Goal: Task Accomplishment & Management: Use online tool/utility

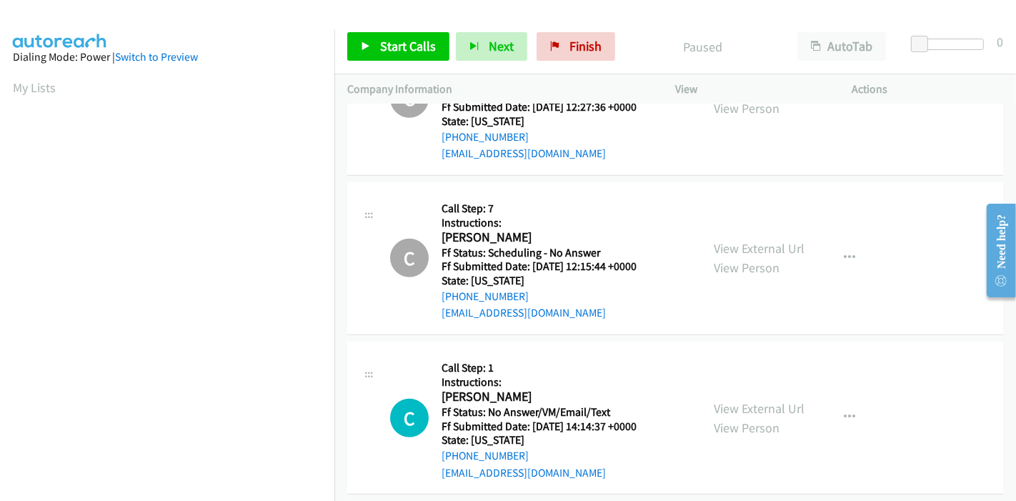
scroll to position [1270, 0]
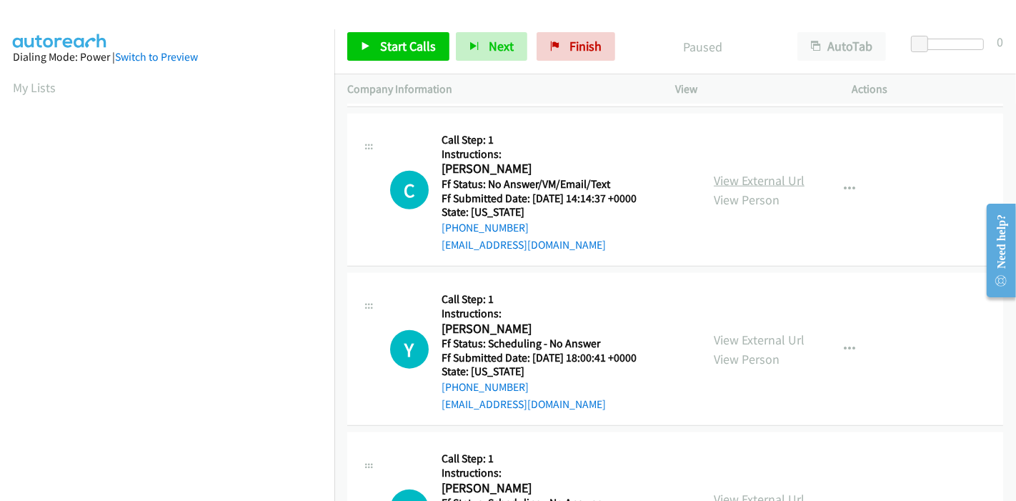
click at [757, 180] on link "View External Url" at bounding box center [759, 180] width 91 height 16
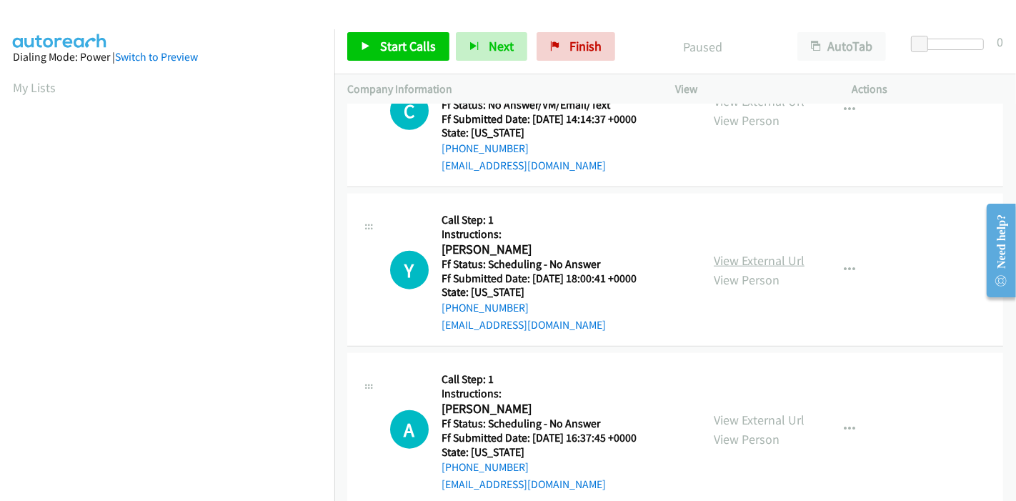
click at [745, 261] on link "View External Url" at bounding box center [759, 260] width 91 height 16
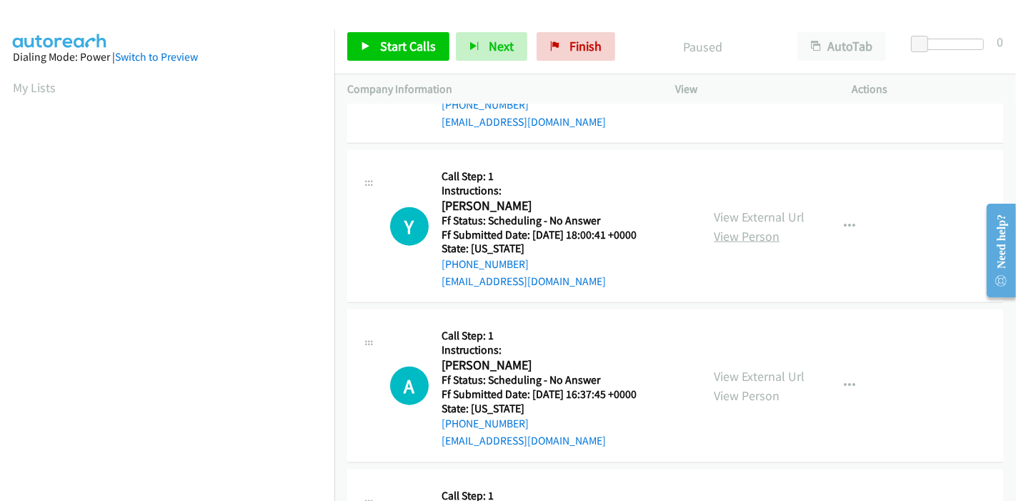
scroll to position [1429, 0]
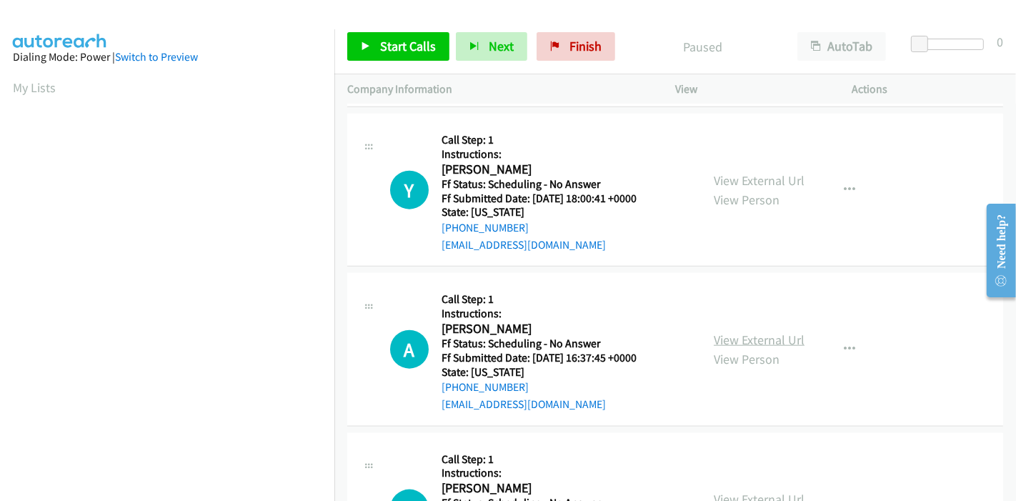
click at [741, 334] on link "View External Url" at bounding box center [759, 340] width 91 height 16
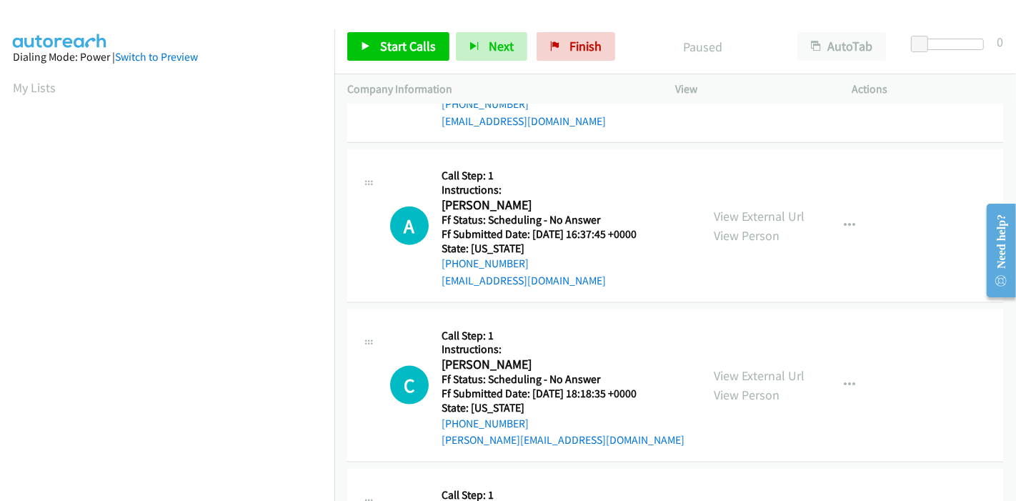
scroll to position [1667, 0]
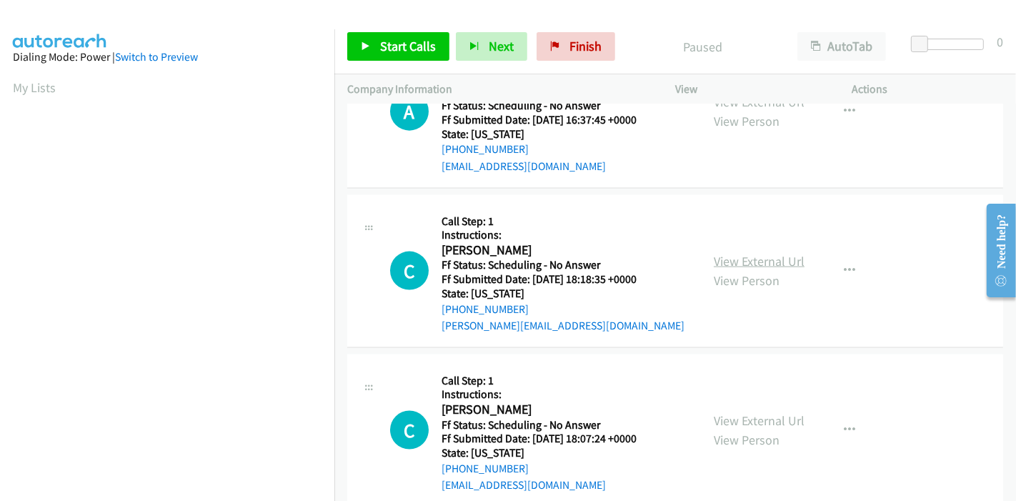
click at [767, 260] on link "View External Url" at bounding box center [759, 261] width 91 height 16
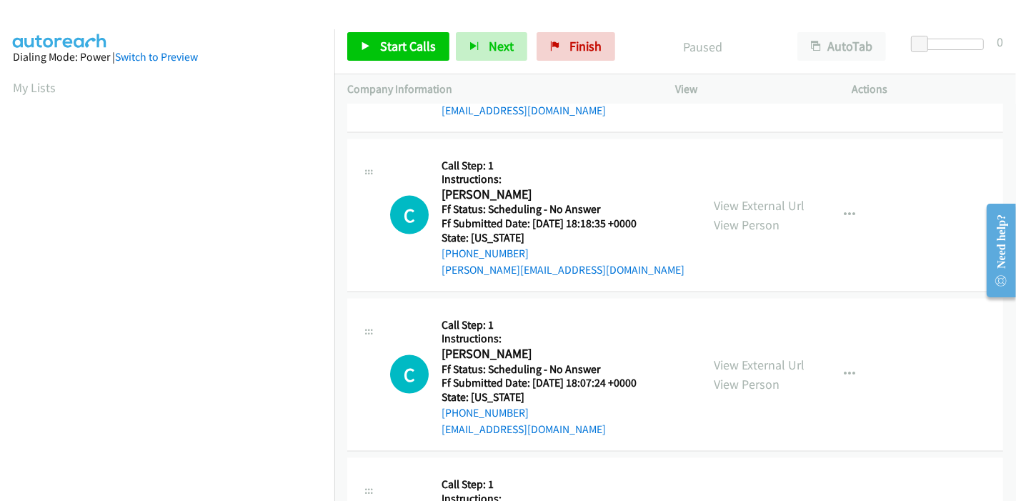
scroll to position [1746, 0]
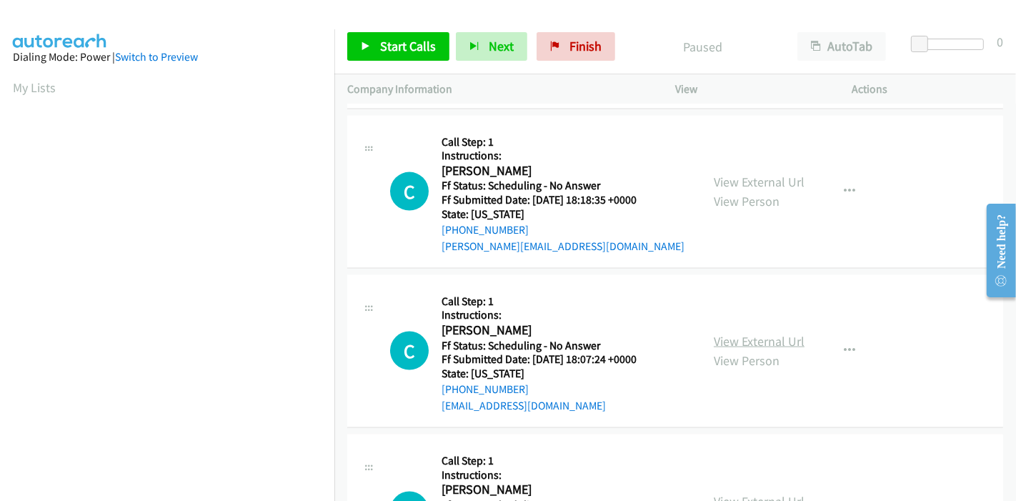
click at [771, 344] on link "View External Url" at bounding box center [759, 341] width 91 height 16
click at [386, 55] on link "Start Calls" at bounding box center [398, 46] width 102 height 29
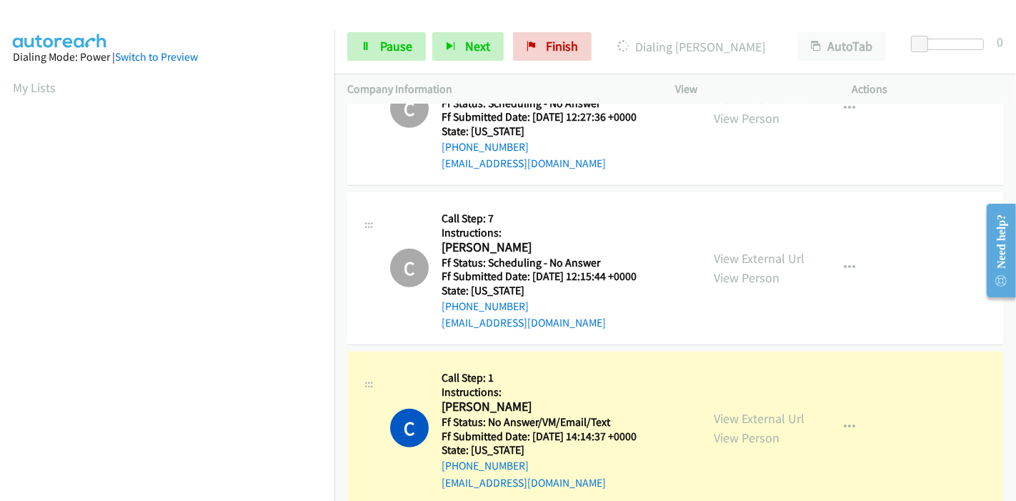
scroll to position [302, 0]
click at [386, 46] on span "Pause" at bounding box center [396, 46] width 32 height 16
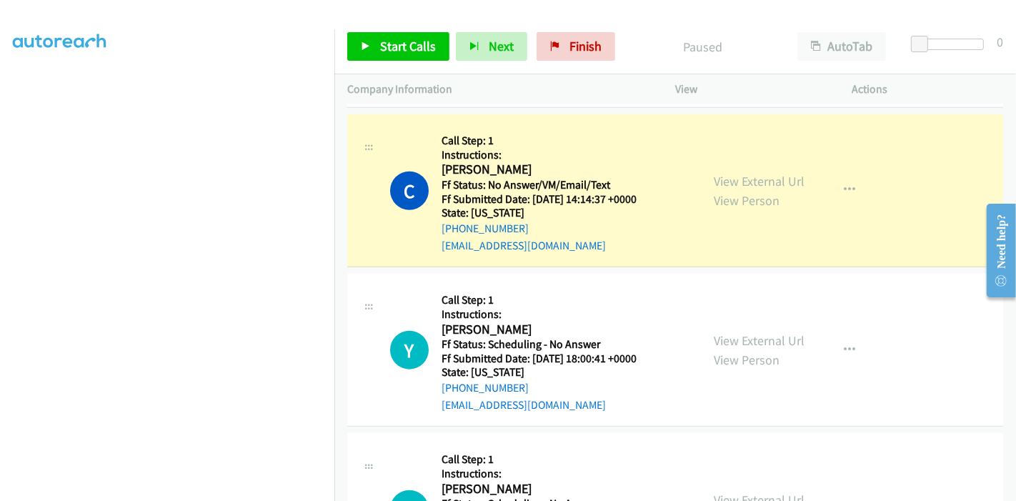
scroll to position [1270, 0]
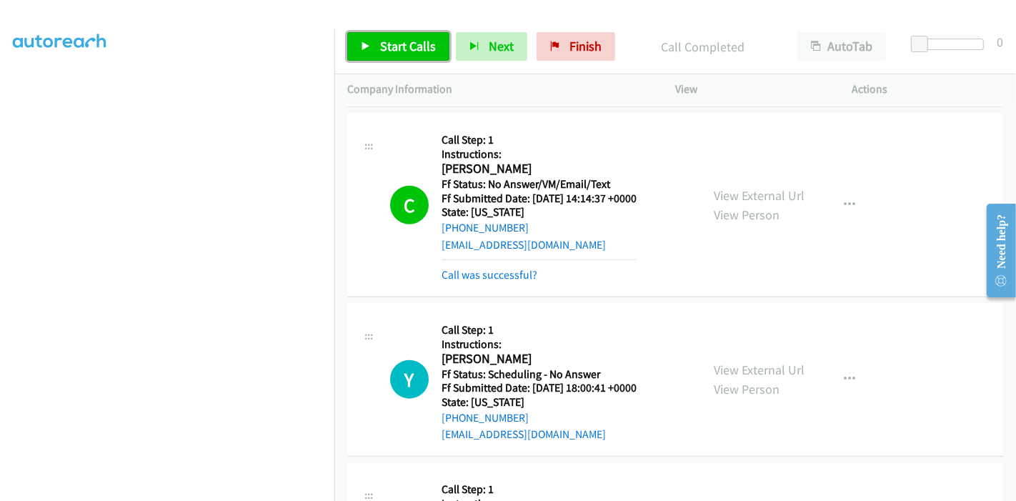
click at [382, 42] on span "Start Calls" at bounding box center [408, 46] width 56 height 16
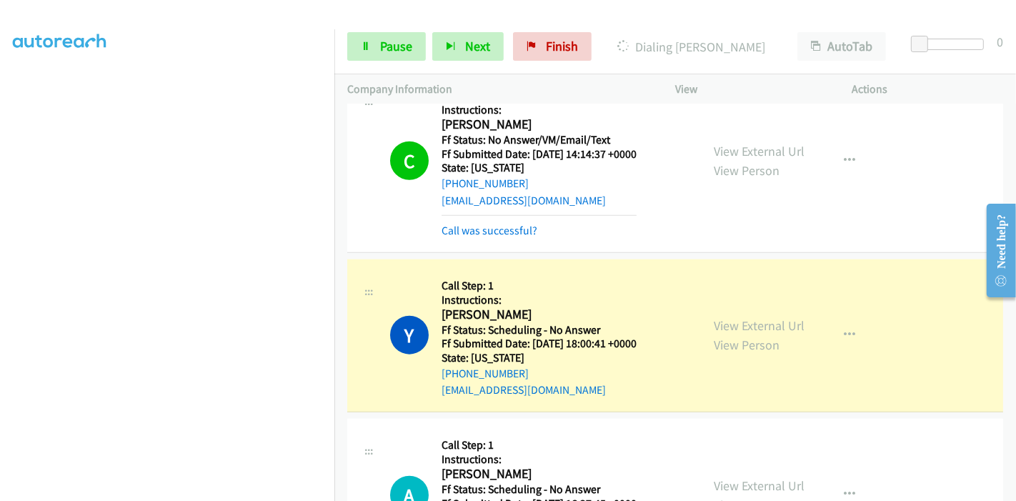
scroll to position [1349, 0]
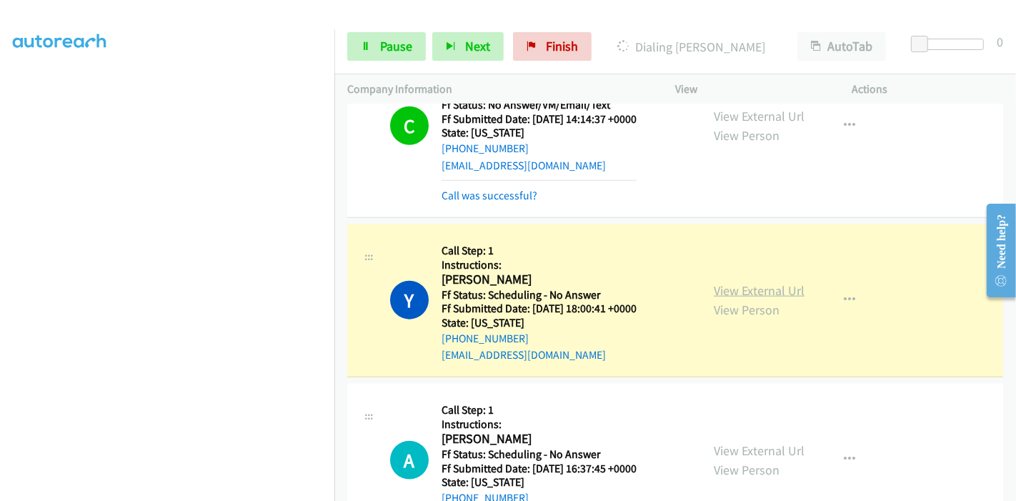
click at [774, 284] on link "View External Url" at bounding box center [759, 290] width 91 height 16
click at [397, 53] on span "Pause" at bounding box center [396, 46] width 32 height 16
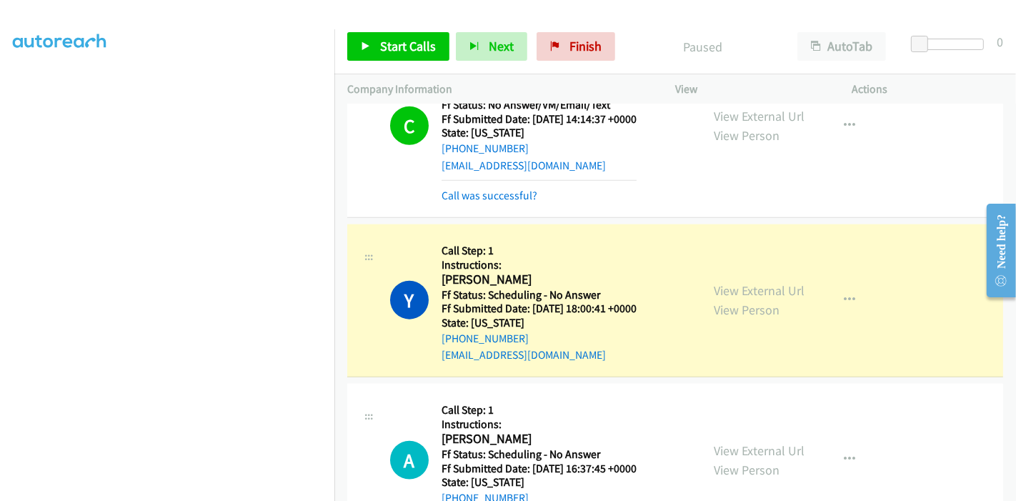
scroll to position [302, 0]
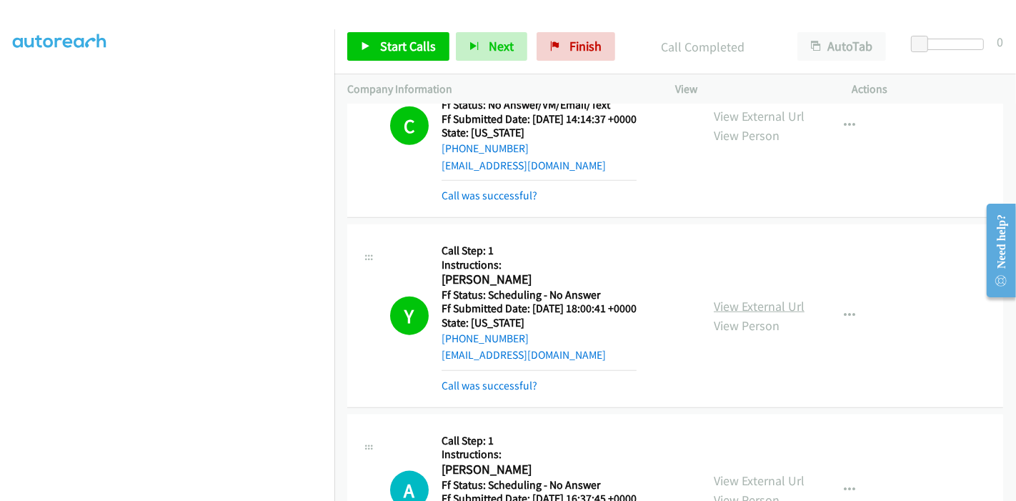
click at [776, 304] on link "View External Url" at bounding box center [759, 306] width 91 height 16
click at [384, 46] on span "Start Calls" at bounding box center [408, 46] width 56 height 16
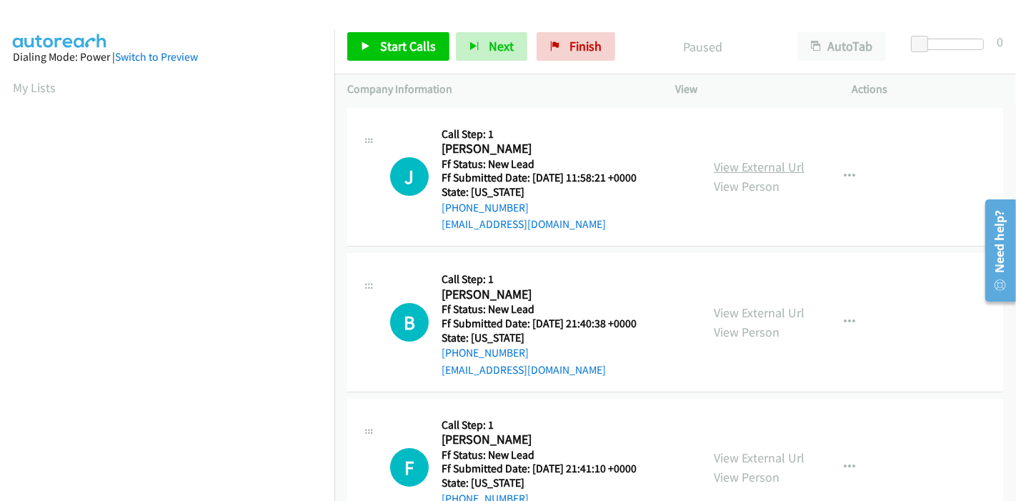
click at [715, 168] on link "View External Url" at bounding box center [759, 167] width 91 height 16
click at [742, 304] on link "View External Url" at bounding box center [759, 312] width 91 height 16
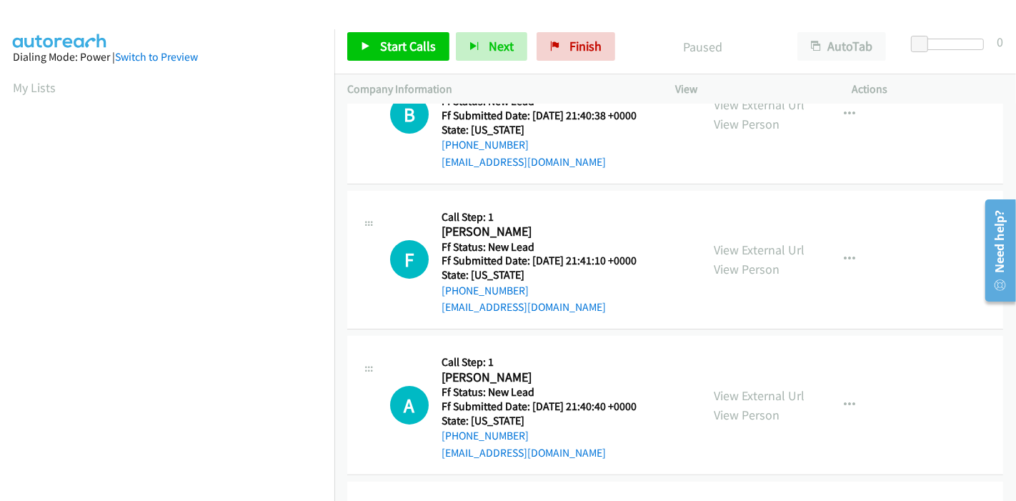
scroll to position [238, 0]
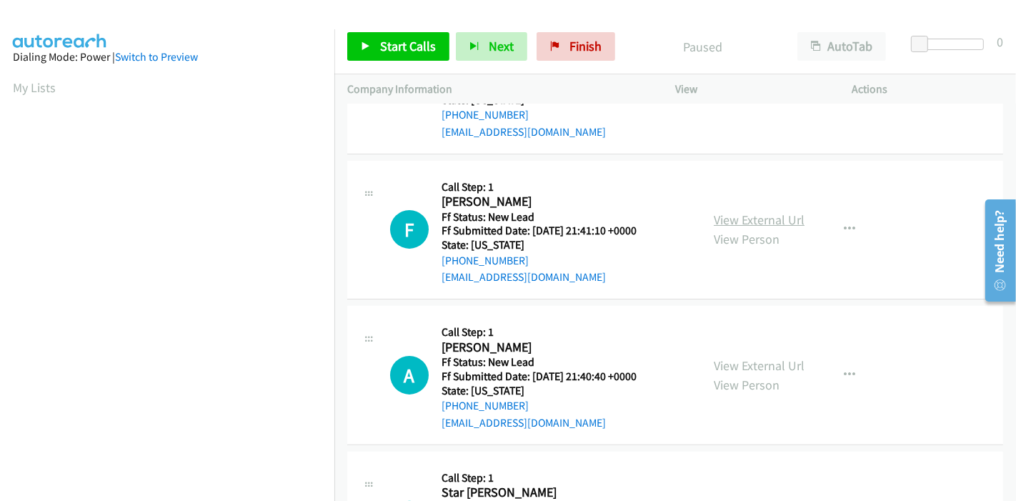
click at [758, 219] on link "View External Url" at bounding box center [759, 220] width 91 height 16
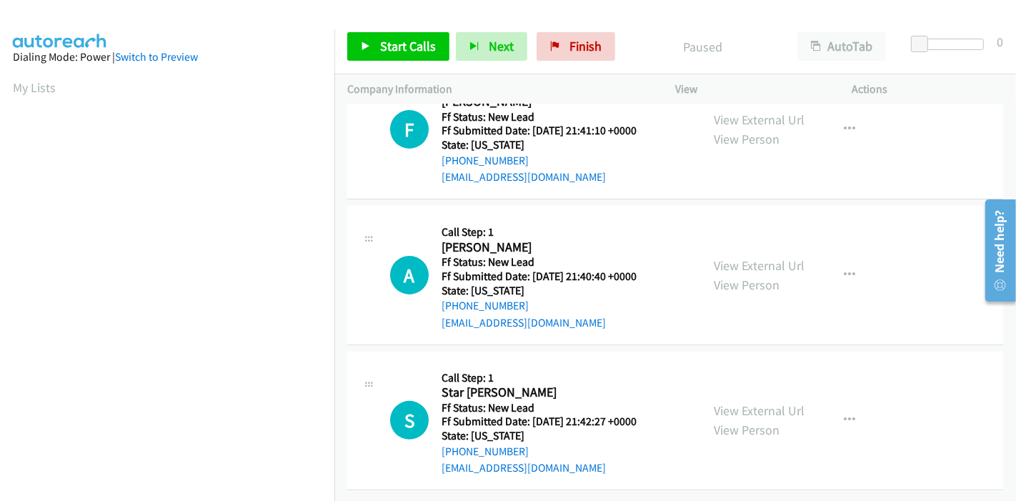
scroll to position [348, 0]
click at [756, 257] on link "View External Url" at bounding box center [759, 265] width 91 height 16
click at [727, 402] on link "View External Url" at bounding box center [759, 410] width 91 height 16
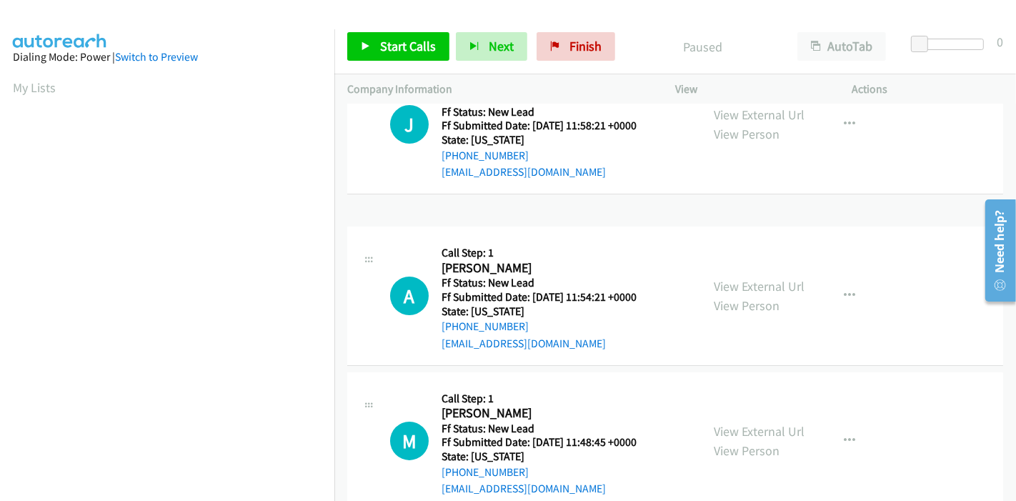
scroll to position [0, 0]
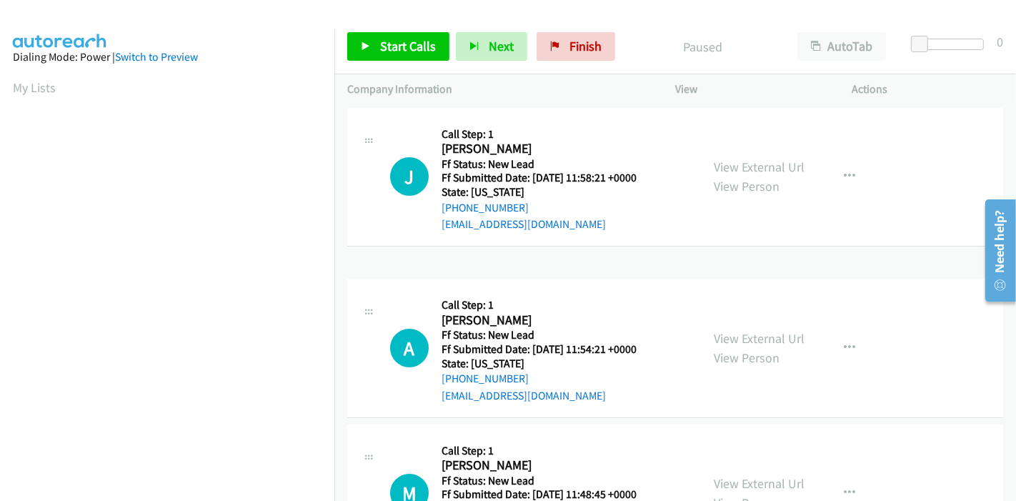
click at [375, 262] on td at bounding box center [675, 260] width 682 height 6
click at [751, 336] on link "View External Url" at bounding box center [759, 338] width 91 height 16
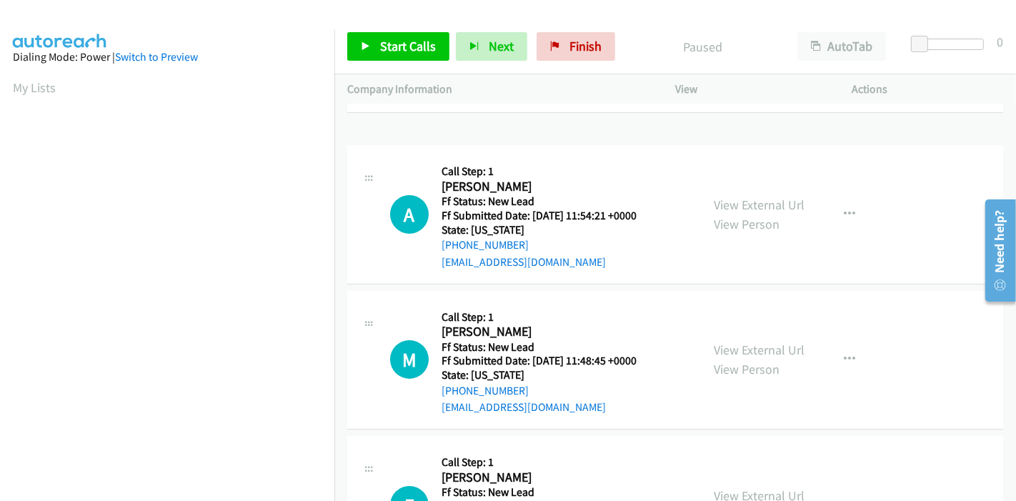
scroll to position [159, 0]
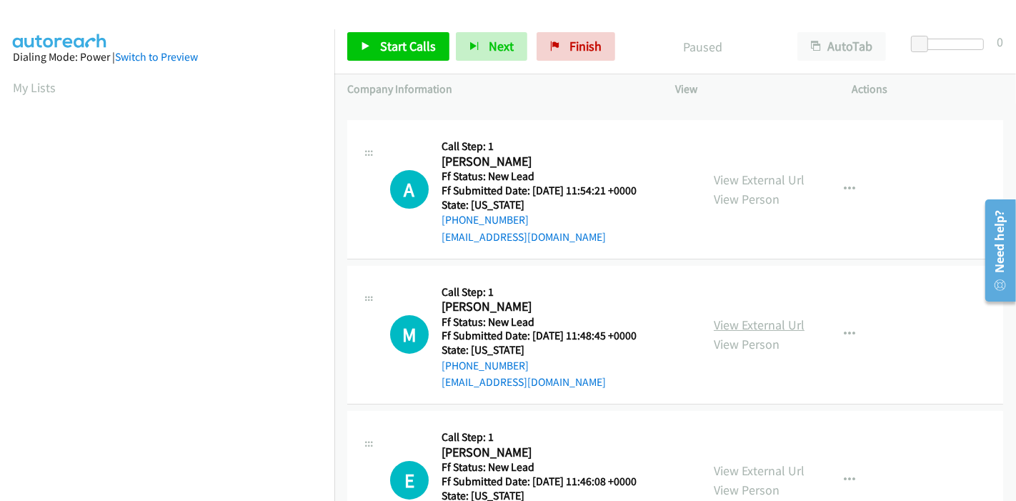
click at [735, 317] on link "View External Url" at bounding box center [759, 325] width 91 height 16
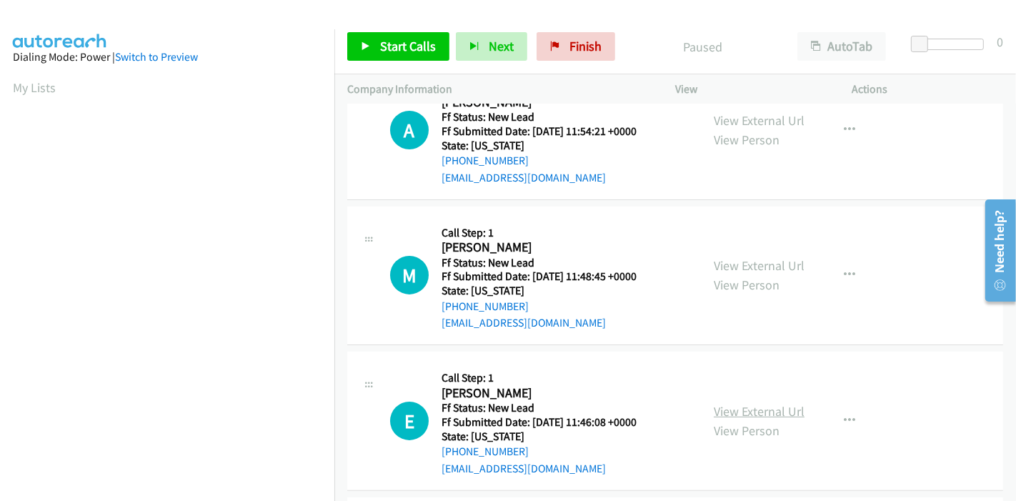
scroll to position [317, 0]
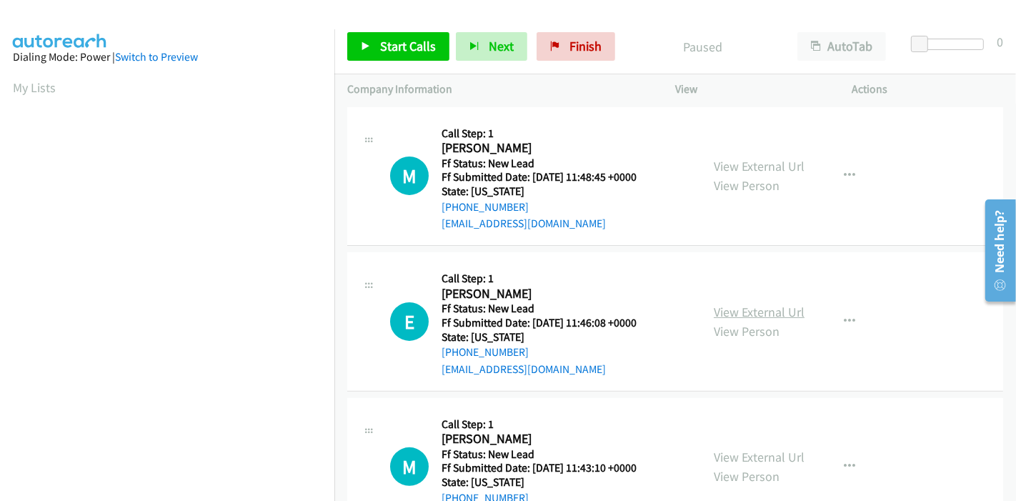
click at [755, 307] on link "View External Url" at bounding box center [759, 312] width 91 height 16
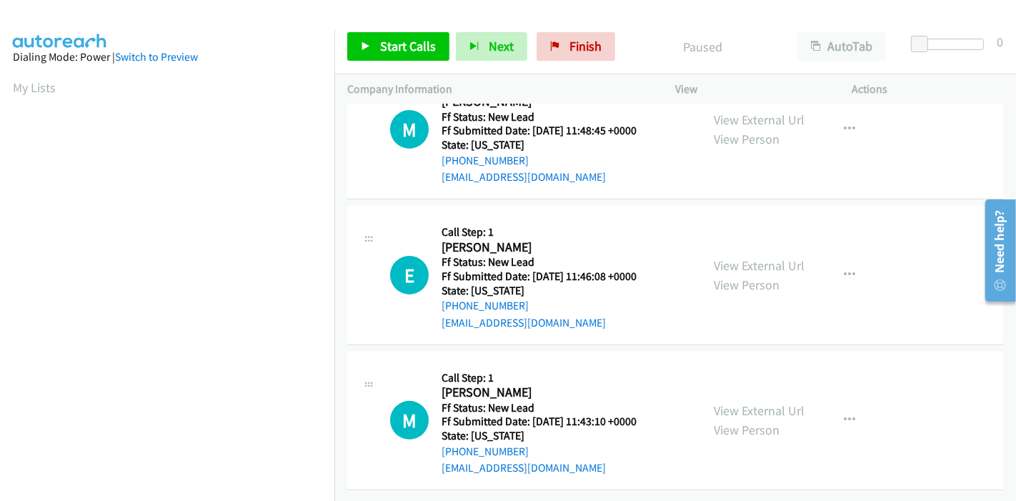
scroll to position [374, 0]
click at [762, 402] on link "View External Url" at bounding box center [759, 410] width 91 height 16
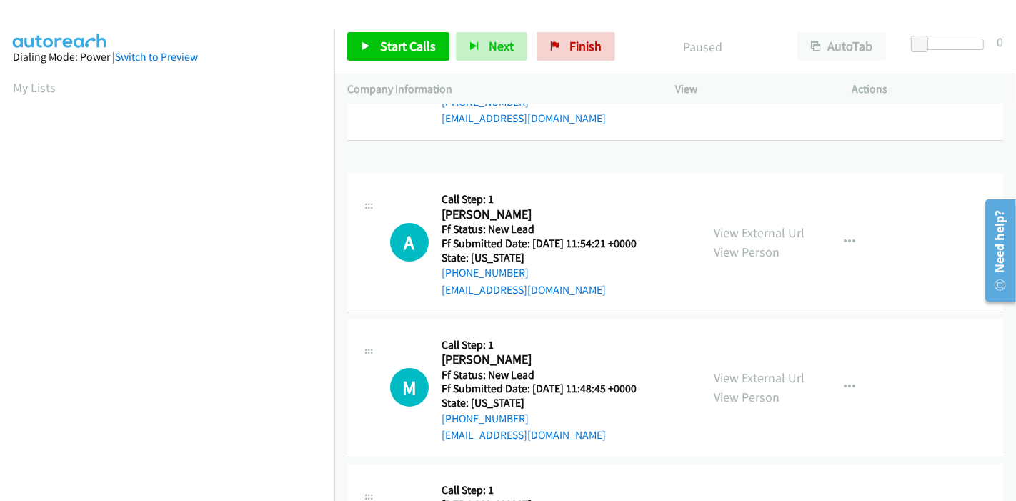
scroll to position [0, 0]
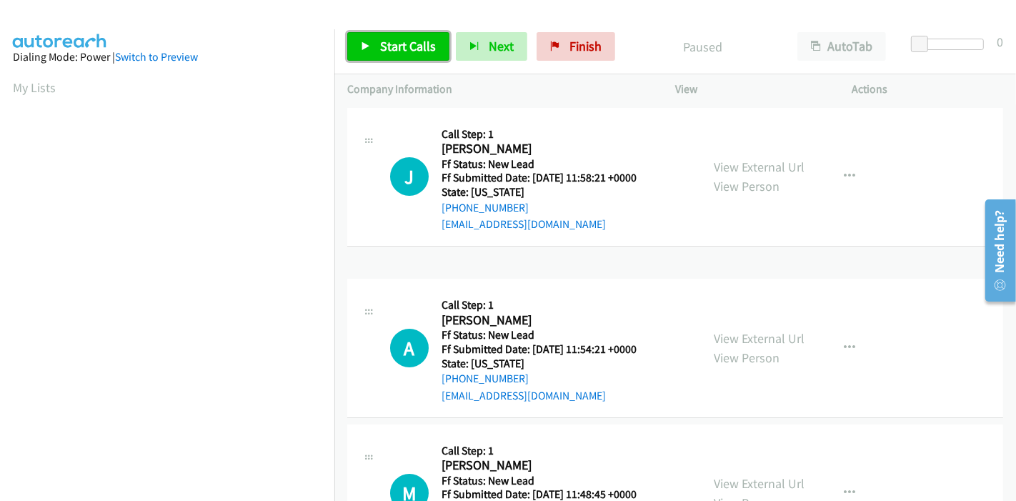
click at [380, 41] on span "Start Calls" at bounding box center [408, 46] width 56 height 16
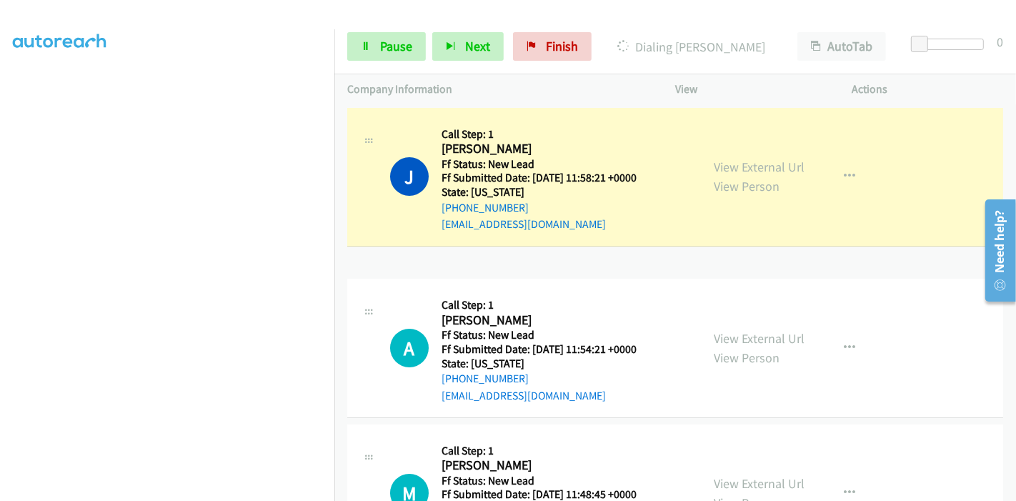
scroll to position [302, 0]
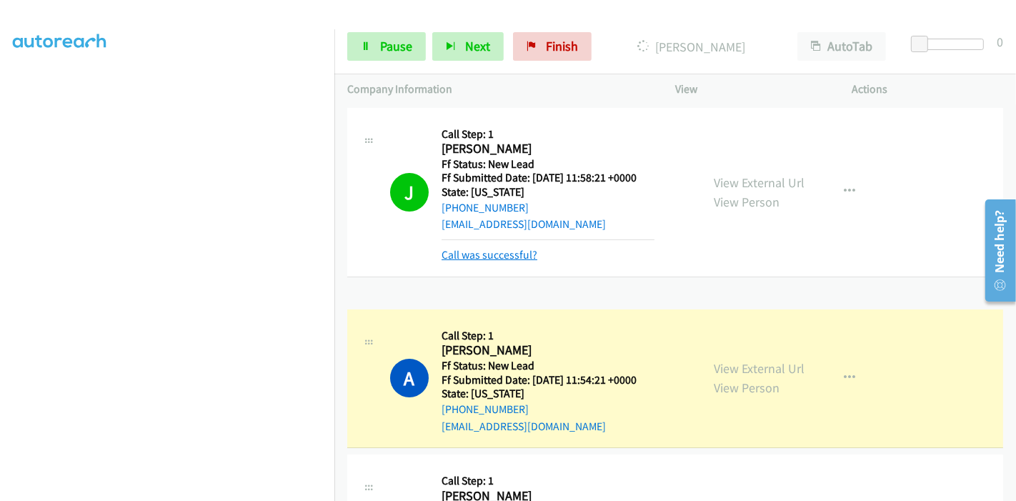
click at [489, 257] on link "Call was successful?" at bounding box center [490, 255] width 96 height 14
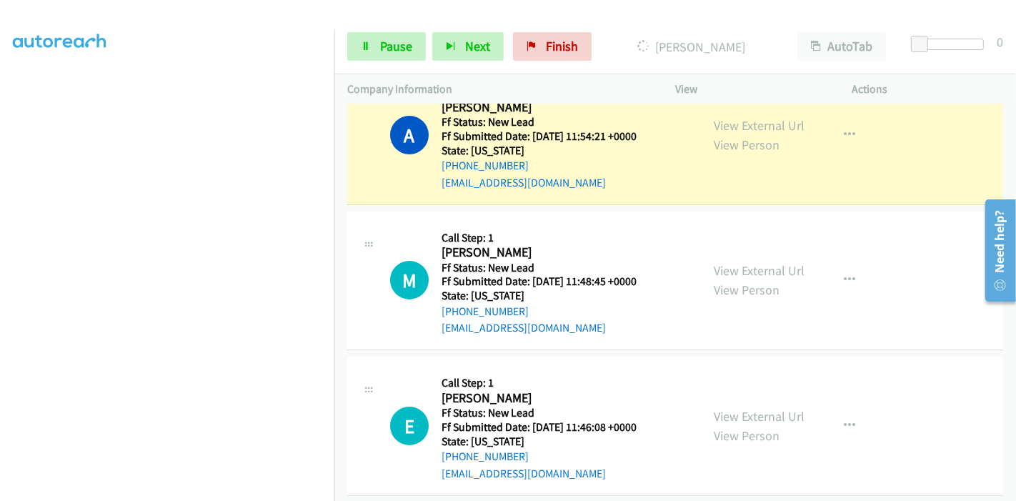
scroll to position [238, 0]
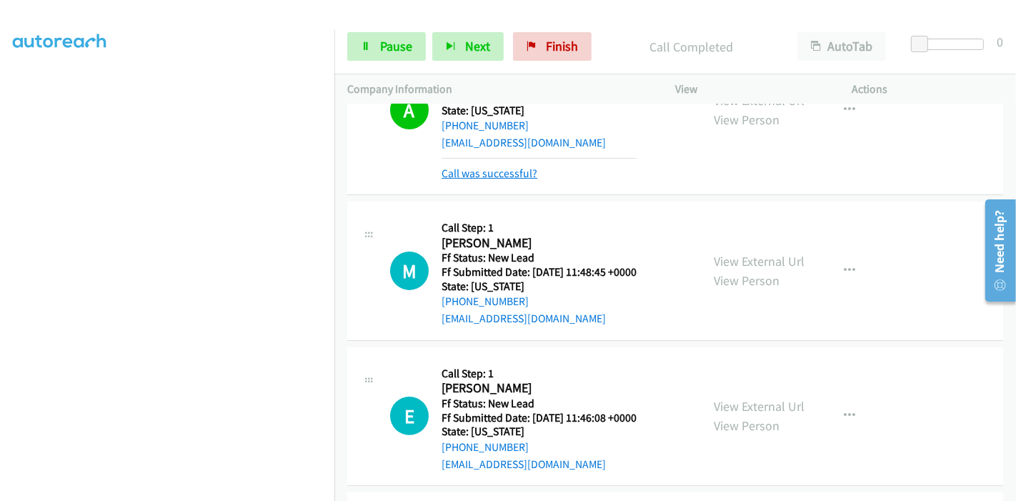
click at [500, 172] on link "Call was successful?" at bounding box center [490, 173] width 96 height 14
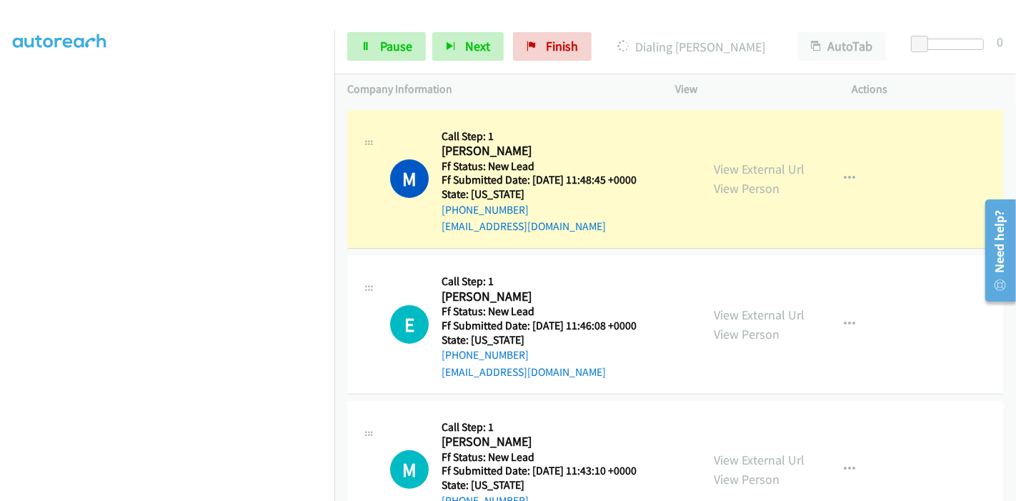
scroll to position [215, 0]
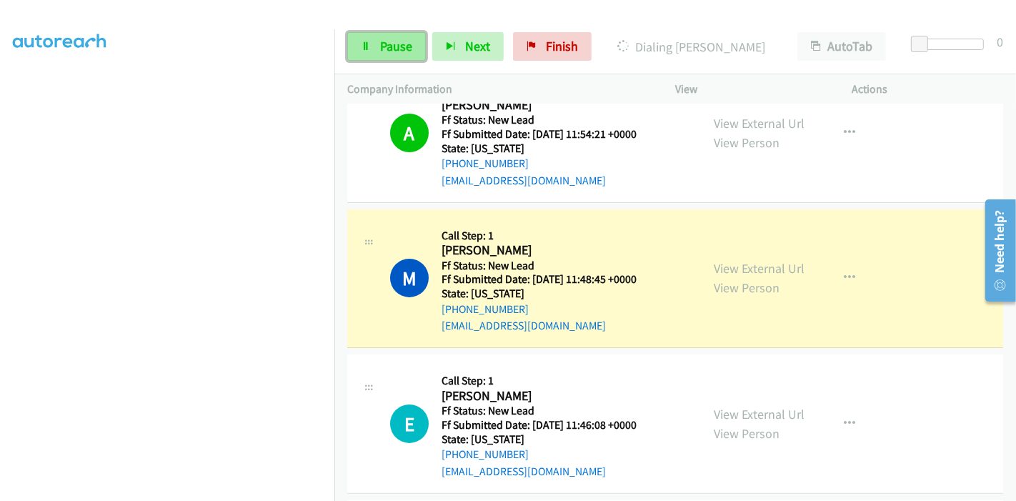
click at [395, 47] on span "Pause" at bounding box center [396, 46] width 32 height 16
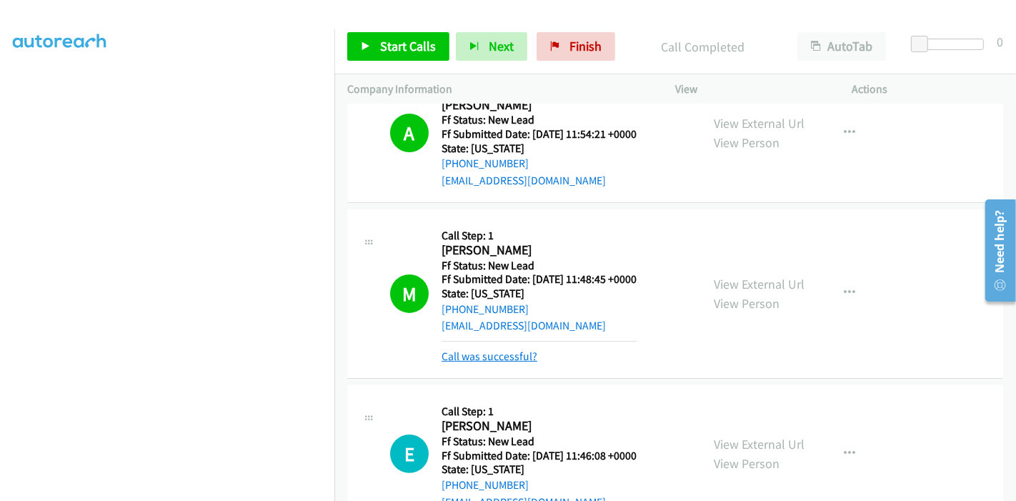
click at [495, 354] on link "Call was successful?" at bounding box center [490, 356] width 96 height 14
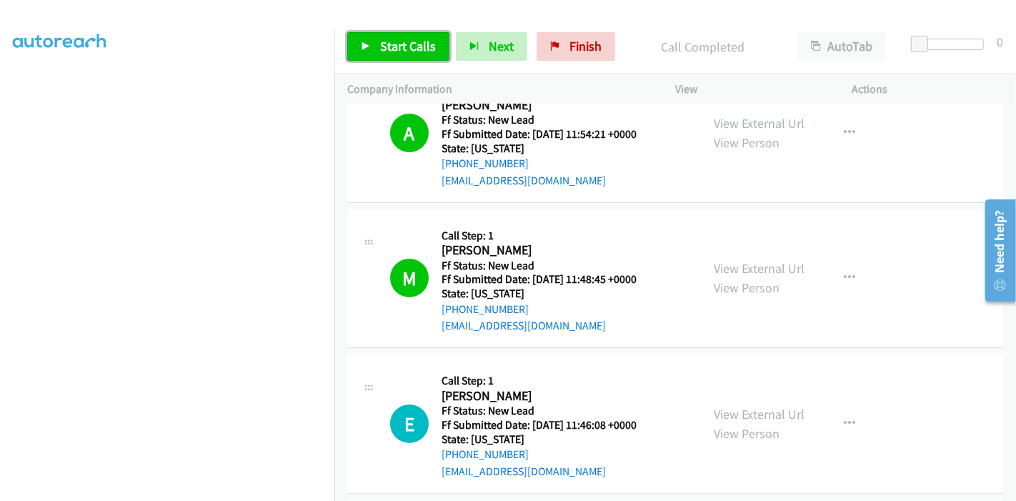
click at [396, 34] on link "Start Calls" at bounding box center [398, 46] width 102 height 29
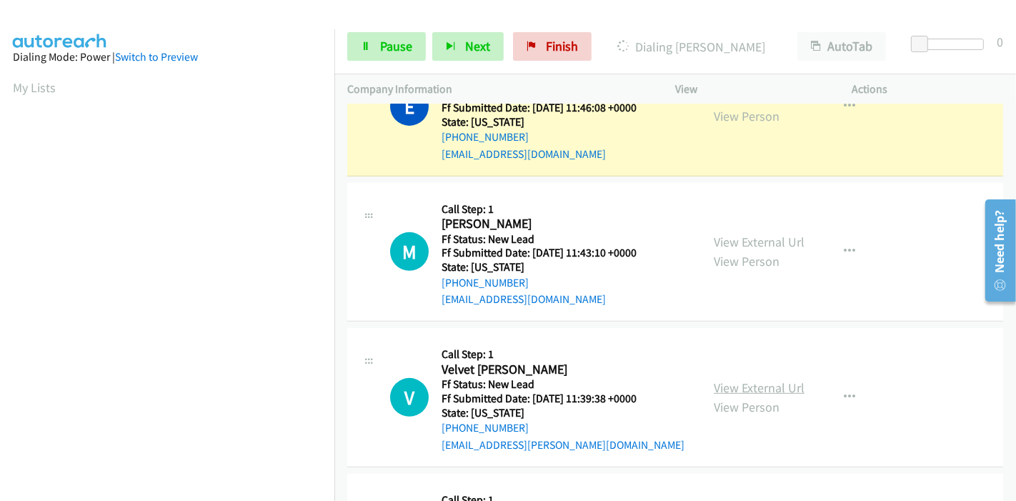
scroll to position [302, 0]
click at [737, 382] on link "View External Url" at bounding box center [759, 387] width 91 height 16
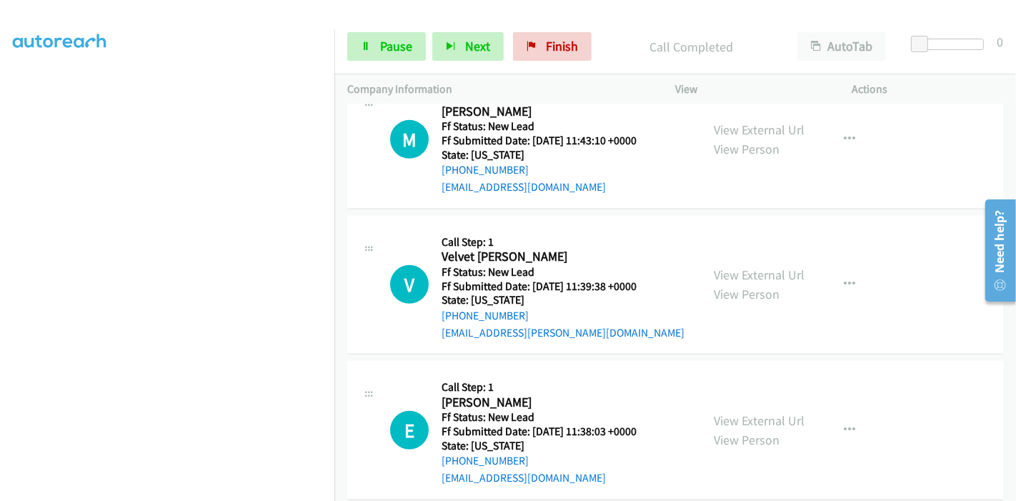
scroll to position [706, 0]
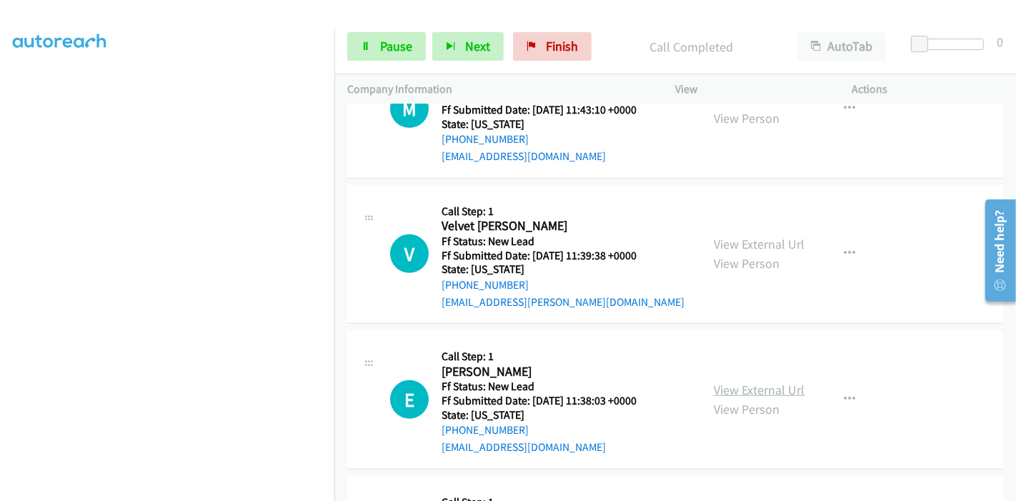
click at [720, 384] on link "View External Url" at bounding box center [759, 390] width 91 height 16
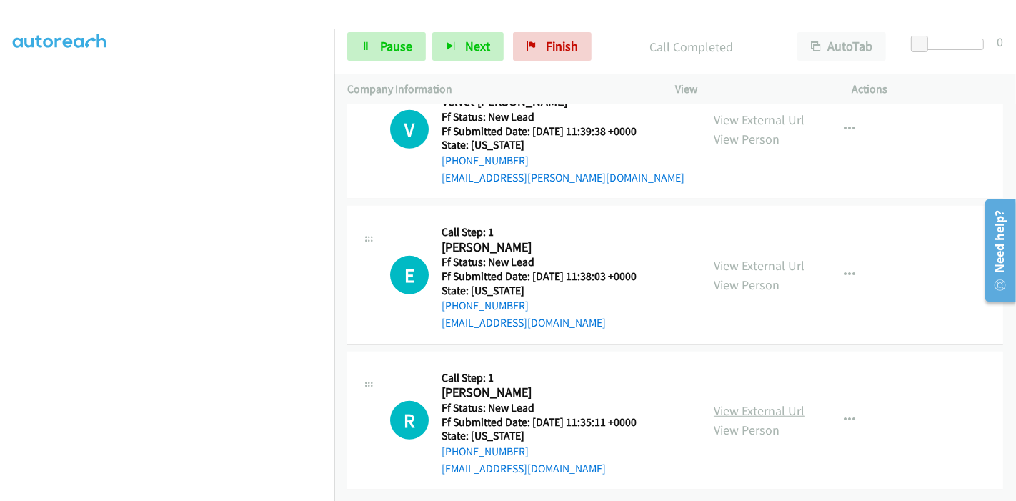
click at [754, 403] on link "View External Url" at bounding box center [759, 410] width 91 height 16
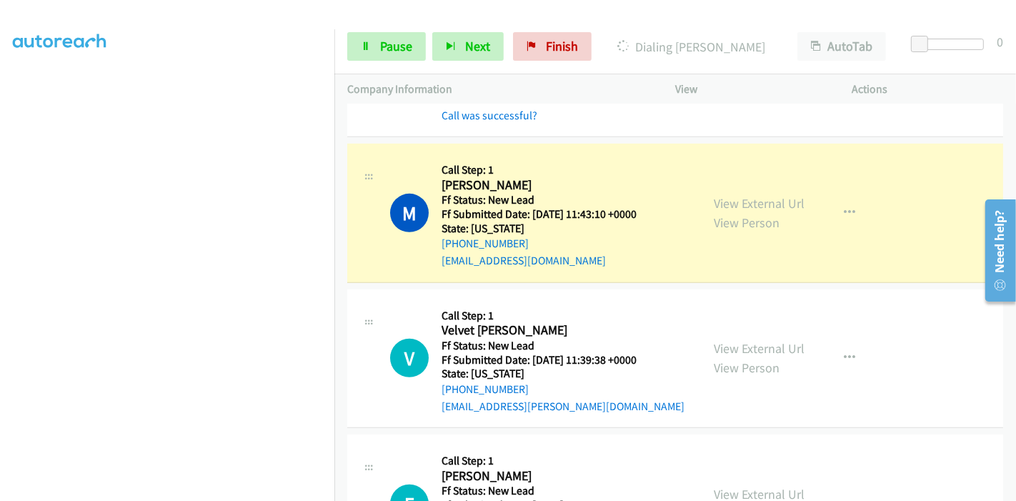
scroll to position [522, 0]
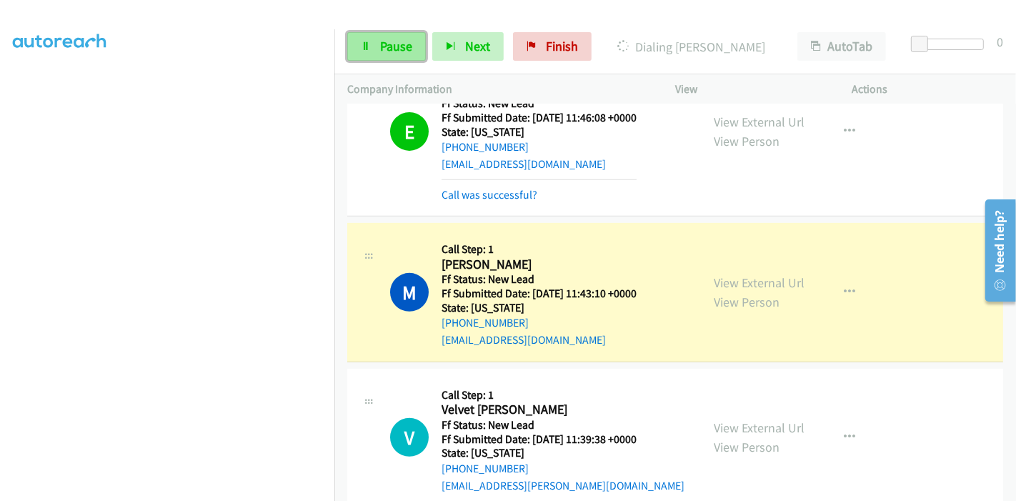
click at [366, 42] on icon at bounding box center [366, 47] width 10 height 10
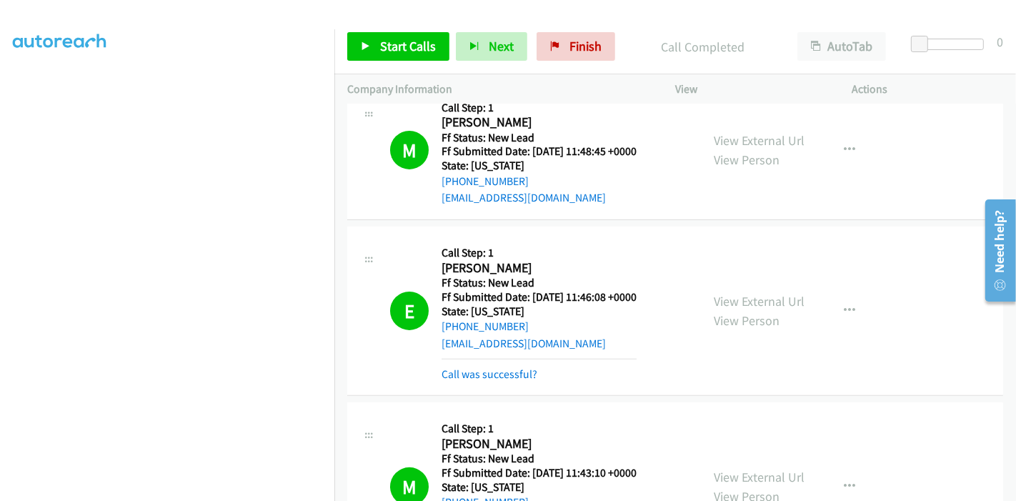
scroll to position [363, 0]
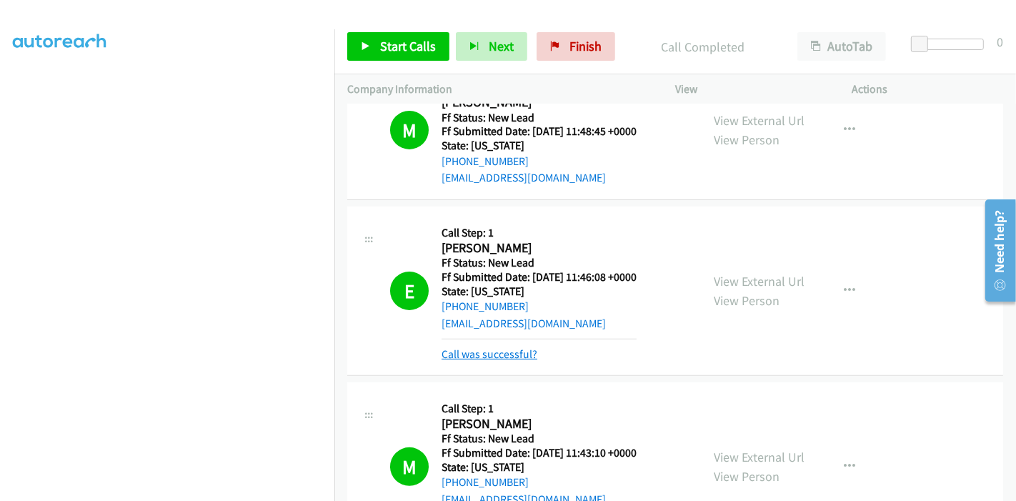
click at [501, 354] on link "Call was successful?" at bounding box center [490, 354] width 96 height 14
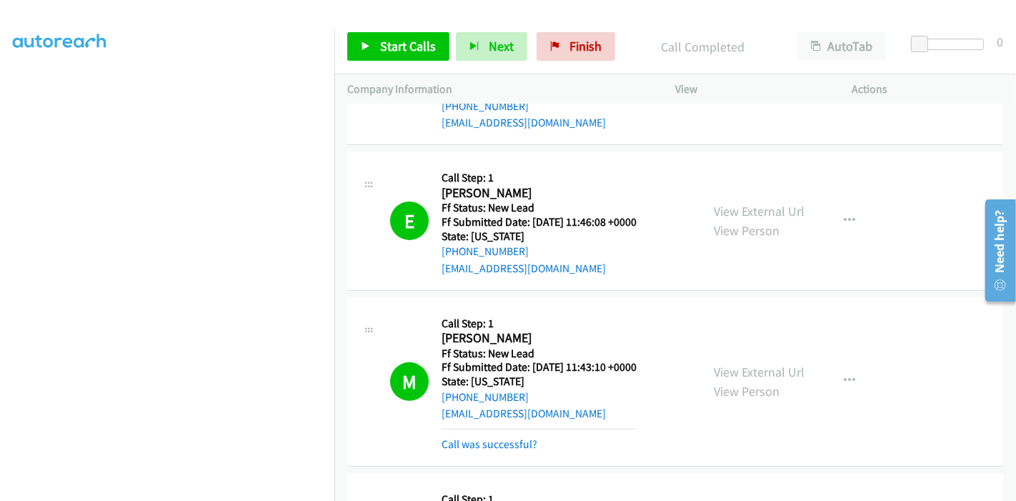
scroll to position [443, 0]
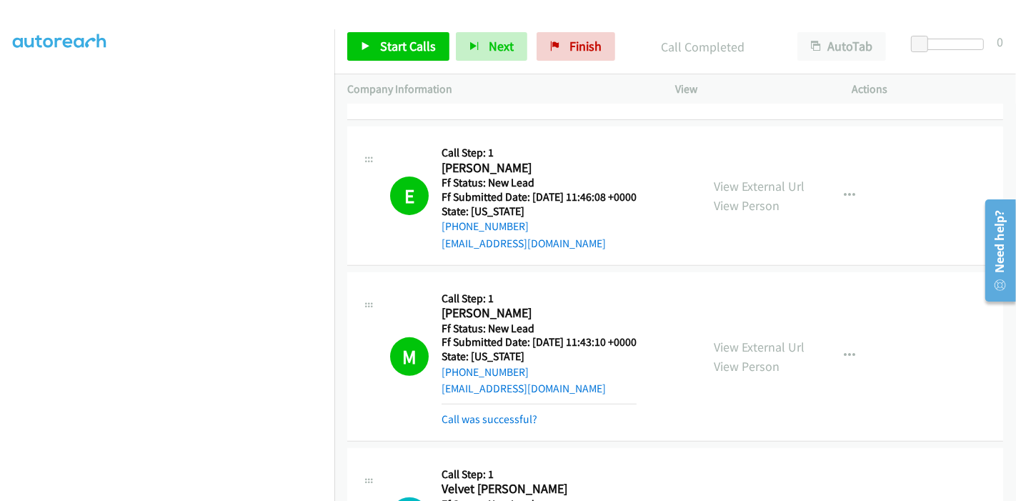
drag, startPoint x: 497, startPoint y: 435, endPoint x: 524, endPoint y: 427, distance: 29.0
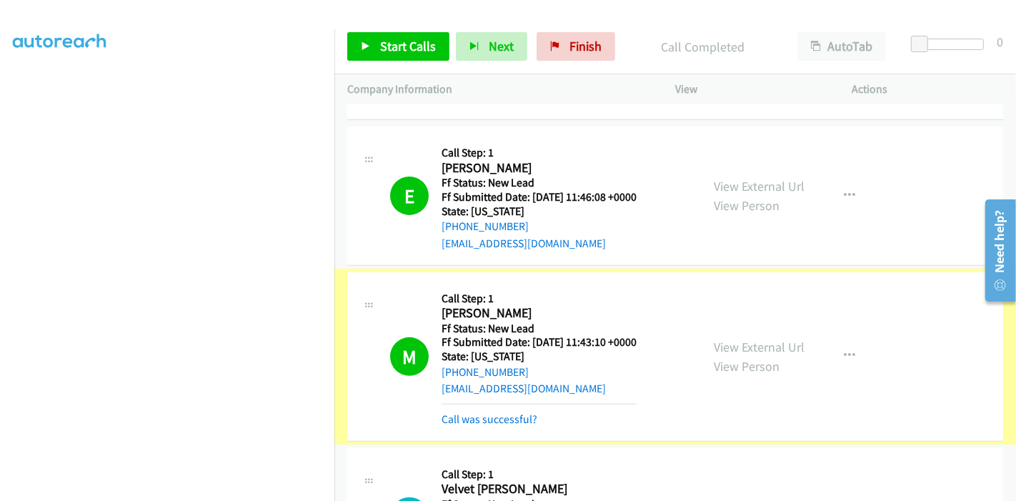
click at [537, 427] on div "M Callback Scheduled Call Step: 1 Marney Mc Kee America/New_York Ff Status: New…" at bounding box center [675, 356] width 656 height 169
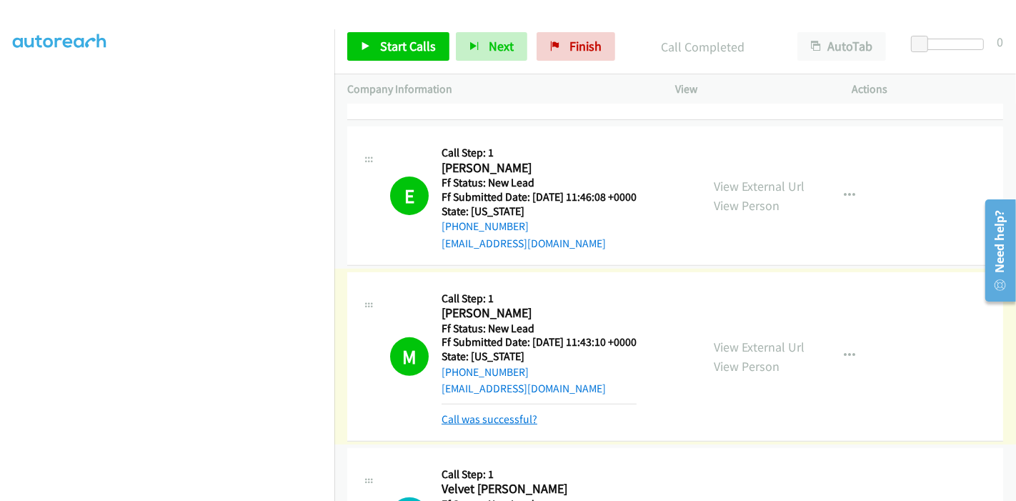
click at [525, 422] on link "Call was successful?" at bounding box center [490, 419] width 96 height 14
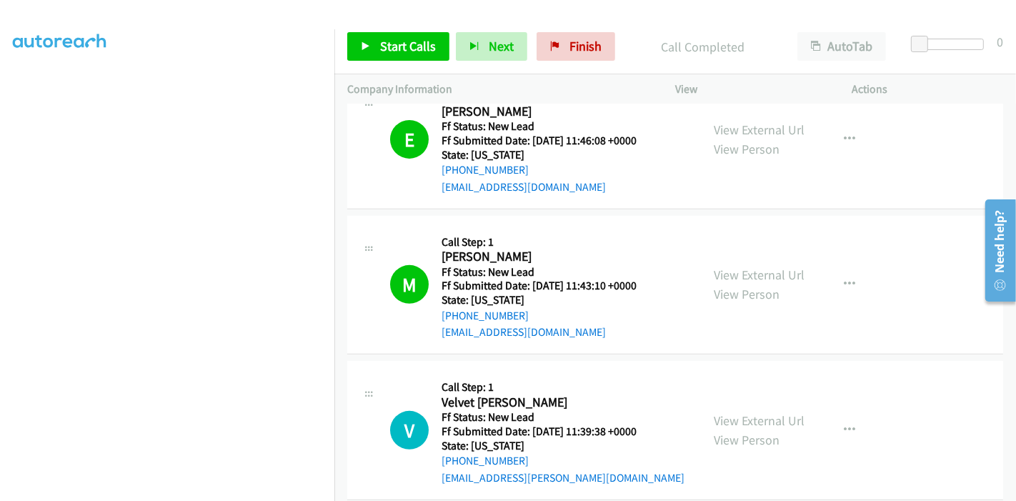
scroll to position [602, 0]
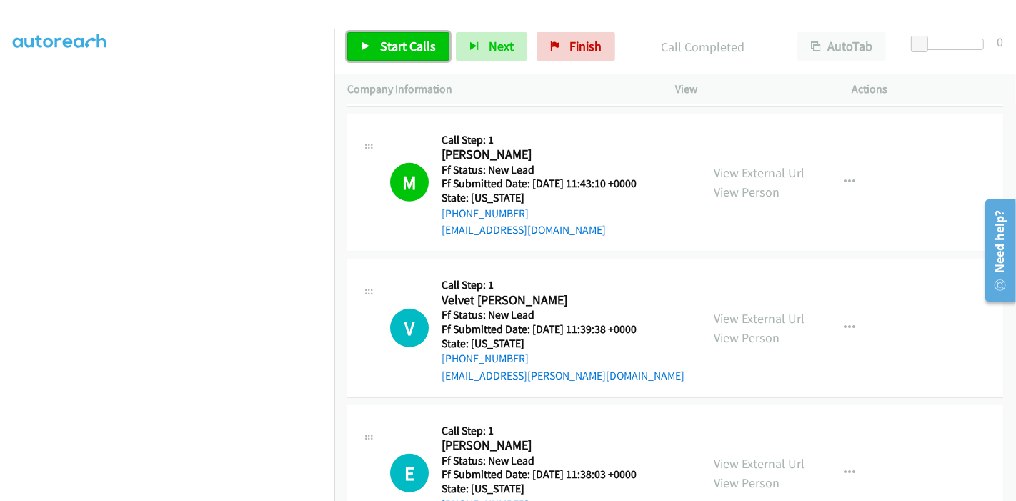
click at [394, 34] on link "Start Calls" at bounding box center [398, 46] width 102 height 29
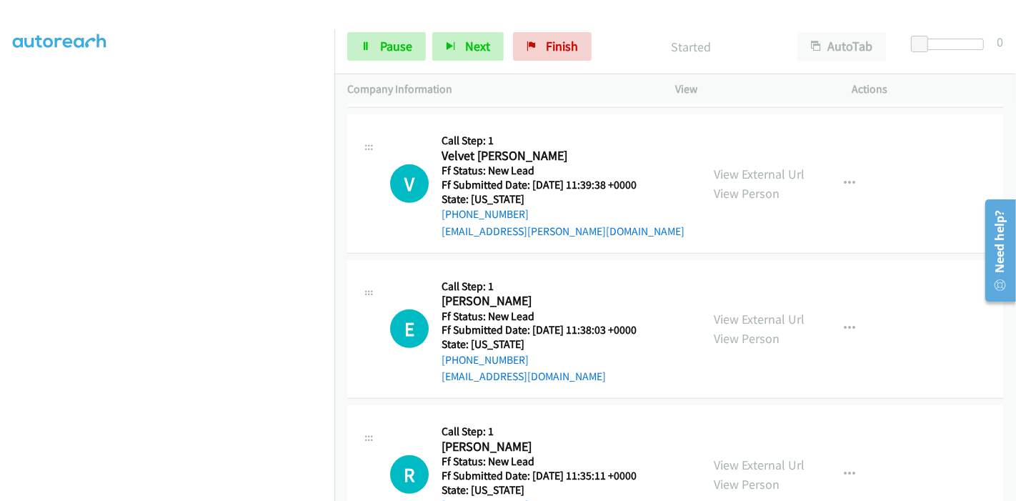
scroll to position [760, 0]
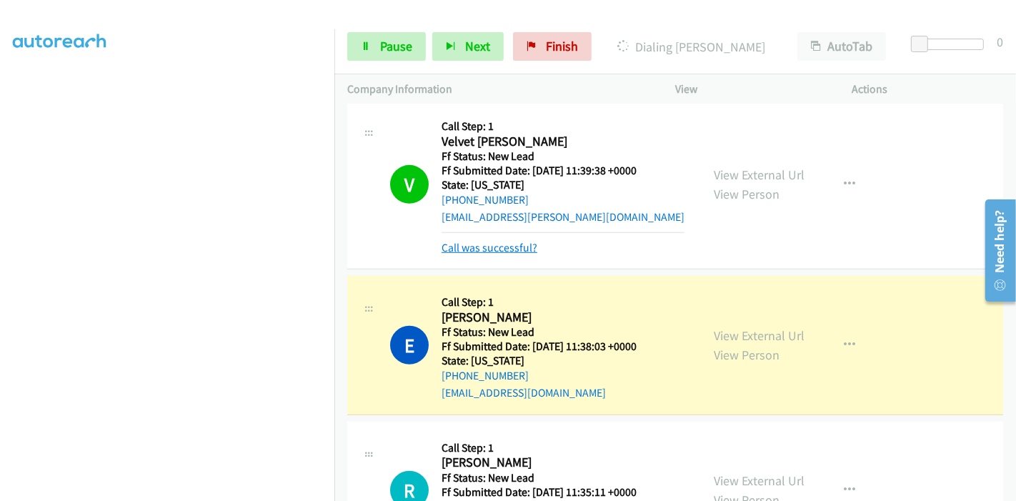
click at [486, 247] on link "Call was successful?" at bounding box center [490, 248] width 96 height 14
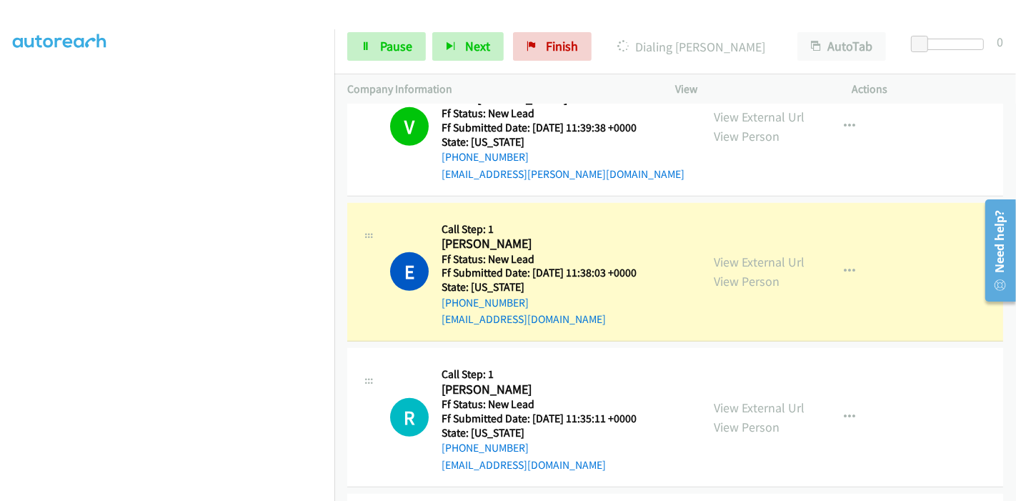
scroll to position [840, 0]
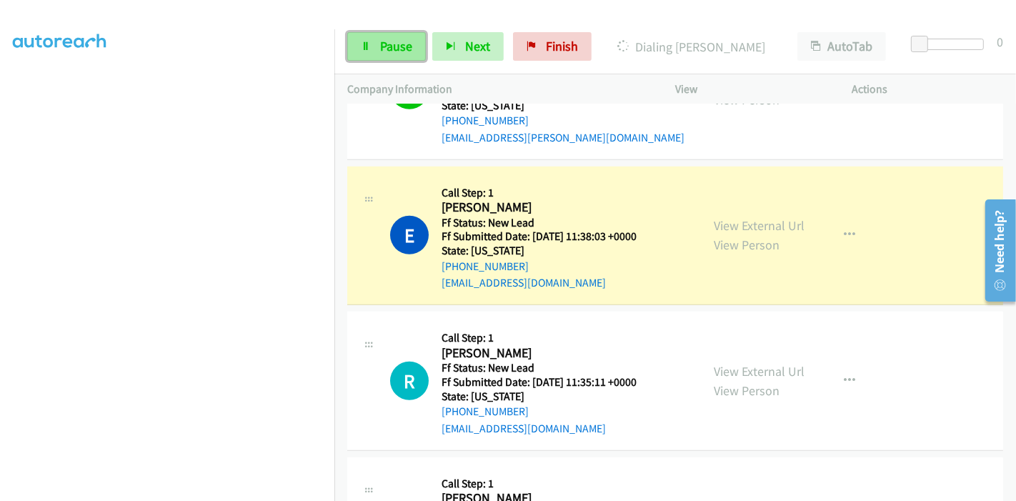
click at [371, 42] on link "Pause" at bounding box center [386, 46] width 79 height 29
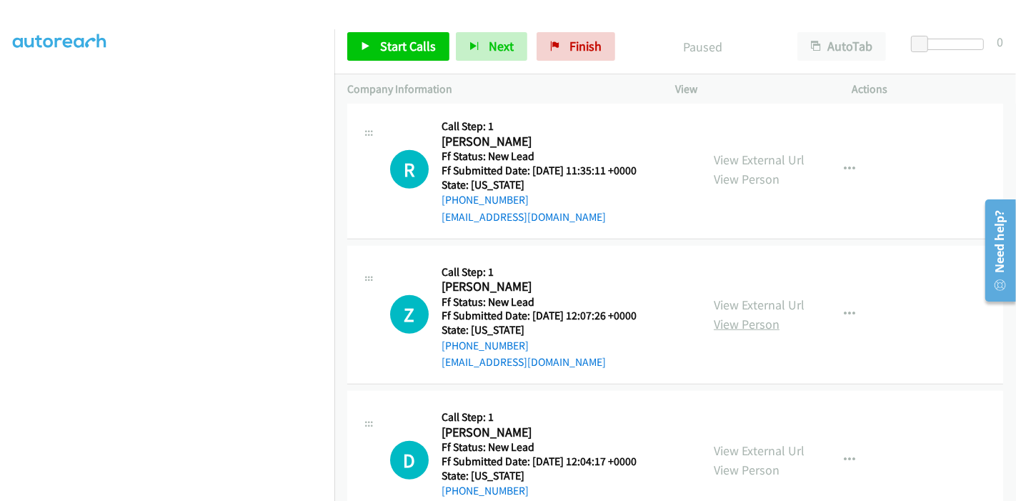
scroll to position [1078, 0]
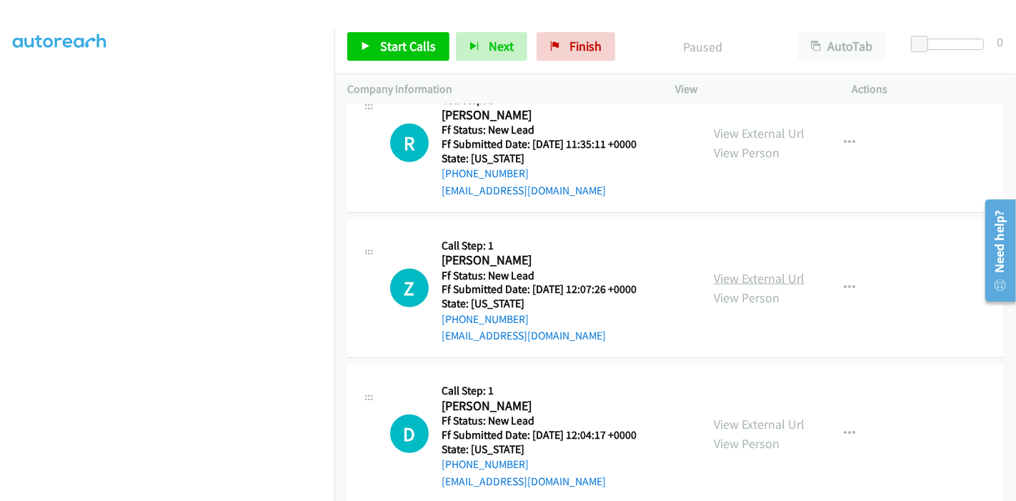
click at [766, 277] on link "View External Url" at bounding box center [759, 278] width 91 height 16
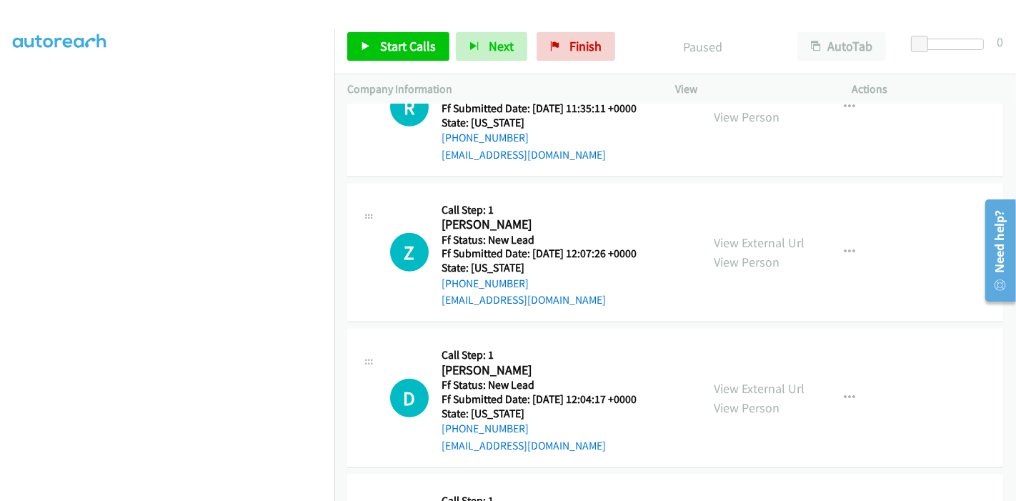
scroll to position [1158, 0]
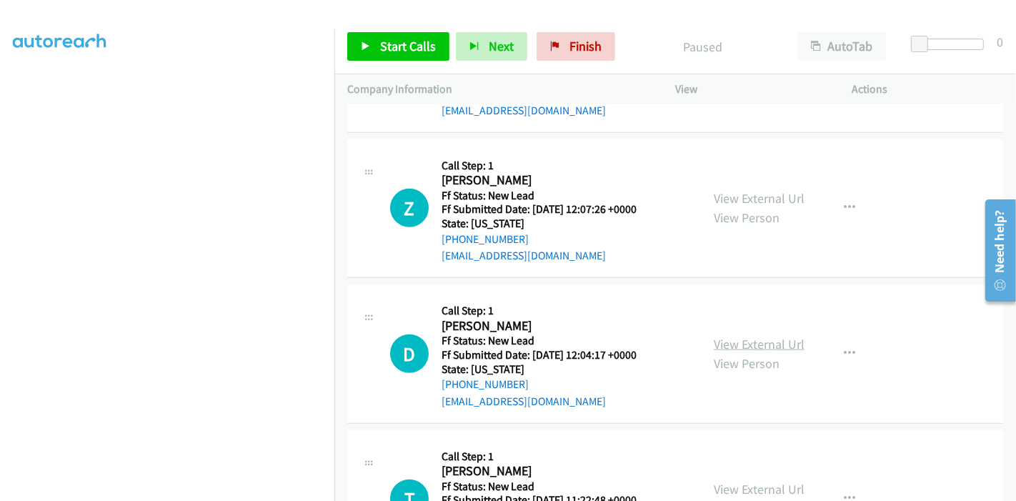
click at [736, 337] on link "View External Url" at bounding box center [759, 344] width 91 height 16
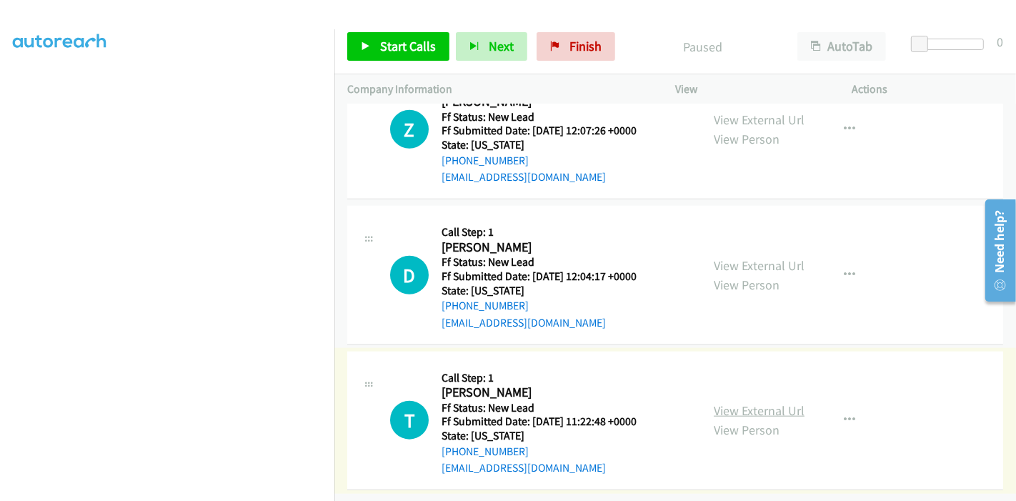
click at [755, 406] on link "View External Url" at bounding box center [759, 410] width 91 height 16
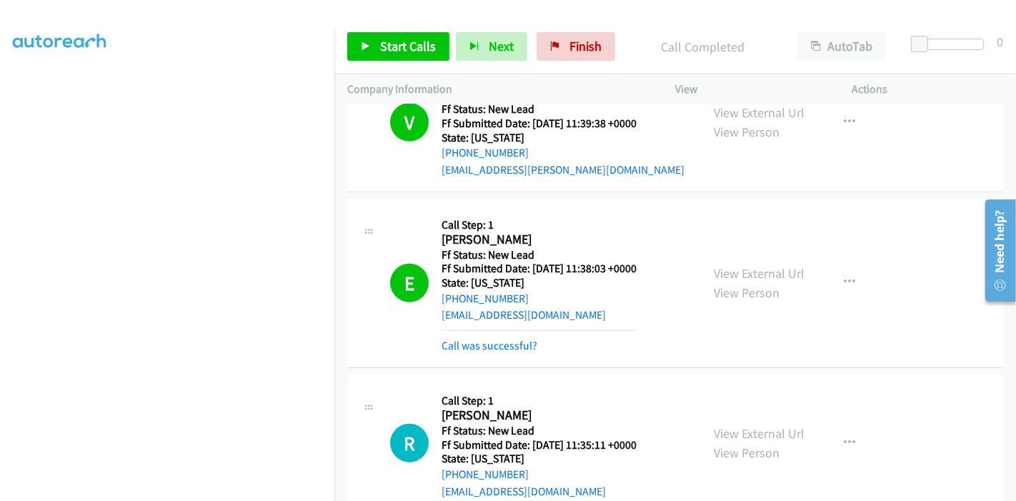
scroll to position [847, 0]
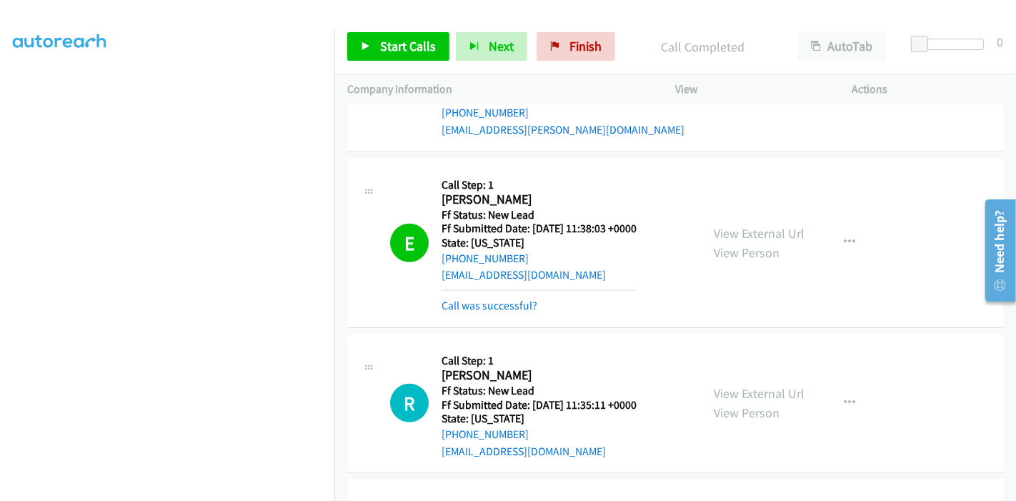
click at [500, 313] on div "E Callback Scheduled Call Step: 1 Elsie Daniels America/New_York Ff Status: New…" at bounding box center [675, 243] width 656 height 169
click at [494, 307] on link "Call was successful?" at bounding box center [490, 306] width 96 height 14
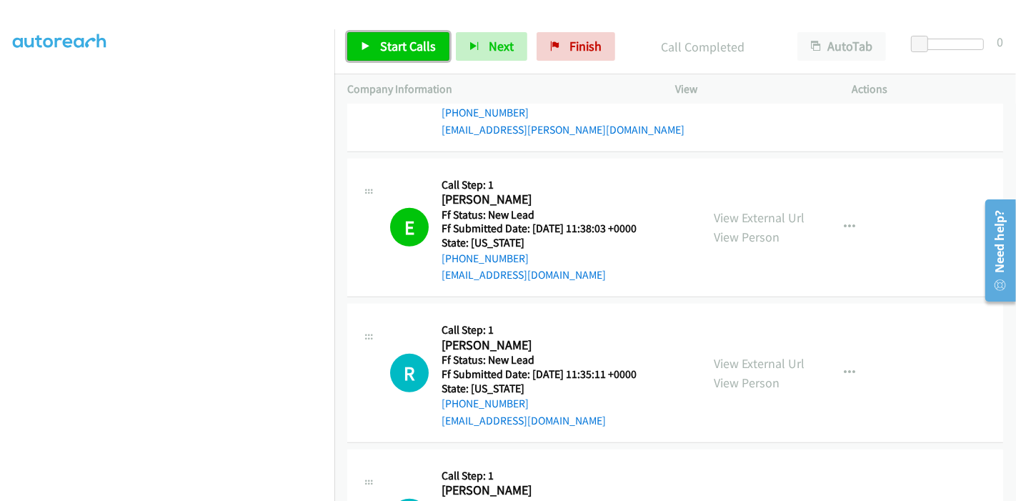
drag, startPoint x: 393, startPoint y: 46, endPoint x: 395, endPoint y: 58, distance: 12.3
click at [392, 46] on span "Start Calls" at bounding box center [408, 46] width 56 height 16
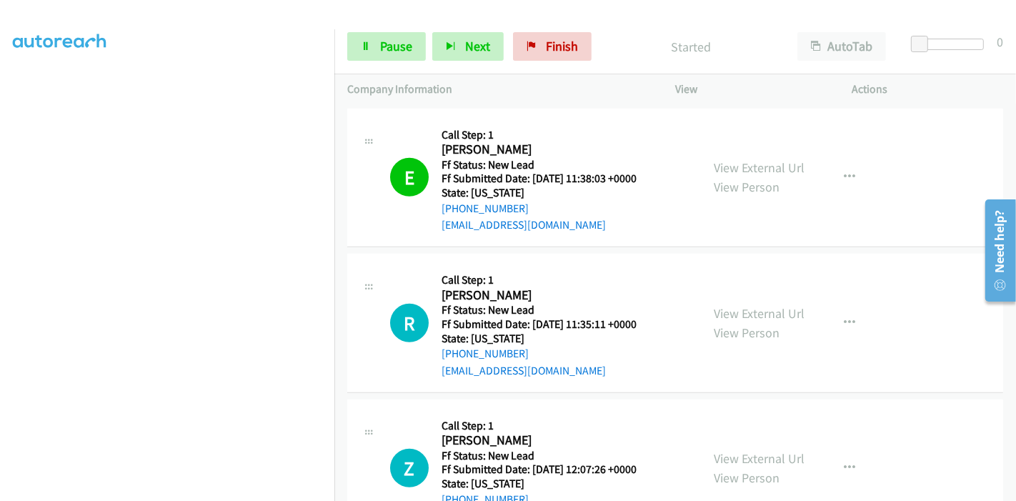
scroll to position [1006, 0]
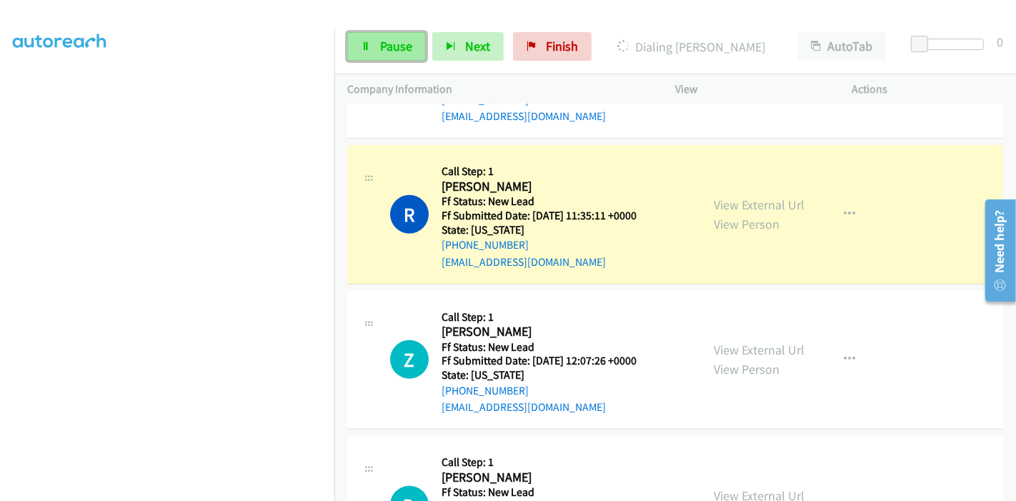
click at [366, 51] on link "Pause" at bounding box center [386, 46] width 79 height 29
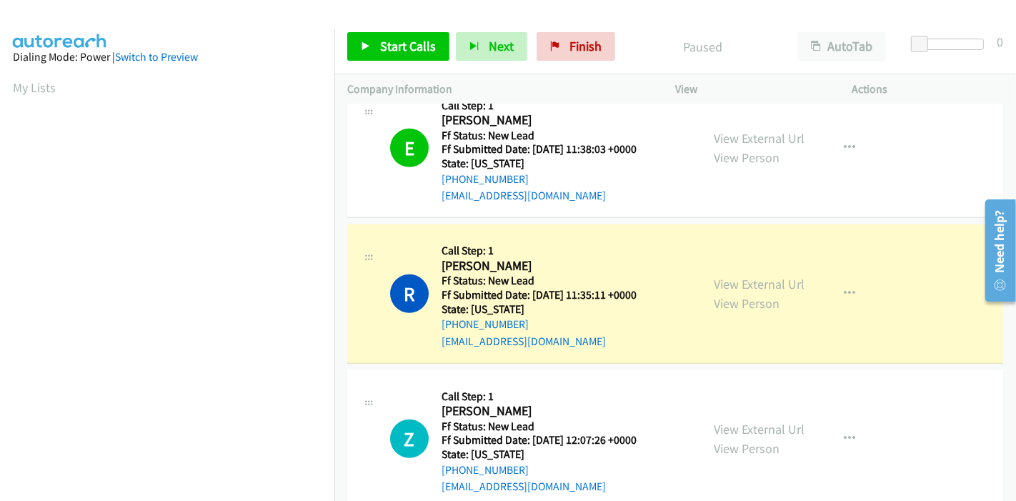
scroll to position [302, 0]
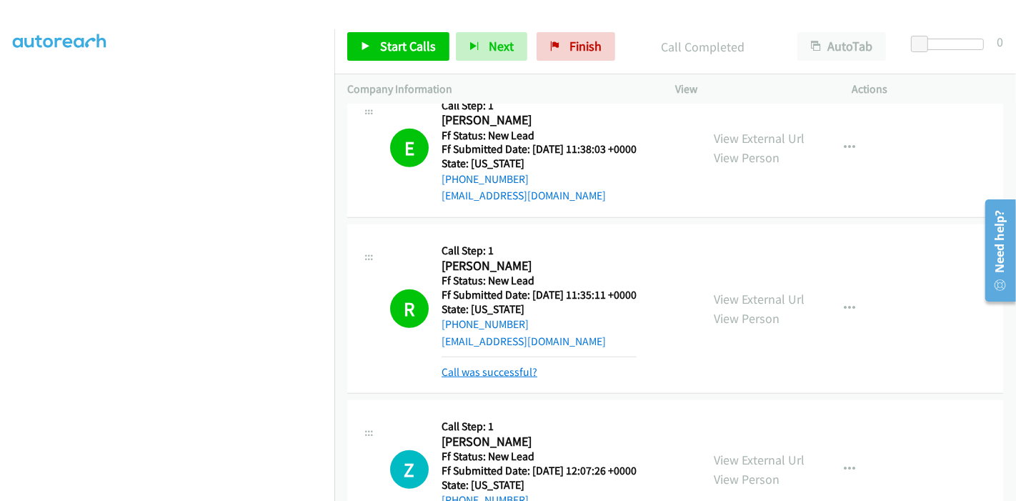
click at [479, 369] on link "Call was successful?" at bounding box center [490, 372] width 96 height 14
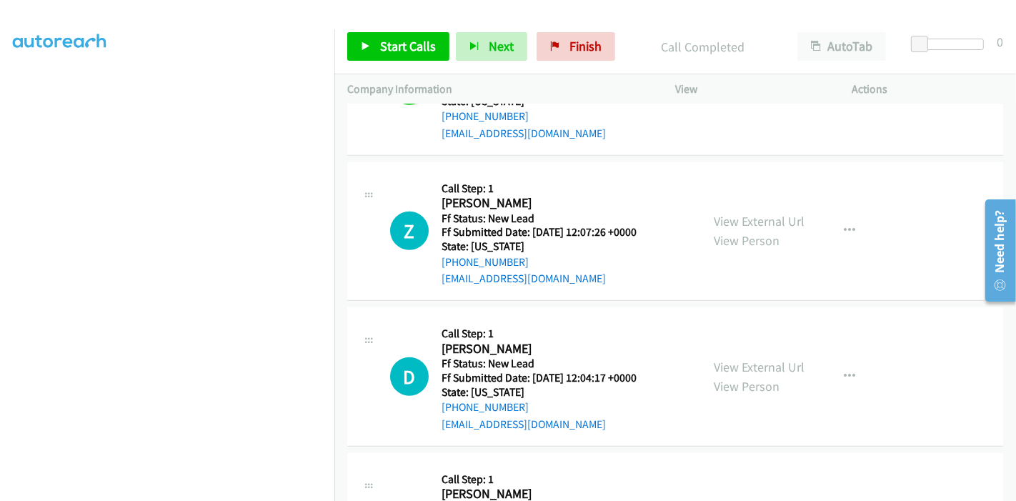
scroll to position [1006, 0]
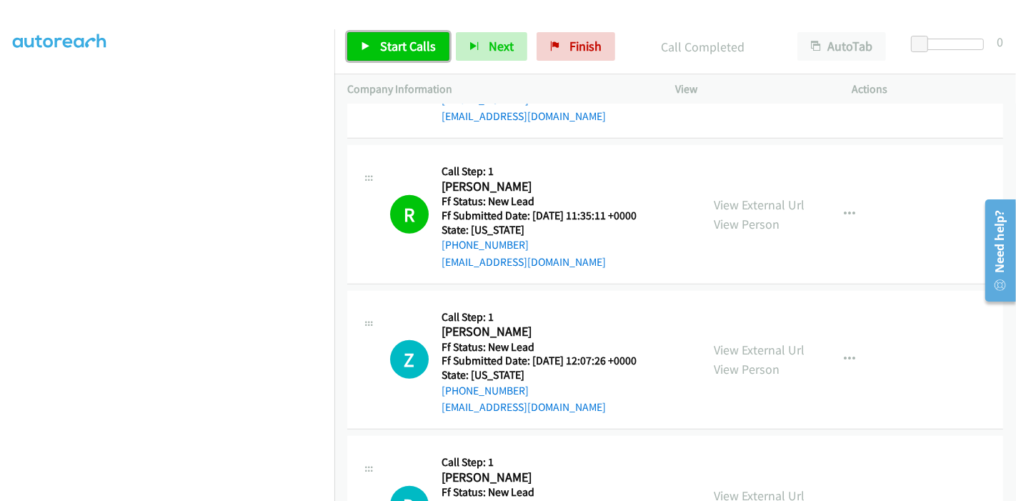
click at [382, 34] on link "Start Calls" at bounding box center [398, 46] width 102 height 29
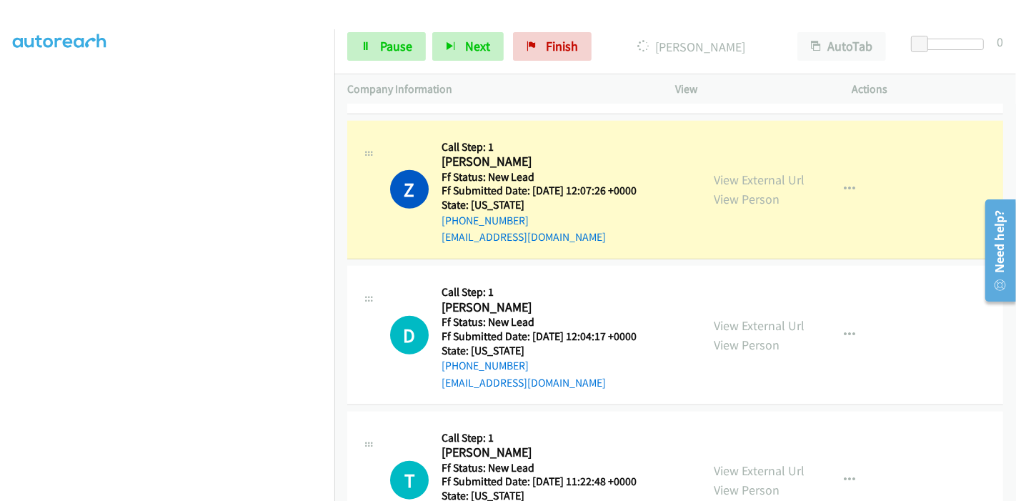
scroll to position [1152, 0]
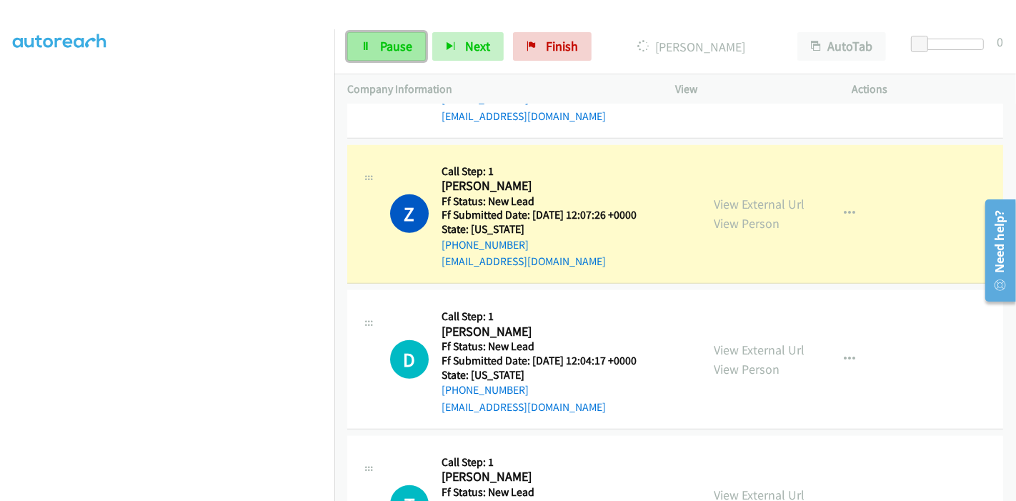
click at [366, 46] on icon at bounding box center [366, 47] width 10 height 10
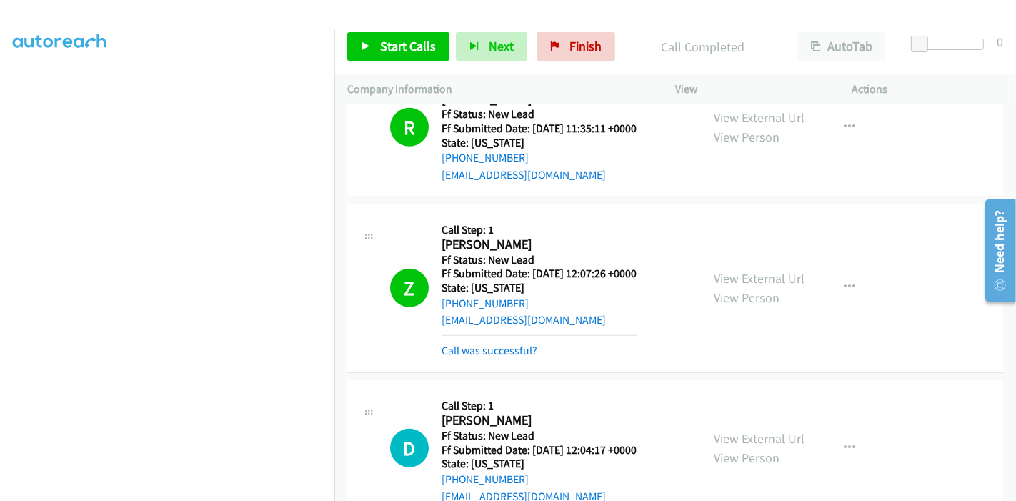
scroll to position [1073, 0]
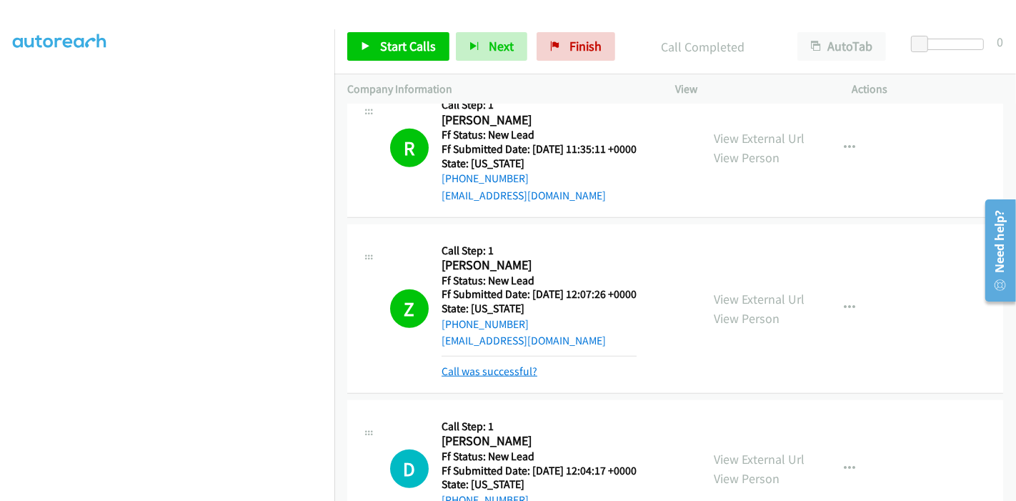
click at [493, 367] on link "Call was successful?" at bounding box center [490, 371] width 96 height 14
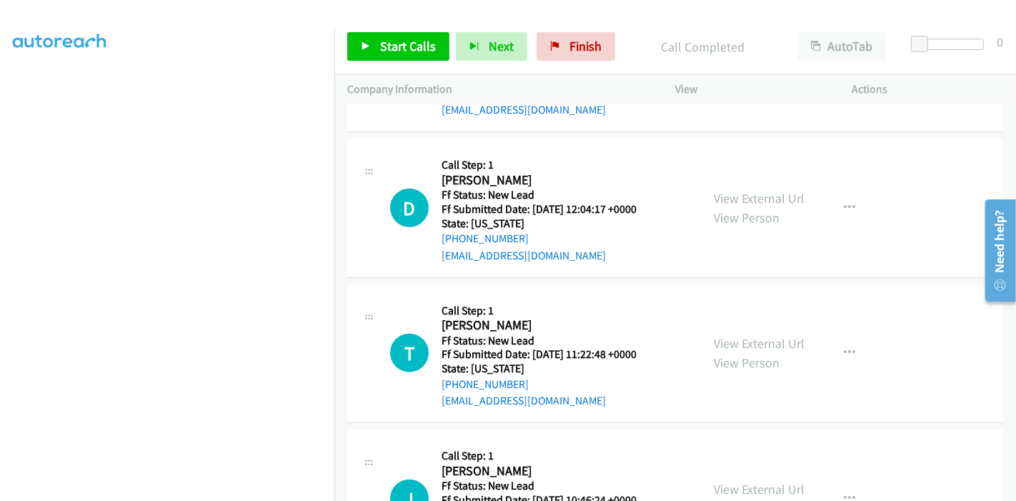
scroll to position [1152, 0]
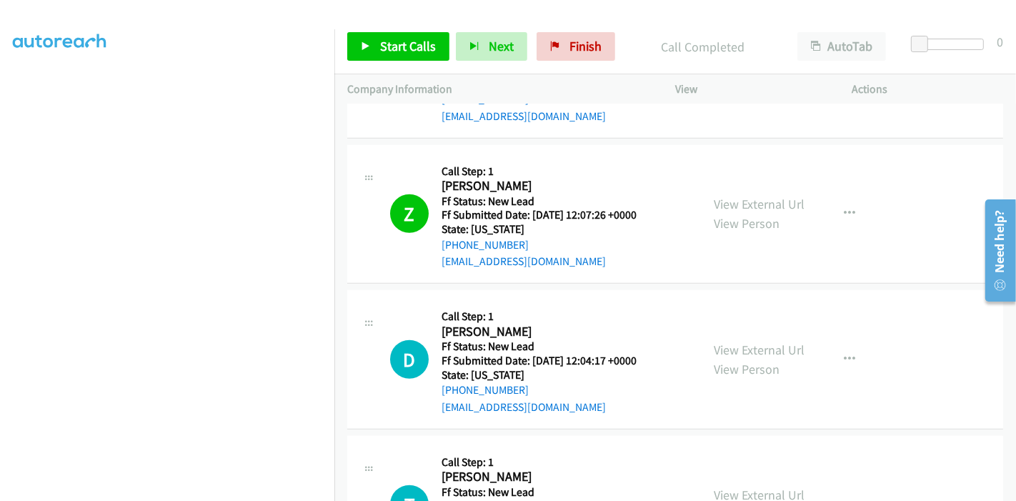
click at [397, 60] on div "Start Calls Pause Next Finish Call Completed AutoTab AutoTab 0" at bounding box center [675, 46] width 682 height 55
click at [396, 54] on link "Start Calls" at bounding box center [398, 46] width 102 height 29
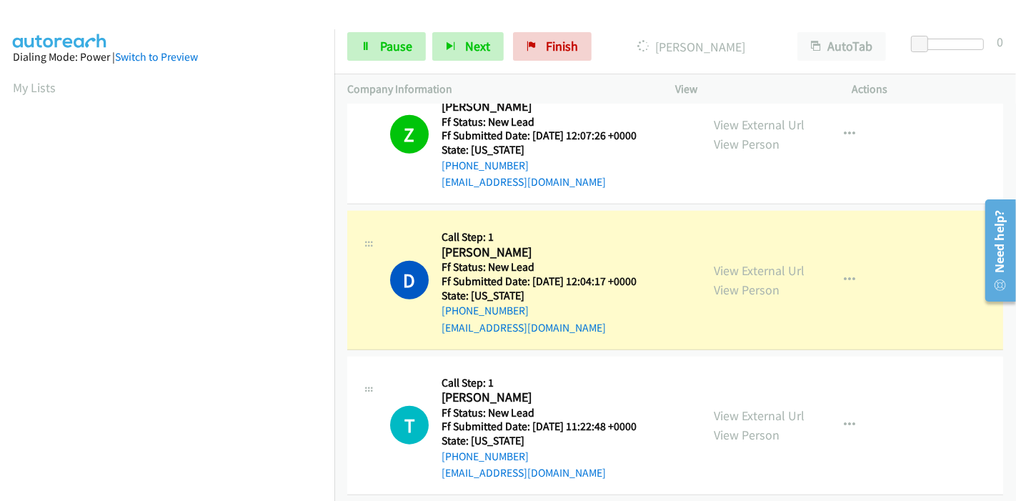
scroll to position [1390, 0]
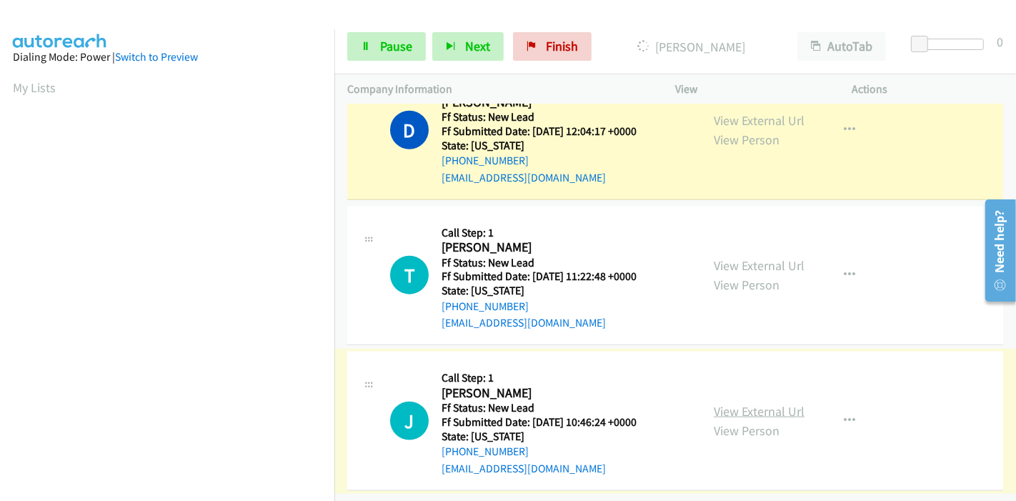
click at [772, 403] on link "View External Url" at bounding box center [759, 411] width 91 height 16
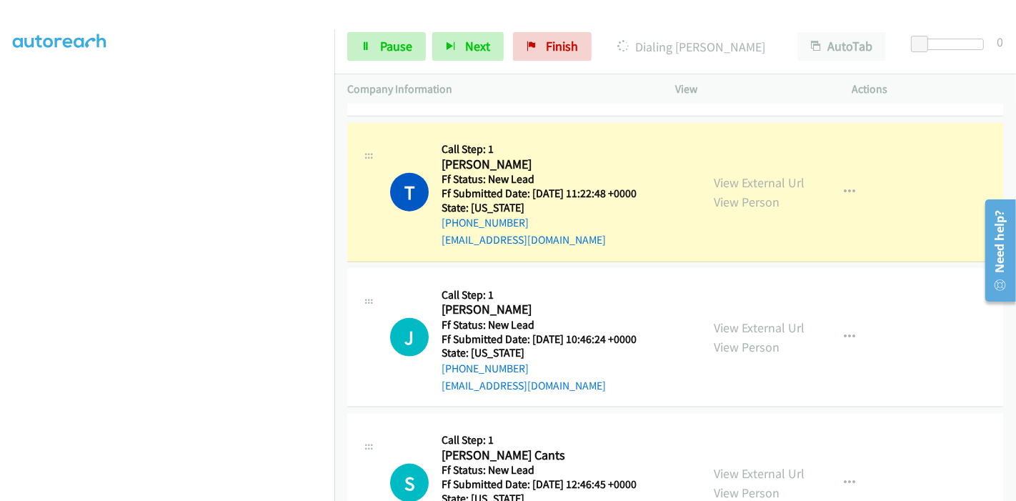
scroll to position [1405, 0]
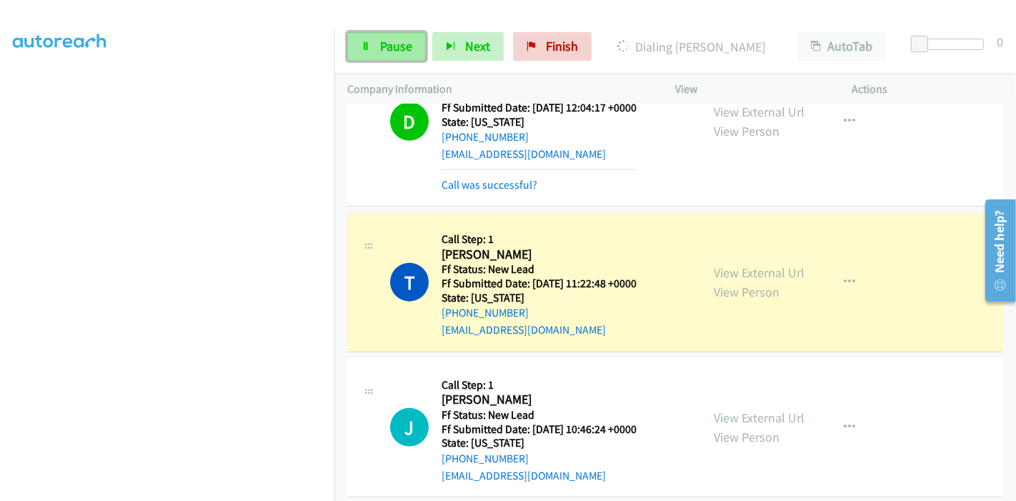
click at [380, 52] on span "Pause" at bounding box center [396, 46] width 32 height 16
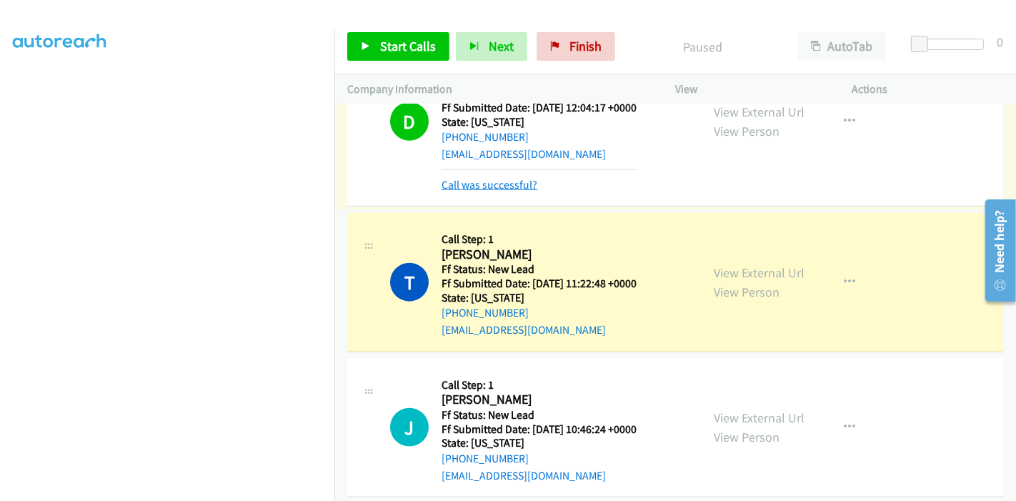
click at [509, 184] on link "Call was successful?" at bounding box center [490, 185] width 96 height 14
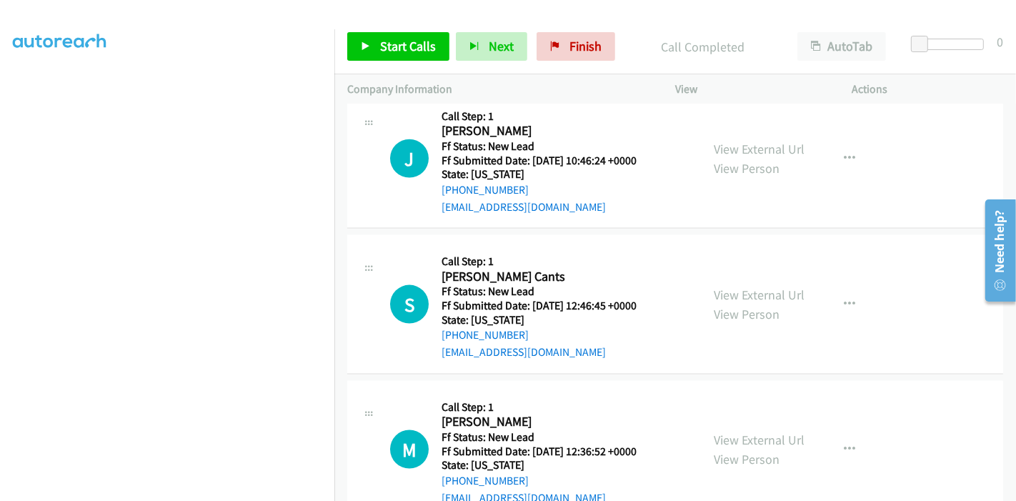
scroll to position [1856, 0]
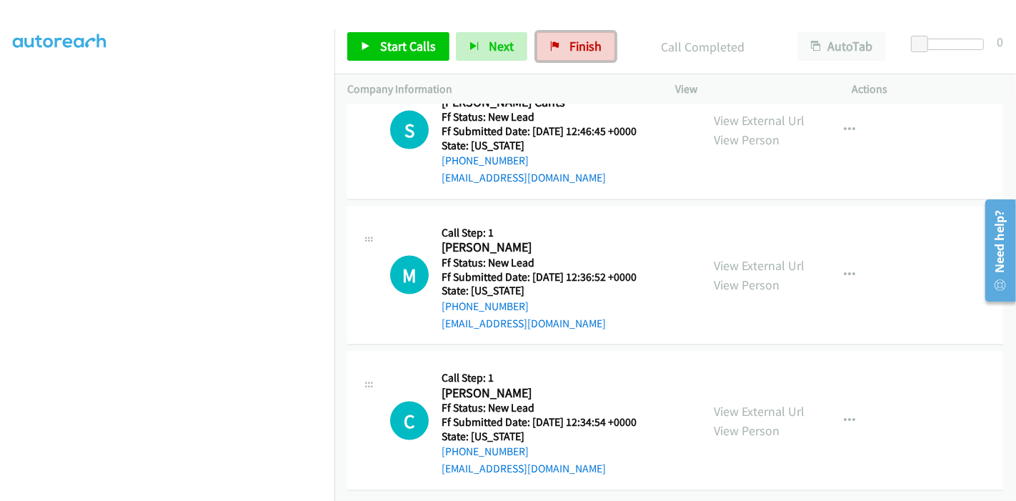
drag, startPoint x: 572, startPoint y: 46, endPoint x: 732, endPoint y: 3, distance: 166.4
click at [572, 46] on span "Finish" at bounding box center [586, 46] width 32 height 16
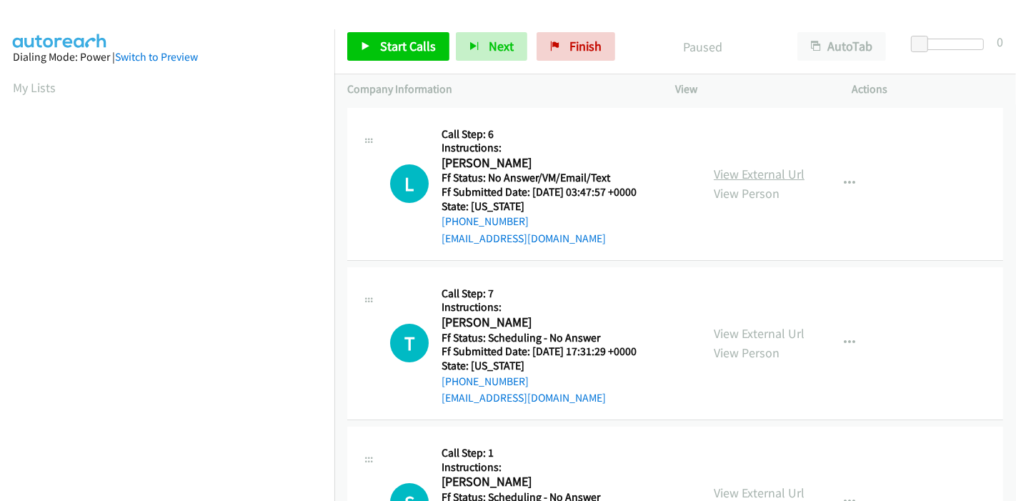
click at [753, 172] on link "View External Url" at bounding box center [759, 174] width 91 height 16
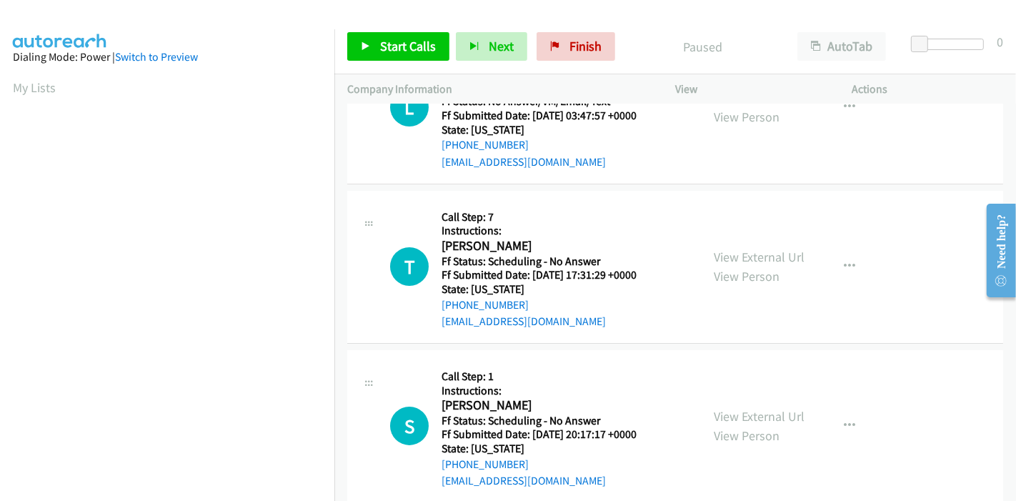
scroll to position [79, 0]
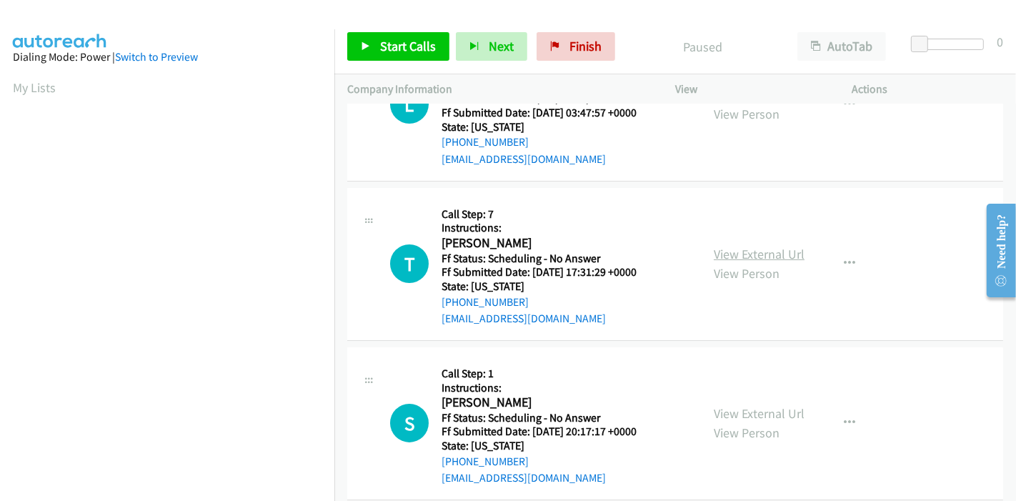
click at [730, 251] on link "View External Url" at bounding box center [759, 254] width 91 height 16
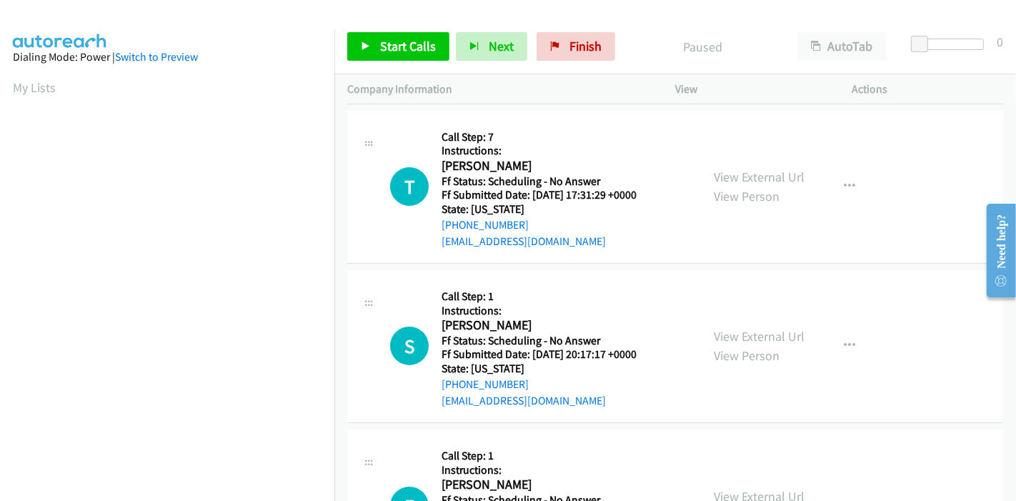
scroll to position [159, 0]
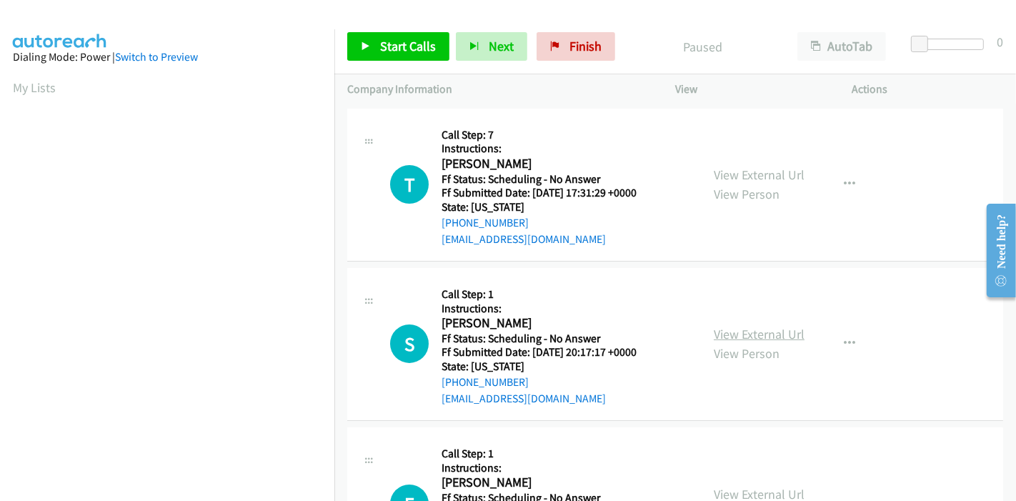
click at [755, 334] on link "View External Url" at bounding box center [759, 334] width 91 height 16
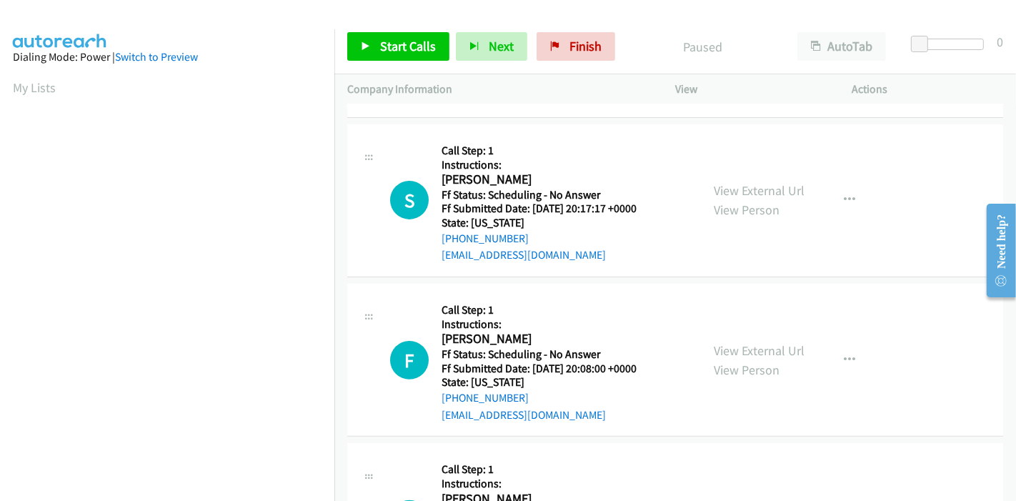
scroll to position [317, 0]
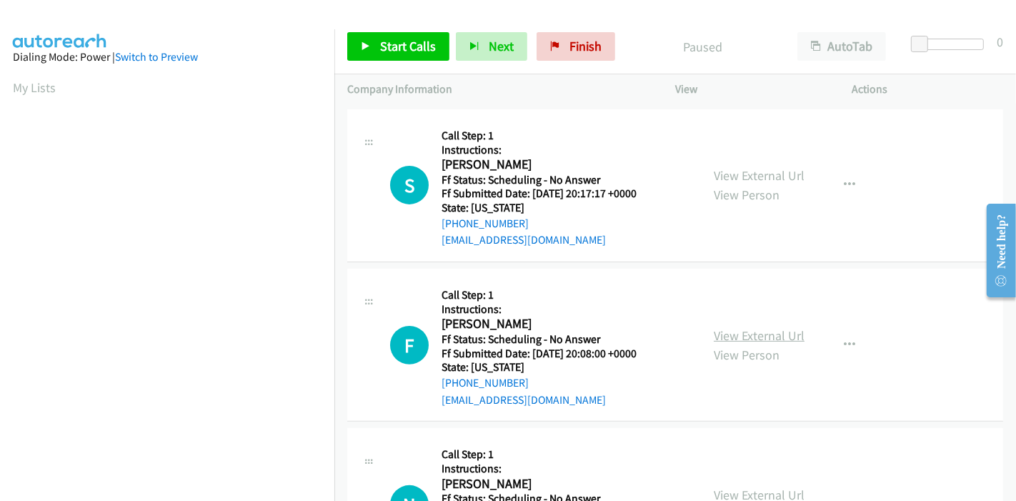
click at [761, 327] on link "View External Url" at bounding box center [759, 335] width 91 height 16
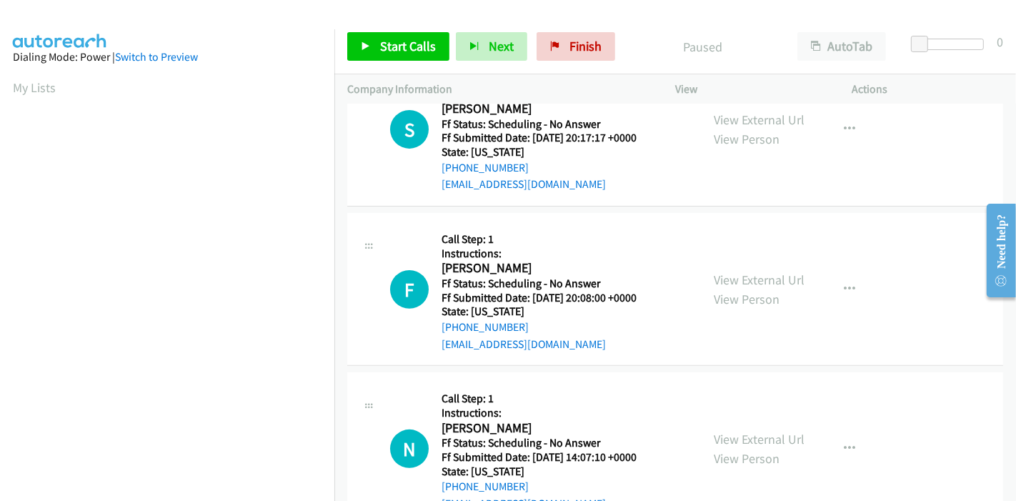
scroll to position [397, 0]
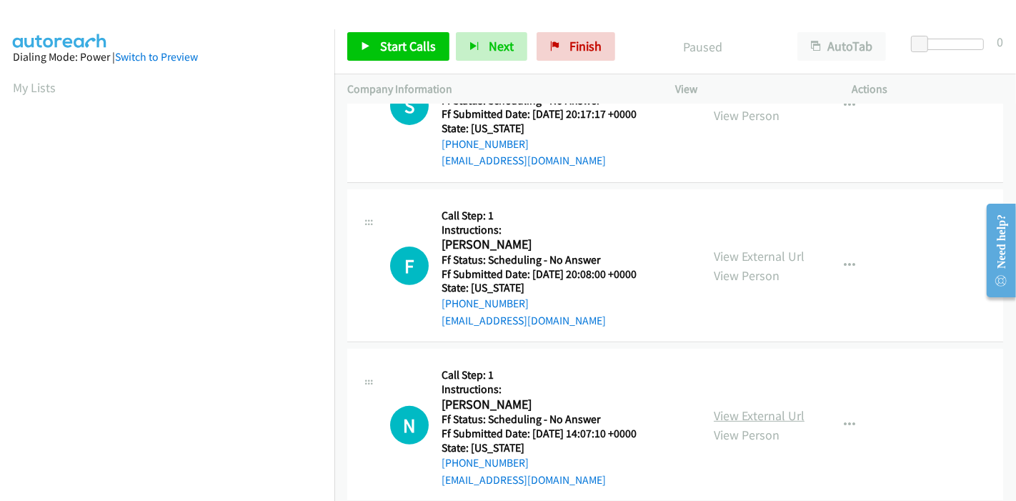
click at [741, 411] on link "View External Url" at bounding box center [759, 415] width 91 height 16
click at [391, 51] on span "Start Calls" at bounding box center [408, 46] width 56 height 16
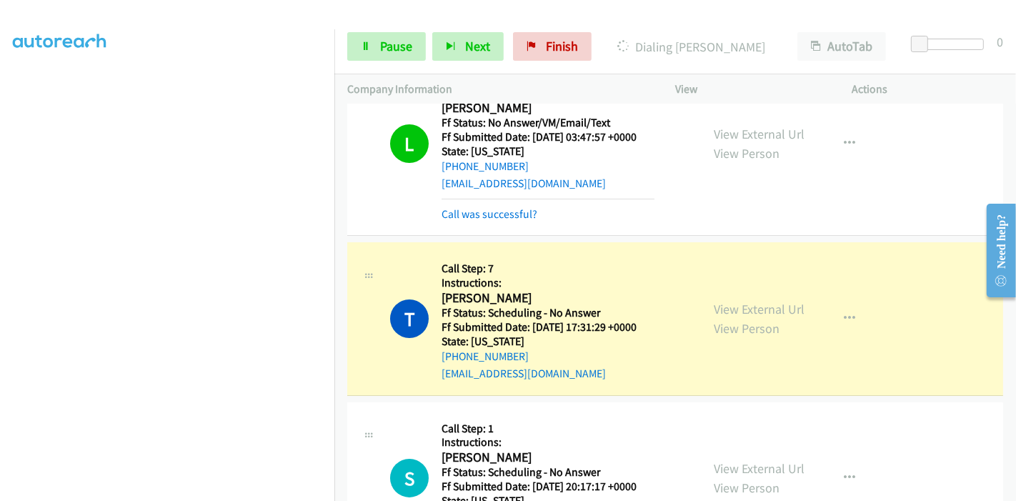
scroll to position [79, 0]
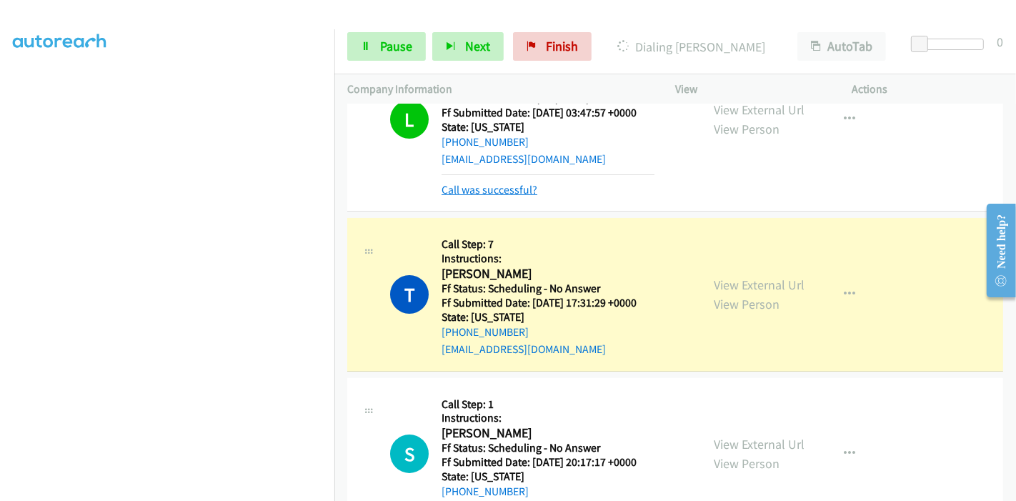
click at [516, 192] on link "Call was successful?" at bounding box center [490, 190] width 96 height 14
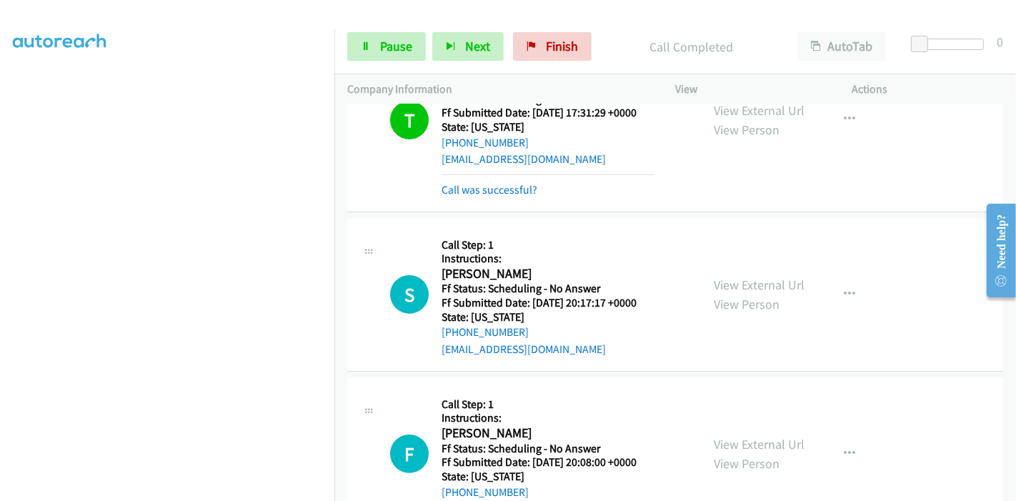
scroll to position [318, 0]
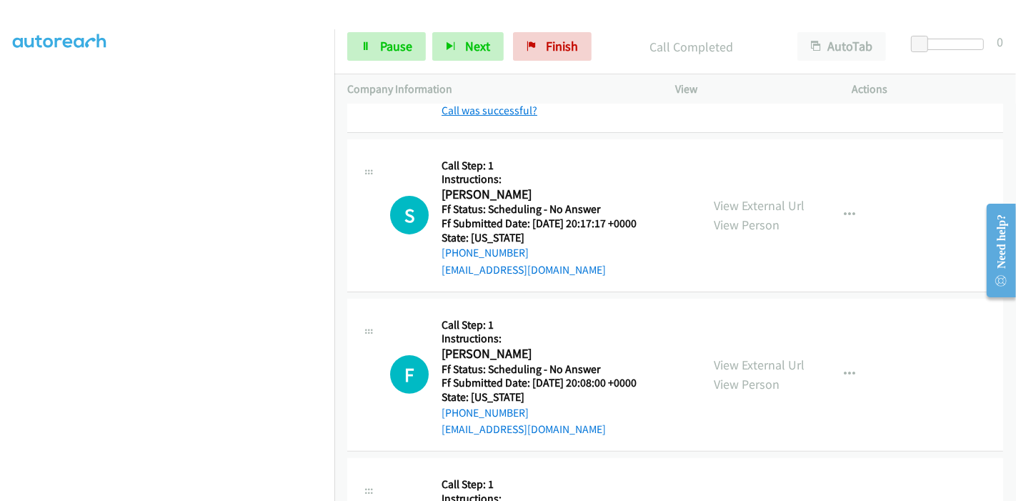
click at [510, 112] on link "Call was successful?" at bounding box center [490, 111] width 96 height 14
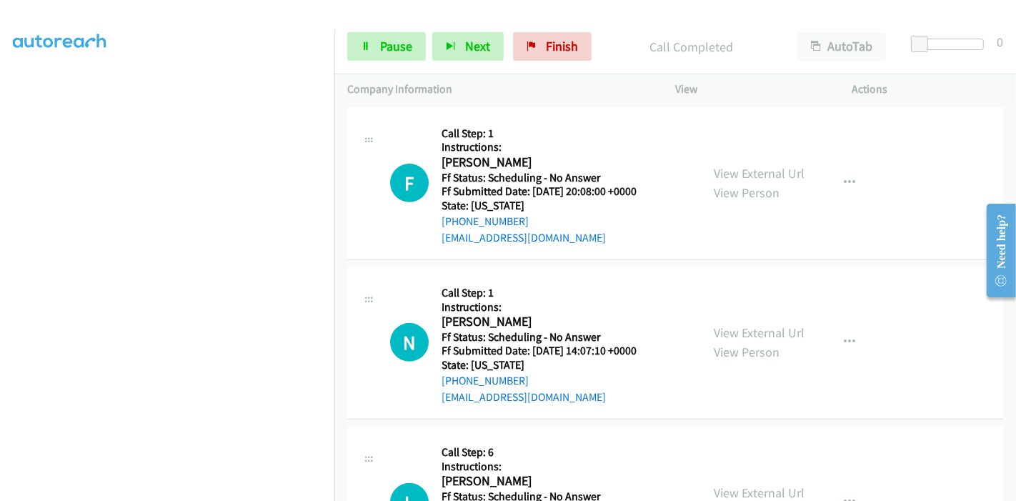
scroll to position [477, 0]
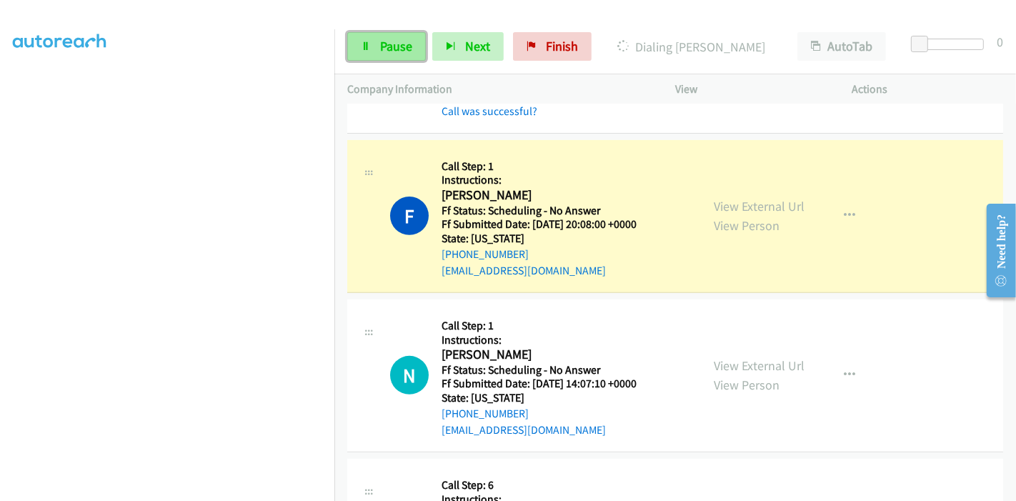
click at [400, 50] on span "Pause" at bounding box center [396, 46] width 32 height 16
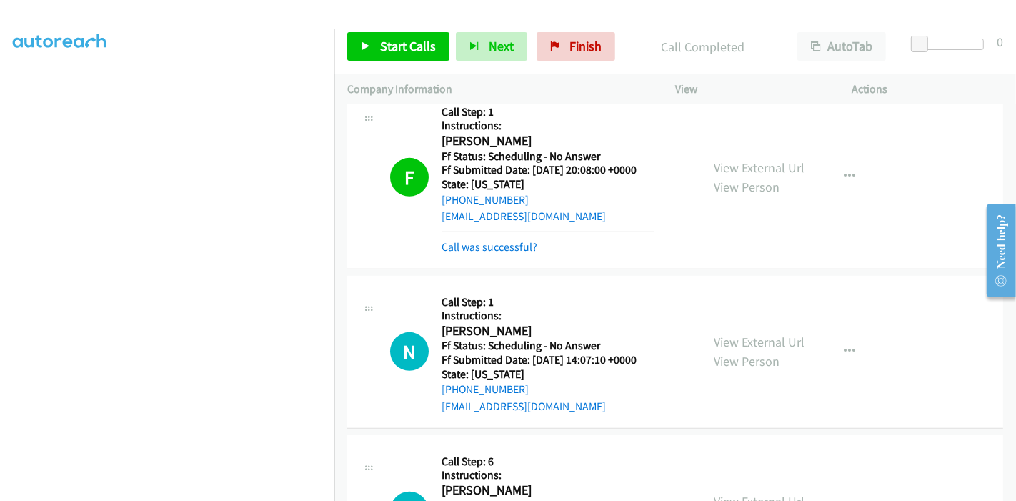
scroll to position [556, 0]
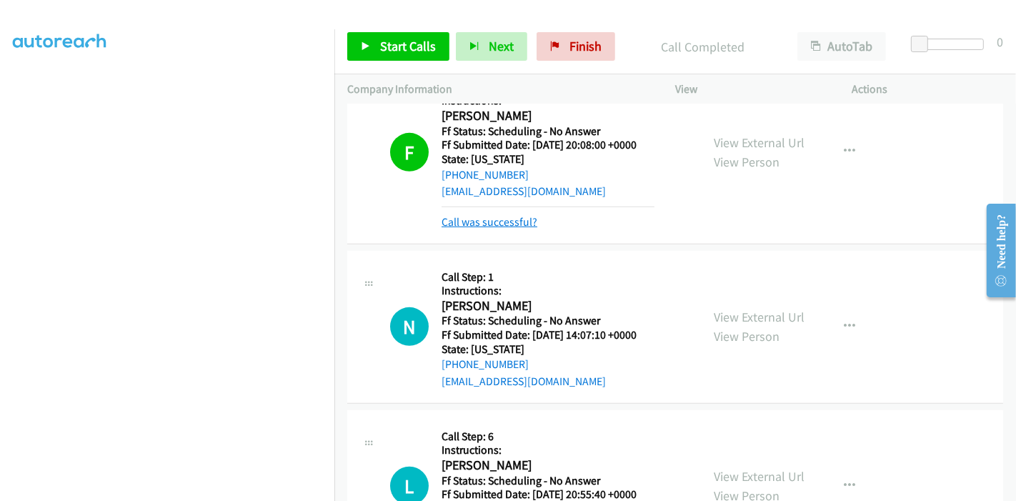
click at [502, 225] on link "Call was successful?" at bounding box center [490, 222] width 96 height 14
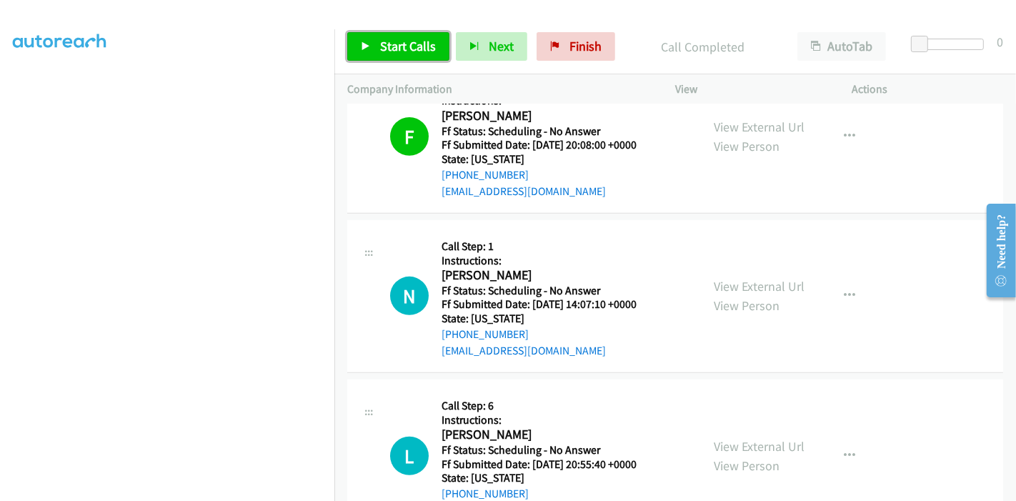
click at [381, 41] on span "Start Calls" at bounding box center [408, 46] width 56 height 16
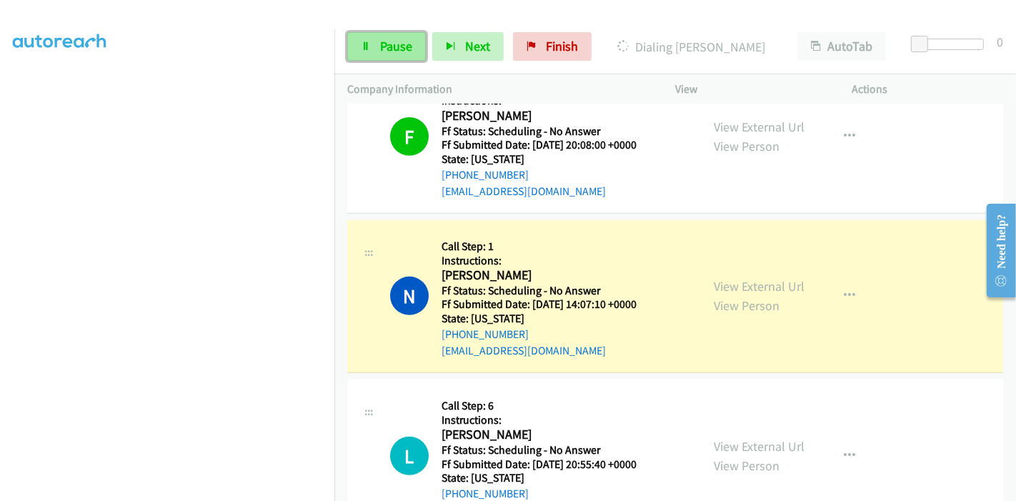
click at [387, 50] on span "Pause" at bounding box center [396, 46] width 32 height 16
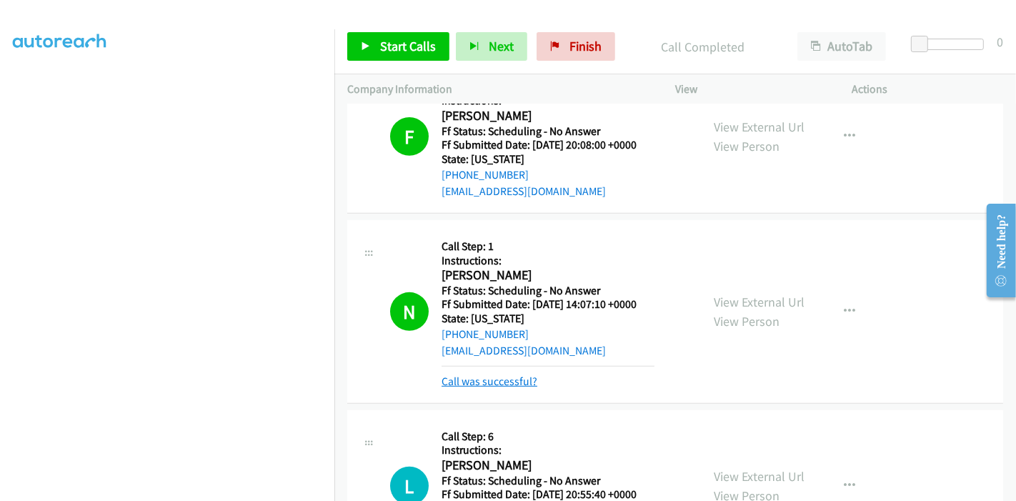
click at [484, 382] on link "Call was successful?" at bounding box center [490, 381] width 96 height 14
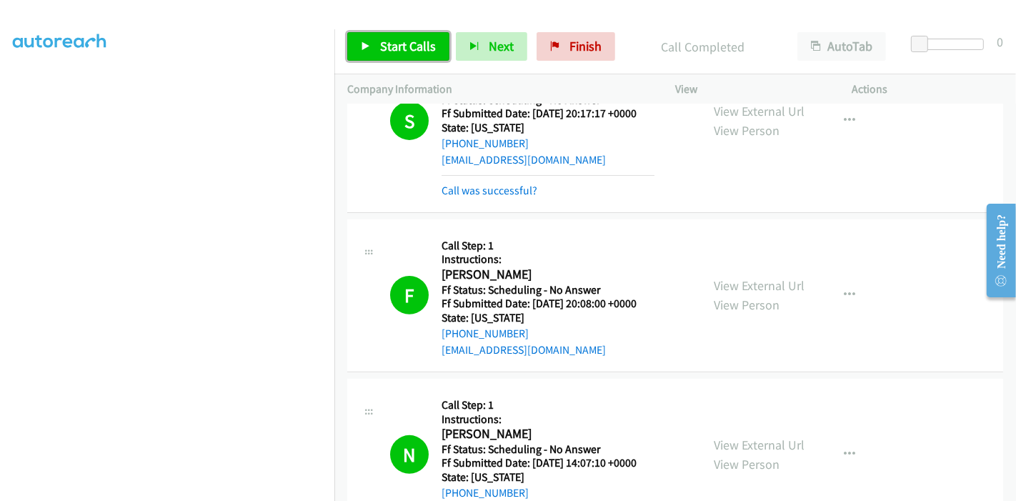
click at [402, 58] on link "Start Calls" at bounding box center [398, 46] width 102 height 29
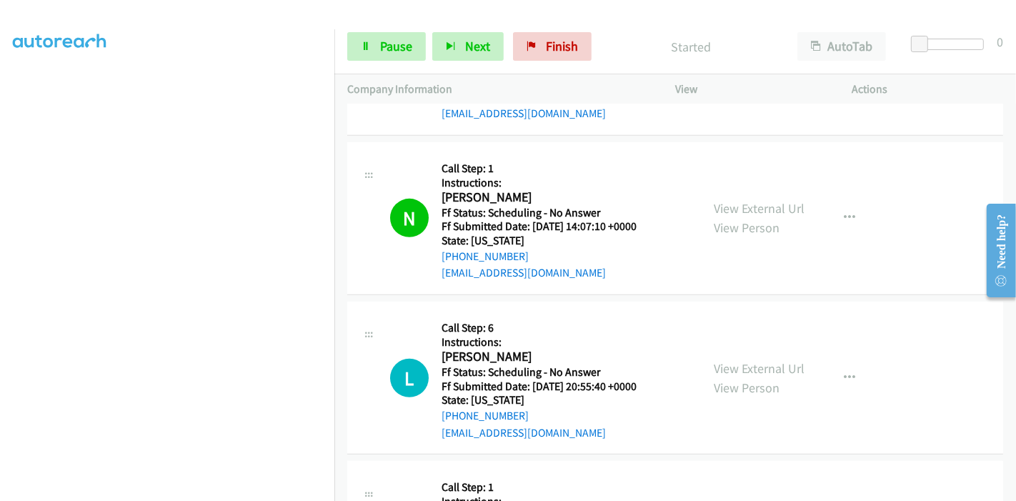
scroll to position [635, 0]
click at [725, 362] on link "View External Url" at bounding box center [759, 367] width 91 height 16
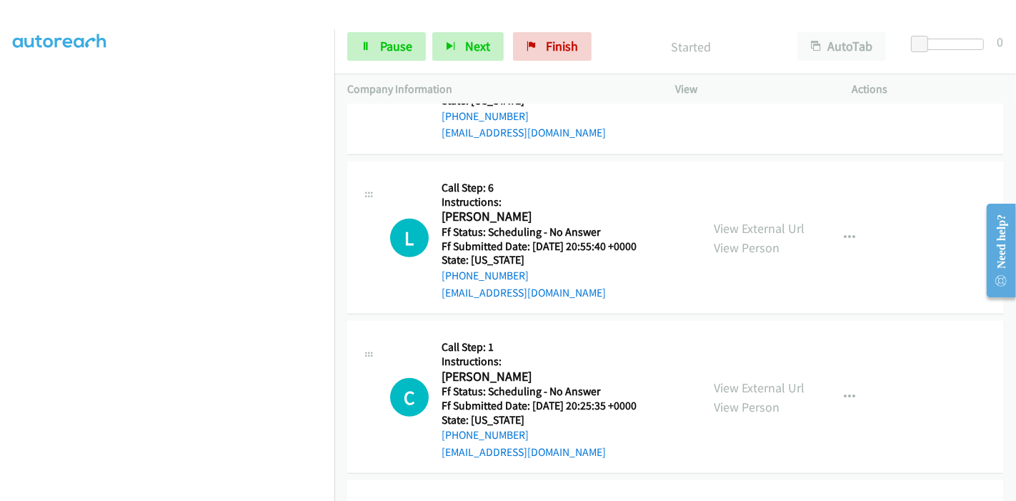
scroll to position [873, 0]
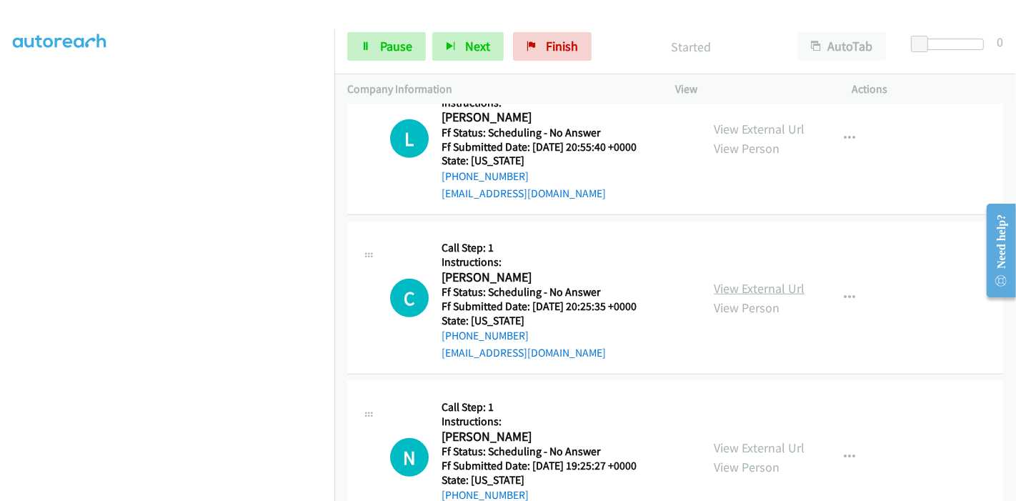
click at [734, 285] on link "View External Url" at bounding box center [759, 288] width 91 height 16
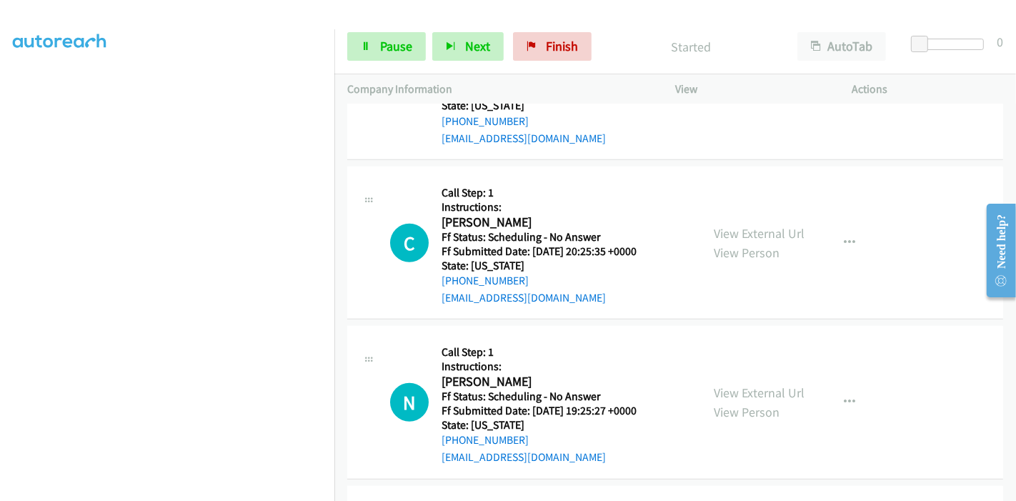
scroll to position [953, 0]
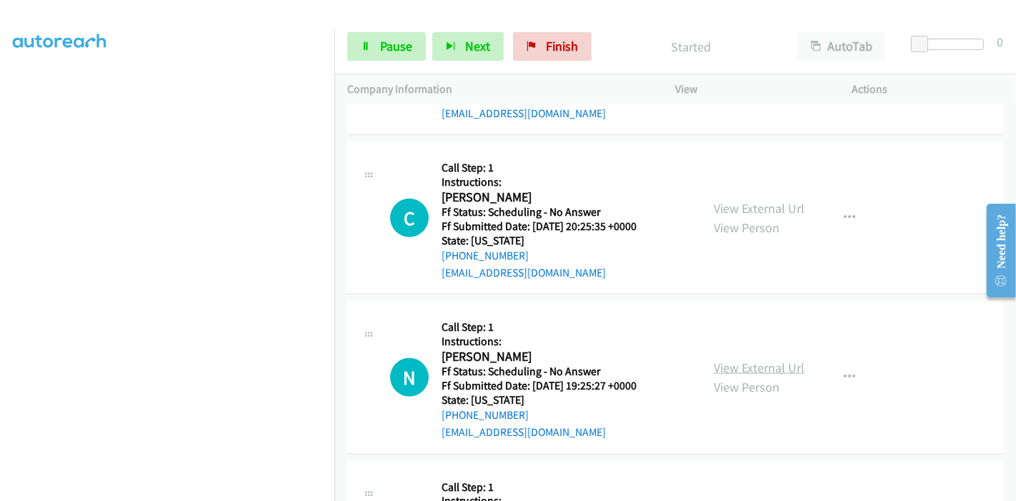
click at [714, 363] on link "View External Url" at bounding box center [759, 367] width 91 height 16
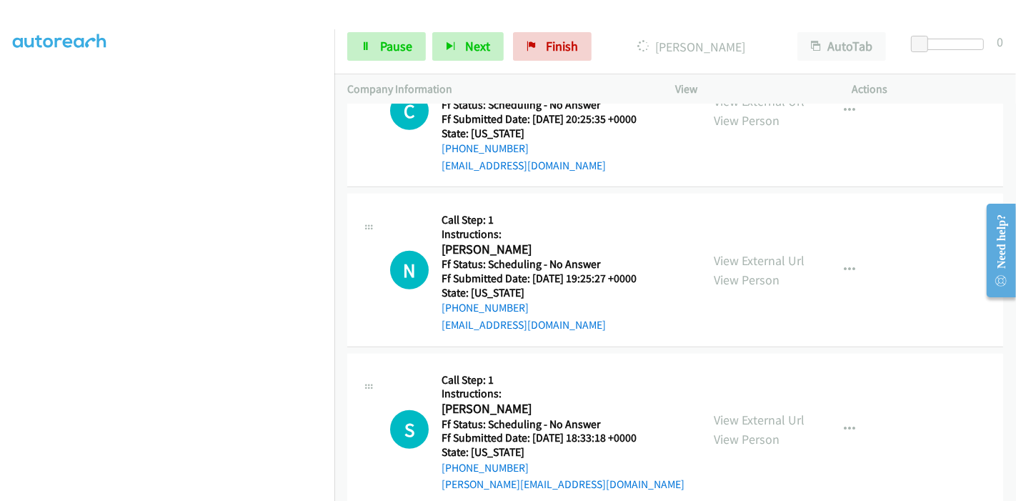
scroll to position [1112, 0]
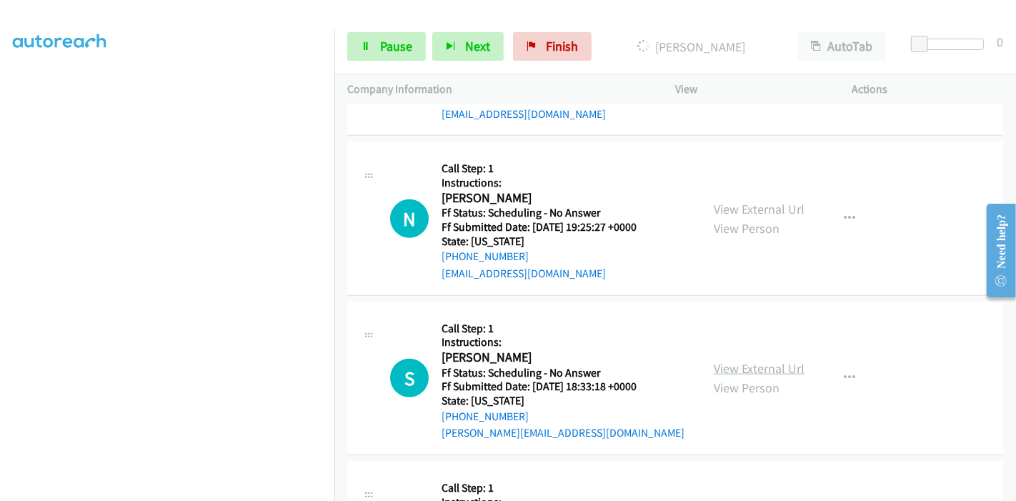
click at [724, 362] on link "View External Url" at bounding box center [759, 368] width 91 height 16
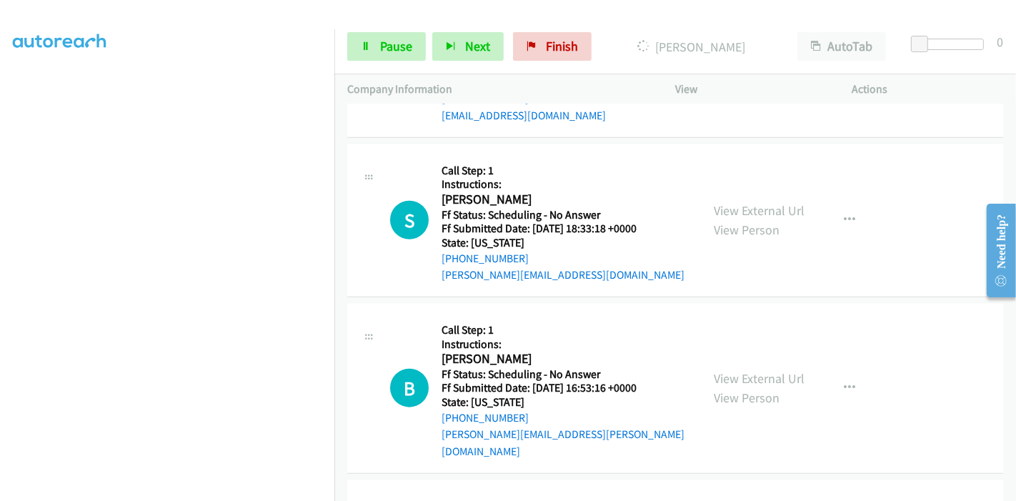
scroll to position [1270, 0]
click at [741, 369] on link "View External Url" at bounding box center [759, 377] width 91 height 16
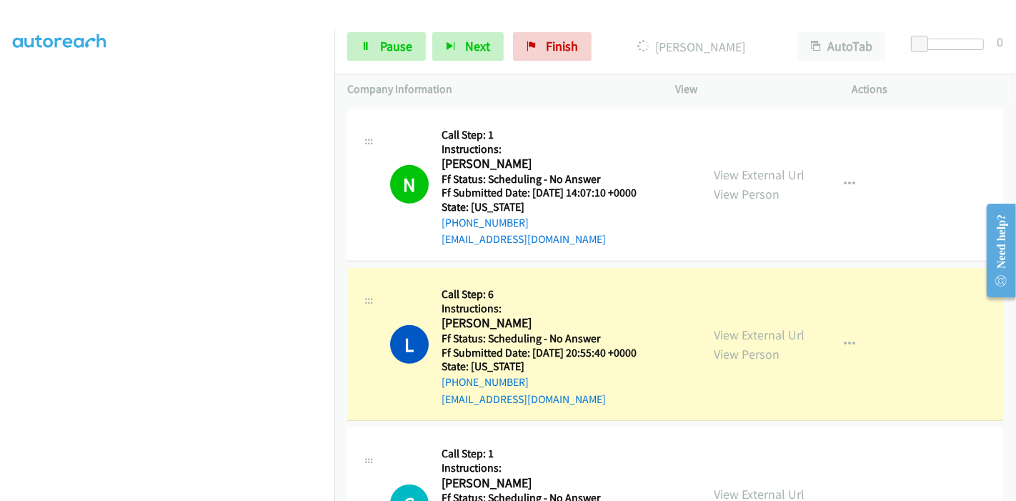
scroll to position [715, 0]
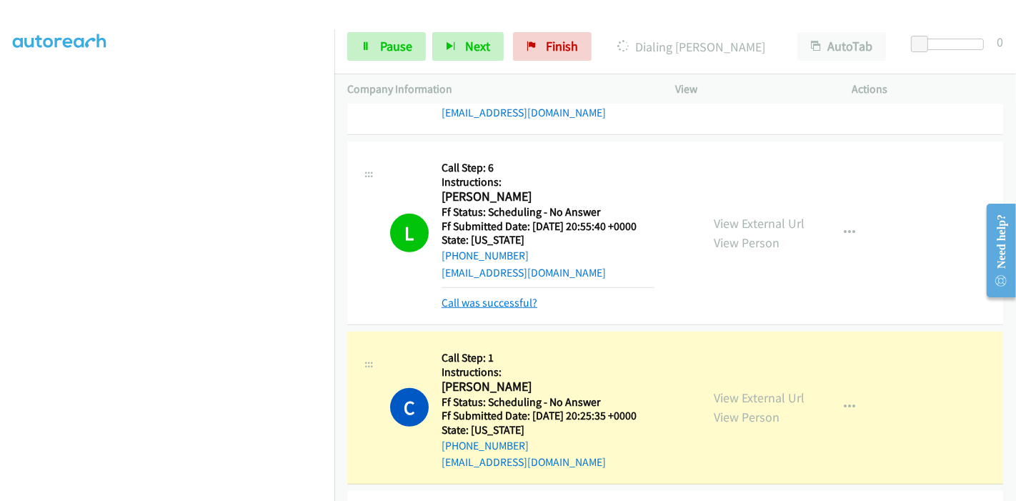
click at [504, 300] on link "Call was successful?" at bounding box center [490, 303] width 96 height 14
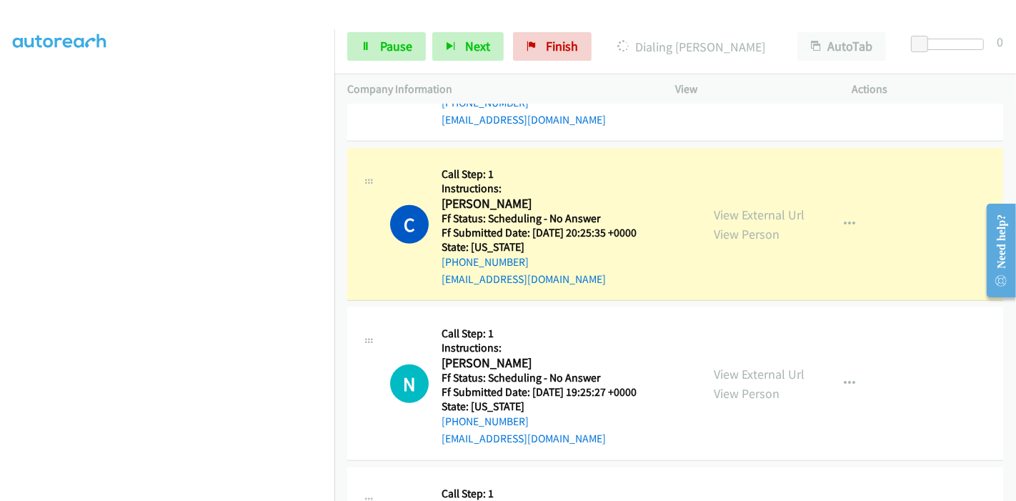
scroll to position [953, 0]
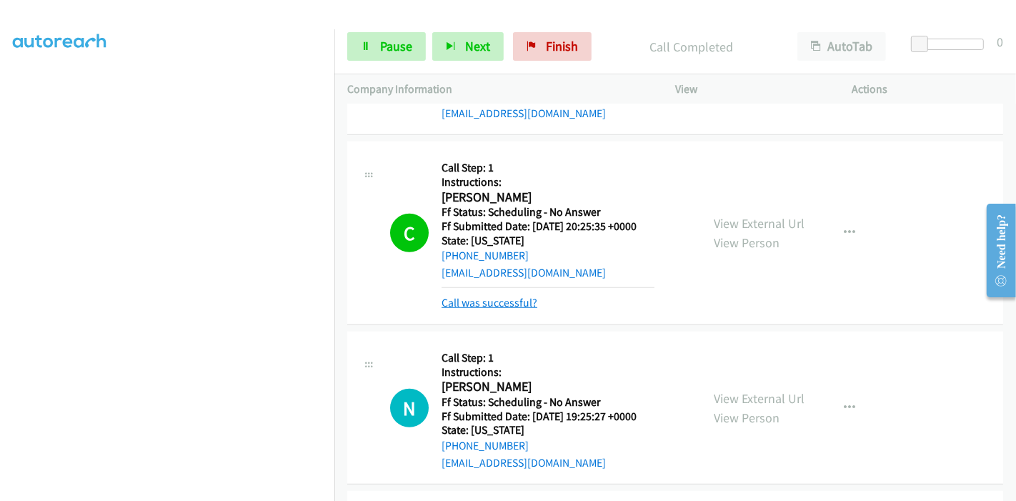
click at [452, 302] on link "Call was successful?" at bounding box center [490, 303] width 96 height 14
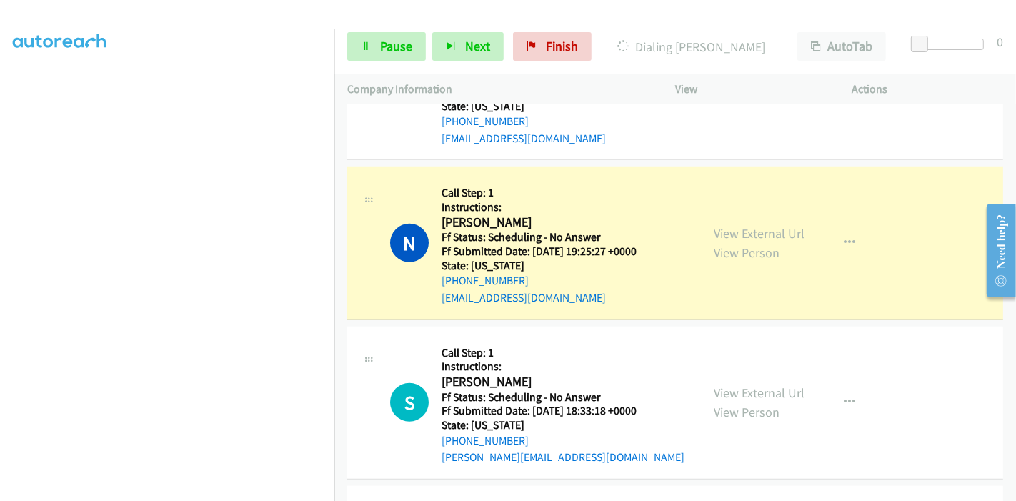
scroll to position [1112, 0]
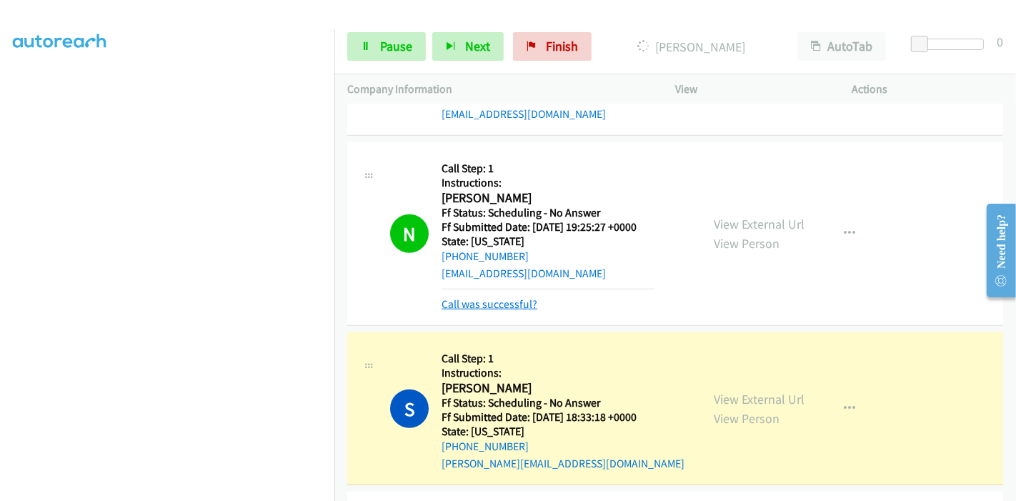
click at [482, 297] on link "Call was successful?" at bounding box center [490, 304] width 96 height 14
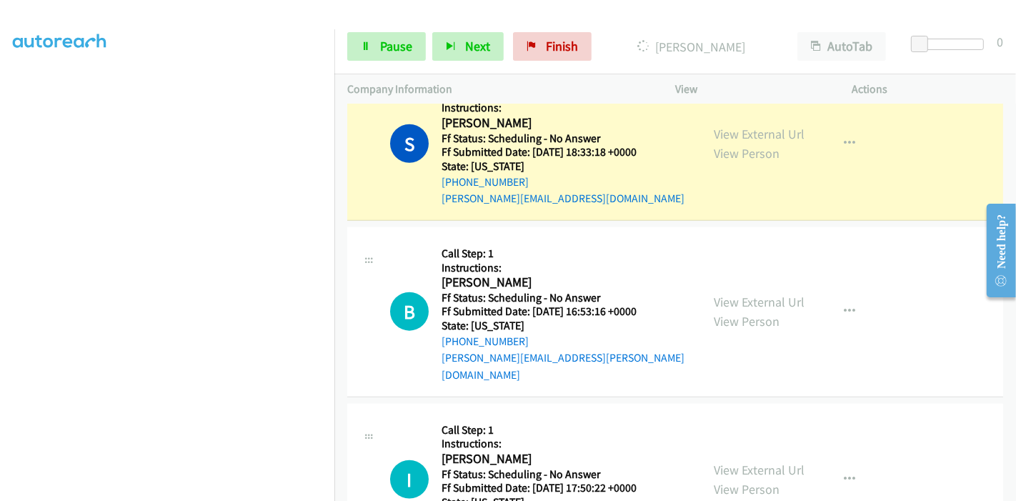
scroll to position [1350, 0]
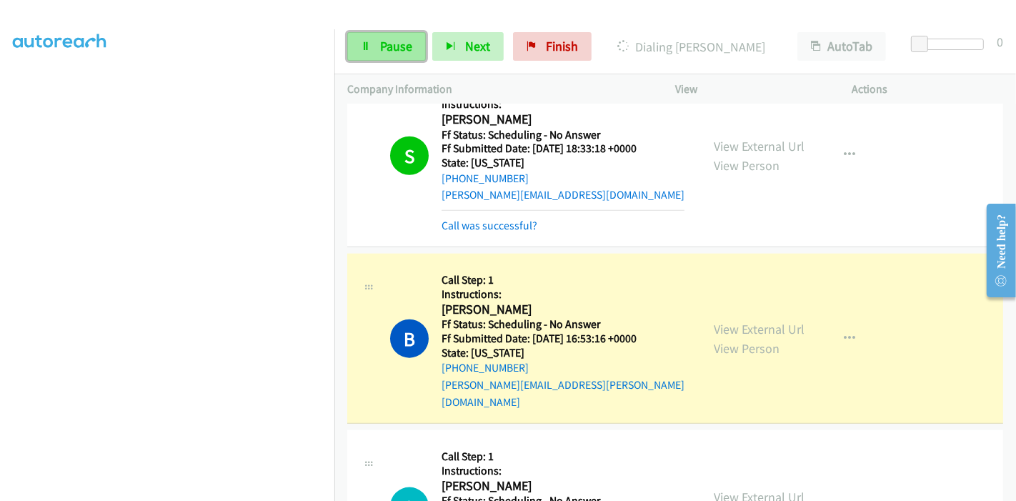
click at [384, 53] on span "Pause" at bounding box center [396, 46] width 32 height 16
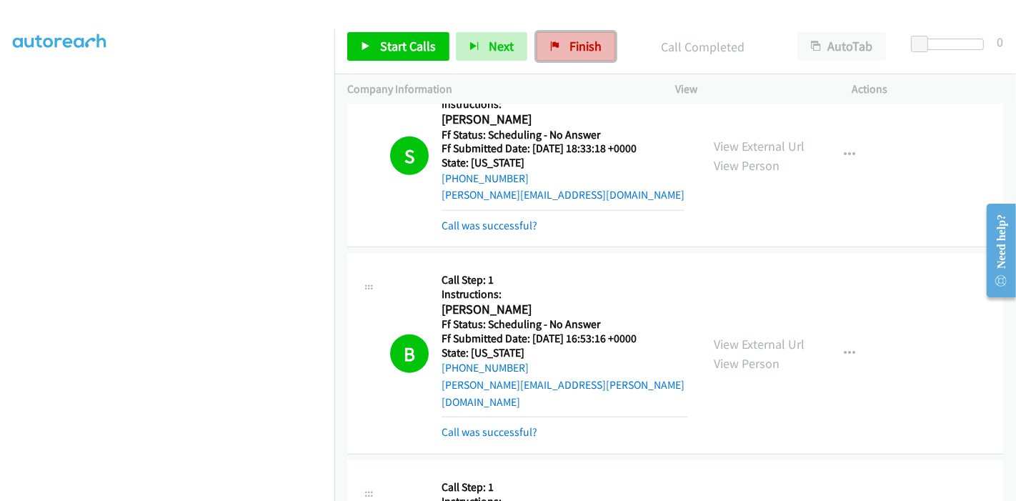
click at [552, 38] on link "Finish" at bounding box center [576, 46] width 79 height 29
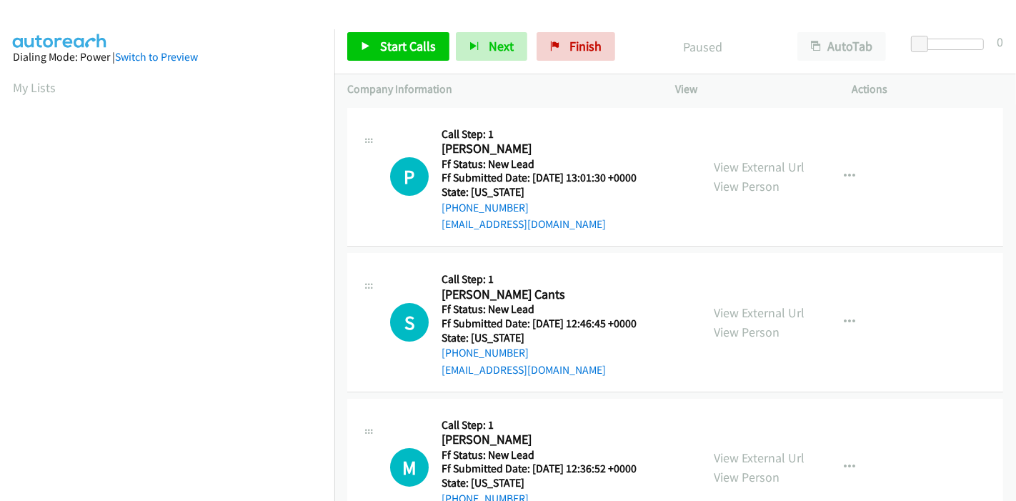
click at [740, 157] on div "View External Url View Person" at bounding box center [759, 176] width 91 height 39
click at [742, 164] on link "View External Url" at bounding box center [759, 167] width 91 height 16
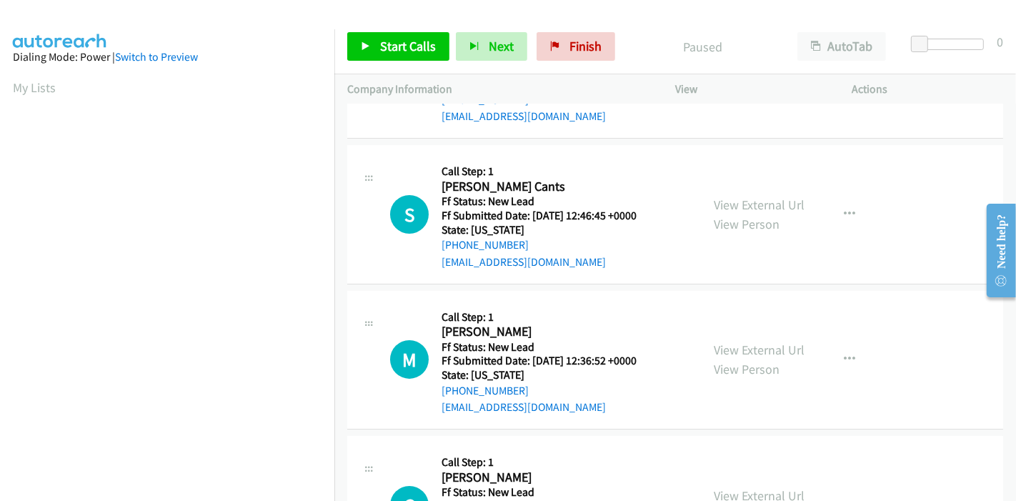
scroll to position [159, 0]
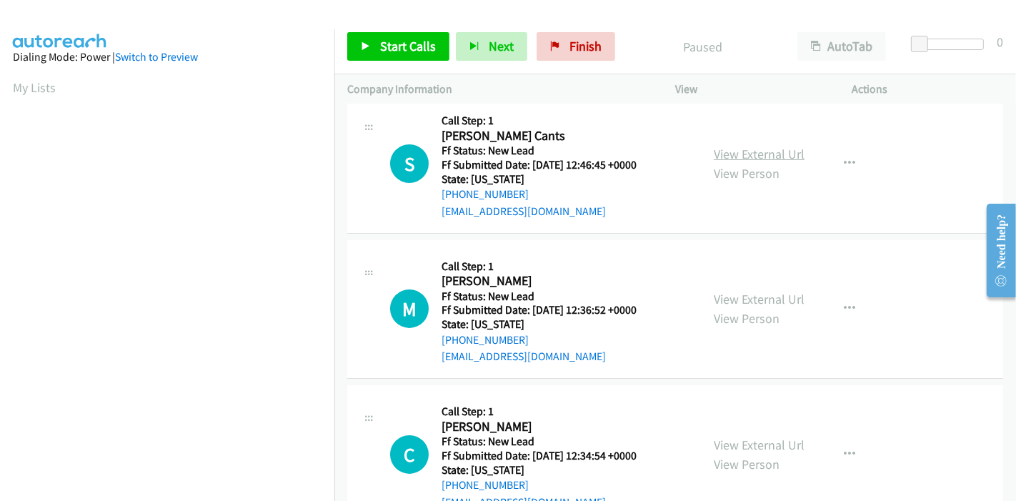
click at [743, 154] on link "View External Url" at bounding box center [759, 154] width 91 height 16
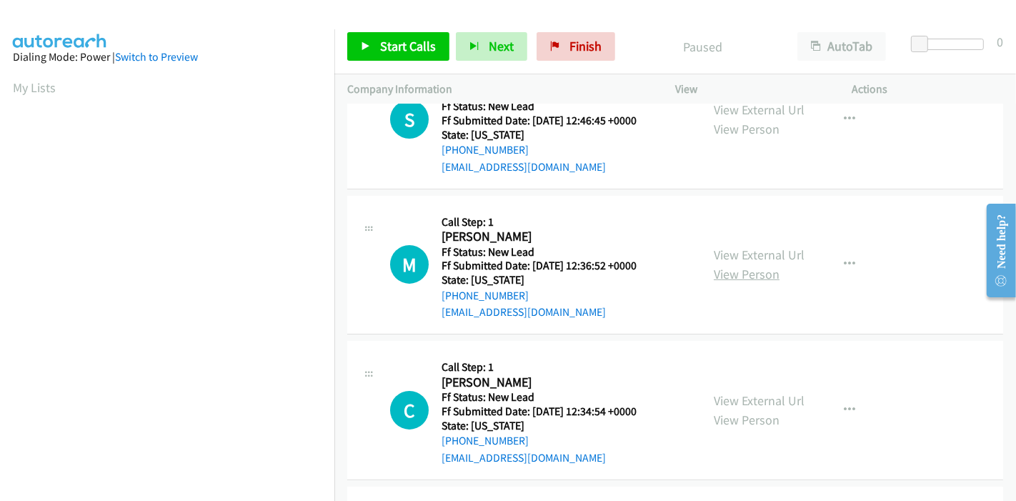
scroll to position [238, 0]
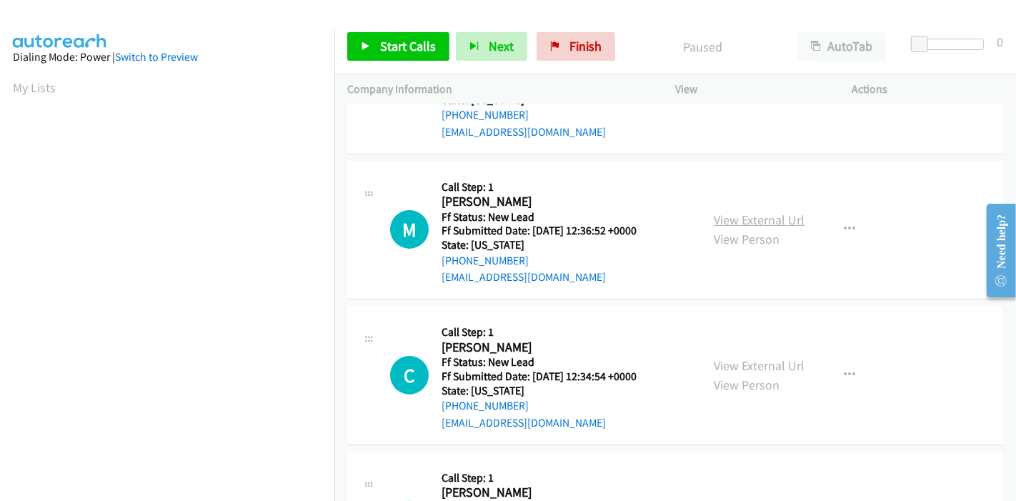
click at [737, 222] on link "View External Url" at bounding box center [759, 220] width 91 height 16
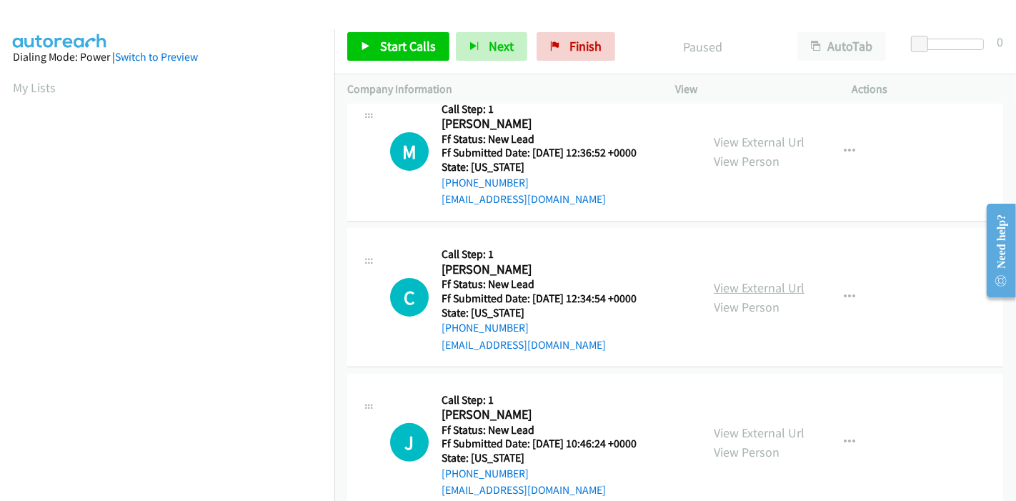
scroll to position [317, 0]
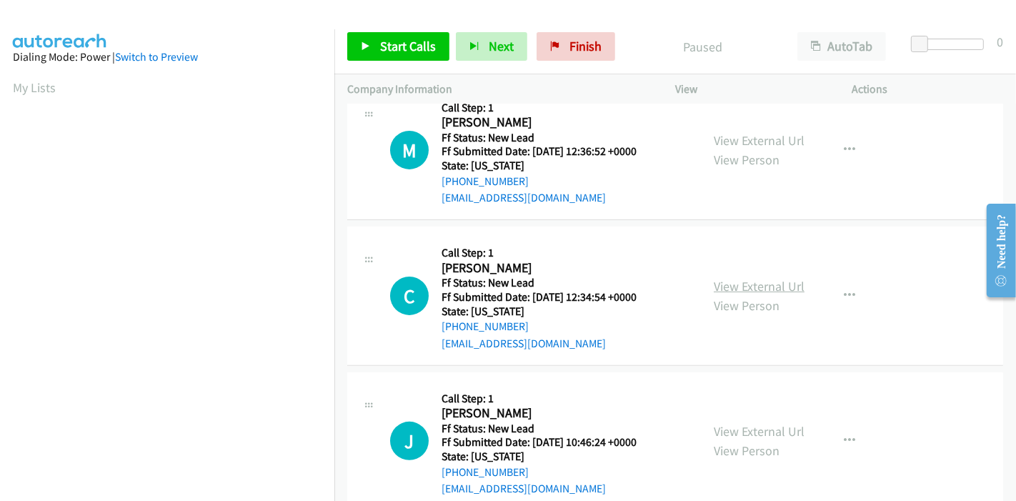
click at [736, 285] on link "View External Url" at bounding box center [759, 286] width 91 height 16
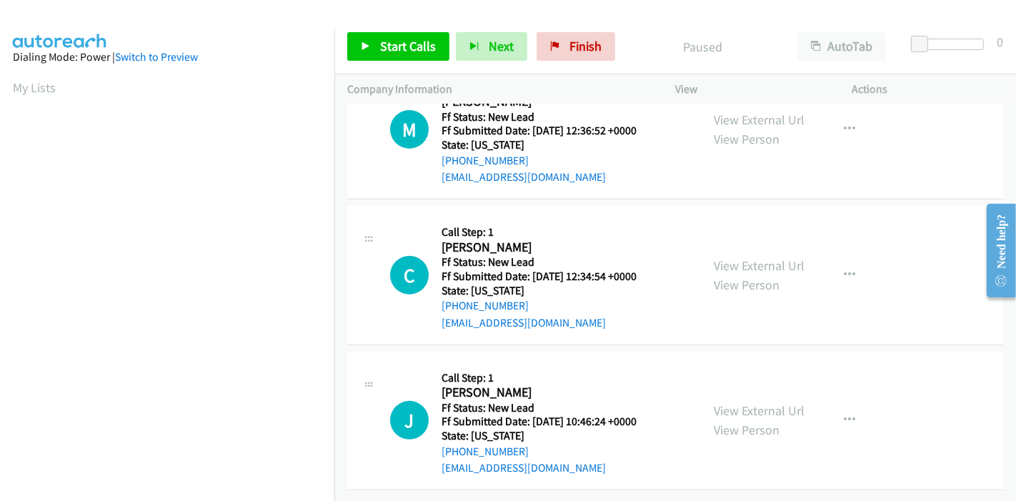
scroll to position [348, 0]
click at [739, 402] on link "View External Url" at bounding box center [759, 410] width 91 height 16
click at [403, 36] on link "Start Calls" at bounding box center [398, 46] width 102 height 29
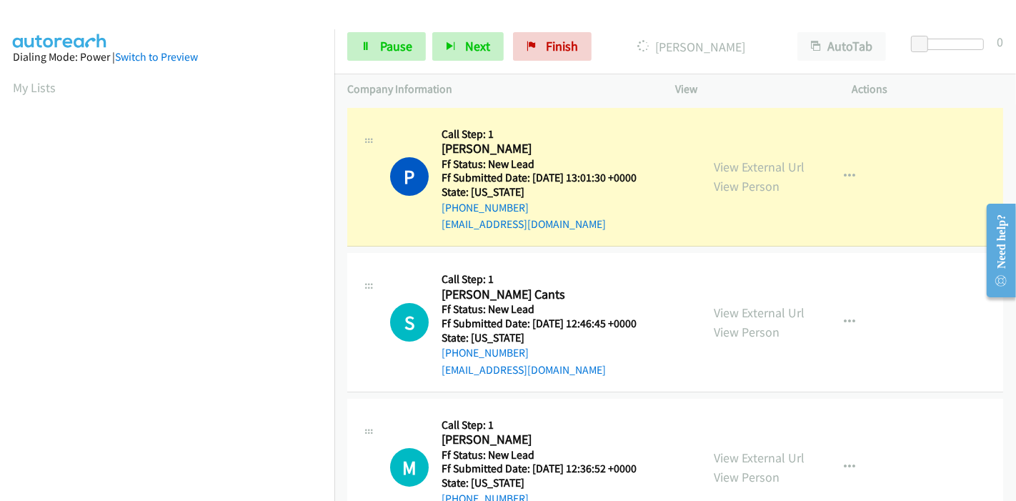
scroll to position [302, 0]
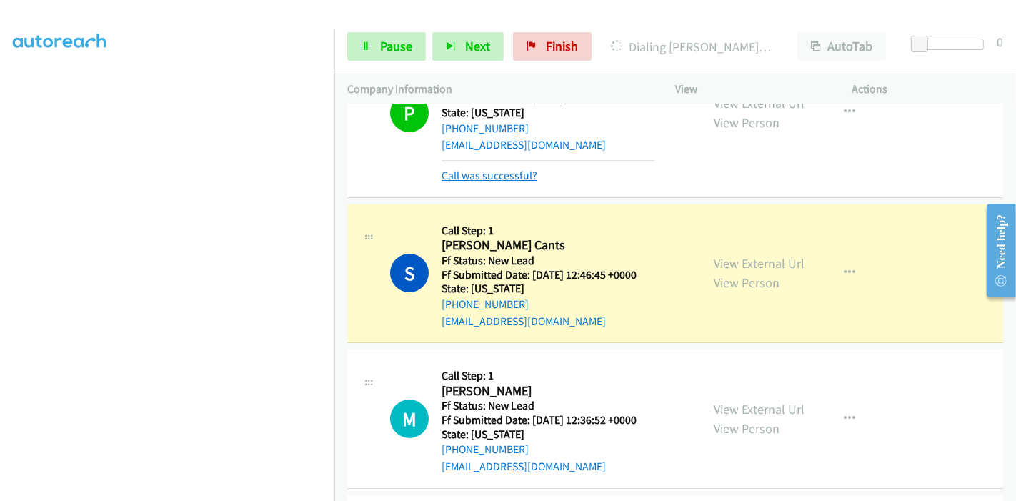
click at [508, 175] on link "Call was successful?" at bounding box center [490, 176] width 96 height 14
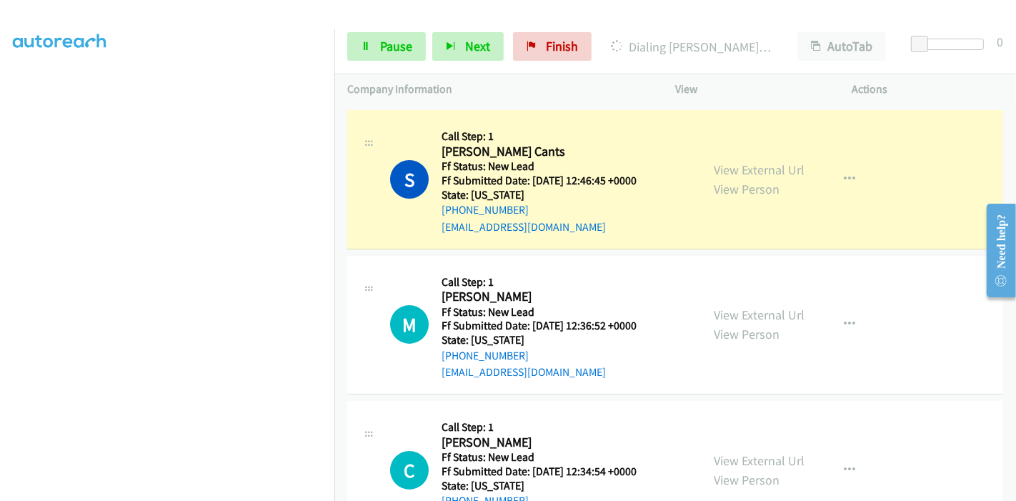
scroll to position [0, 0]
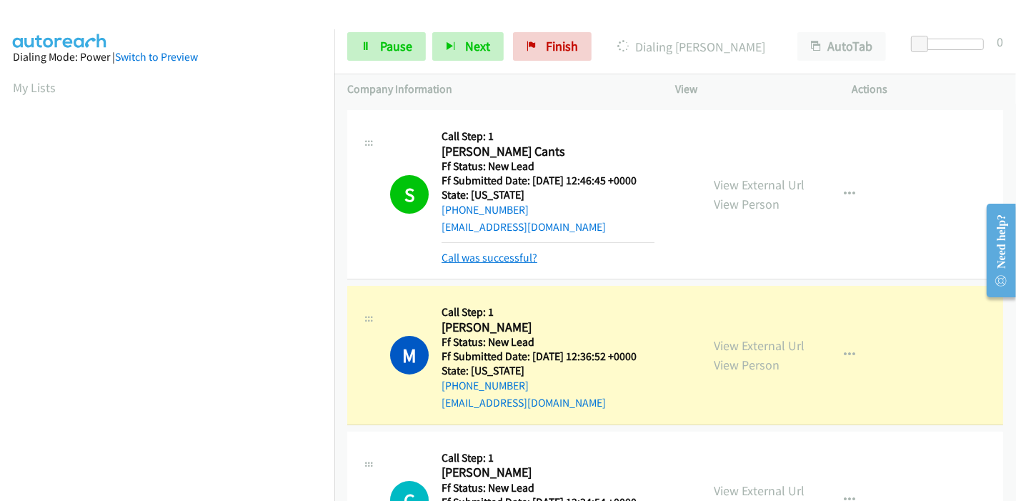
click at [481, 262] on link "Call was successful?" at bounding box center [490, 258] width 96 height 14
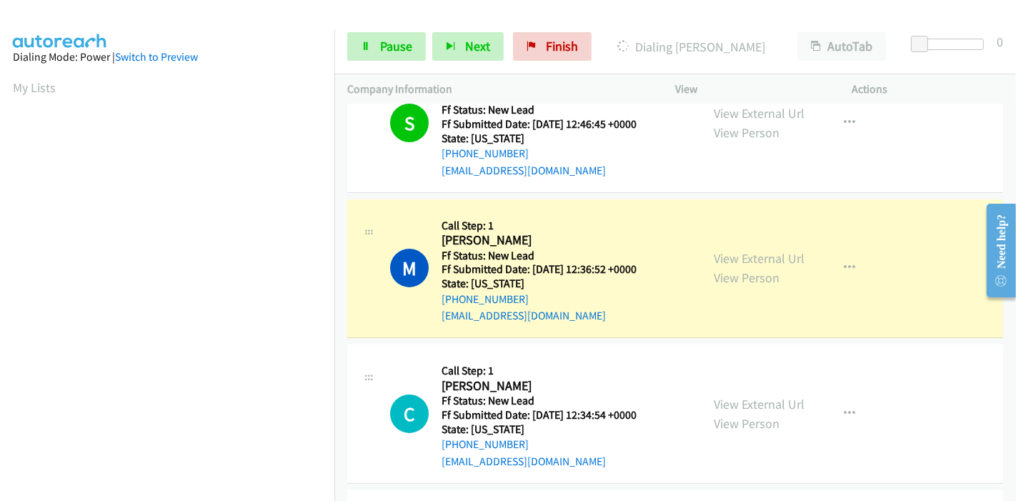
scroll to position [302, 0]
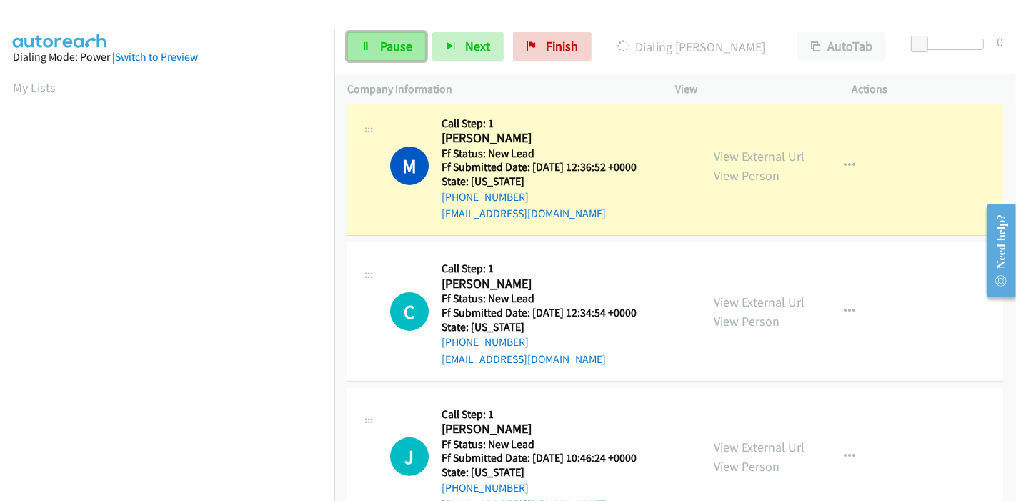
click at [390, 51] on span "Pause" at bounding box center [396, 46] width 32 height 16
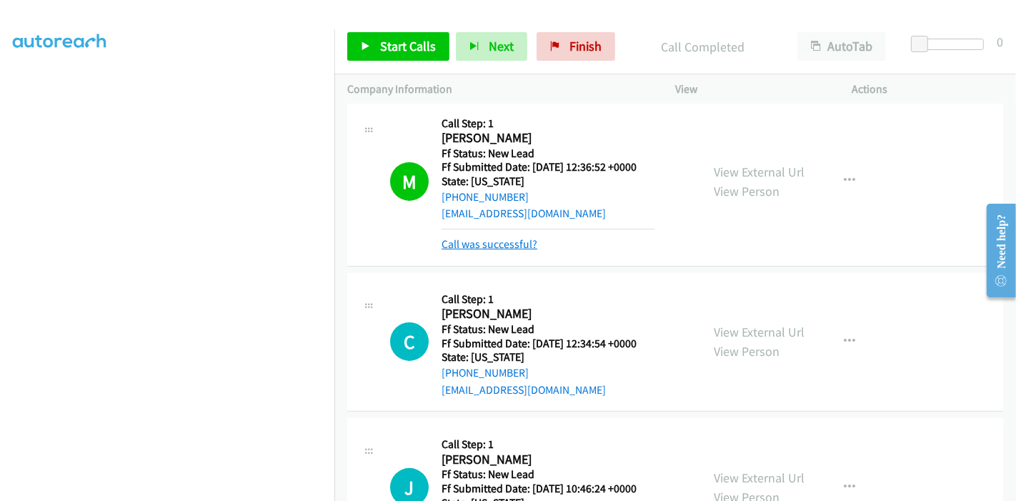
click at [508, 244] on link "Call was successful?" at bounding box center [490, 244] width 96 height 14
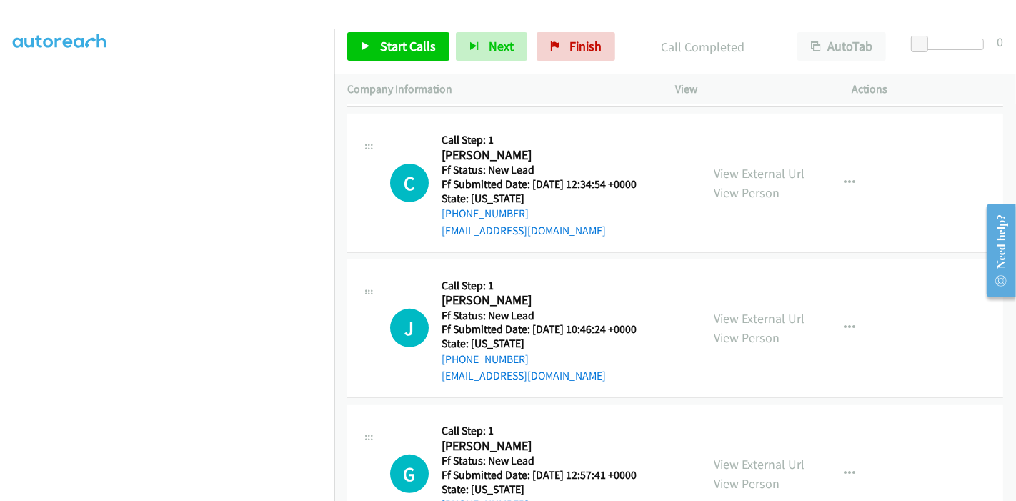
scroll to position [387, 0]
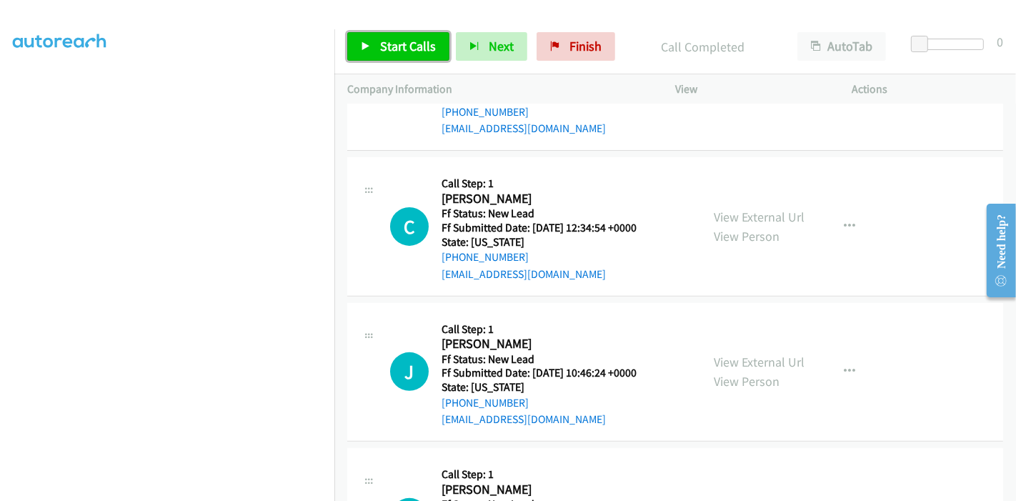
click at [412, 45] on span "Start Calls" at bounding box center [408, 46] width 56 height 16
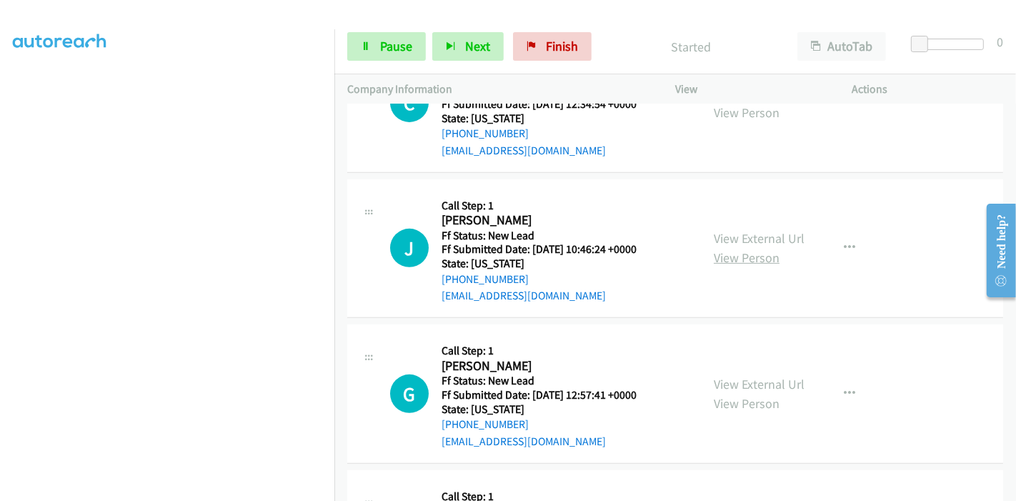
scroll to position [545, 0]
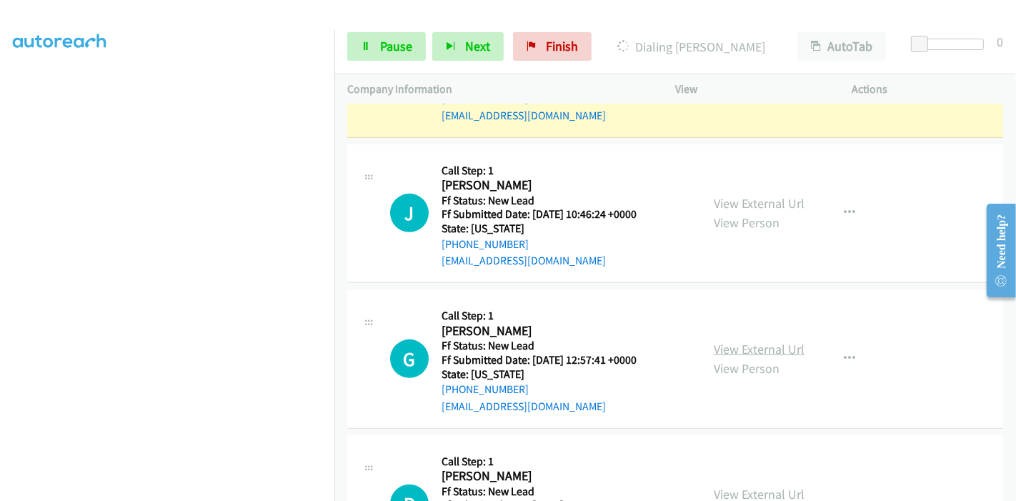
click at [717, 348] on link "View External Url" at bounding box center [759, 349] width 91 height 16
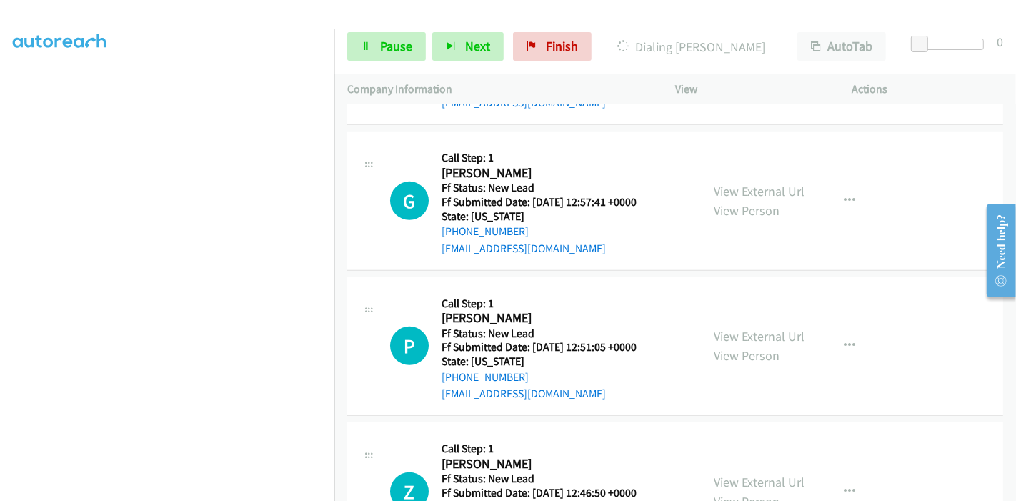
scroll to position [704, 0]
click at [725, 335] on link "View External Url" at bounding box center [759, 335] width 91 height 16
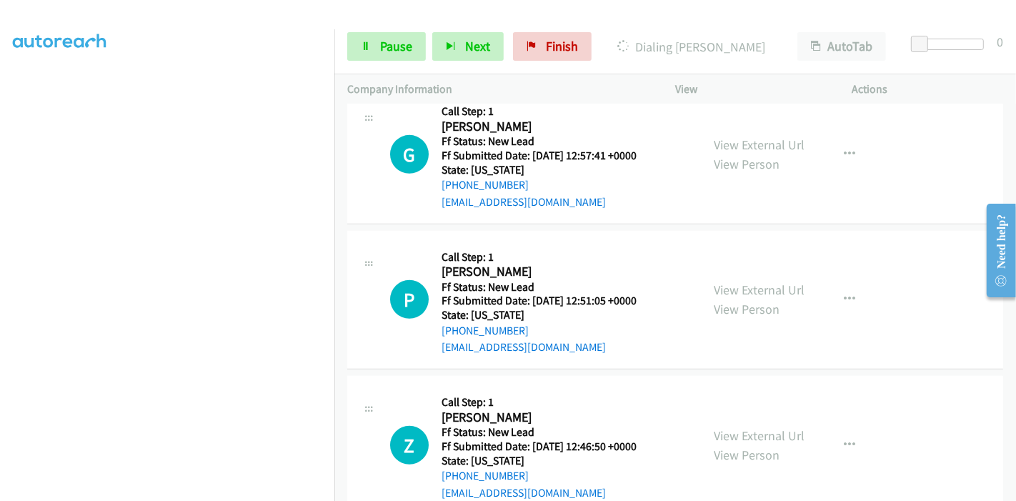
scroll to position [784, 0]
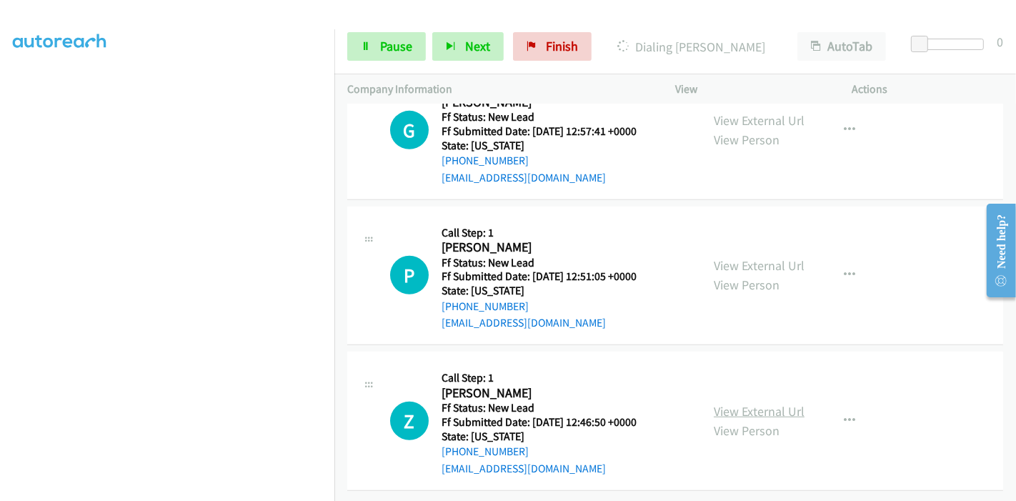
click at [722, 403] on link "View External Url" at bounding box center [759, 411] width 91 height 16
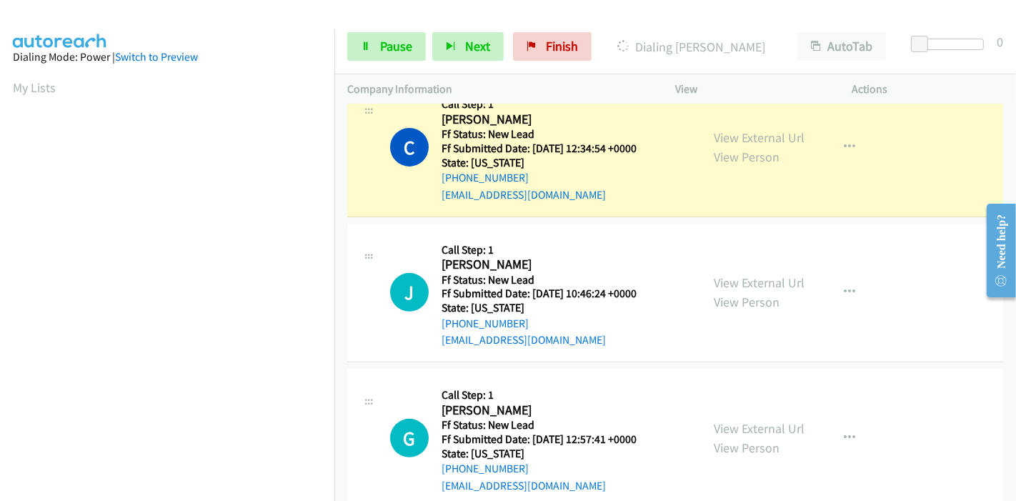
scroll to position [302, 0]
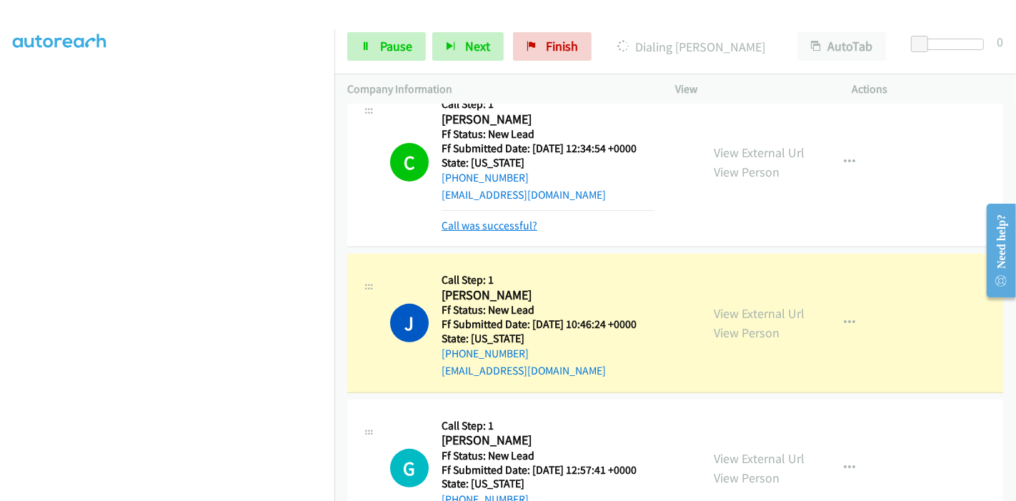
click at [467, 220] on link "Call was successful?" at bounding box center [490, 226] width 96 height 14
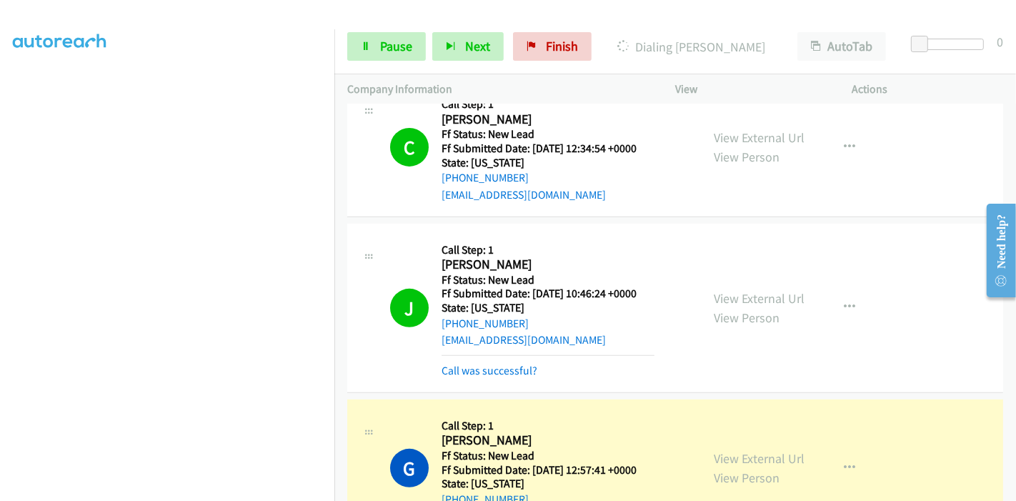
click at [514, 377] on div "Call was successful?" at bounding box center [548, 370] width 213 height 17
click at [514, 369] on link "Call was successful?" at bounding box center [490, 371] width 96 height 14
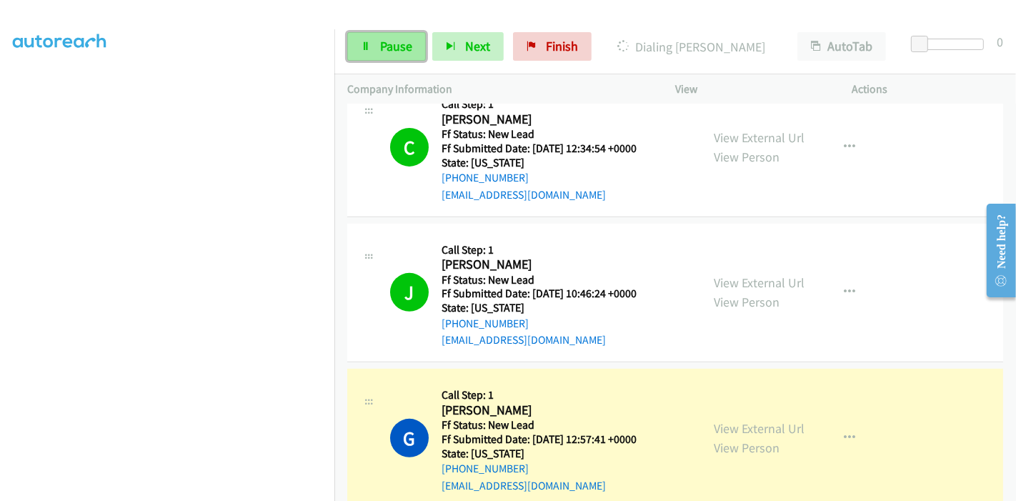
click at [389, 59] on link "Pause" at bounding box center [386, 46] width 79 height 29
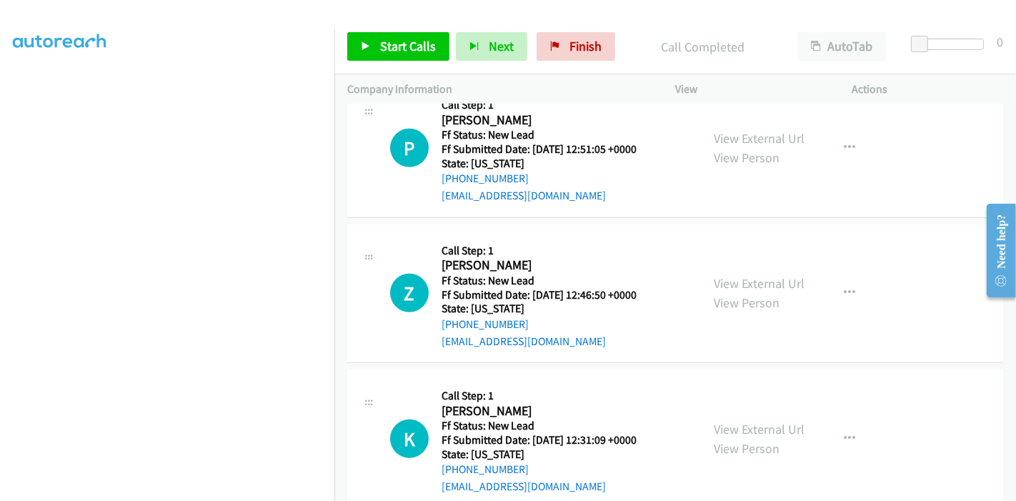
scroll to position [773, 0]
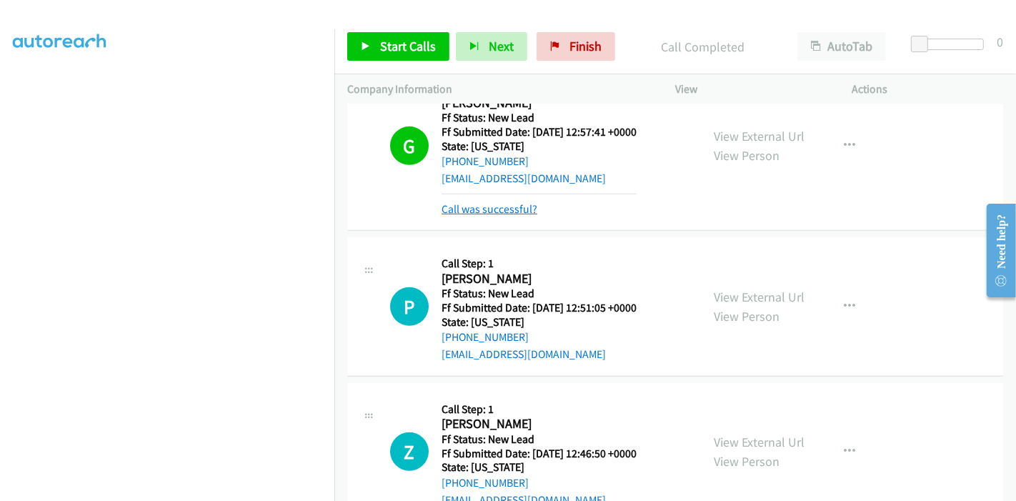
click at [465, 209] on link "Call was successful?" at bounding box center [490, 209] width 96 height 14
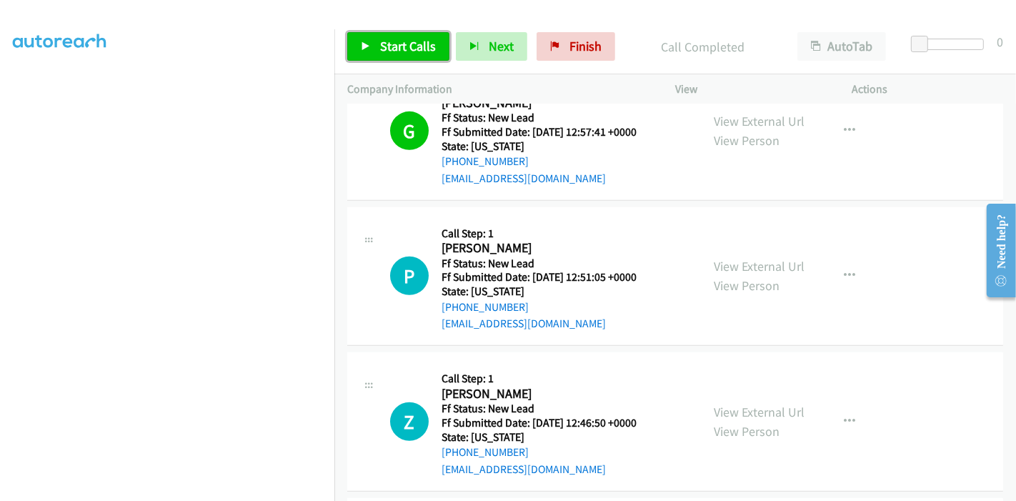
click at [408, 50] on span "Start Calls" at bounding box center [408, 46] width 56 height 16
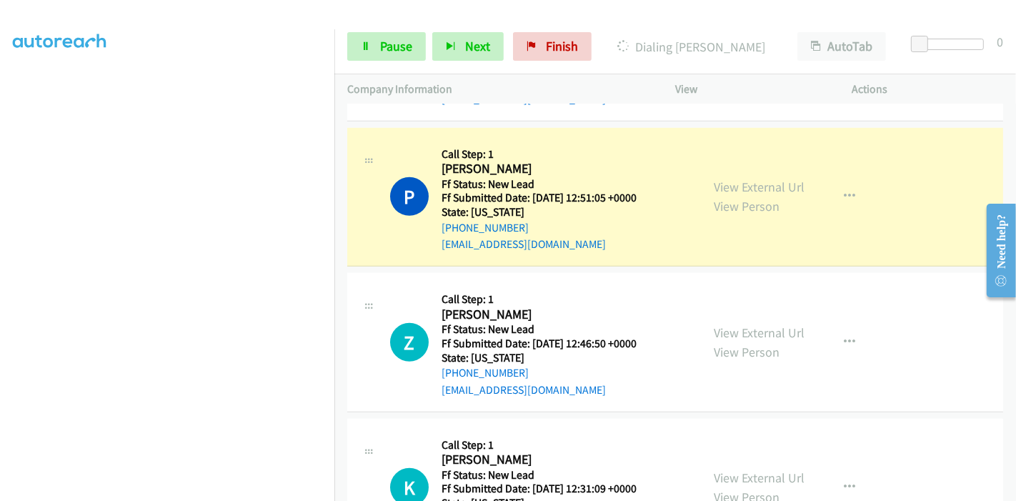
scroll to position [0, 0]
click at [375, 53] on link "Pause" at bounding box center [386, 46] width 79 height 29
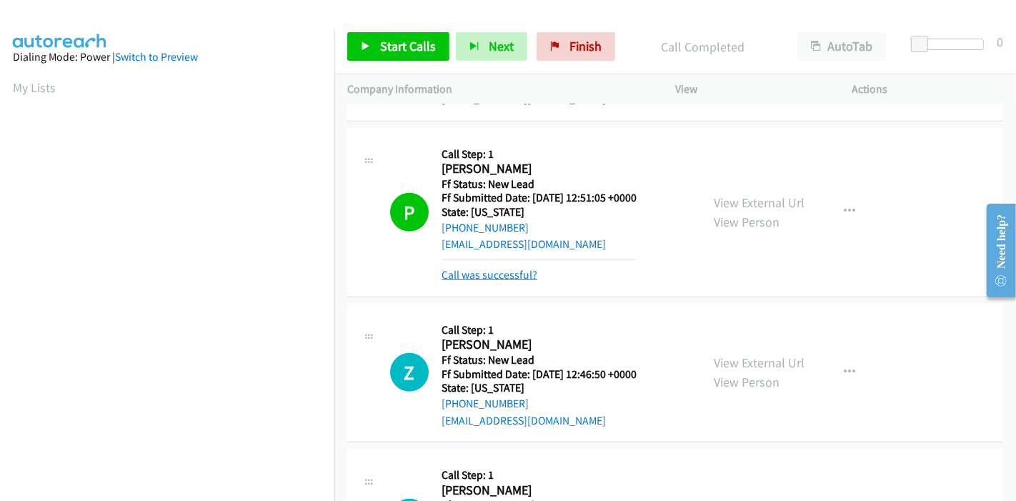
click at [512, 274] on link "Call was successful?" at bounding box center [490, 275] width 96 height 14
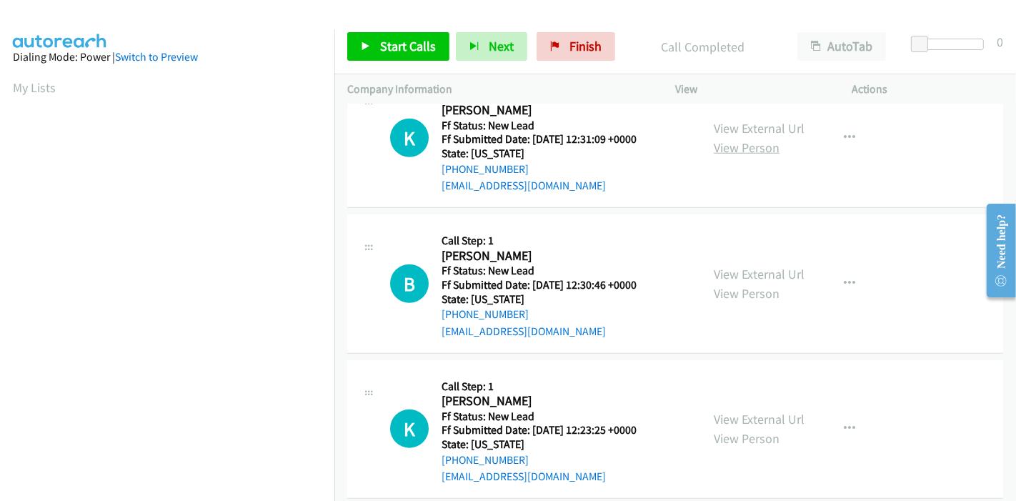
scroll to position [1219, 0]
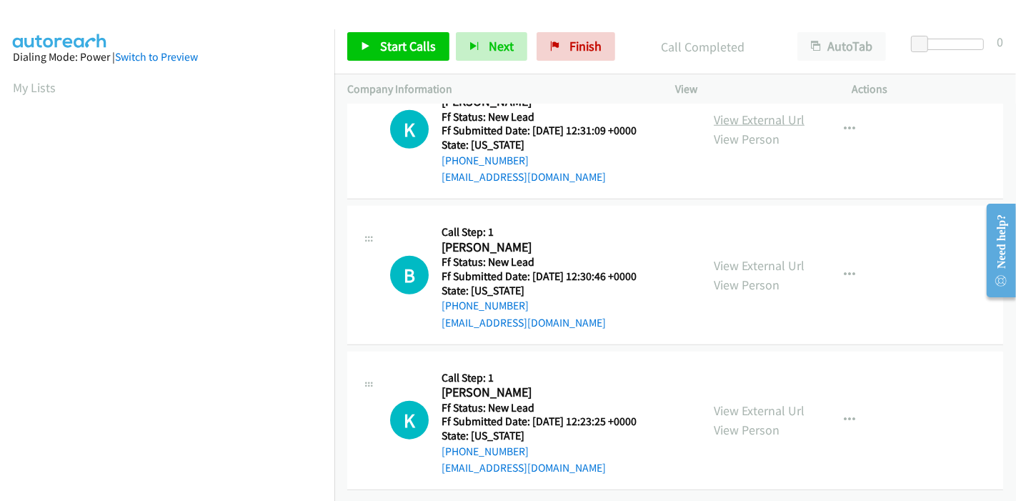
click at [766, 116] on link "View External Url" at bounding box center [759, 119] width 91 height 16
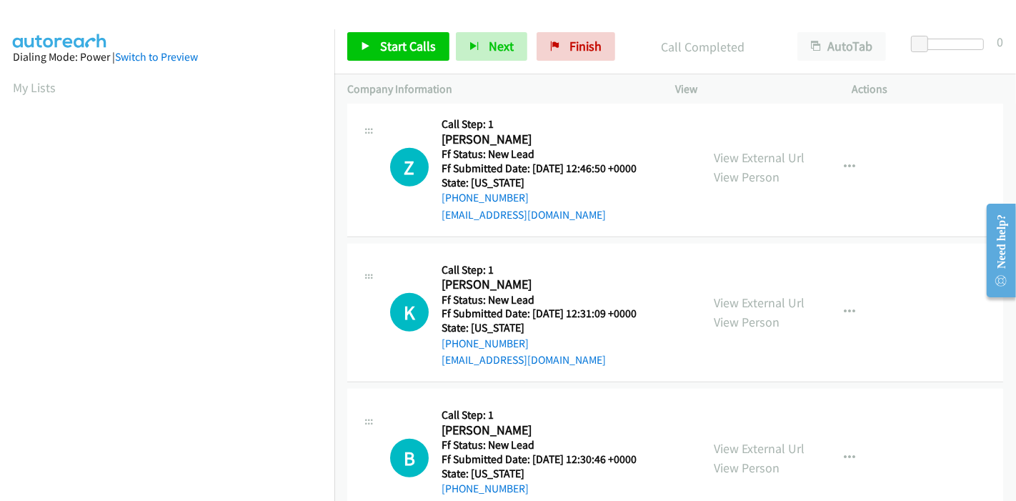
scroll to position [1060, 0]
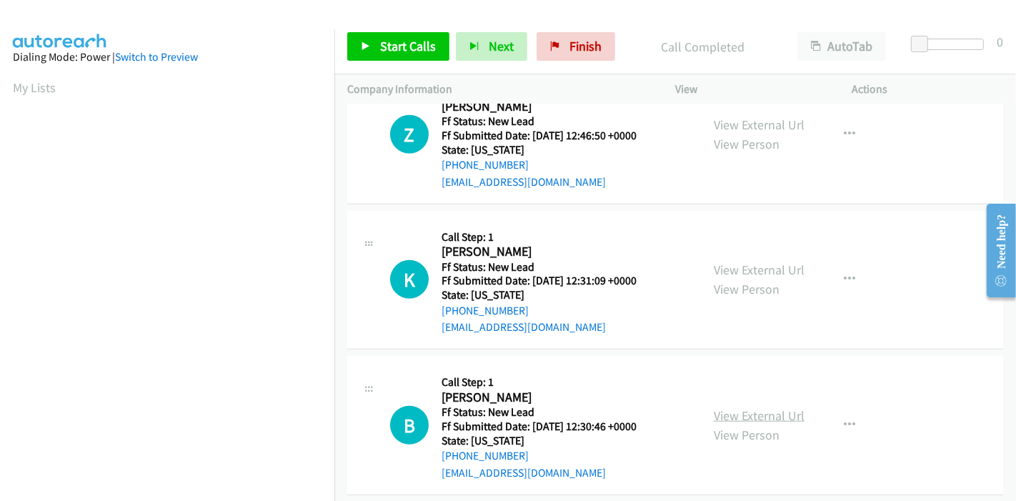
click at [736, 414] on link "View External Url" at bounding box center [759, 415] width 91 height 16
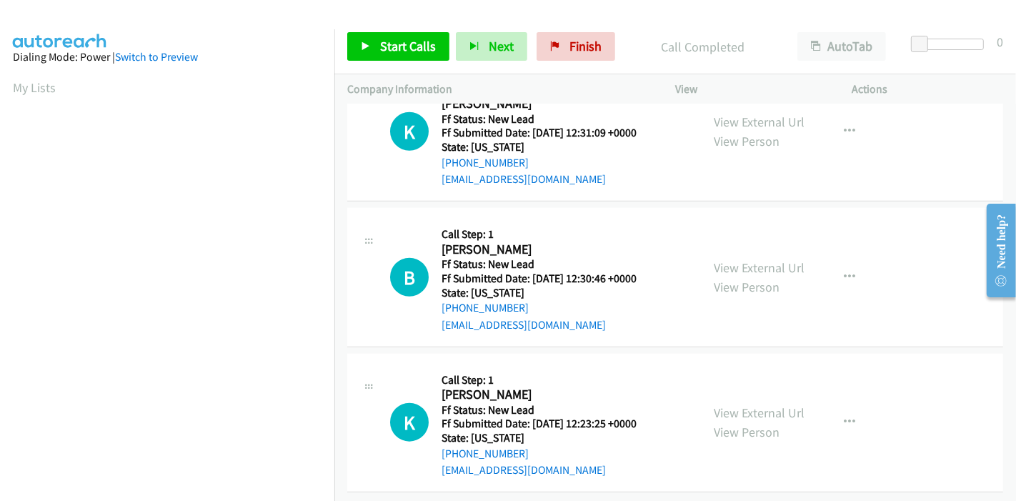
scroll to position [1219, 0]
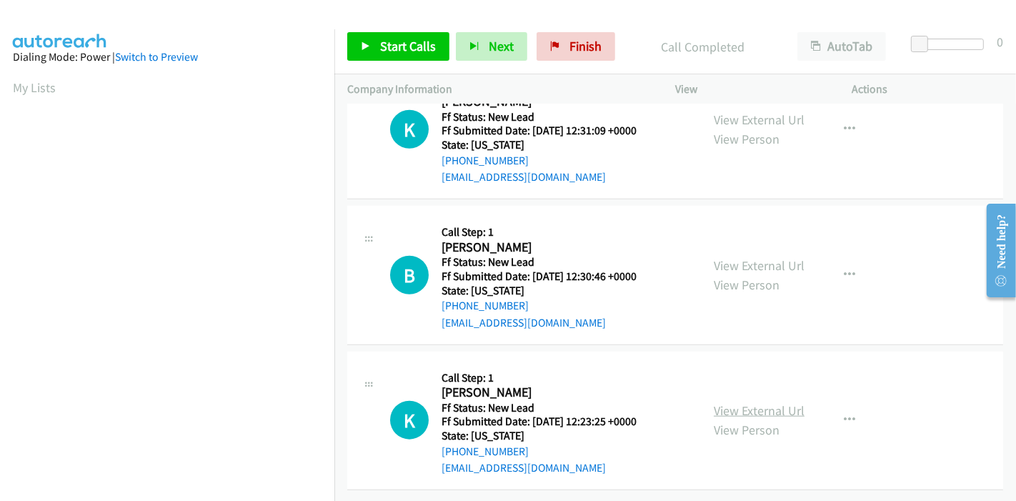
click at [739, 402] on link "View External Url" at bounding box center [759, 410] width 91 height 16
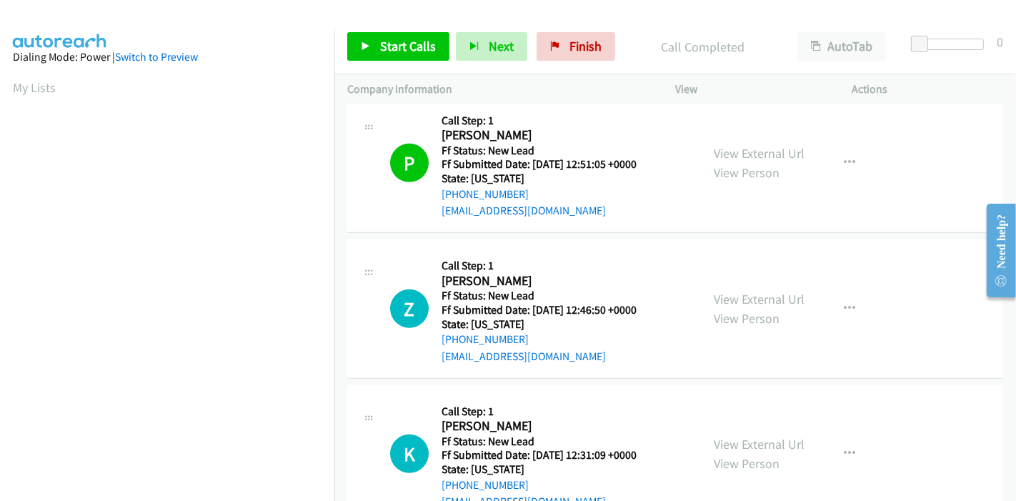
scroll to position [822, 0]
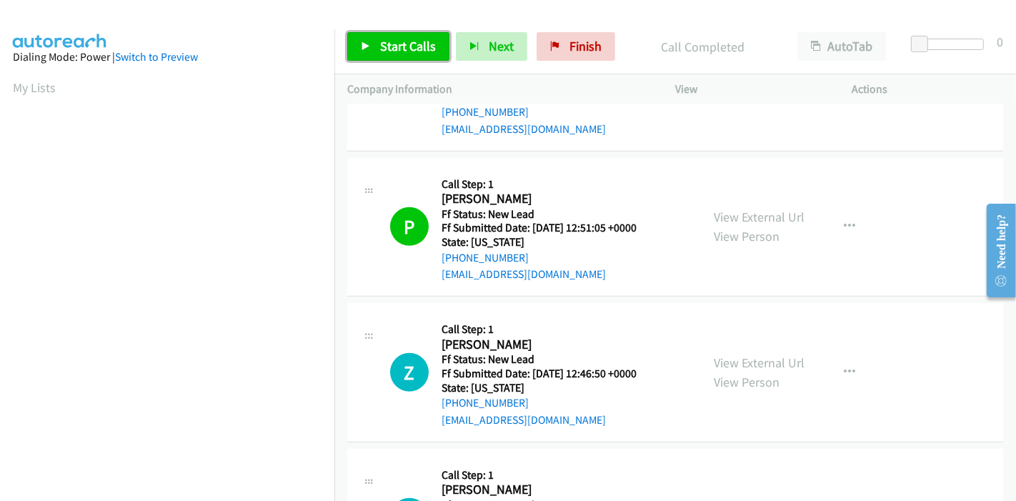
click at [398, 44] on span "Start Calls" at bounding box center [408, 46] width 56 height 16
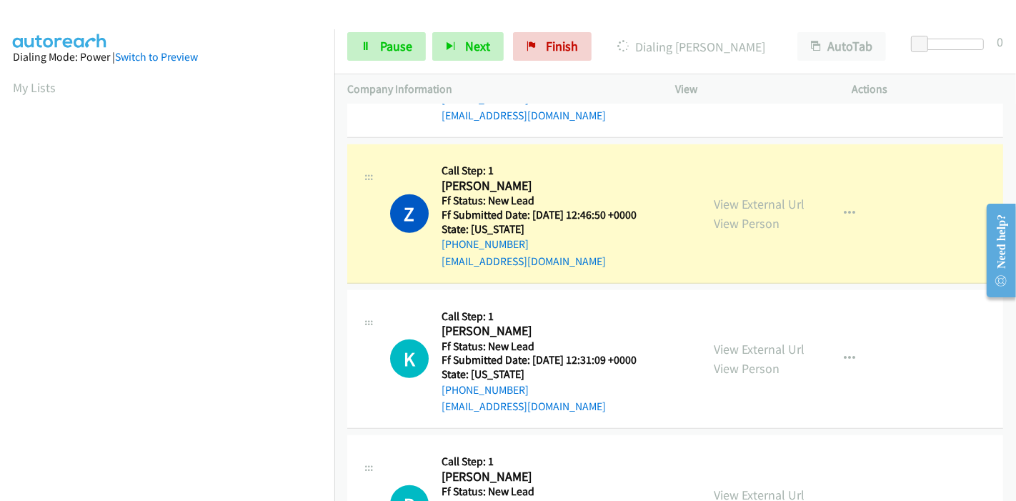
scroll to position [302, 0]
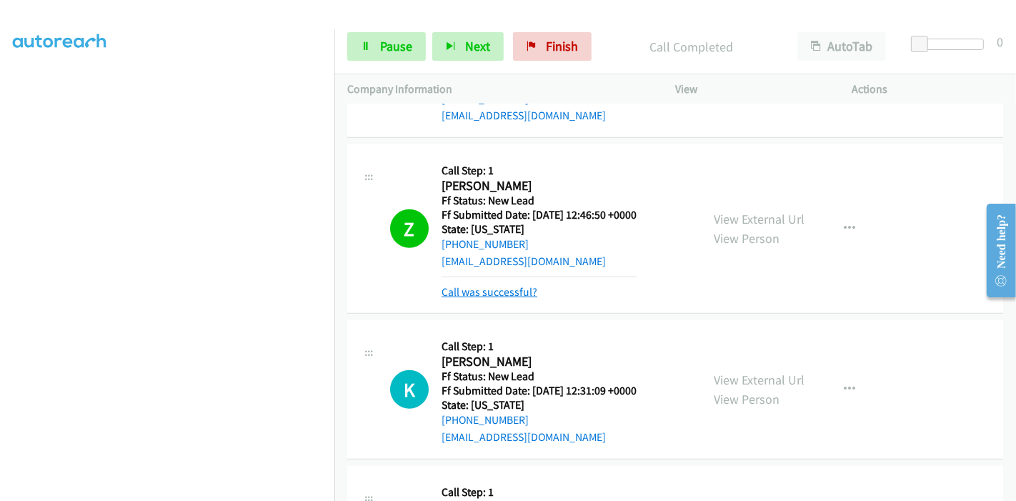
click at [472, 285] on link "Call was successful?" at bounding box center [490, 292] width 96 height 14
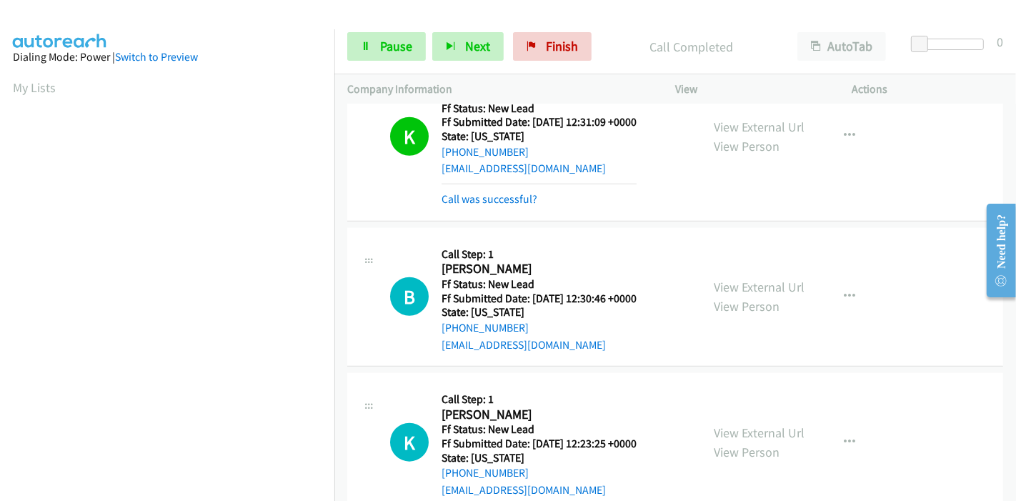
scroll to position [1234, 0]
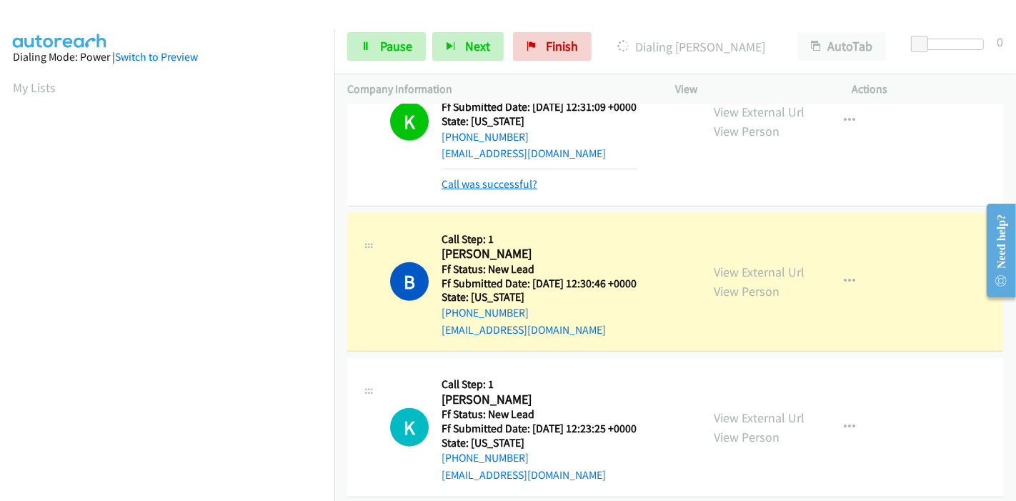
click at [471, 179] on link "Call was successful?" at bounding box center [490, 184] width 96 height 14
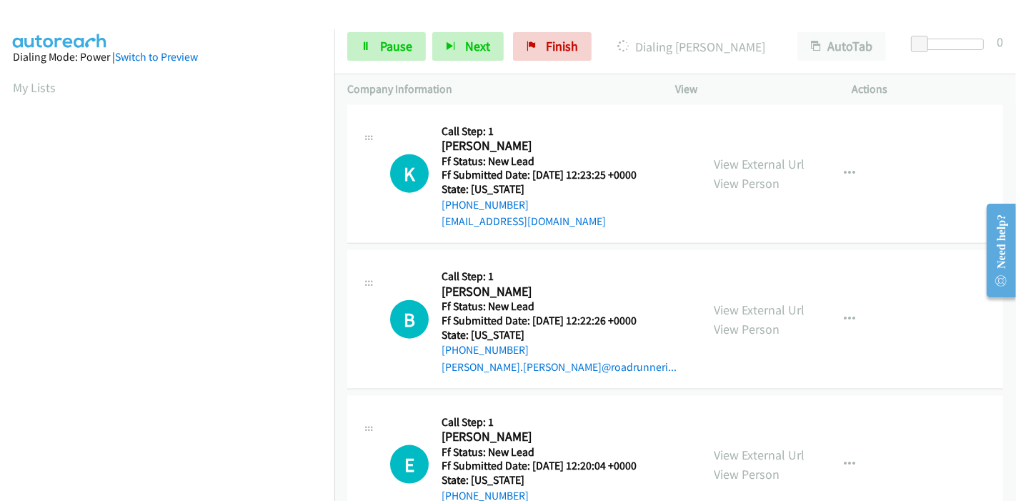
scroll to position [1458, 0]
click at [765, 311] on link "View External Url" at bounding box center [759, 309] width 91 height 16
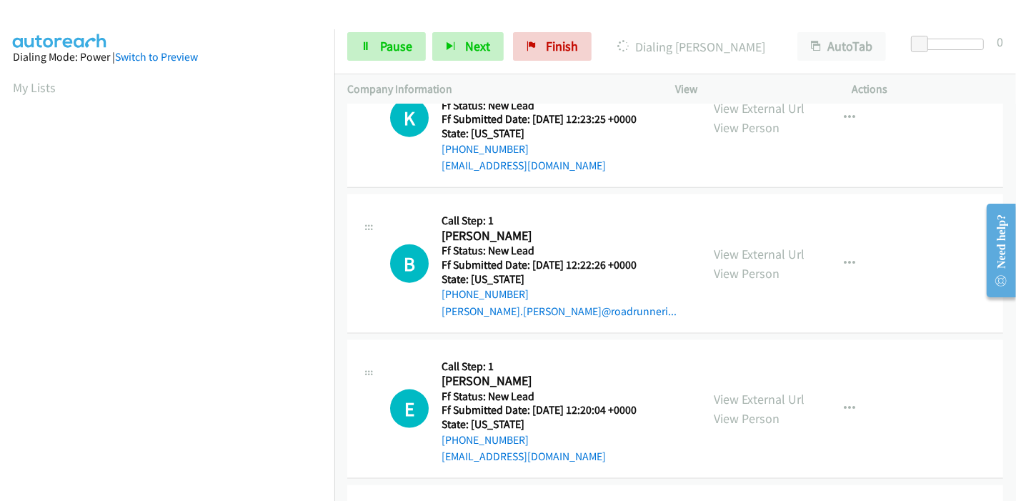
scroll to position [1537, 0]
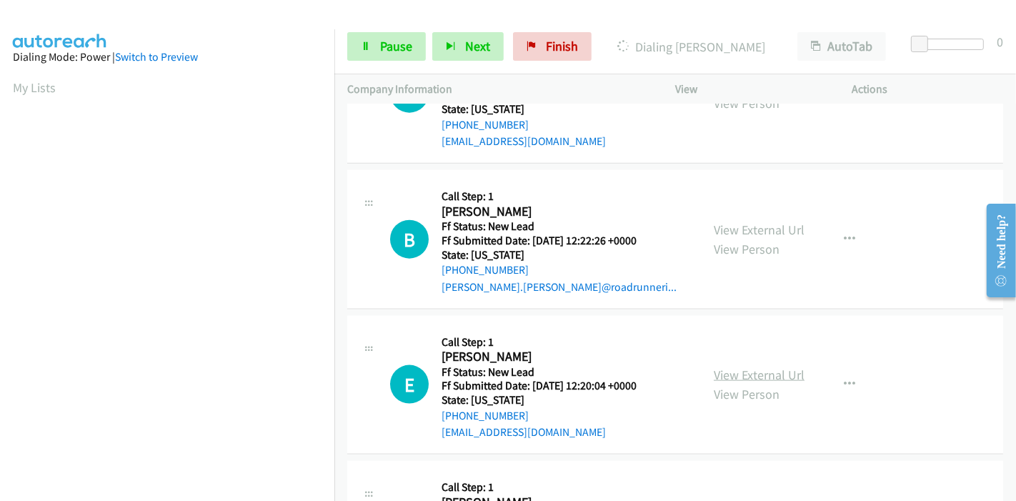
click at [733, 375] on link "View External Url" at bounding box center [759, 375] width 91 height 16
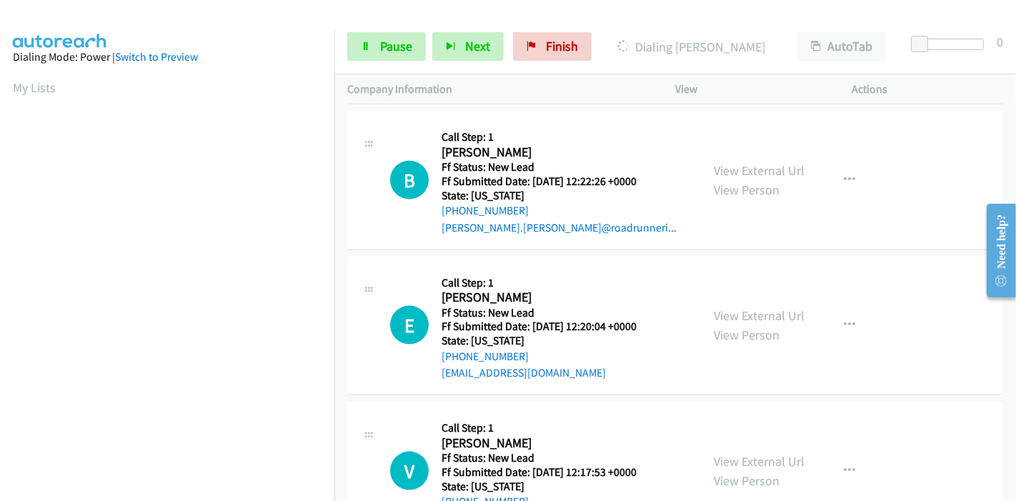
scroll to position [1655, 0]
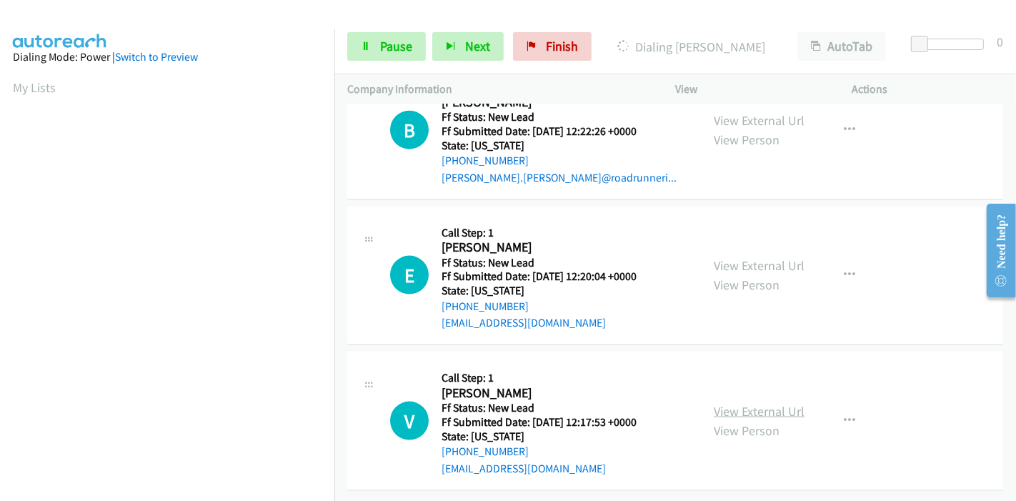
click at [739, 403] on link "View External Url" at bounding box center [759, 411] width 91 height 16
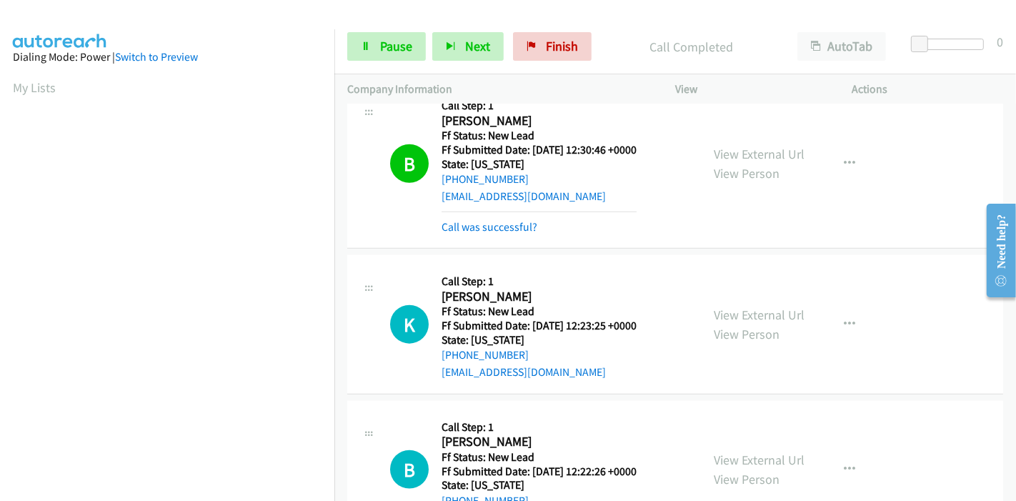
scroll to position [302, 0]
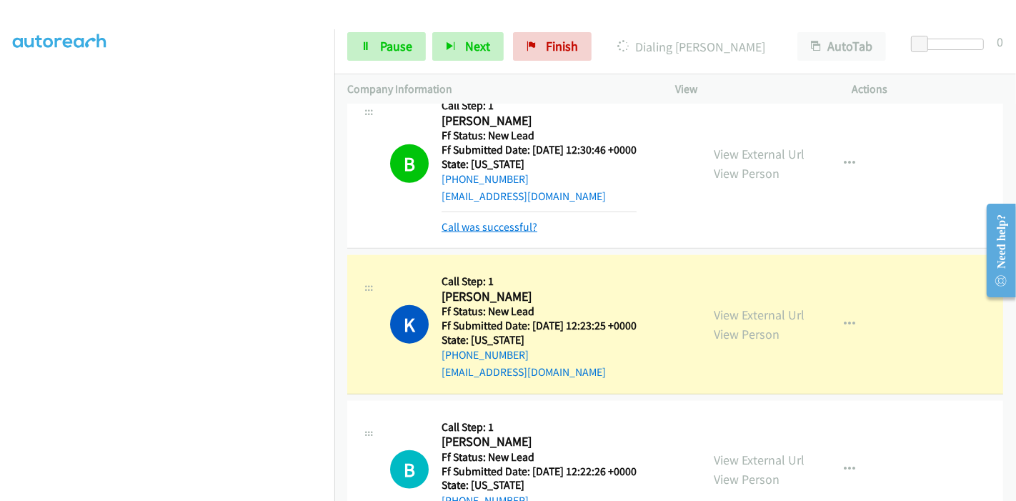
click at [502, 221] on link "Call was successful?" at bounding box center [490, 227] width 96 height 14
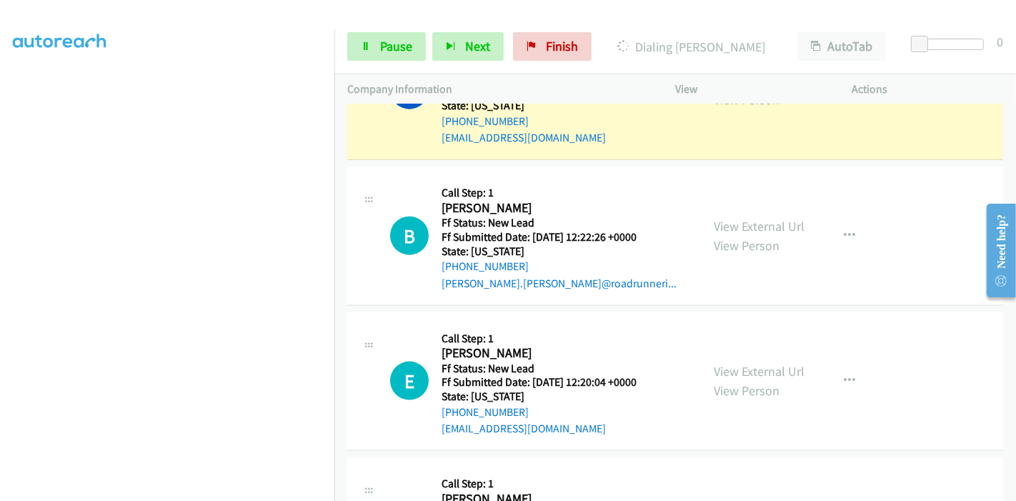
scroll to position [1576, 0]
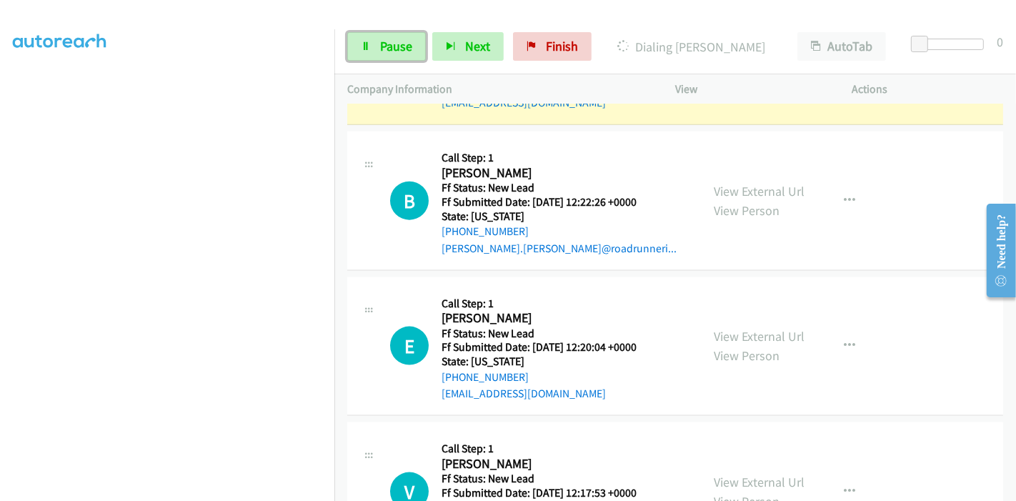
click at [363, 42] on icon at bounding box center [366, 47] width 10 height 10
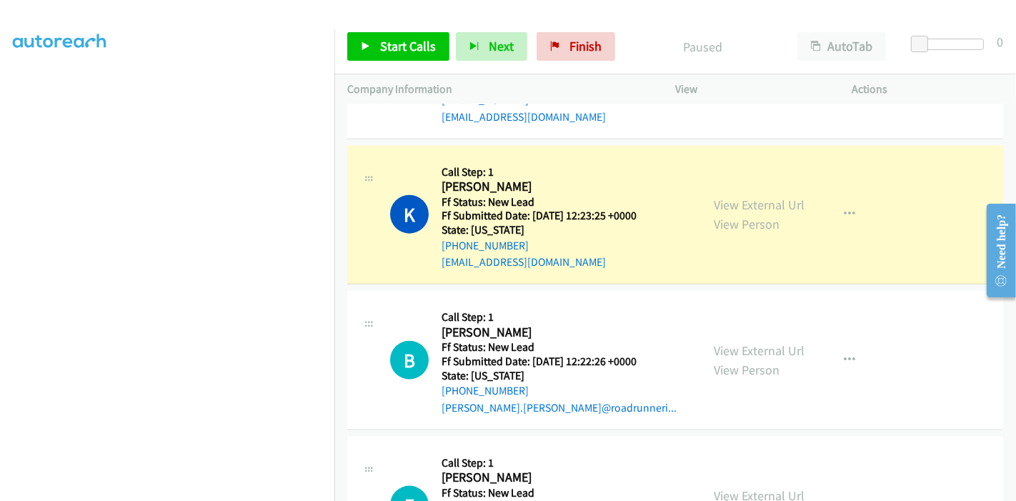
scroll to position [64, 0]
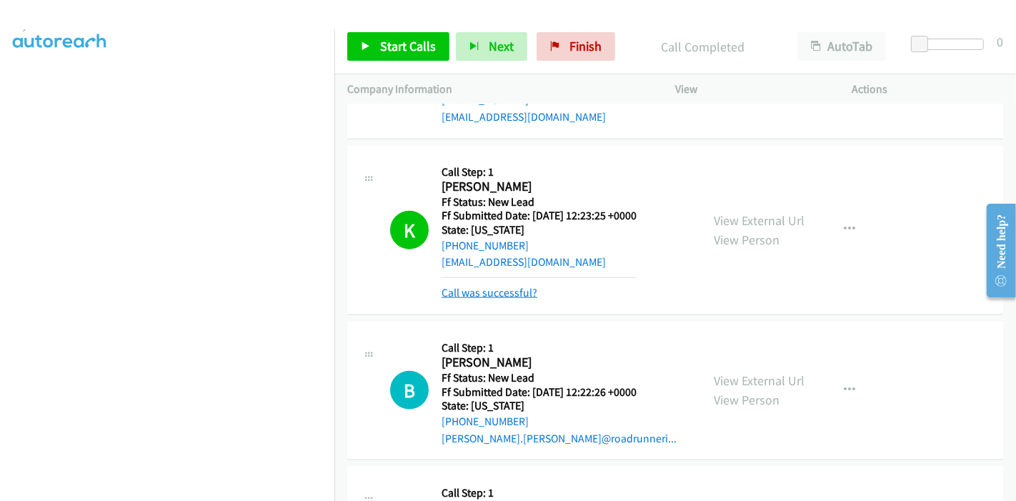
click at [502, 287] on link "Call was successful?" at bounding box center [490, 293] width 96 height 14
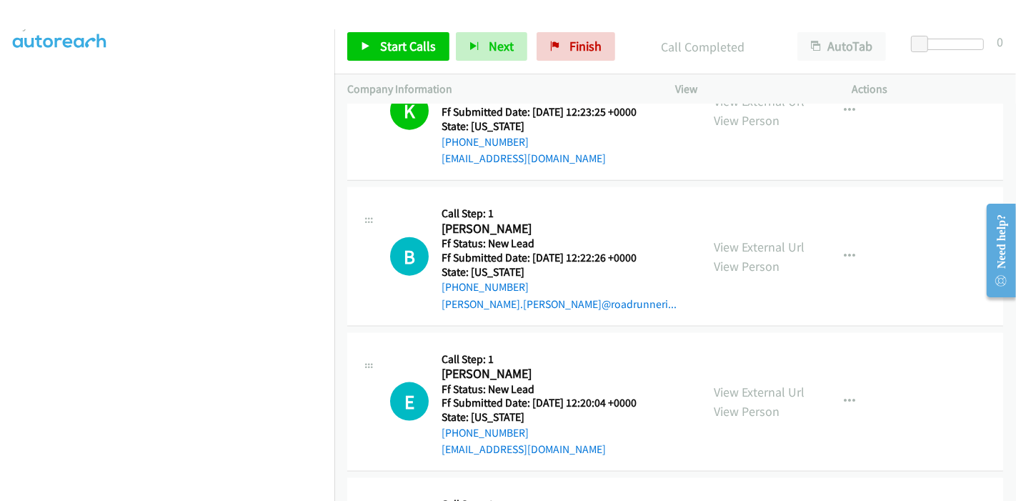
scroll to position [1655, 0]
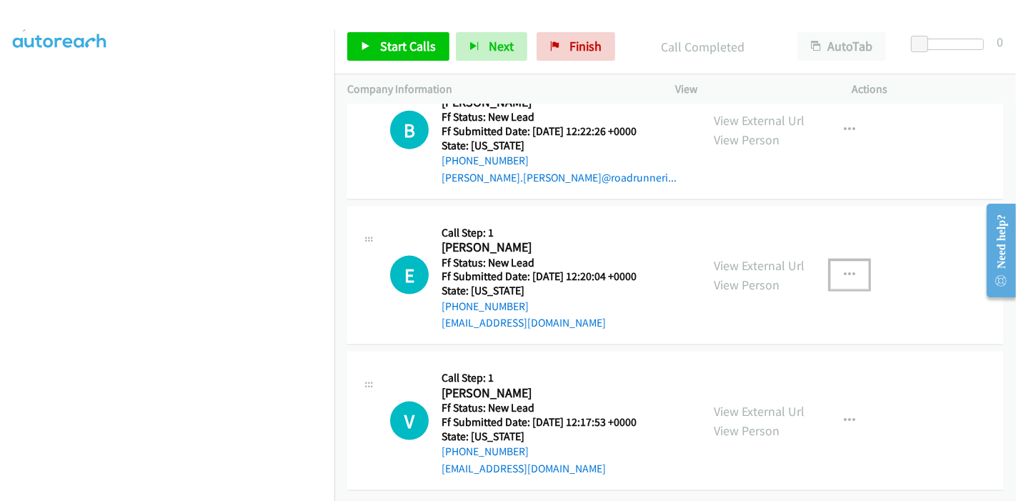
click at [834, 264] on button "button" at bounding box center [849, 275] width 39 height 29
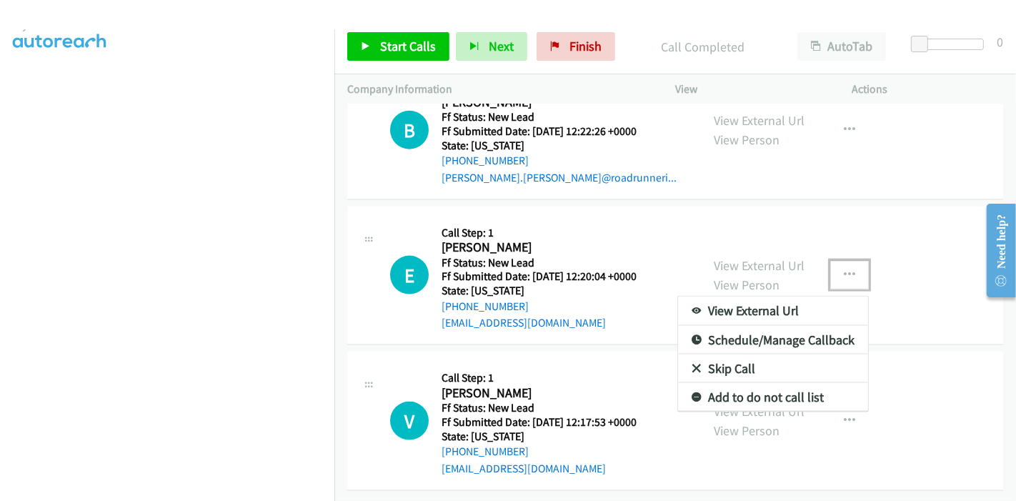
click at [737, 354] on link "Skip Call" at bounding box center [773, 368] width 190 height 29
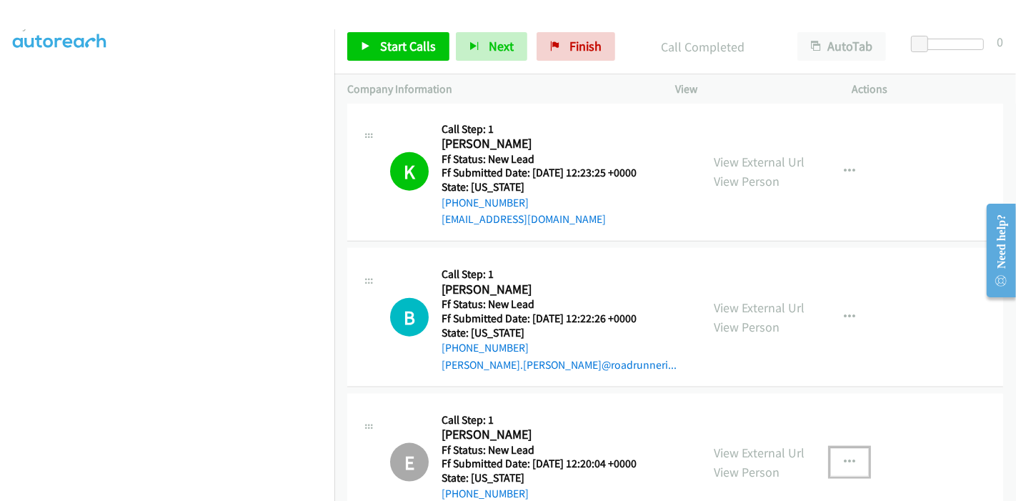
scroll to position [1416, 0]
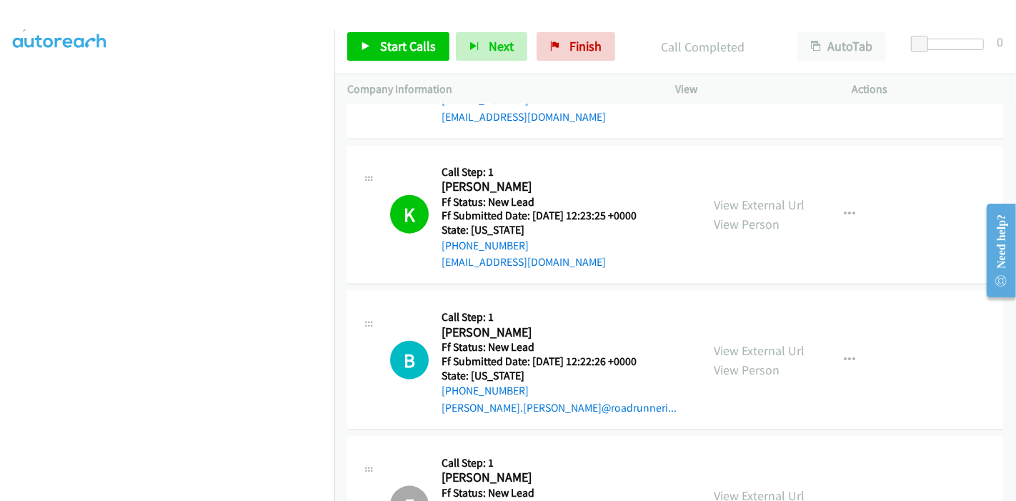
click at [382, 64] on div "Start Calls Pause Next Finish Call Completed AutoTab AutoTab 0" at bounding box center [675, 46] width 682 height 55
click at [387, 45] on span "Start Calls" at bounding box center [408, 46] width 56 height 16
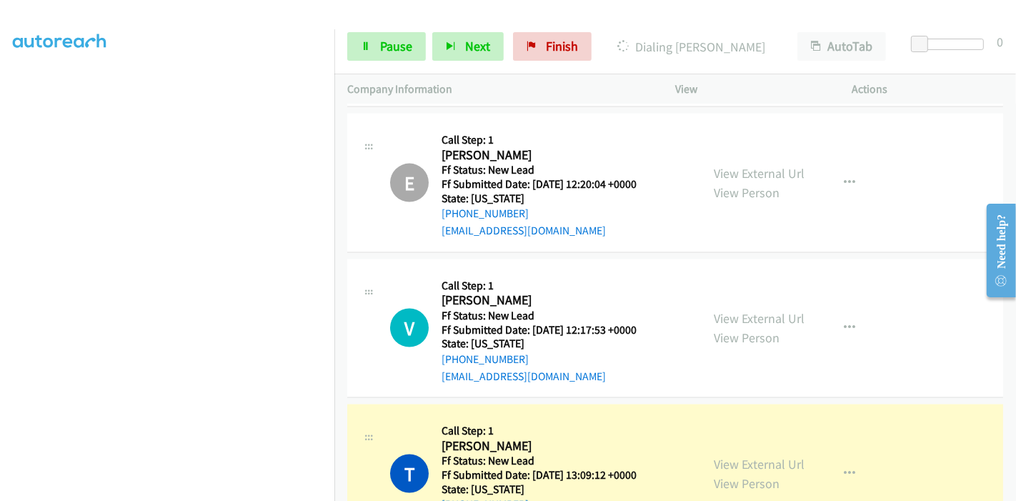
scroll to position [1773, 0]
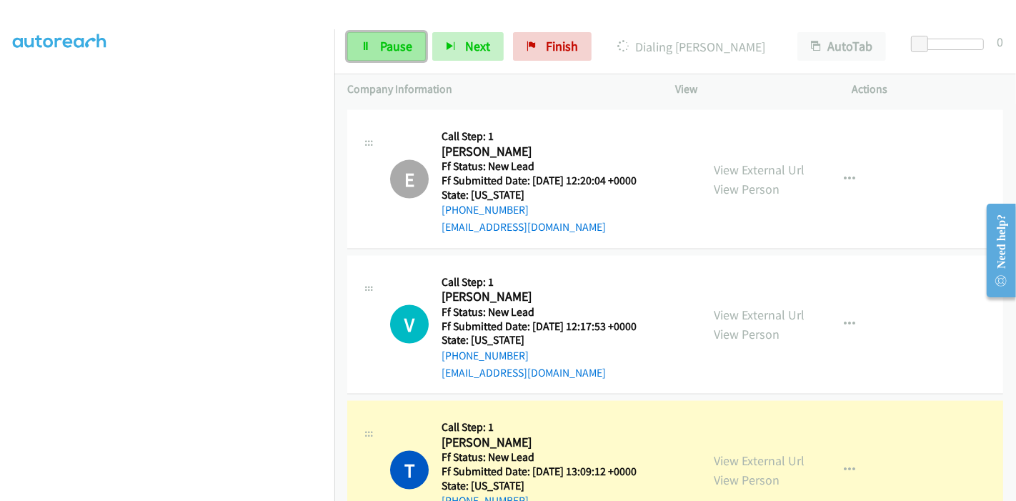
click at [382, 44] on span "Pause" at bounding box center [396, 46] width 32 height 16
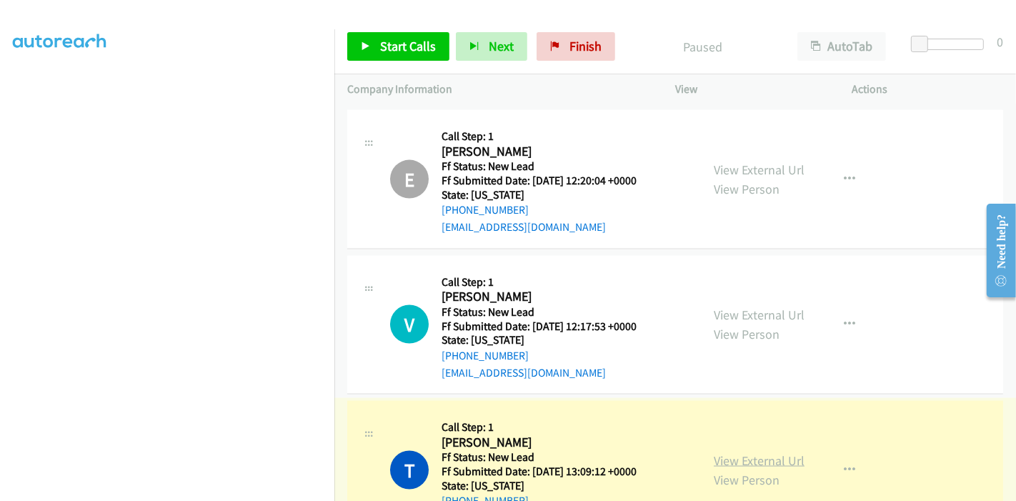
click at [750, 453] on link "View External Url" at bounding box center [759, 460] width 91 height 16
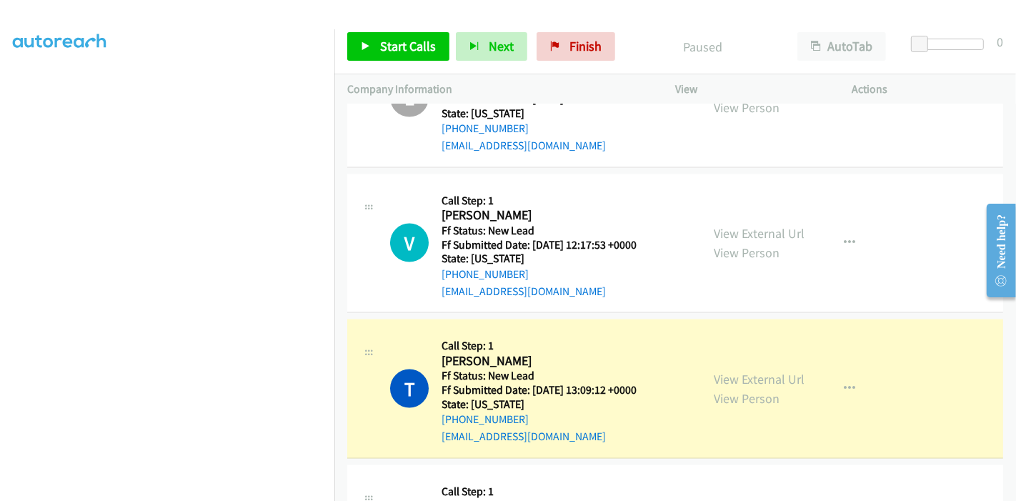
scroll to position [1931, 0]
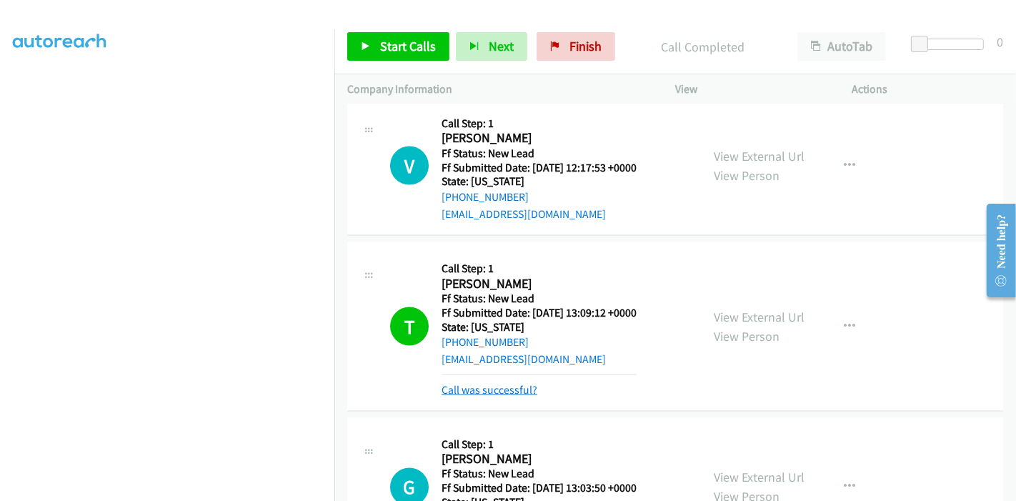
click at [496, 384] on link "Call was successful?" at bounding box center [490, 390] width 96 height 14
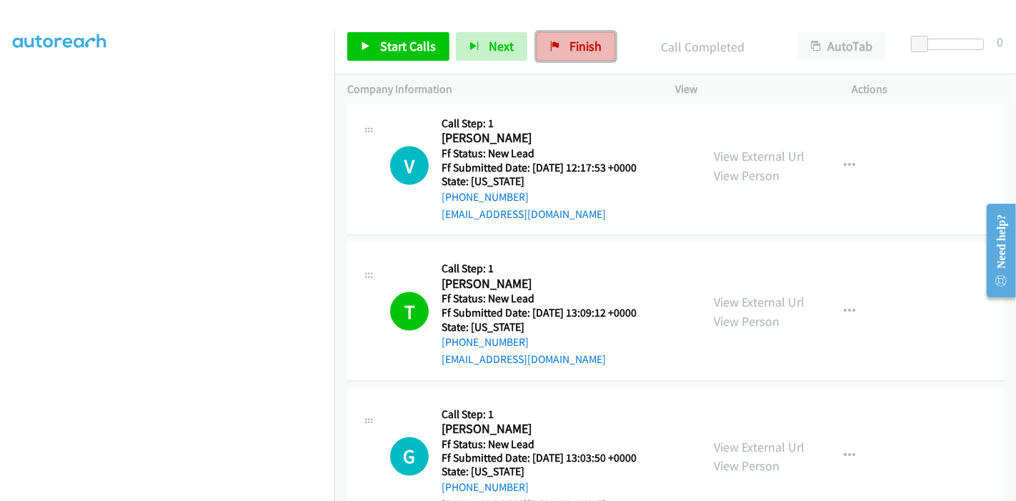
click at [570, 44] on span "Finish" at bounding box center [586, 46] width 32 height 16
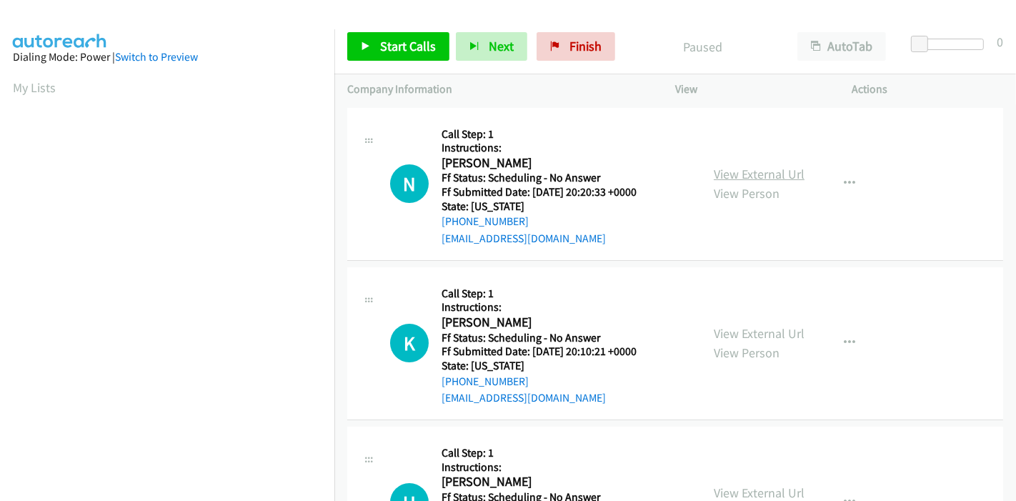
click at [734, 172] on link "View External Url" at bounding box center [759, 174] width 91 height 16
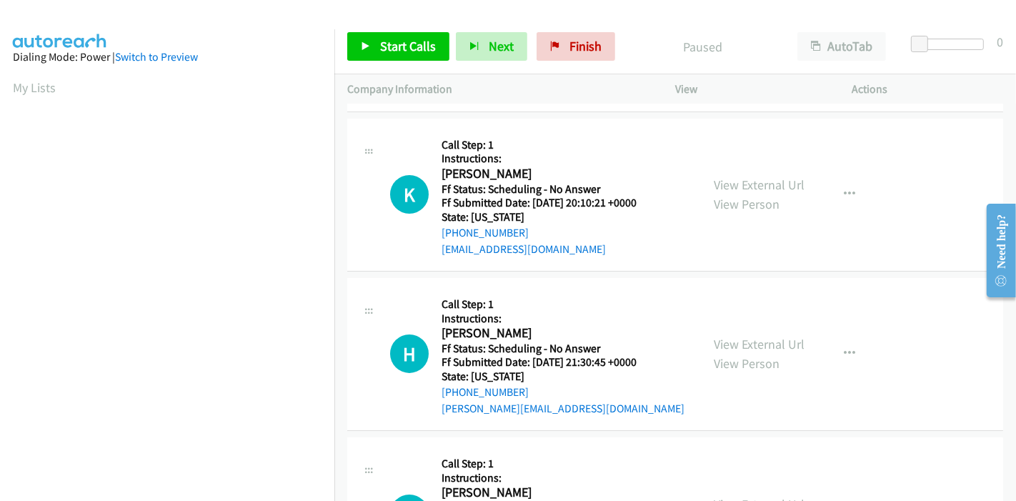
scroll to position [159, 0]
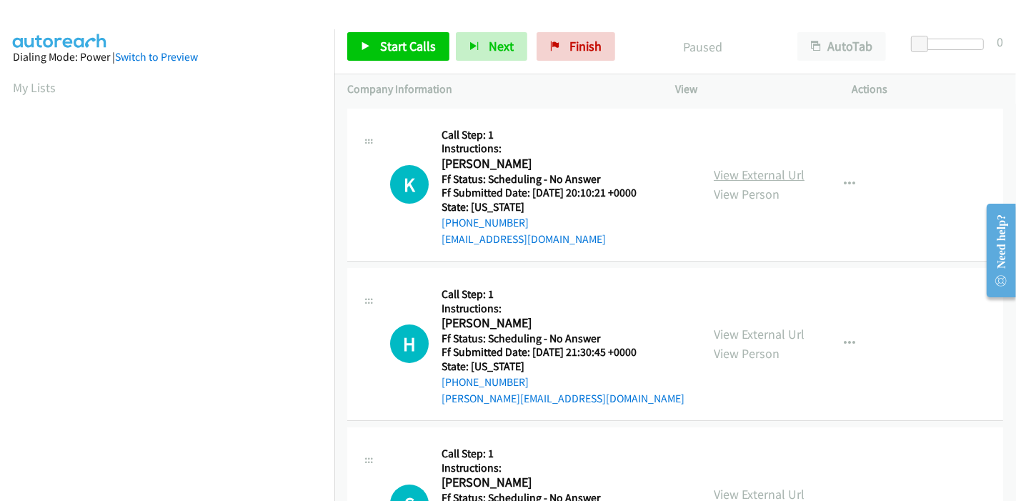
click at [758, 179] on link "View External Url" at bounding box center [759, 174] width 91 height 16
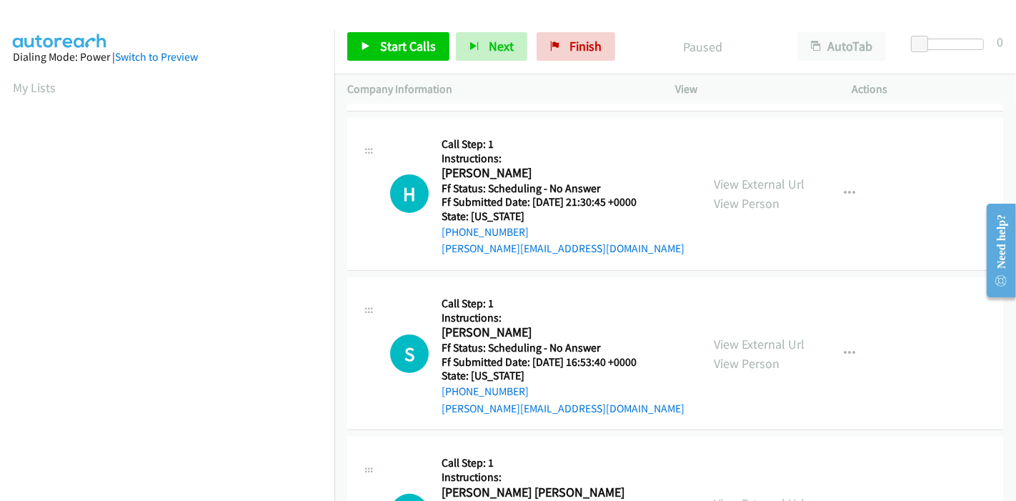
scroll to position [317, 0]
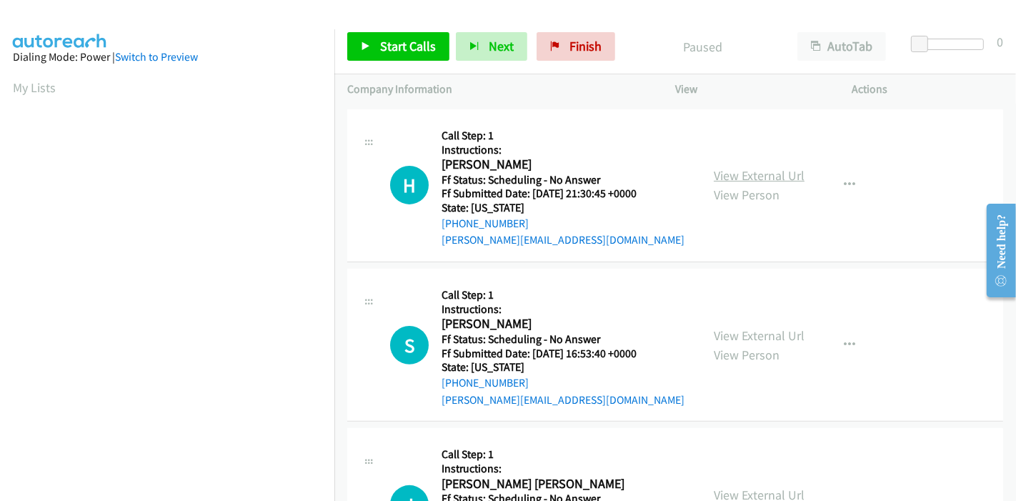
click at [755, 180] on link "View External Url" at bounding box center [759, 175] width 91 height 16
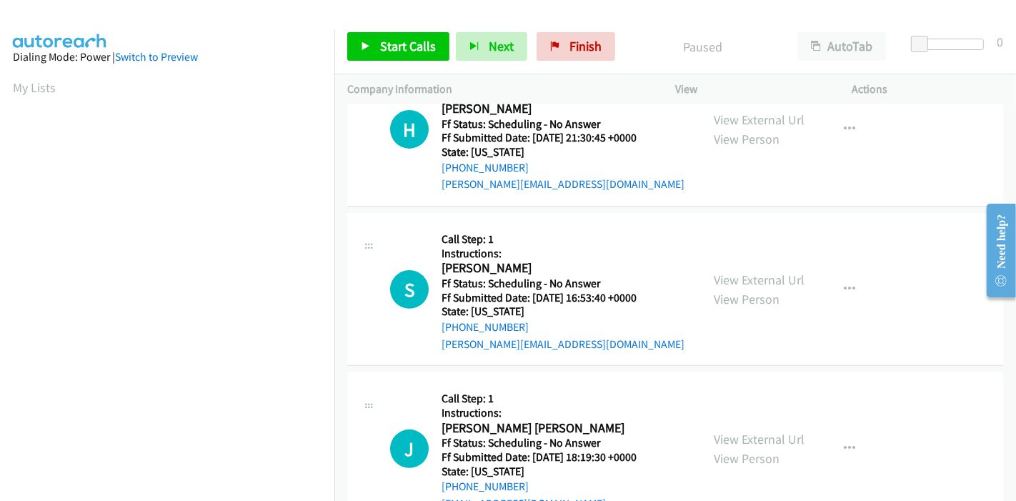
scroll to position [397, 0]
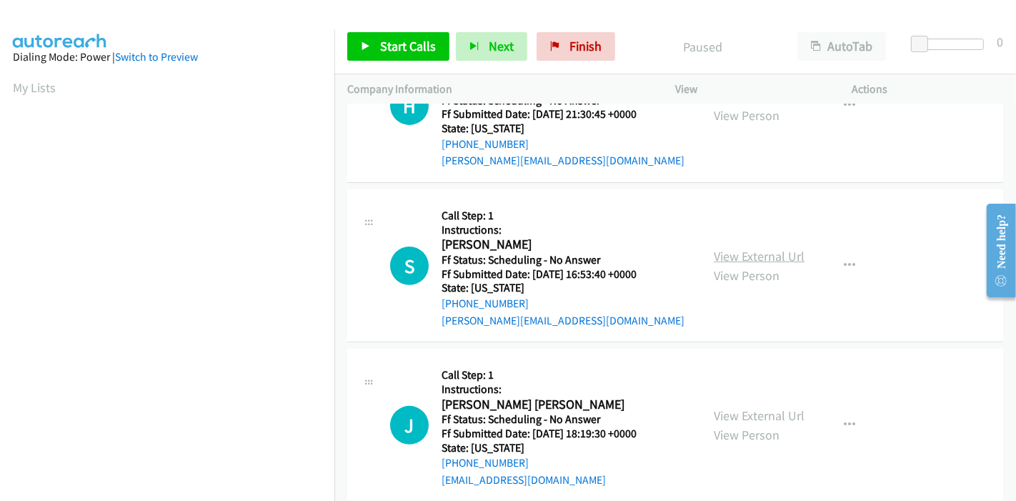
click at [740, 250] on link "View External Url" at bounding box center [759, 256] width 91 height 16
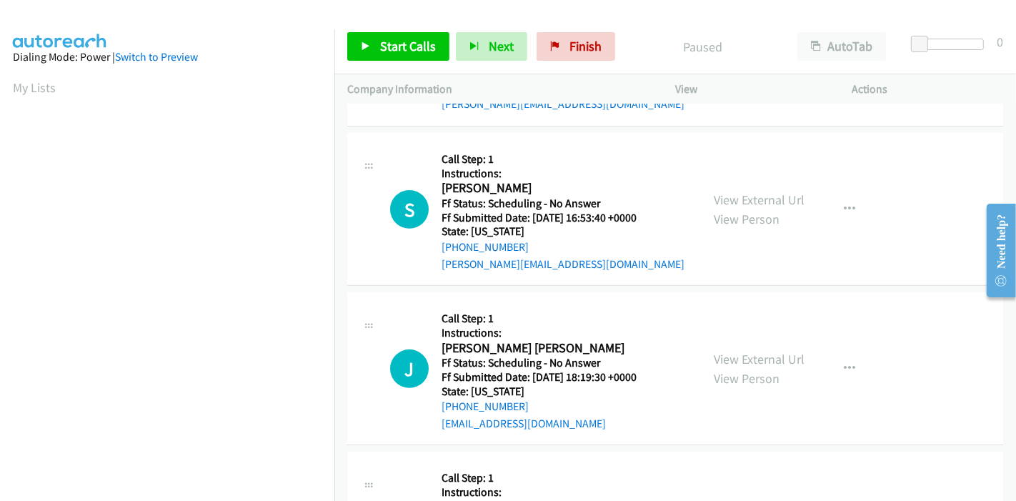
scroll to position [476, 0]
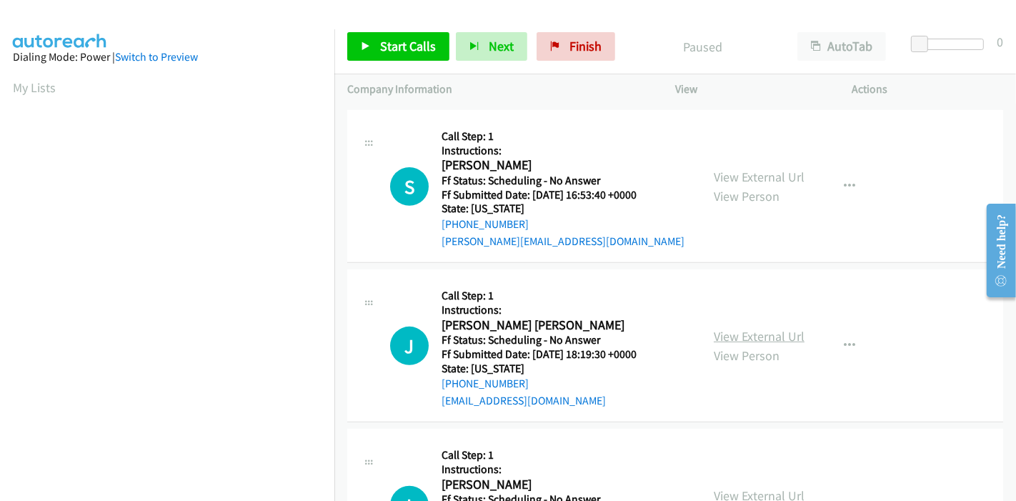
click at [725, 331] on link "View External Url" at bounding box center [759, 336] width 91 height 16
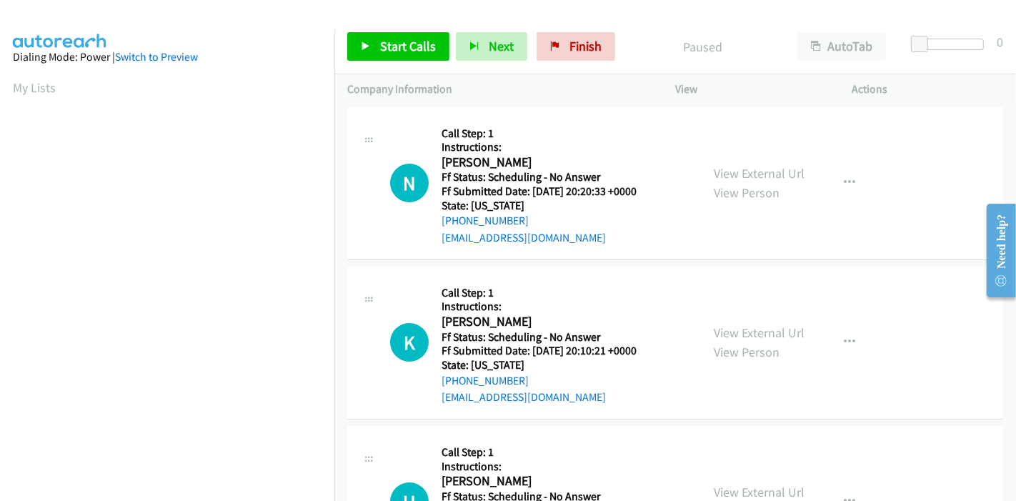
scroll to position [0, 0]
click at [399, 39] on span "Start Calls" at bounding box center [408, 46] width 56 height 16
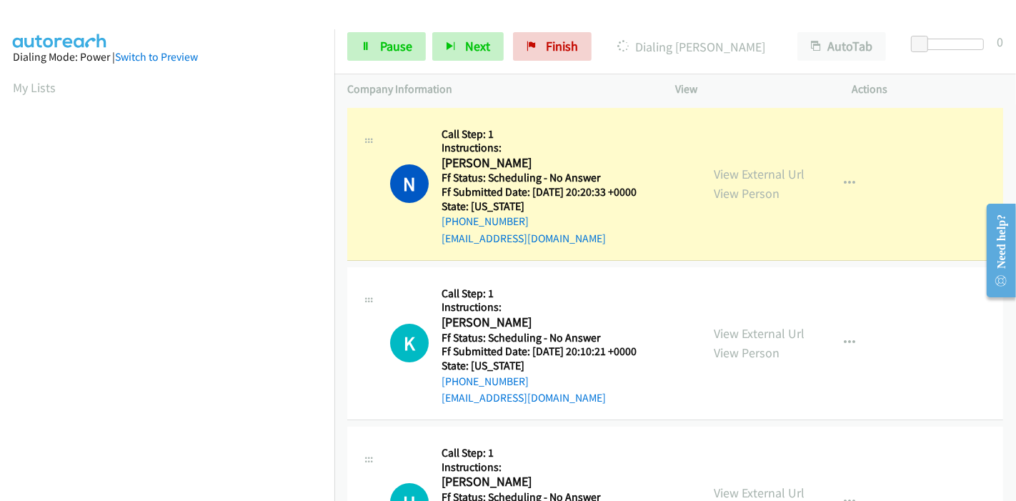
scroll to position [302, 0]
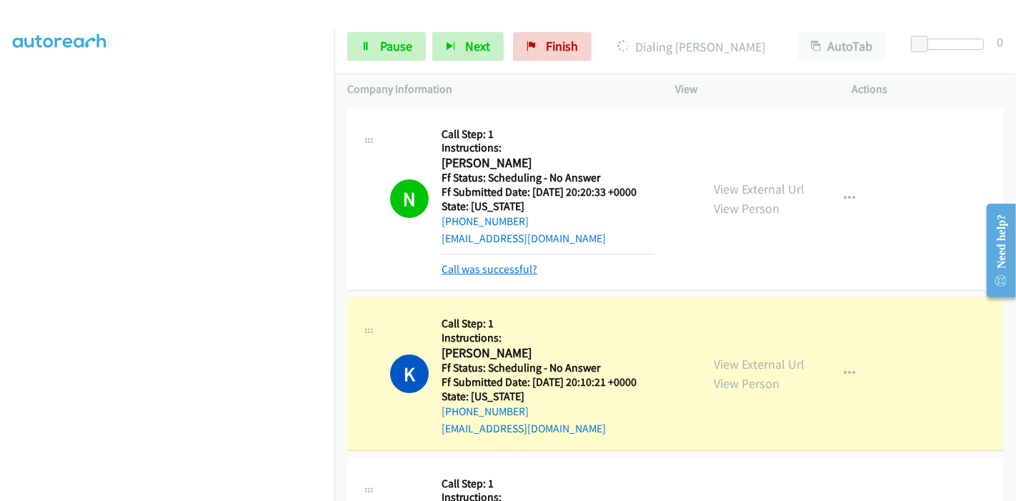
click at [474, 264] on link "Call was successful?" at bounding box center [490, 269] width 96 height 14
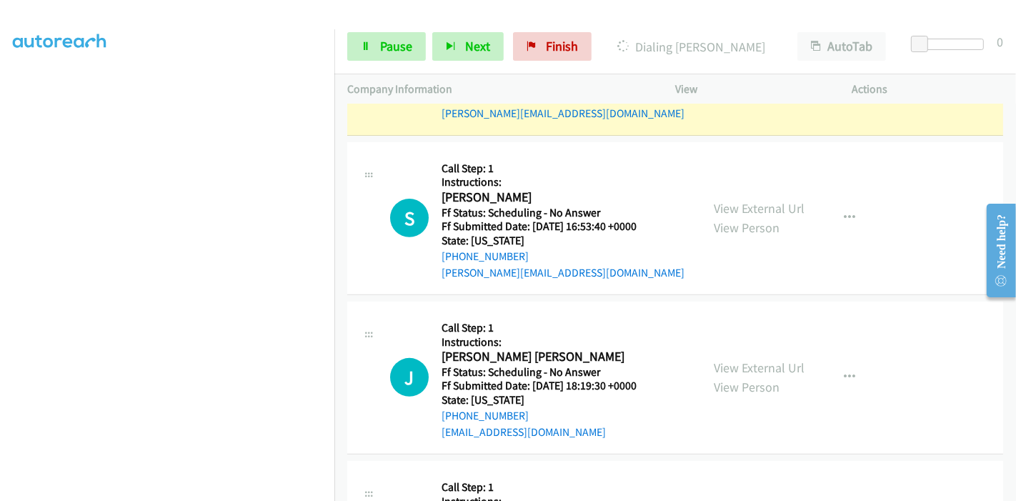
scroll to position [476, 0]
click at [840, 205] on button "button" at bounding box center [849, 216] width 39 height 29
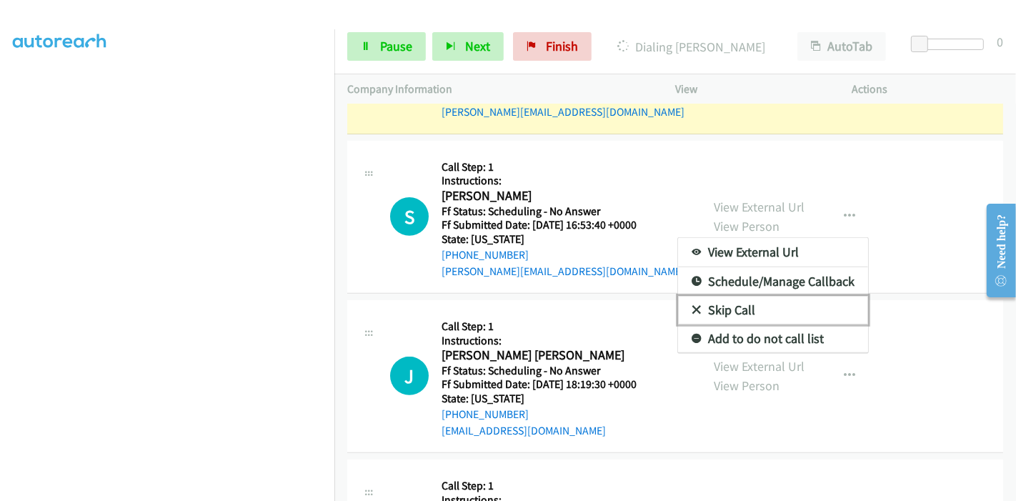
click at [735, 307] on link "Skip Call" at bounding box center [773, 310] width 190 height 29
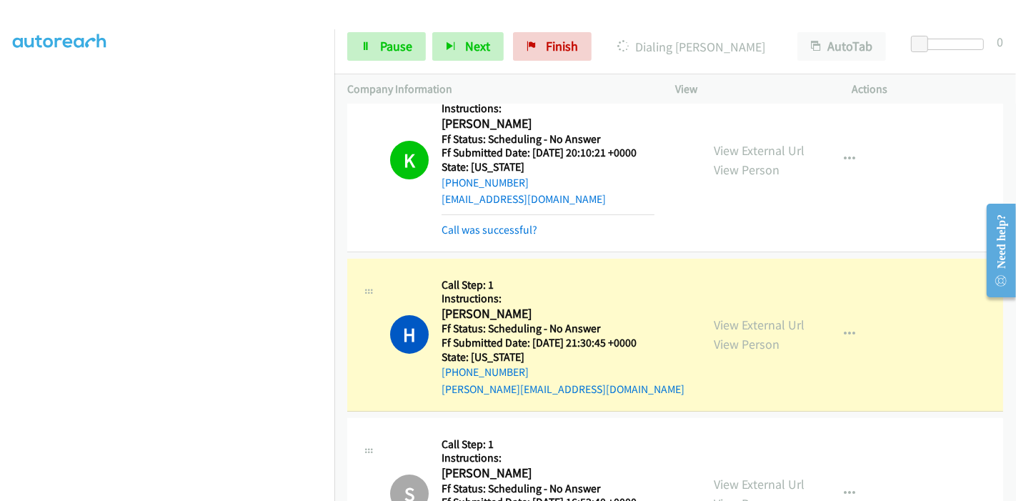
scroll to position [159, 0]
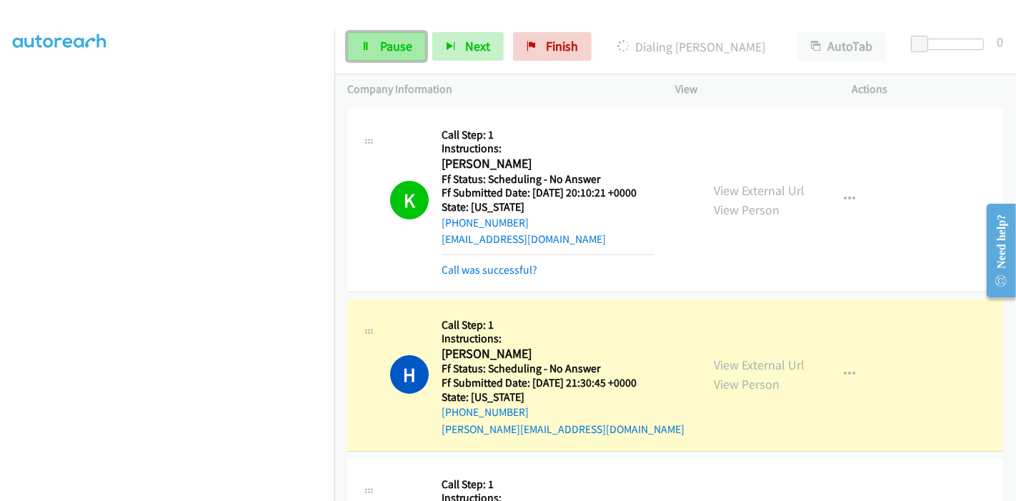
click at [400, 53] on span "Pause" at bounding box center [396, 46] width 32 height 16
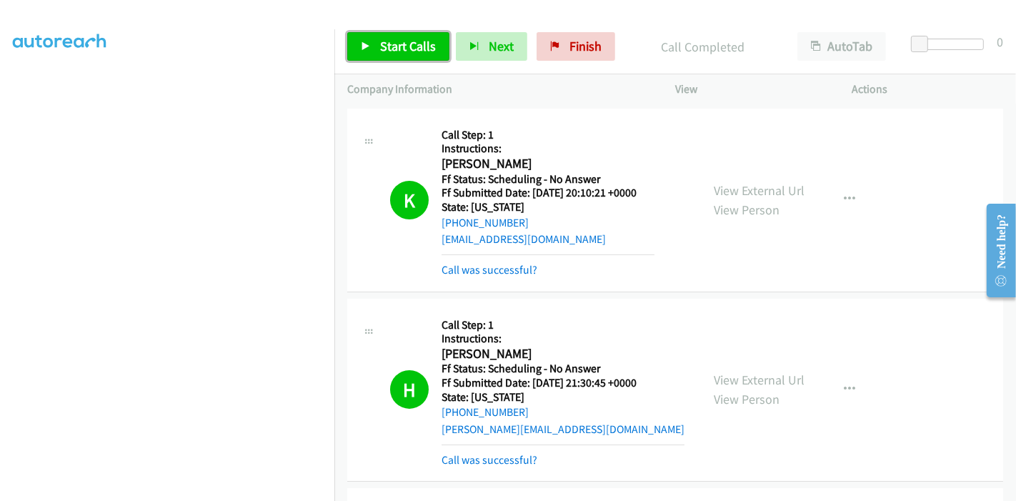
click at [365, 44] on icon at bounding box center [366, 47] width 10 height 10
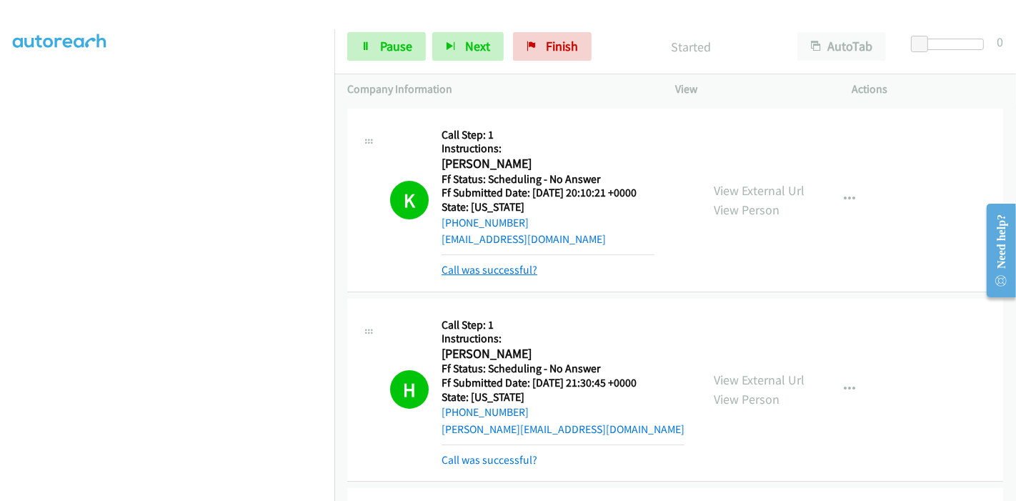
click at [492, 269] on link "Call was successful?" at bounding box center [490, 270] width 96 height 14
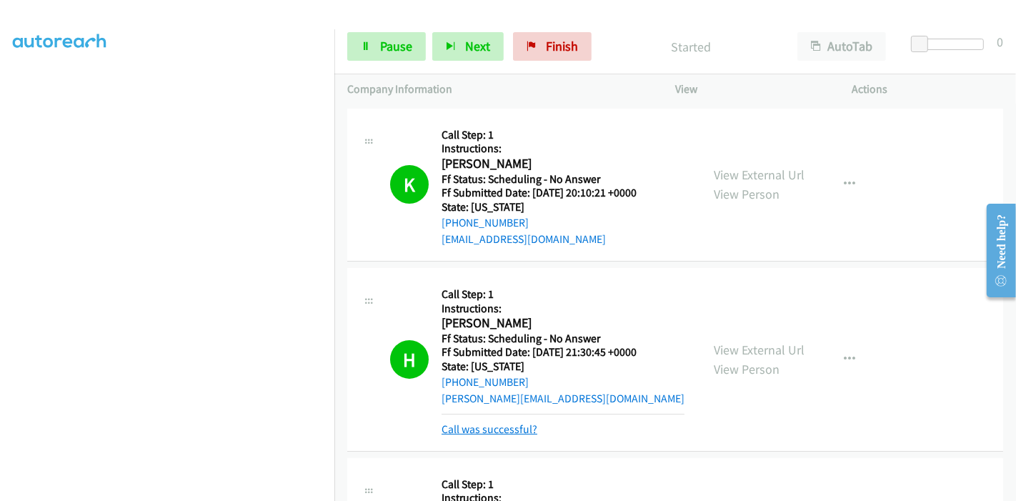
click at [499, 426] on link "Call was successful?" at bounding box center [490, 429] width 96 height 14
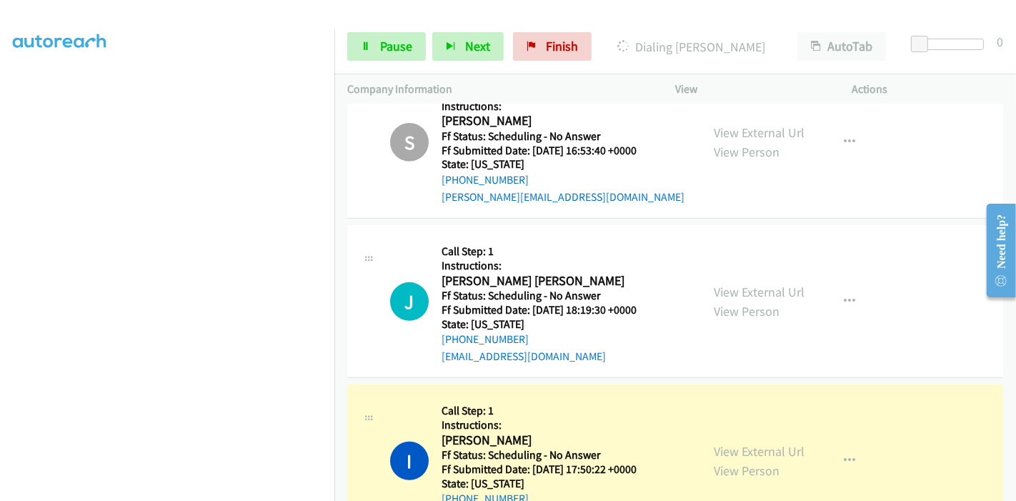
scroll to position [555, 0]
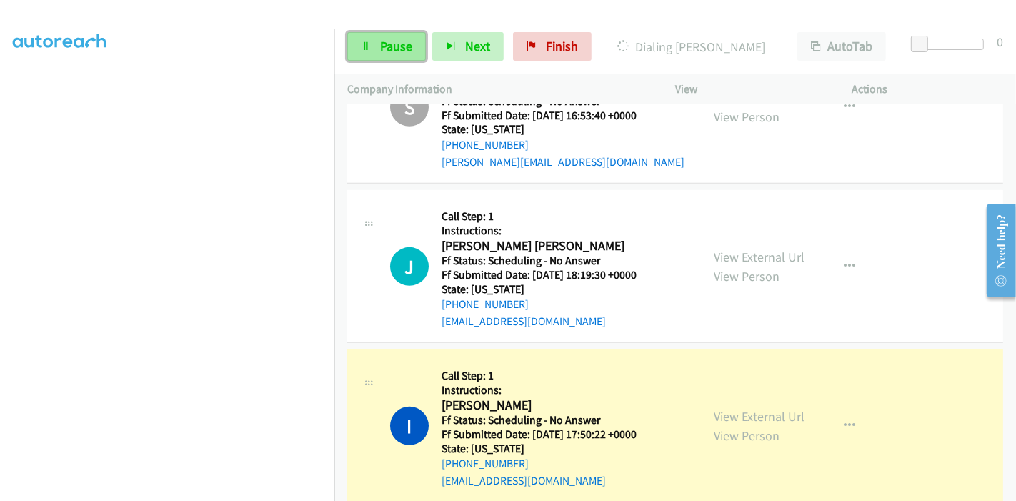
click at [375, 35] on link "Pause" at bounding box center [386, 46] width 79 height 29
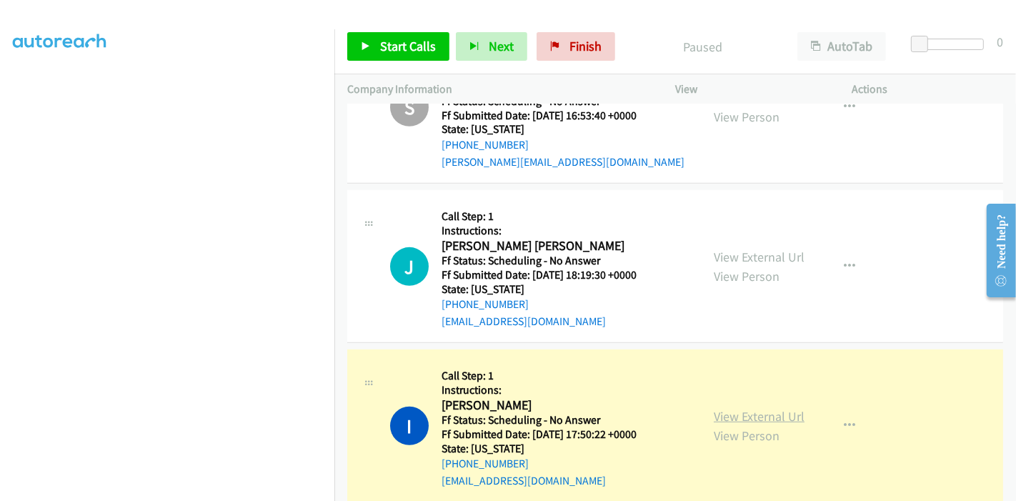
click at [737, 413] on link "View External Url" at bounding box center [759, 416] width 91 height 16
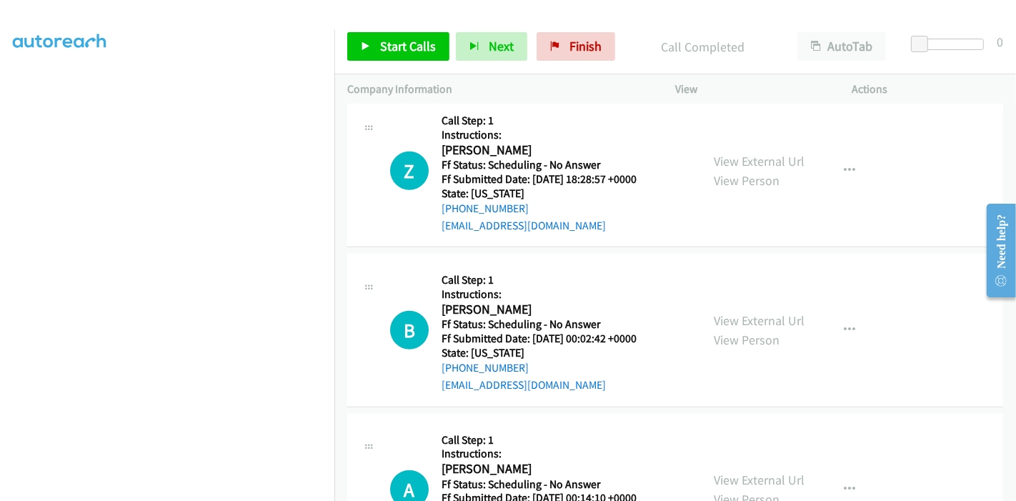
scroll to position [953, 0]
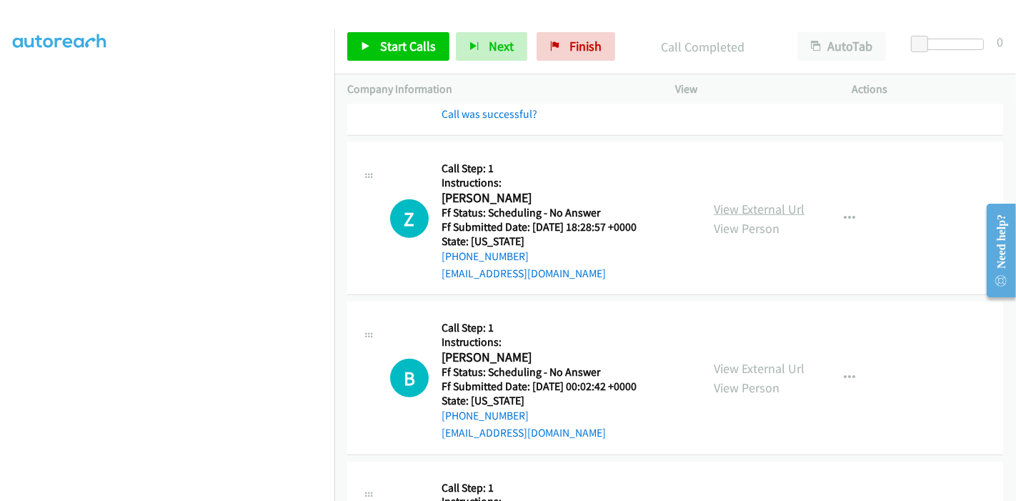
click at [753, 209] on link "View External Url" at bounding box center [759, 209] width 91 height 16
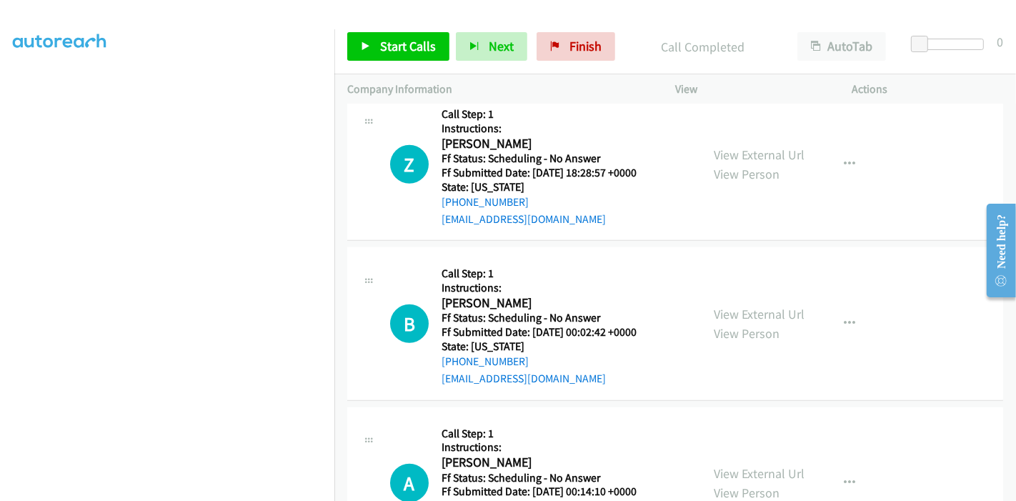
scroll to position [1032, 0]
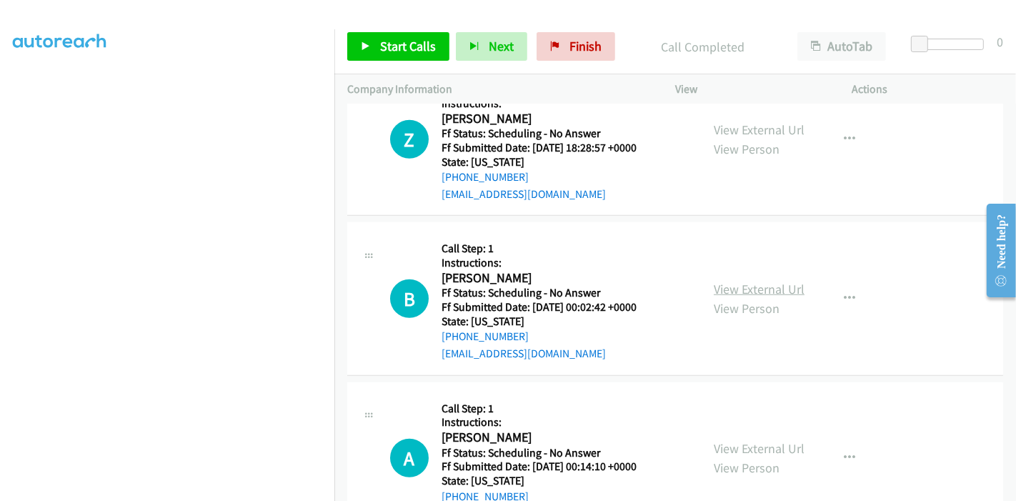
click at [744, 289] on link "View External Url" at bounding box center [759, 289] width 91 height 16
click at [377, 48] on link "Start Calls" at bounding box center [398, 46] width 102 height 29
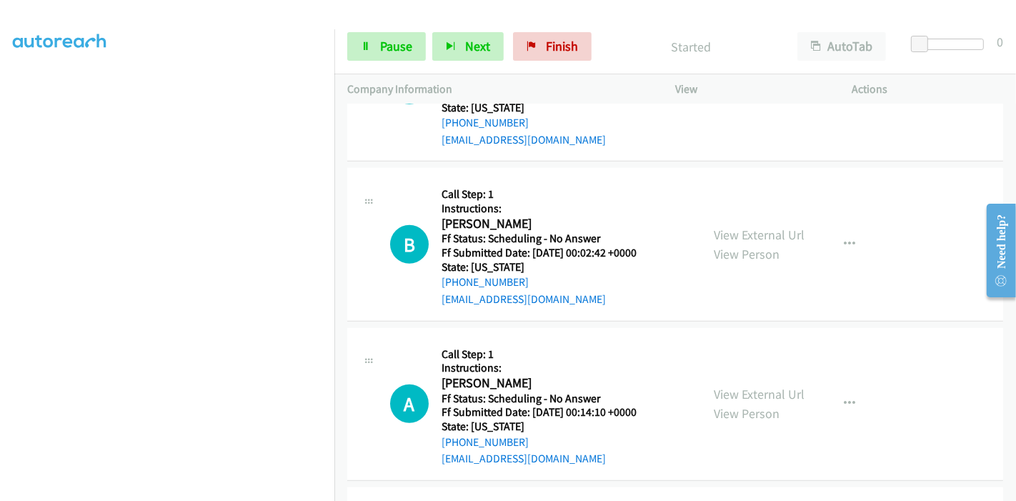
scroll to position [1111, 0]
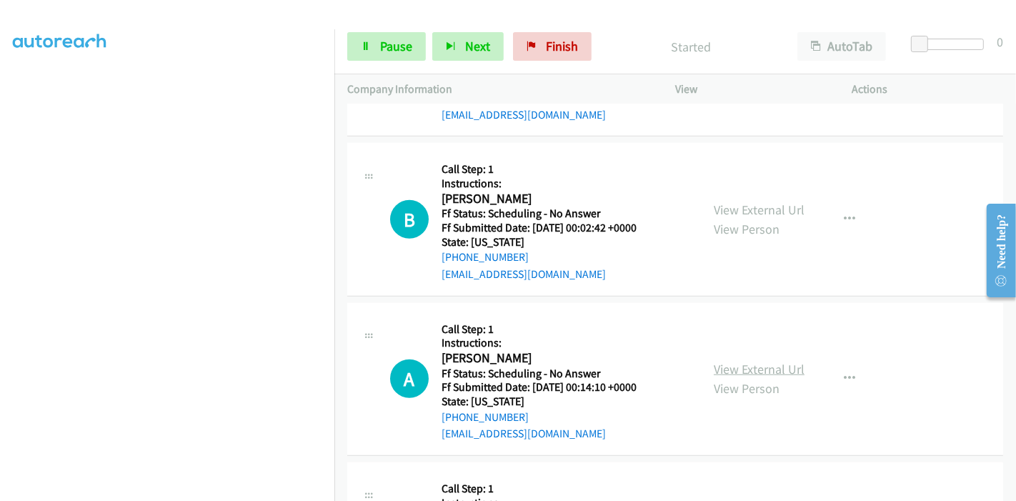
click at [755, 366] on link "View External Url" at bounding box center [759, 369] width 91 height 16
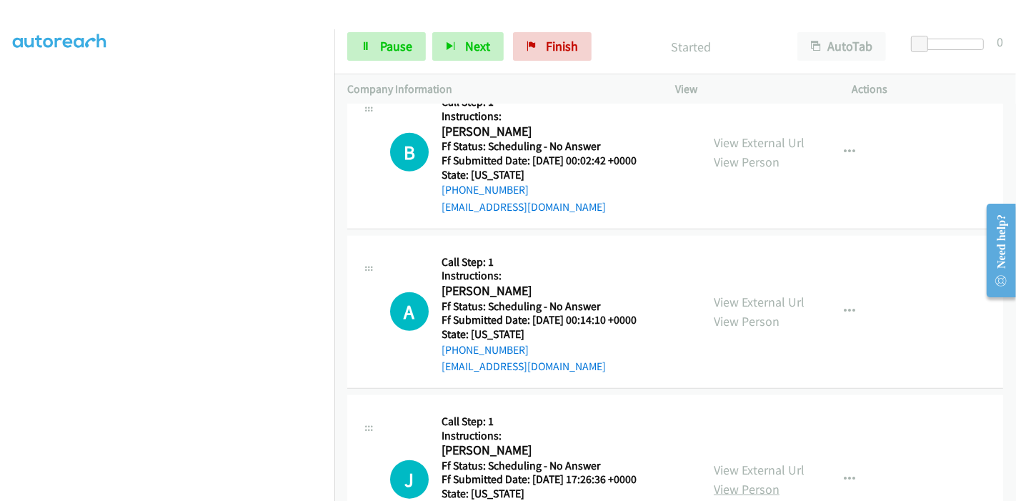
scroll to position [1349, 0]
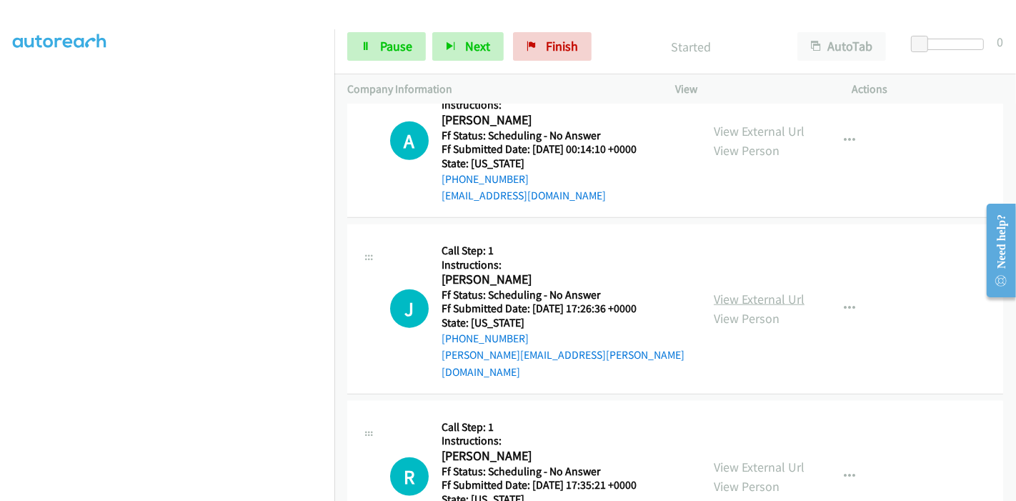
click at [757, 291] on link "View External Url" at bounding box center [759, 299] width 91 height 16
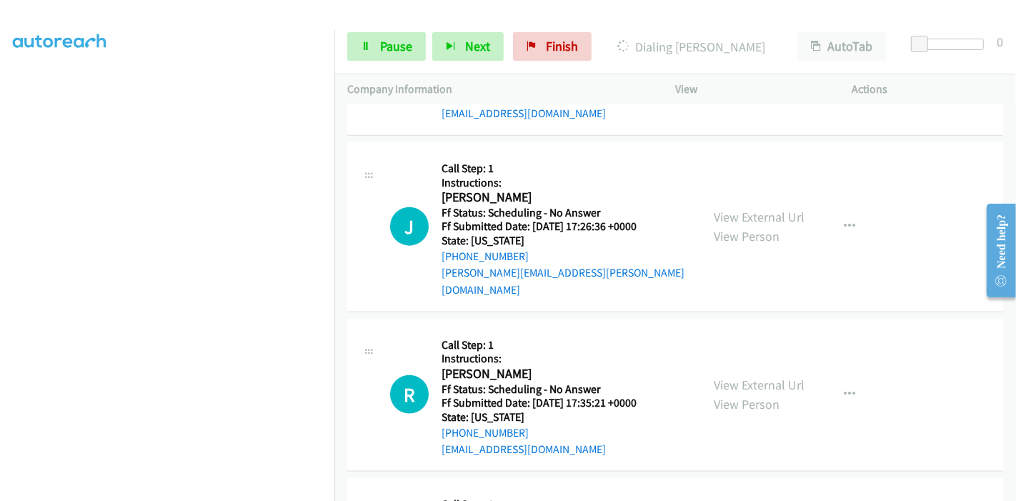
scroll to position [1508, 0]
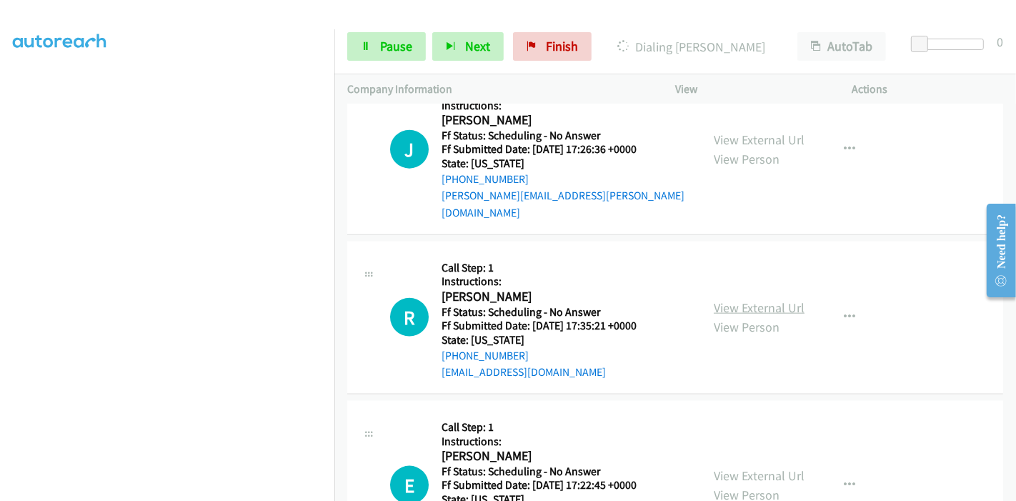
click at [740, 299] on link "View External Url" at bounding box center [759, 307] width 91 height 16
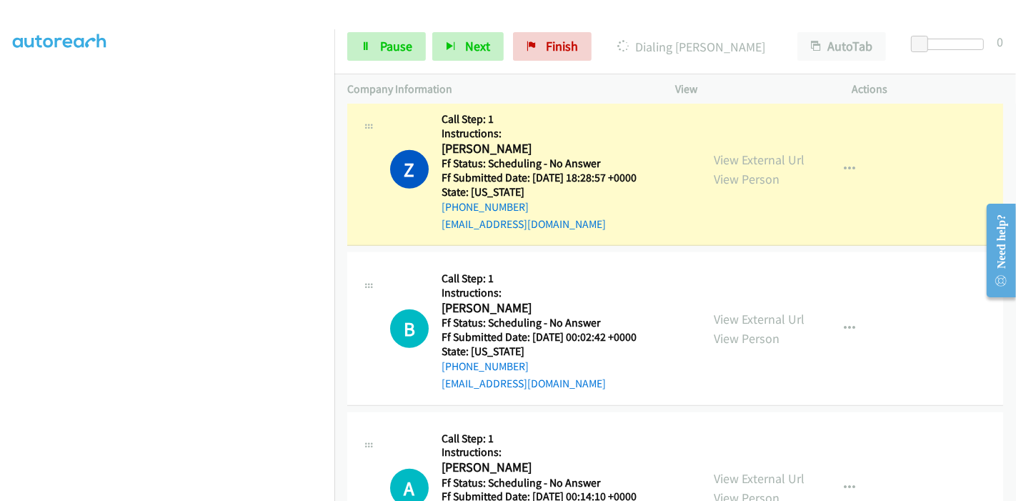
scroll to position [953, 0]
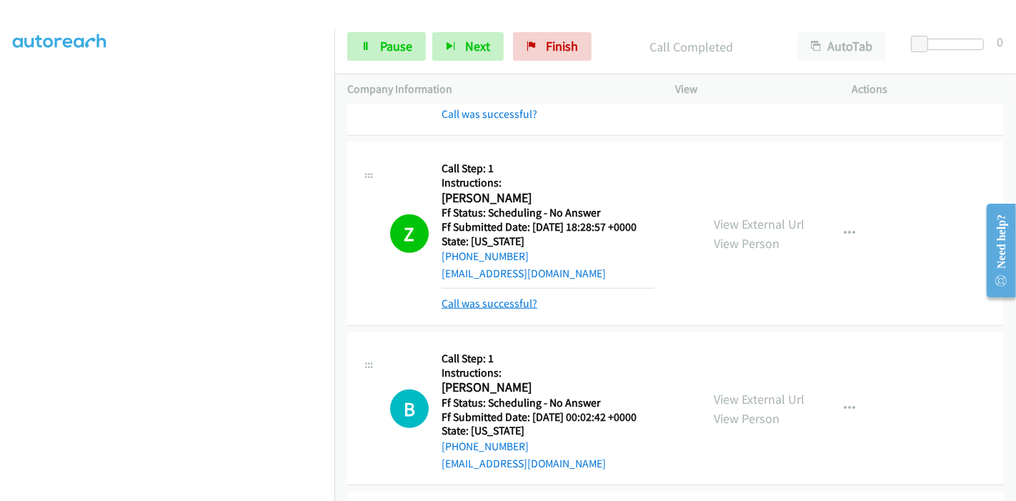
click at [459, 303] on link "Call was successful?" at bounding box center [490, 304] width 96 height 14
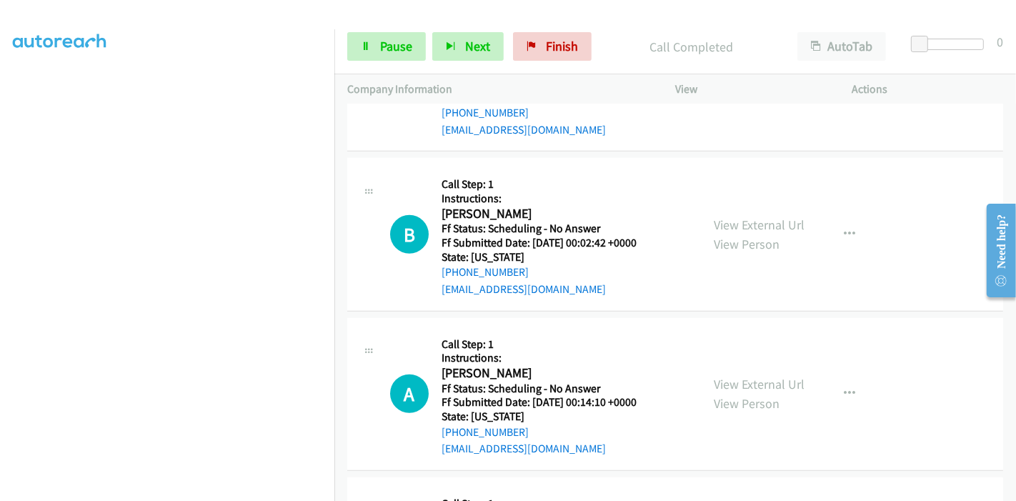
scroll to position [1111, 0]
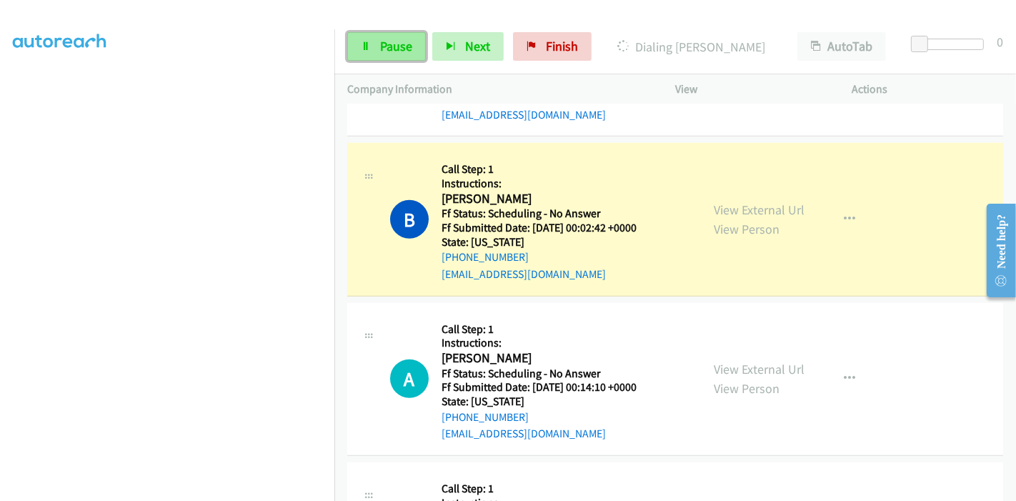
click at [400, 39] on span "Pause" at bounding box center [396, 46] width 32 height 16
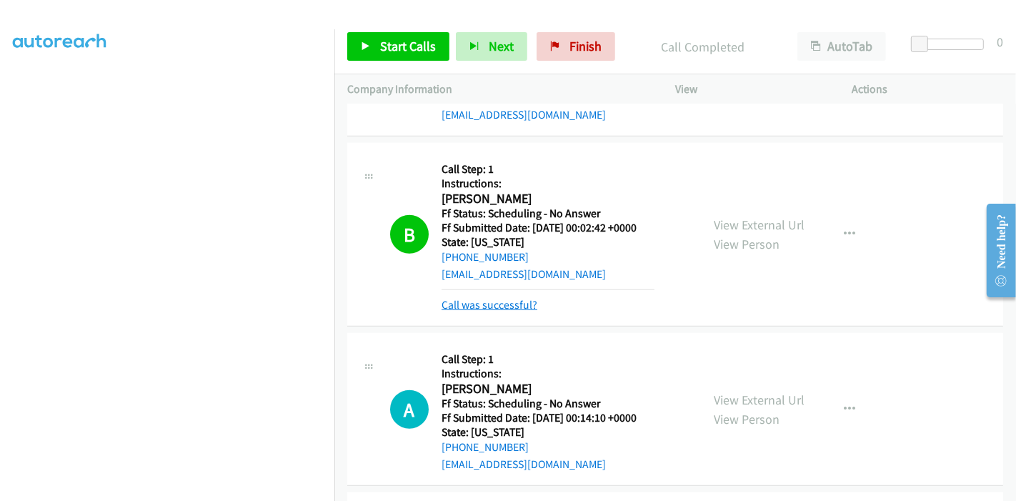
click at [514, 300] on link "Call was successful?" at bounding box center [490, 305] width 96 height 14
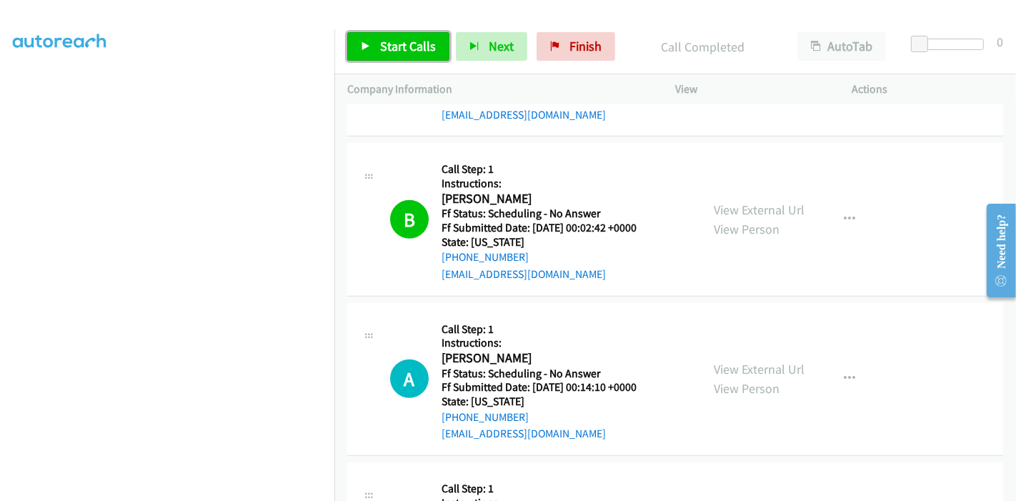
click at [389, 44] on span "Start Calls" at bounding box center [408, 46] width 56 height 16
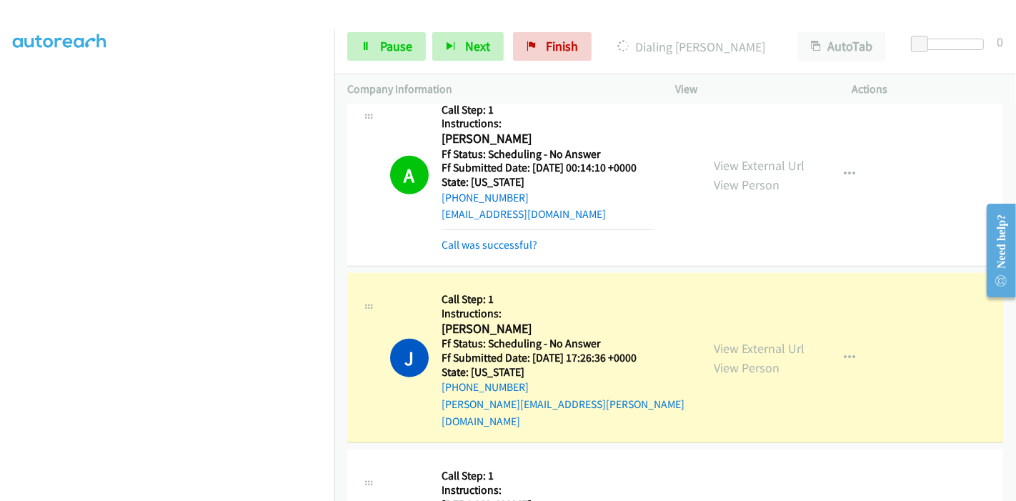
scroll to position [1508, 0]
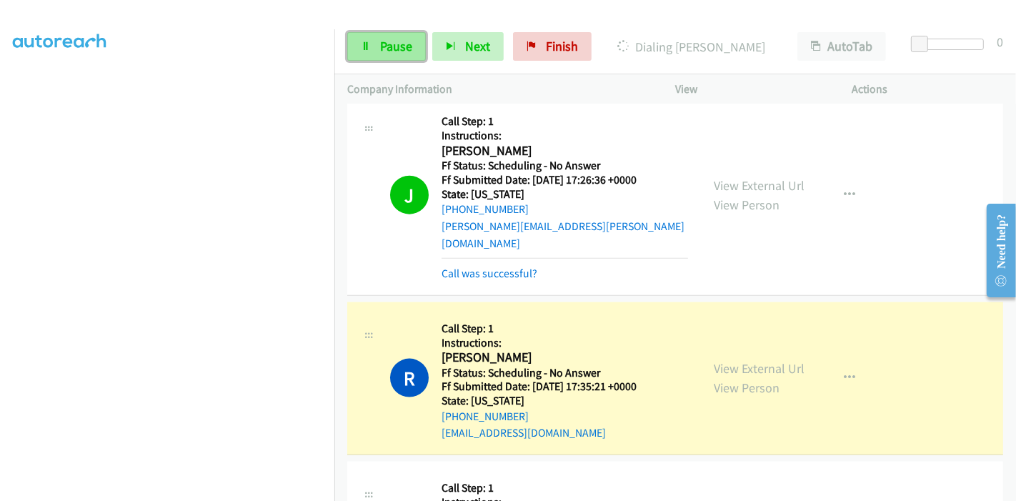
click at [369, 44] on icon at bounding box center [366, 47] width 10 height 10
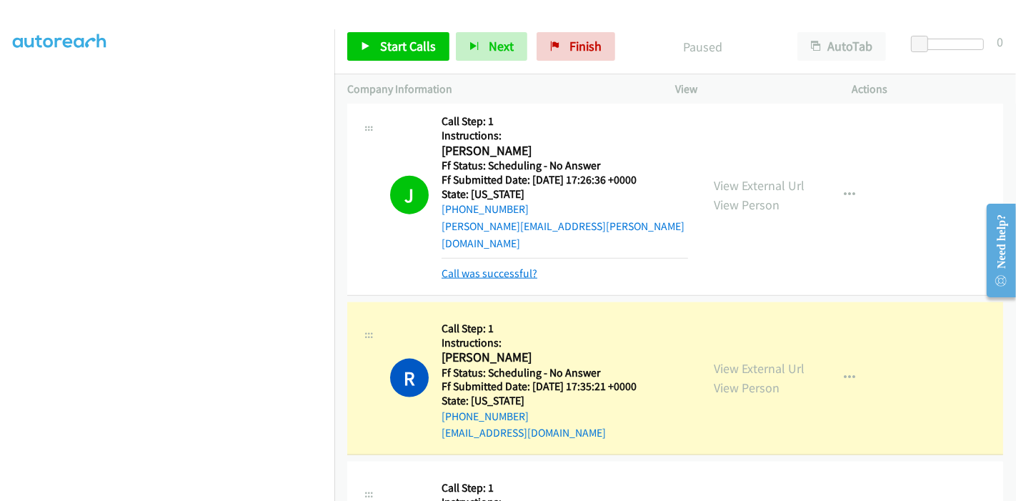
click at [515, 267] on link "Call was successful?" at bounding box center [490, 274] width 96 height 14
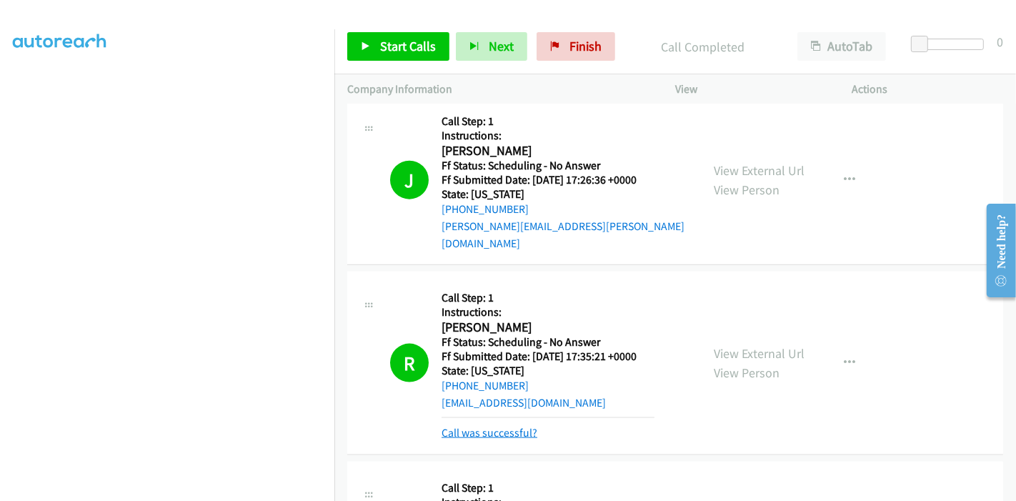
click at [496, 426] on link "Call was successful?" at bounding box center [490, 433] width 96 height 14
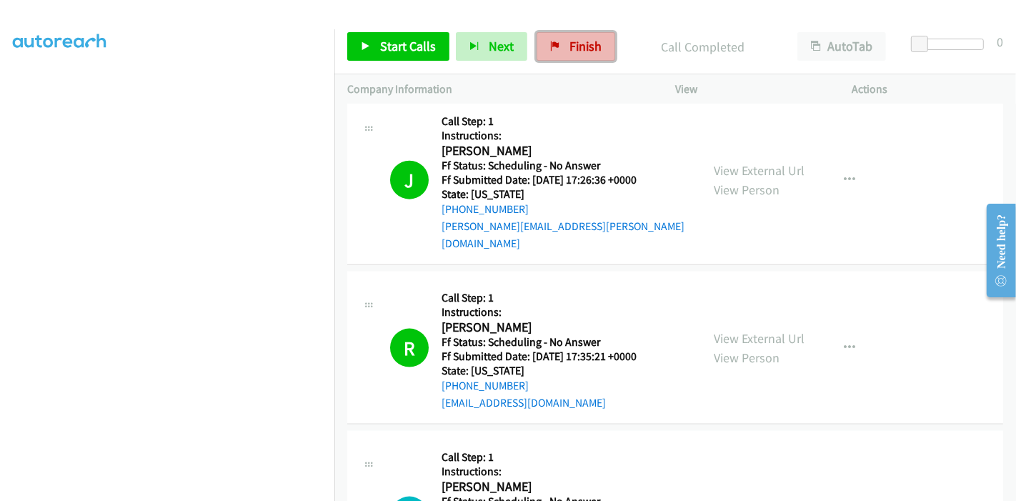
click at [572, 47] on span "Finish" at bounding box center [586, 46] width 32 height 16
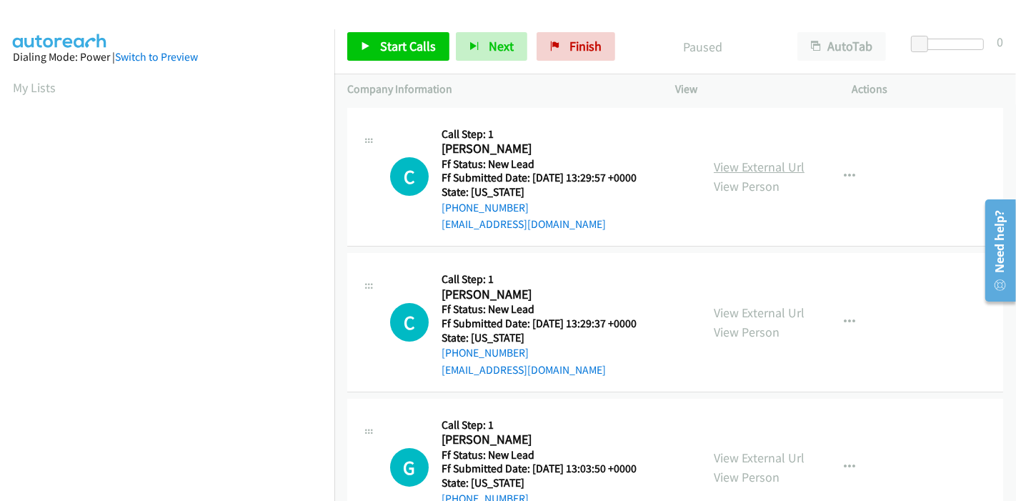
click at [775, 169] on link "View External Url" at bounding box center [759, 167] width 91 height 16
click at [734, 307] on link "View External Url" at bounding box center [759, 312] width 91 height 16
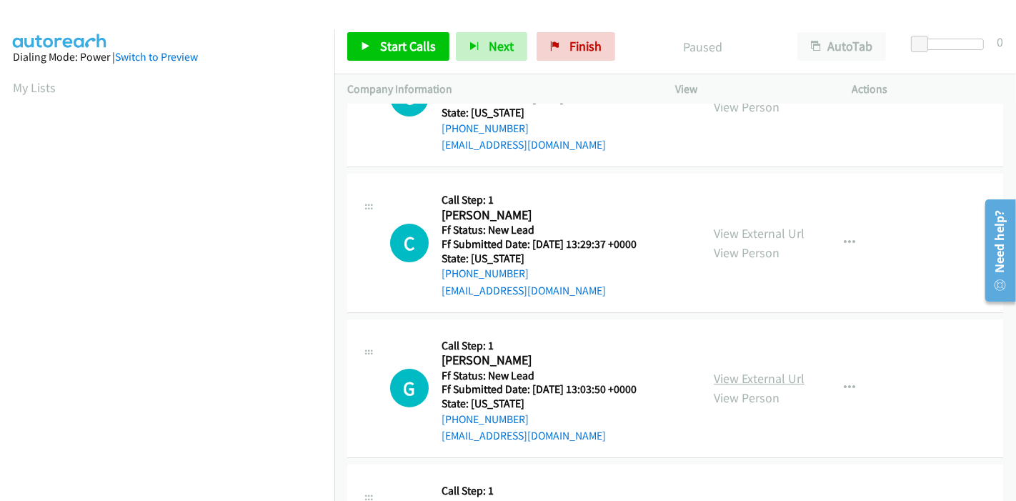
click at [743, 376] on link "View External Url" at bounding box center [759, 378] width 91 height 16
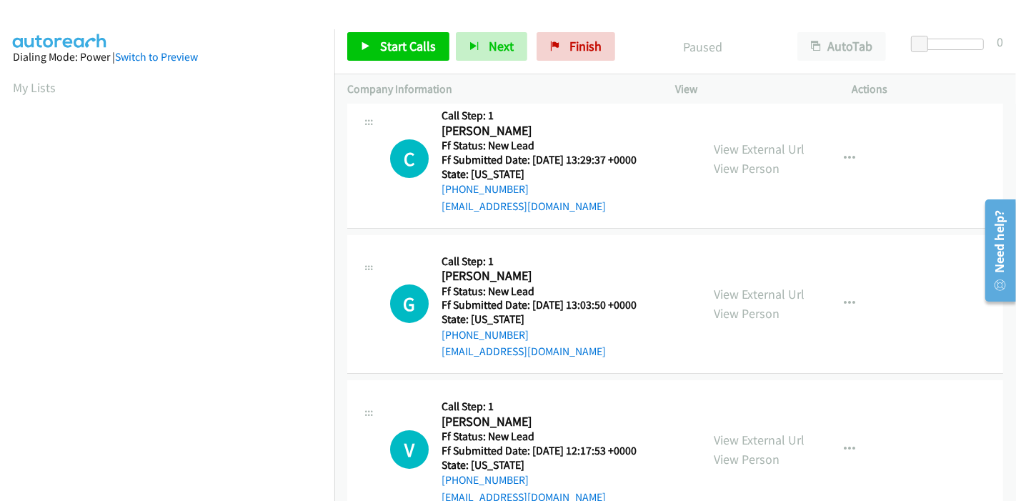
scroll to position [317, 0]
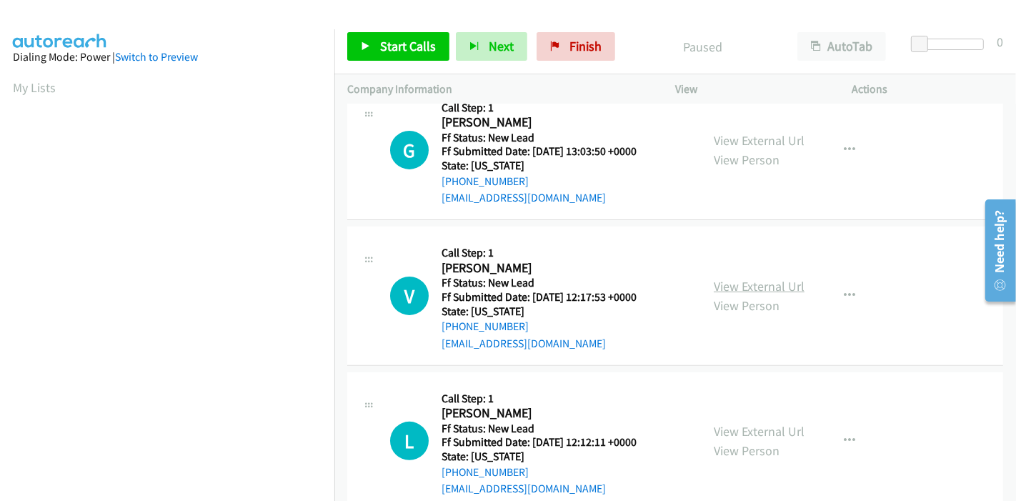
click at [745, 280] on link "View External Url" at bounding box center [759, 286] width 91 height 16
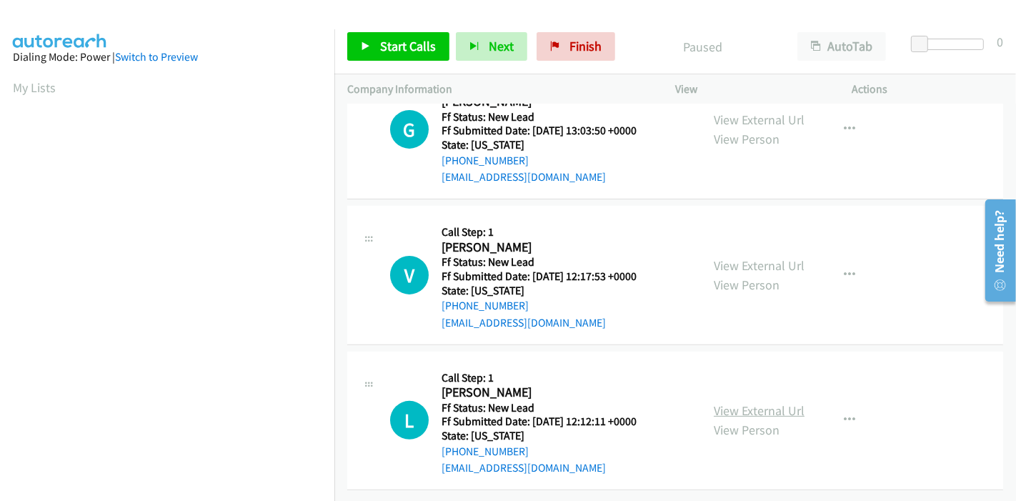
scroll to position [348, 0]
click at [749, 402] on link "View External Url" at bounding box center [759, 410] width 91 height 16
click at [390, 45] on span "Start Calls" at bounding box center [408, 46] width 56 height 16
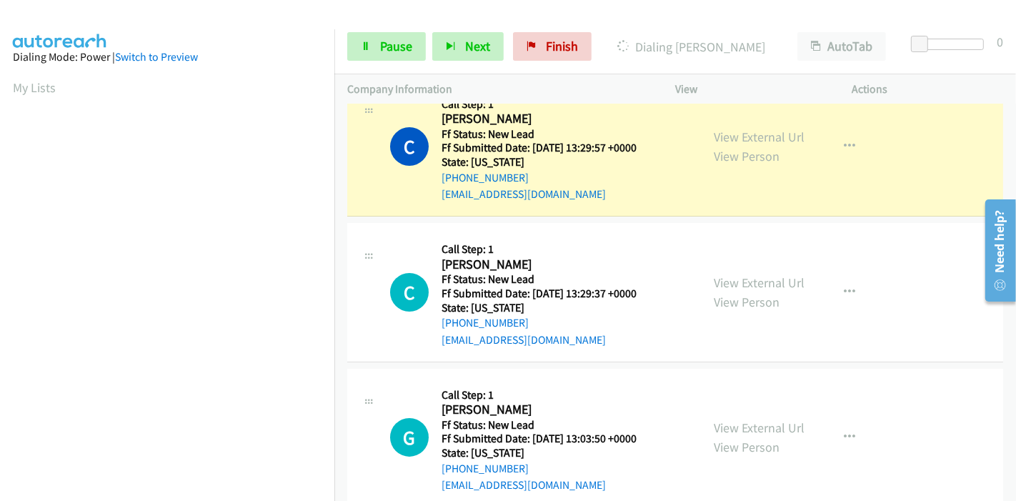
scroll to position [0, 0]
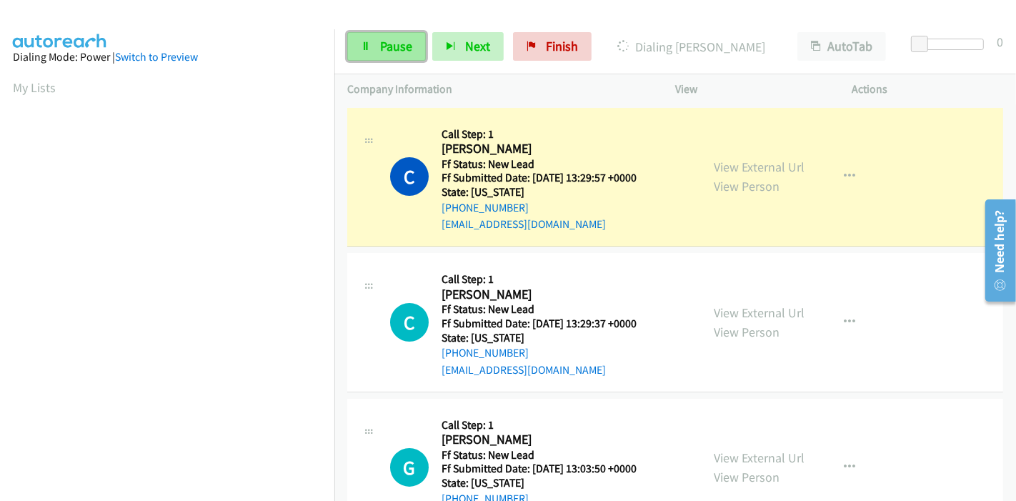
click at [389, 53] on span "Pause" at bounding box center [396, 46] width 32 height 16
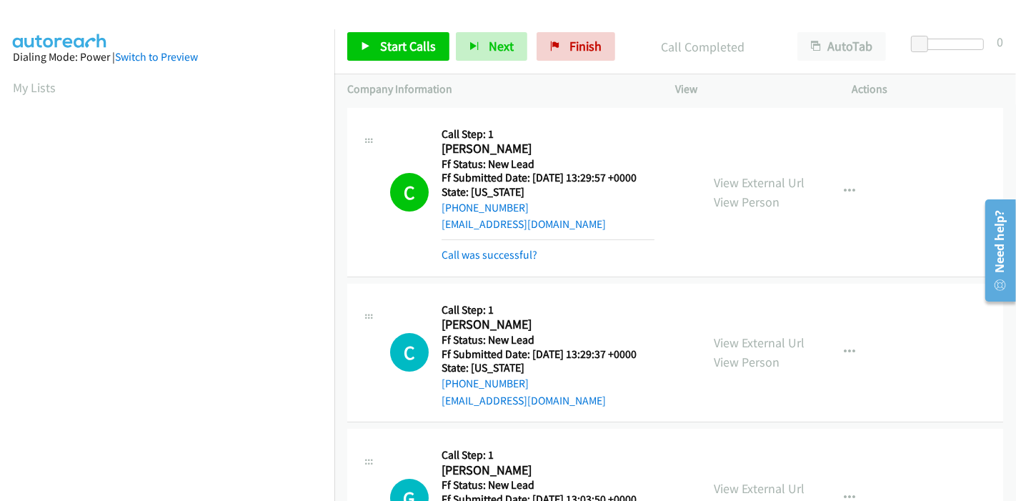
scroll to position [302, 0]
click at [390, 39] on span "Start Calls" at bounding box center [408, 46] width 56 height 16
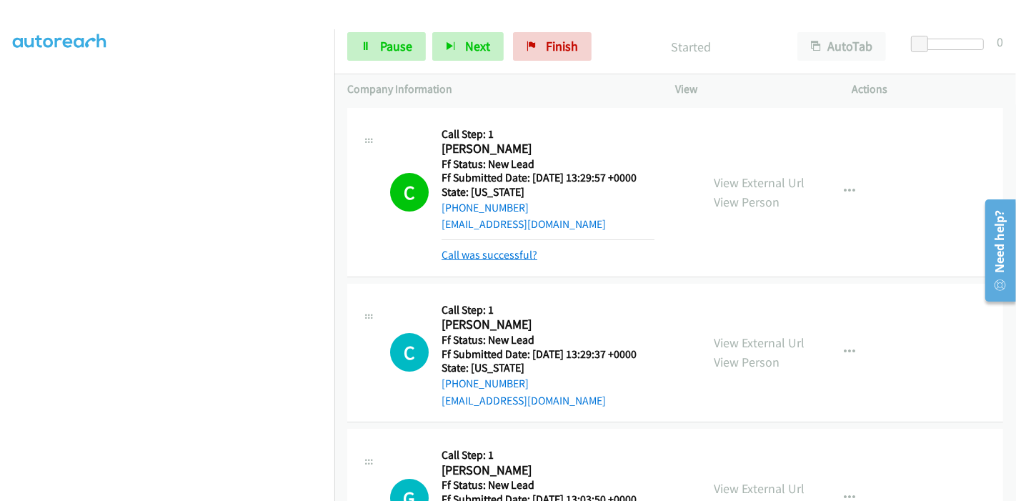
click at [494, 256] on link "Call was successful?" at bounding box center [490, 255] width 96 height 14
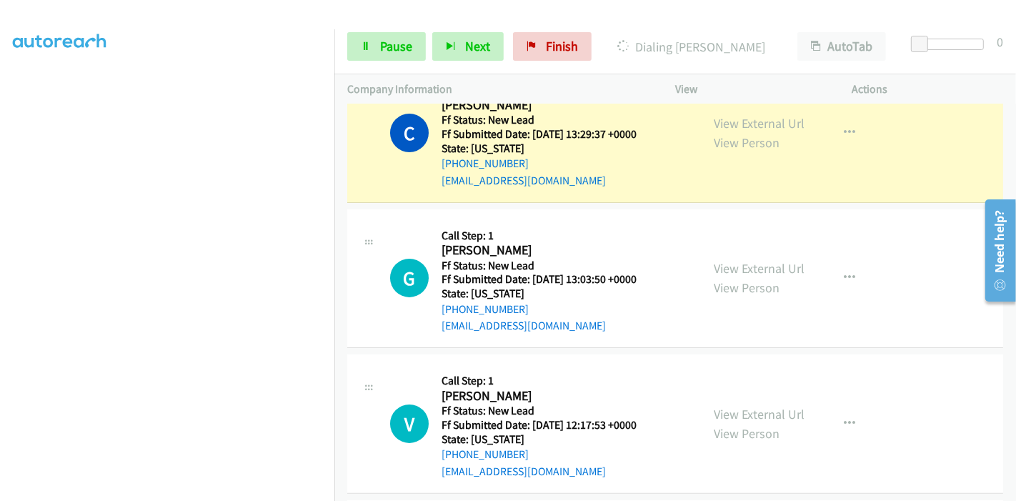
scroll to position [110, 0]
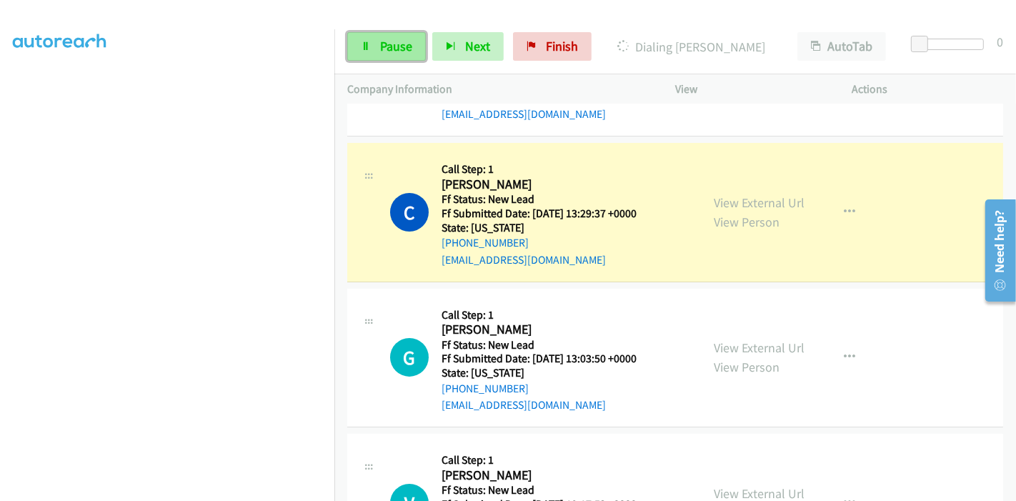
click at [386, 39] on span "Pause" at bounding box center [396, 46] width 32 height 16
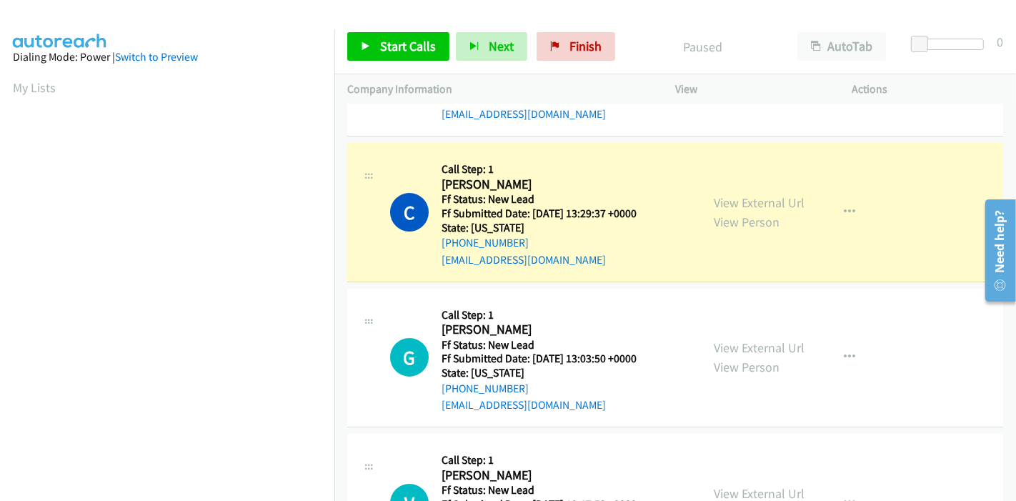
scroll to position [302, 0]
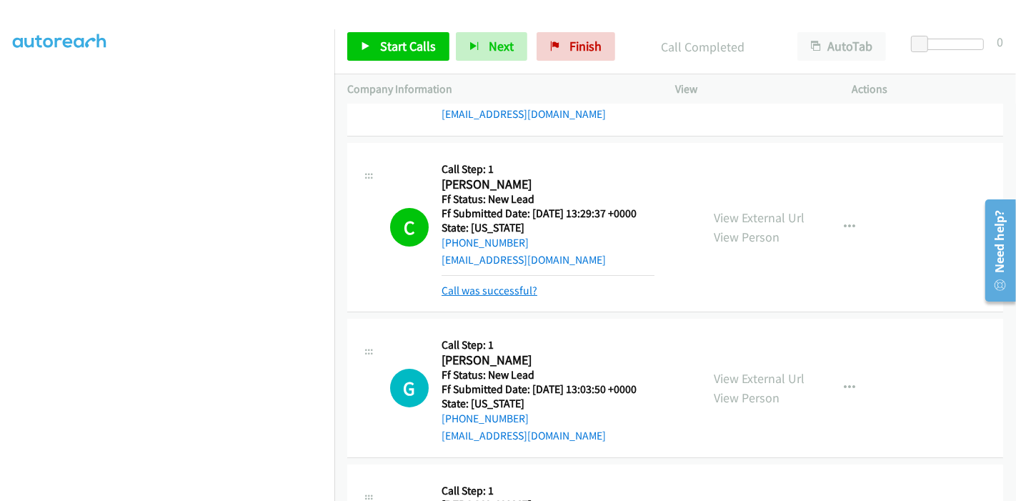
click at [509, 294] on link "Call was successful?" at bounding box center [490, 291] width 96 height 14
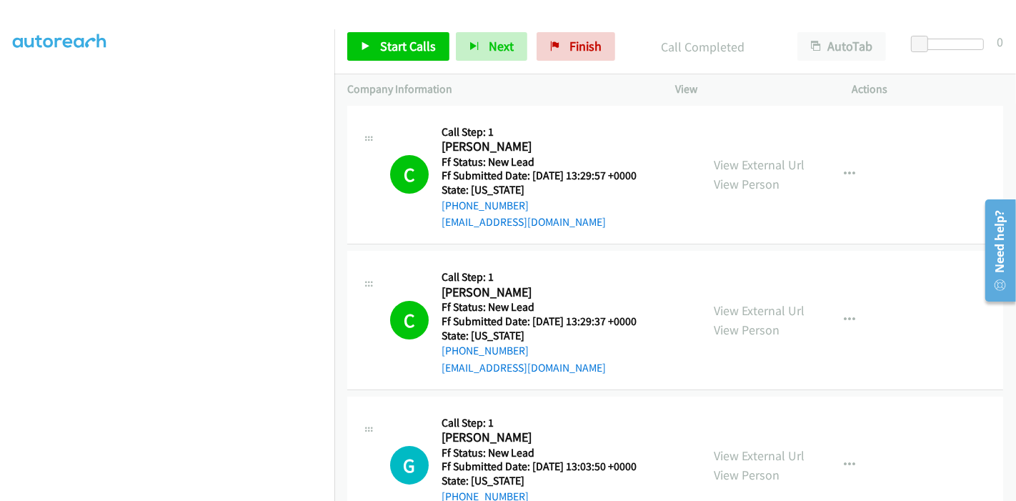
scroll to position [0, 0]
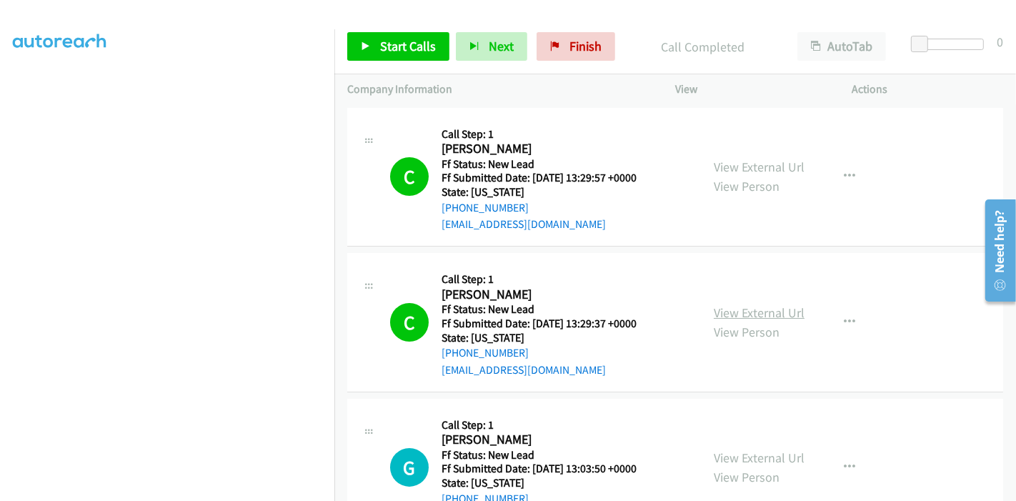
click at [767, 307] on link "View External Url" at bounding box center [759, 312] width 91 height 16
click at [380, 41] on span "Start Calls" at bounding box center [408, 46] width 56 height 16
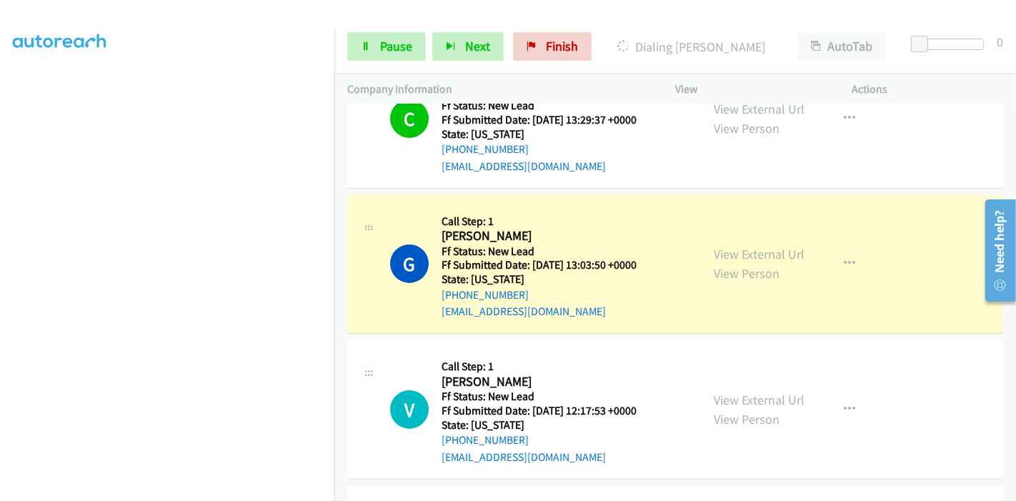
scroll to position [189, 0]
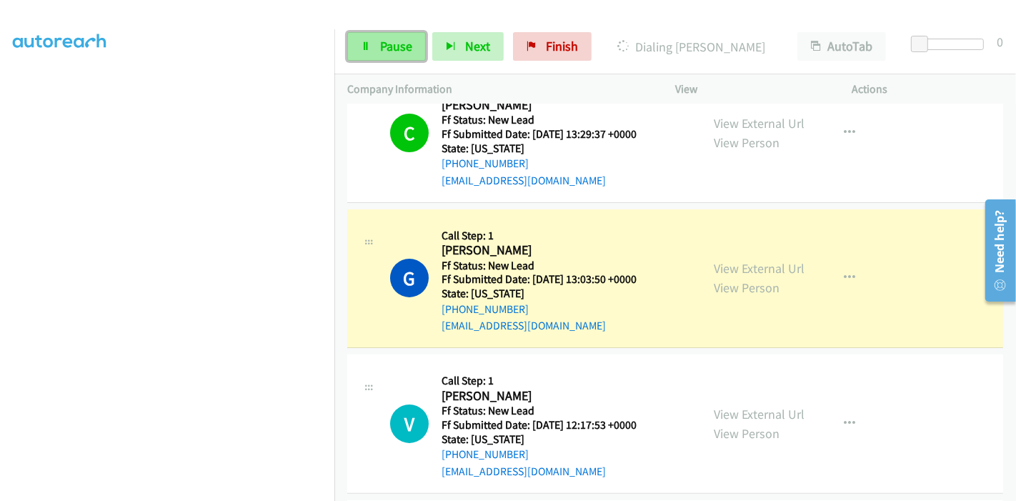
click at [389, 43] on span "Pause" at bounding box center [396, 46] width 32 height 16
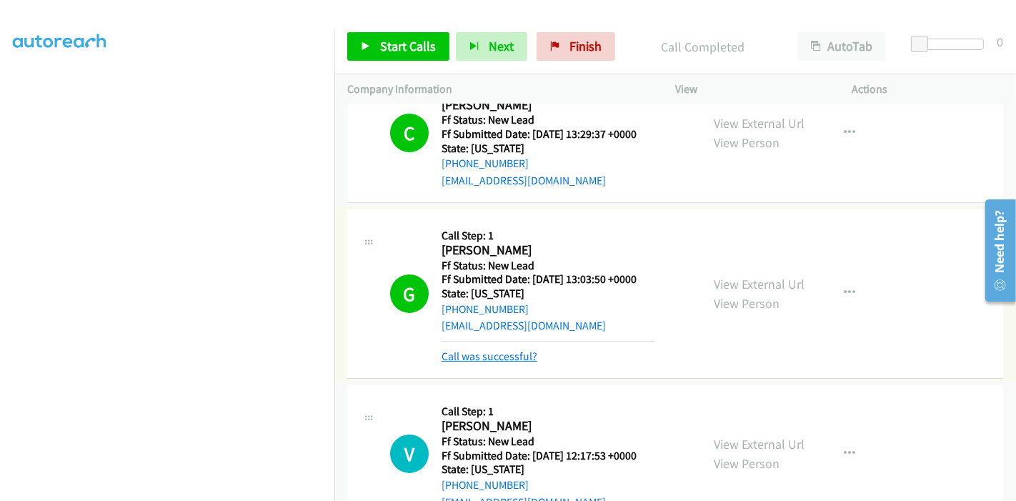
click at [514, 352] on link "Call was successful?" at bounding box center [490, 356] width 96 height 14
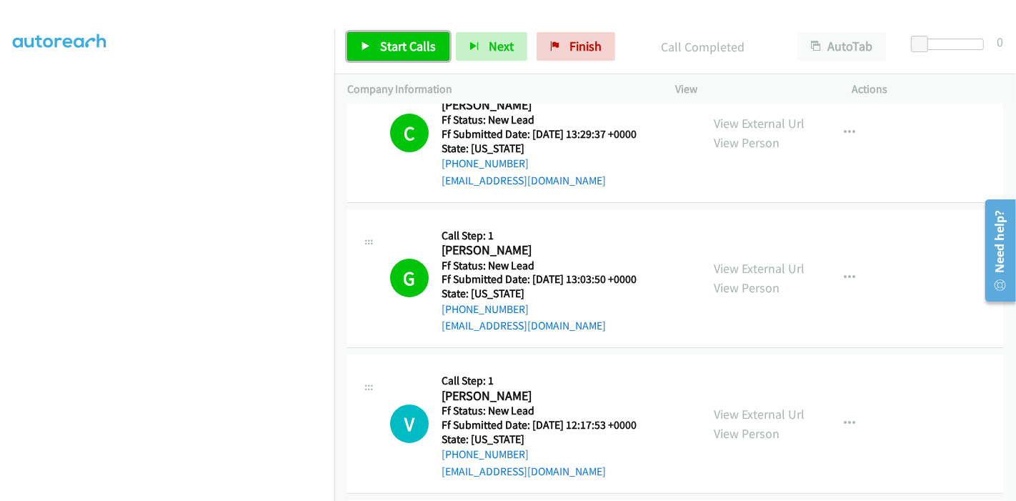
click at [407, 46] on span "Start Calls" at bounding box center [408, 46] width 56 height 16
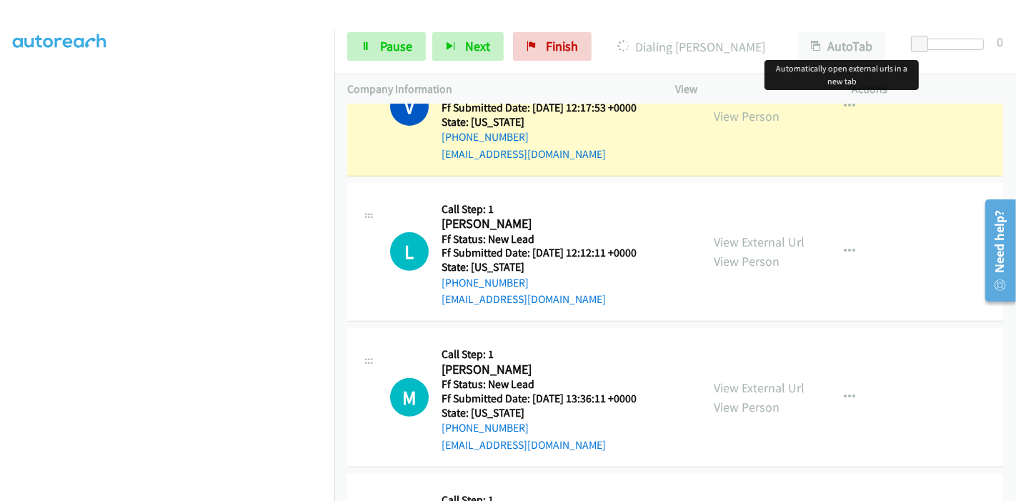
scroll to position [522, 0]
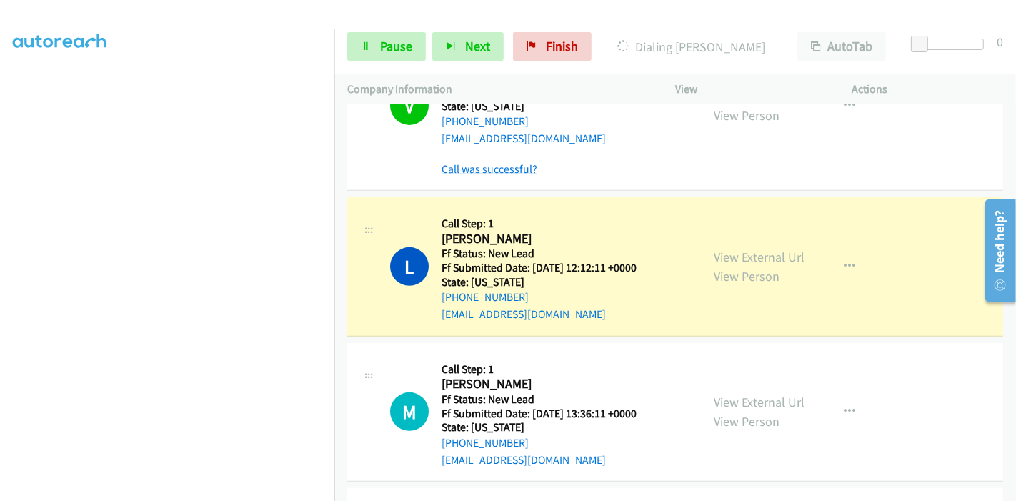
click at [486, 164] on link "Call was successful?" at bounding box center [490, 169] width 96 height 14
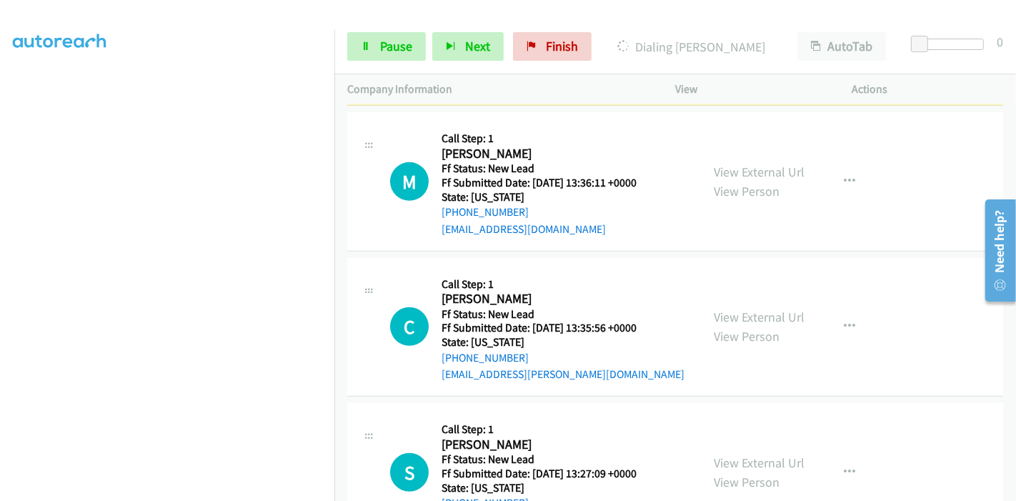
scroll to position [745, 0]
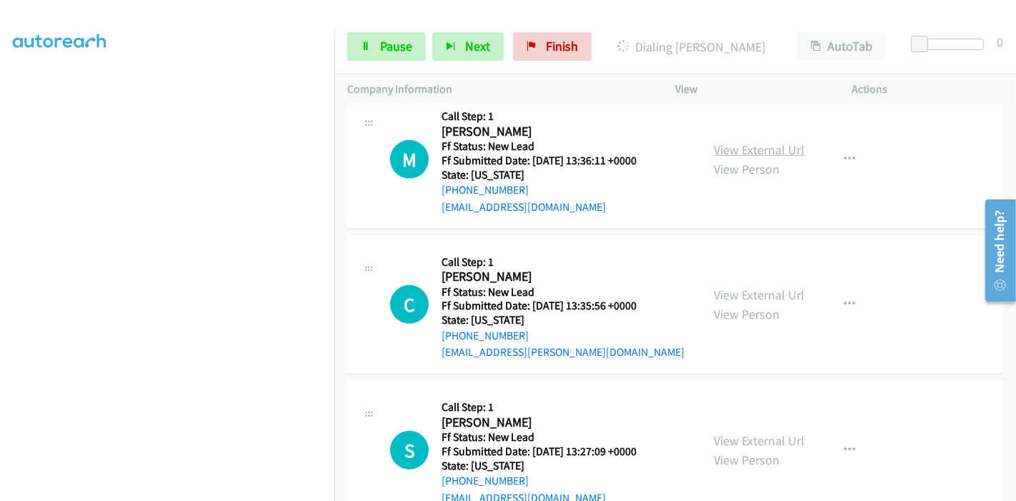
click at [748, 150] on link "View External Url" at bounding box center [759, 149] width 91 height 16
click at [722, 294] on link "View External Url" at bounding box center [759, 295] width 91 height 16
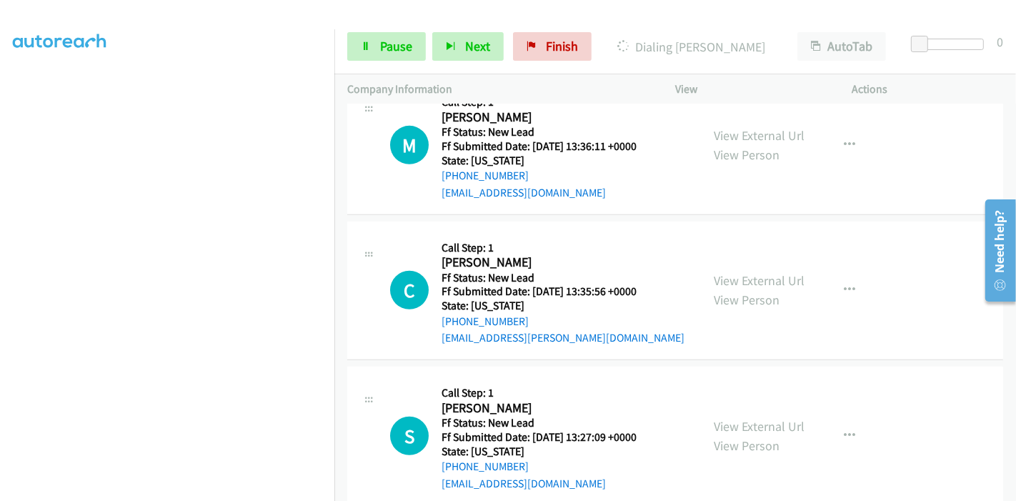
scroll to position [784, 0]
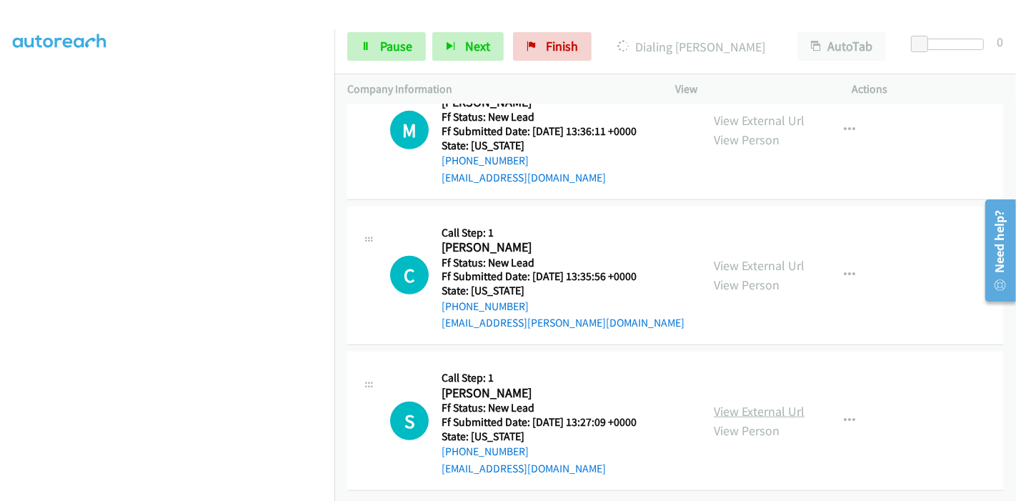
click at [722, 403] on link "View External Url" at bounding box center [759, 411] width 91 height 16
click at [383, 56] on link "Pause" at bounding box center [386, 46] width 79 height 29
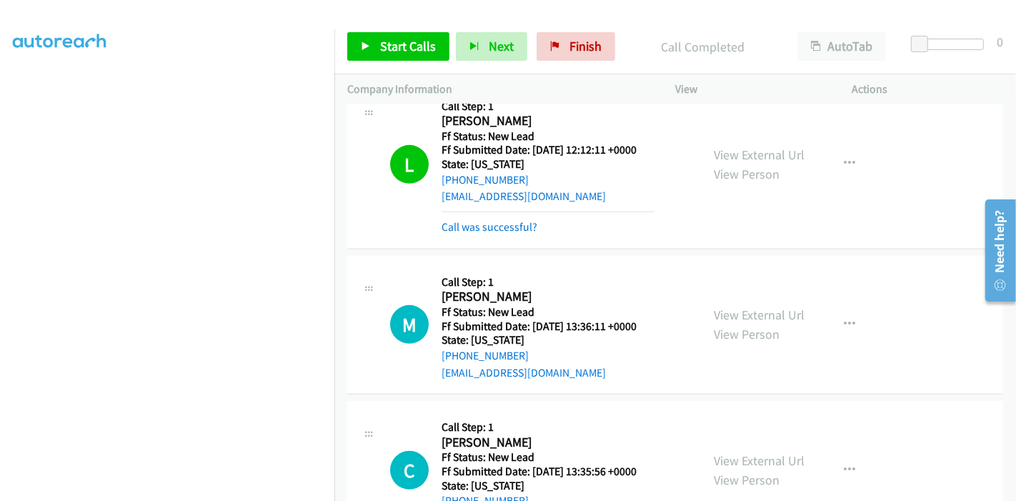
scroll to position [575, 0]
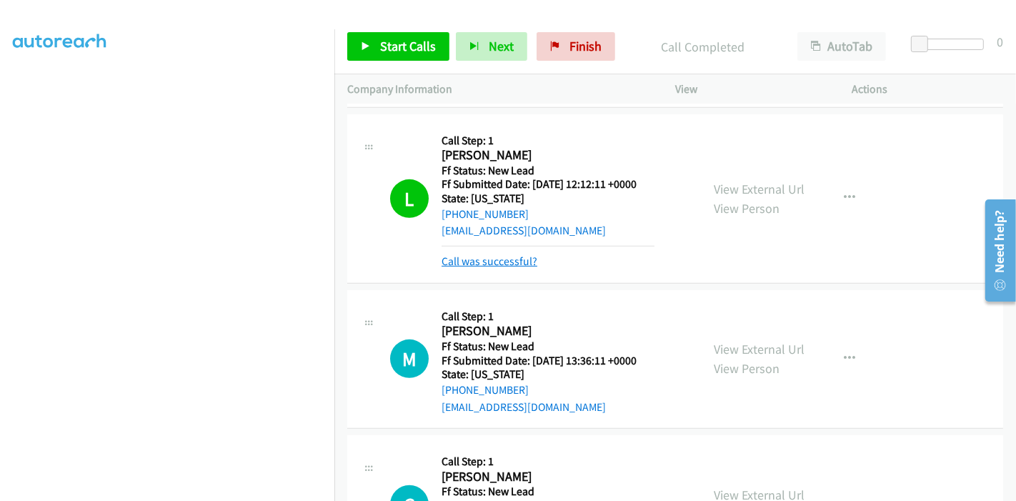
click at [452, 260] on link "Call was successful?" at bounding box center [490, 261] width 96 height 14
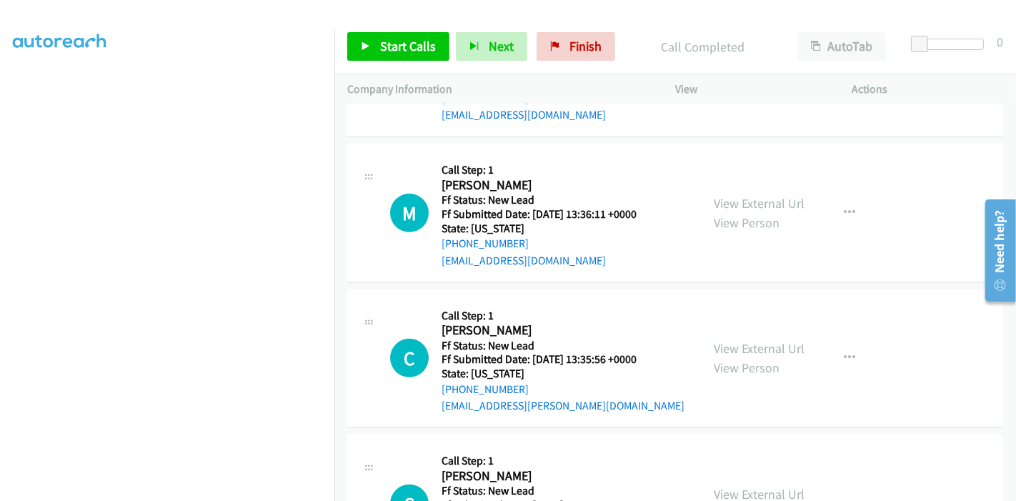
scroll to position [784, 0]
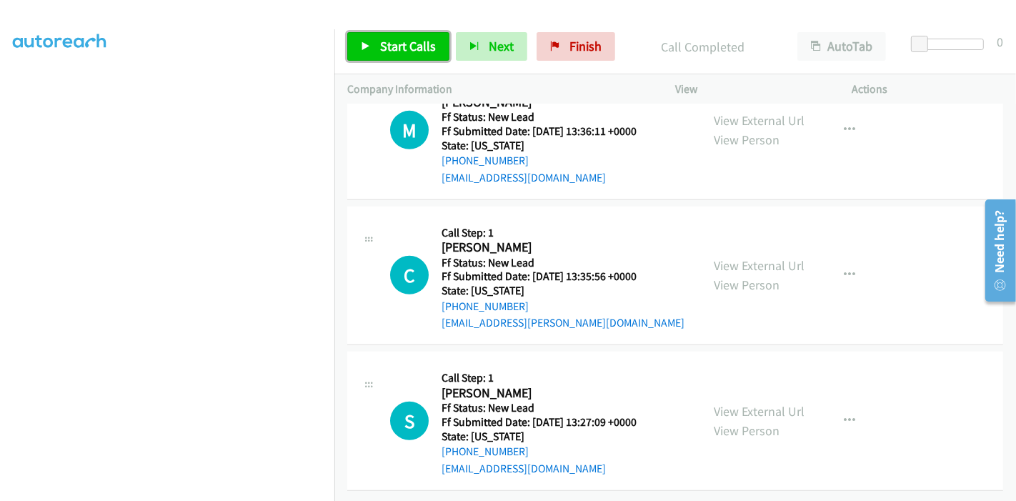
click at [408, 39] on span "Start Calls" at bounding box center [408, 46] width 56 height 16
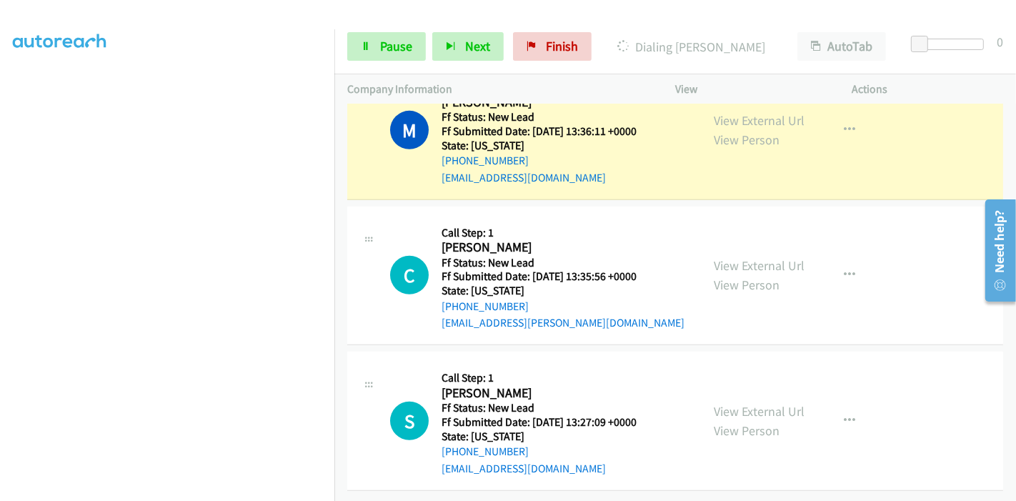
scroll to position [798, 0]
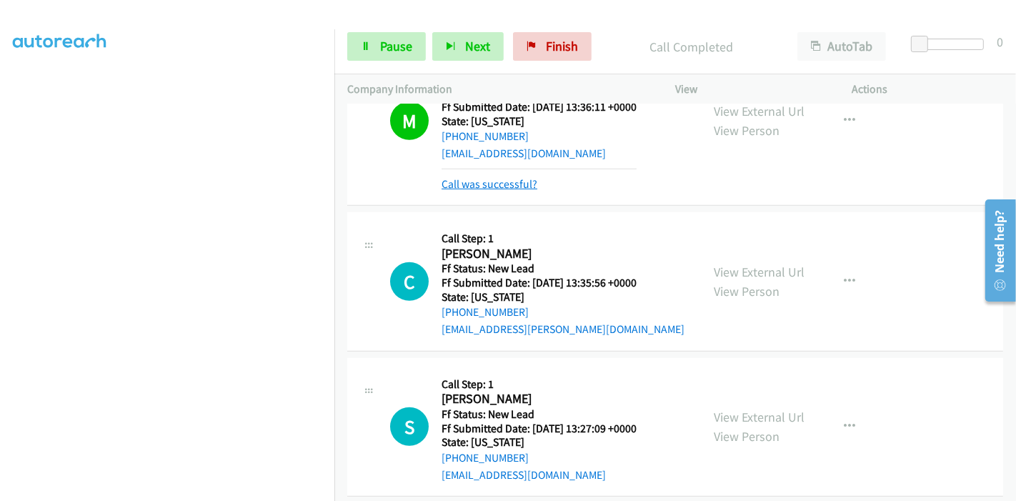
click at [509, 180] on link "Call was successful?" at bounding box center [490, 184] width 96 height 14
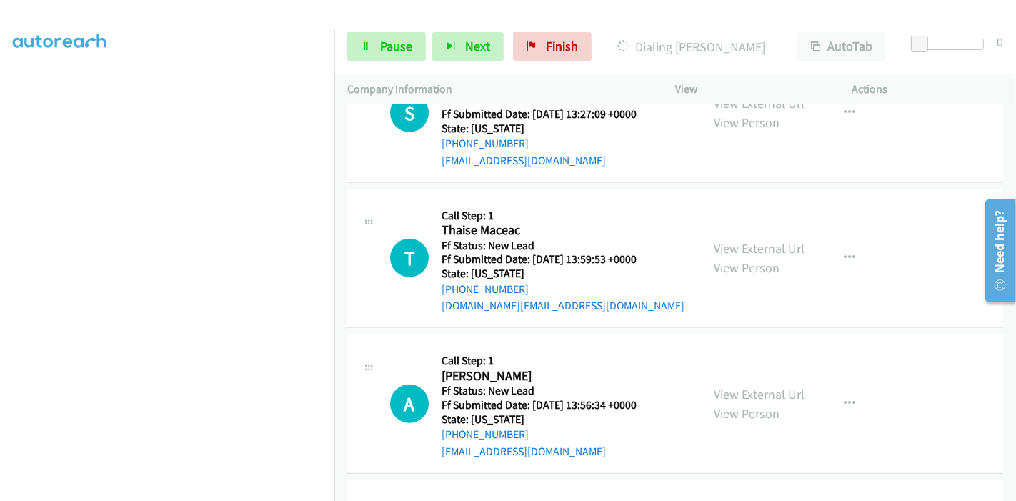
scroll to position [1180, 0]
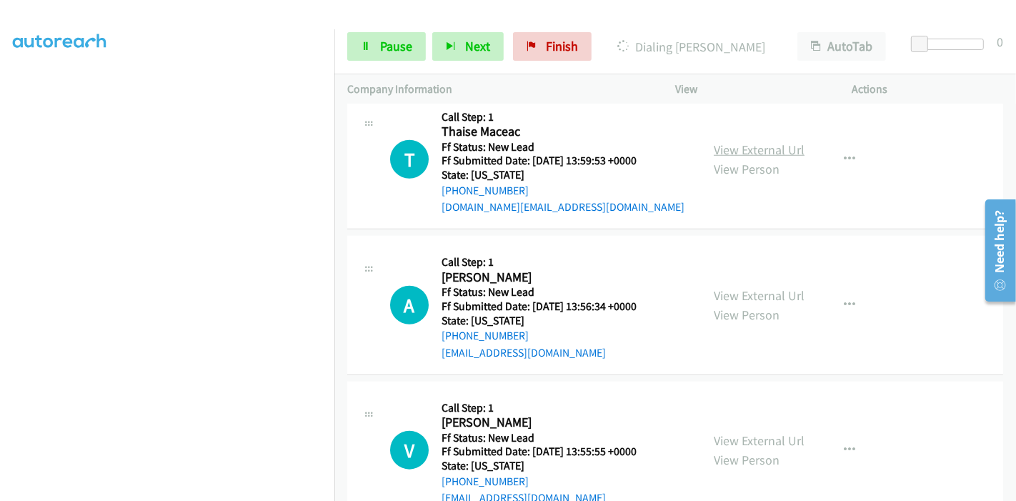
click at [747, 152] on link "View External Url" at bounding box center [759, 149] width 91 height 16
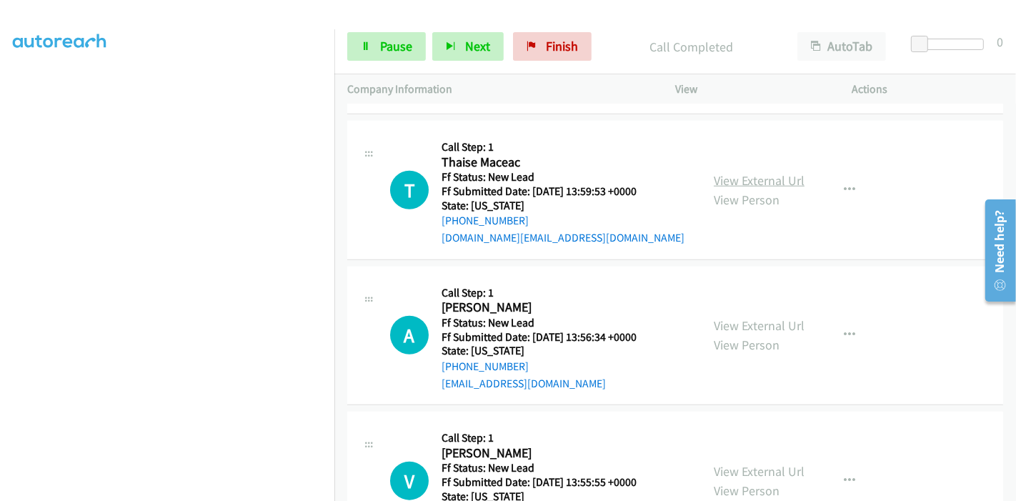
scroll to position [1210, 0]
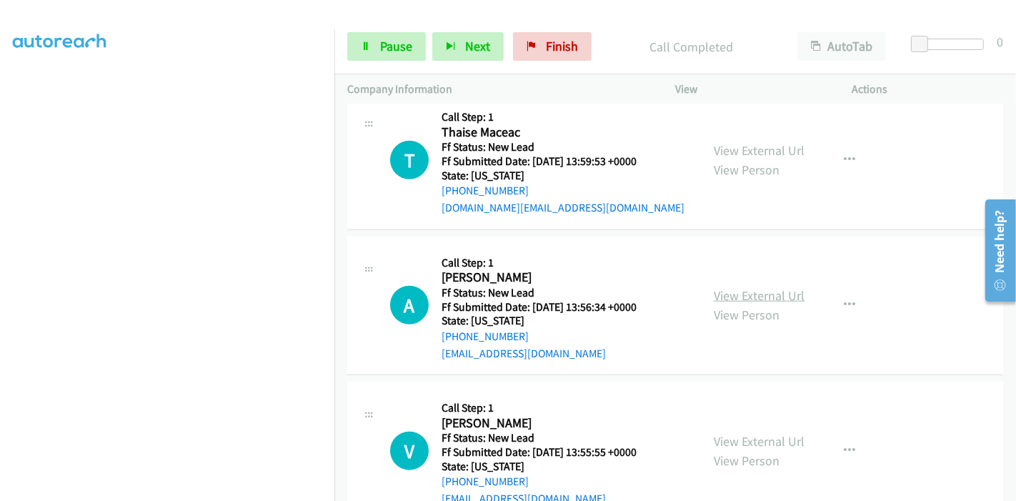
click at [722, 287] on link "View External Url" at bounding box center [759, 295] width 91 height 16
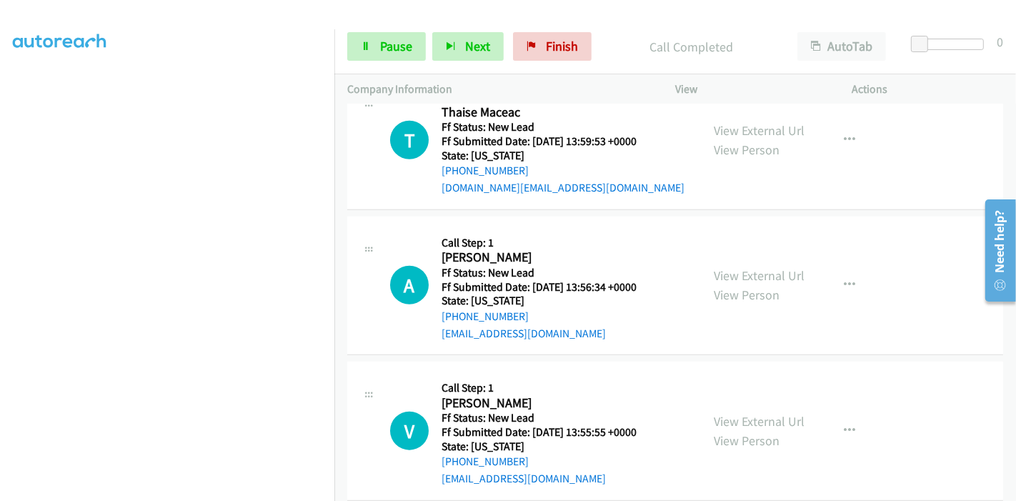
scroll to position [1249, 0]
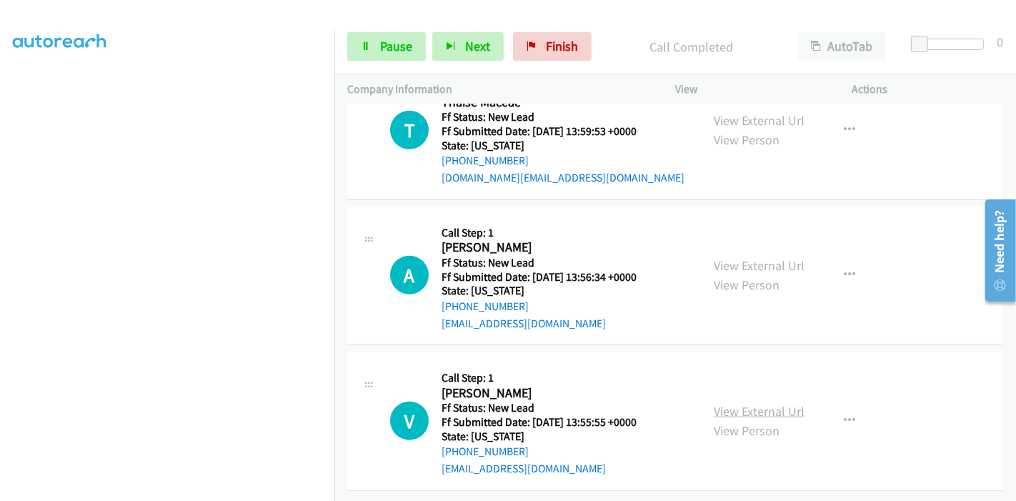
click at [728, 405] on link "View External Url" at bounding box center [759, 411] width 91 height 16
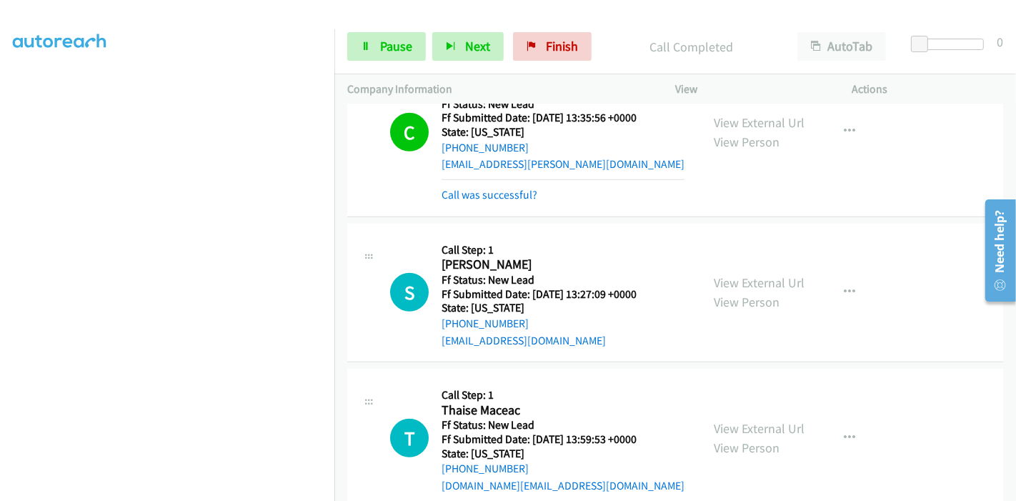
scroll to position [932, 0]
click at [472, 197] on link "Call was successful?" at bounding box center [490, 196] width 96 height 14
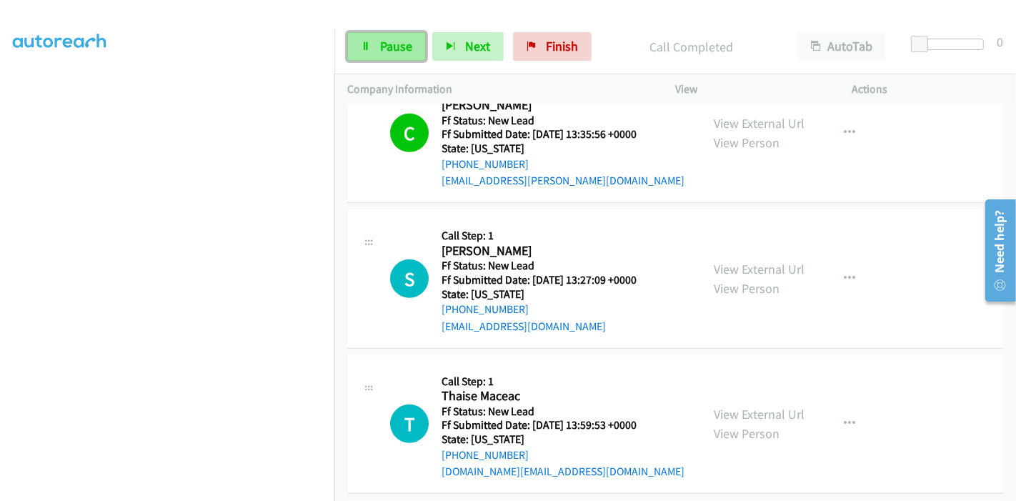
click at [405, 51] on span "Pause" at bounding box center [396, 46] width 32 height 16
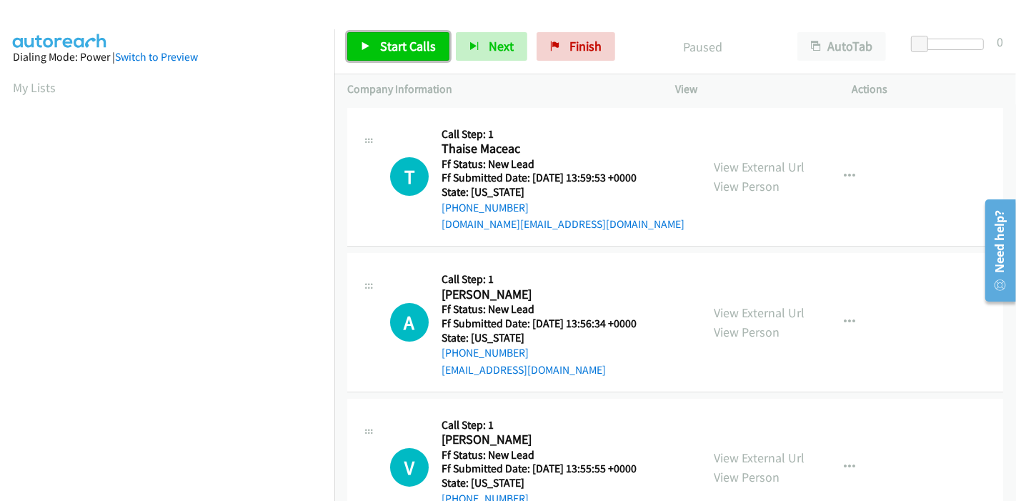
click at [376, 54] on link "Start Calls" at bounding box center [398, 46] width 102 height 29
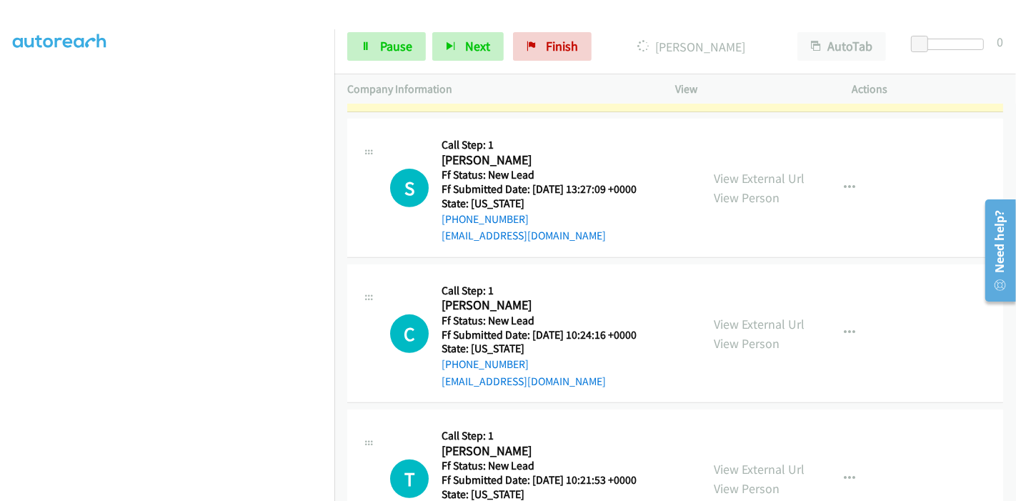
scroll to position [645, 0]
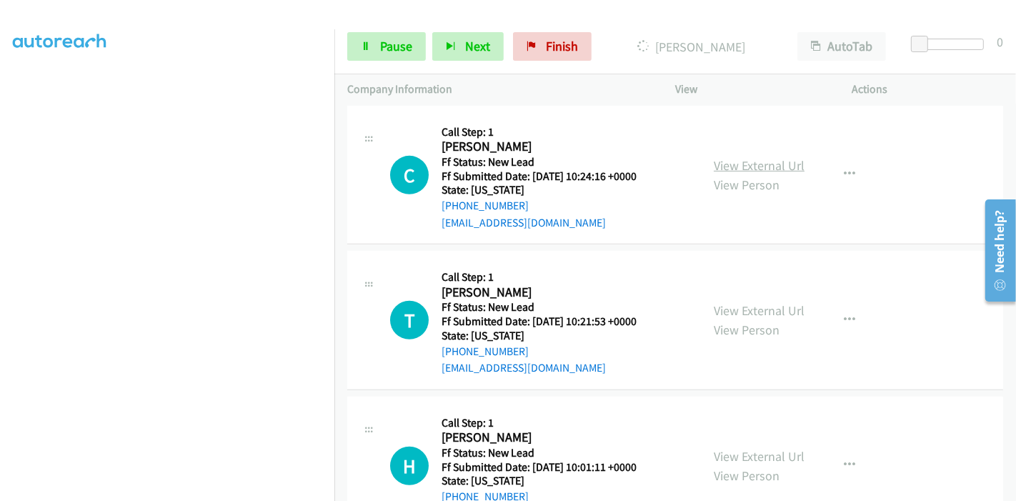
click at [754, 164] on link "View External Url" at bounding box center [759, 165] width 91 height 16
click at [718, 309] on link "View External Url" at bounding box center [759, 310] width 91 height 16
click at [730, 453] on link "View External Url" at bounding box center [759, 456] width 91 height 16
click at [400, 36] on link "Pause" at bounding box center [386, 46] width 79 height 29
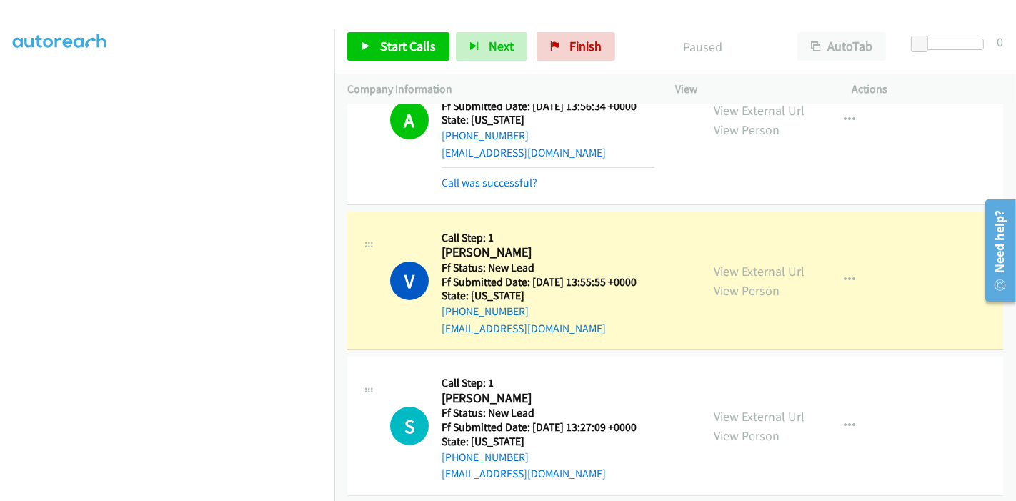
scroll to position [169, 0]
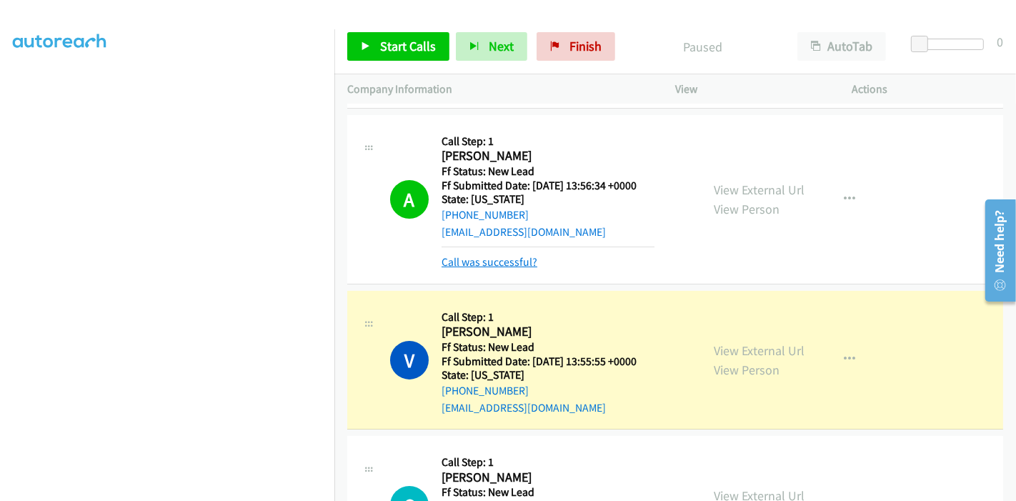
click at [522, 261] on link "Call was successful?" at bounding box center [490, 262] width 96 height 14
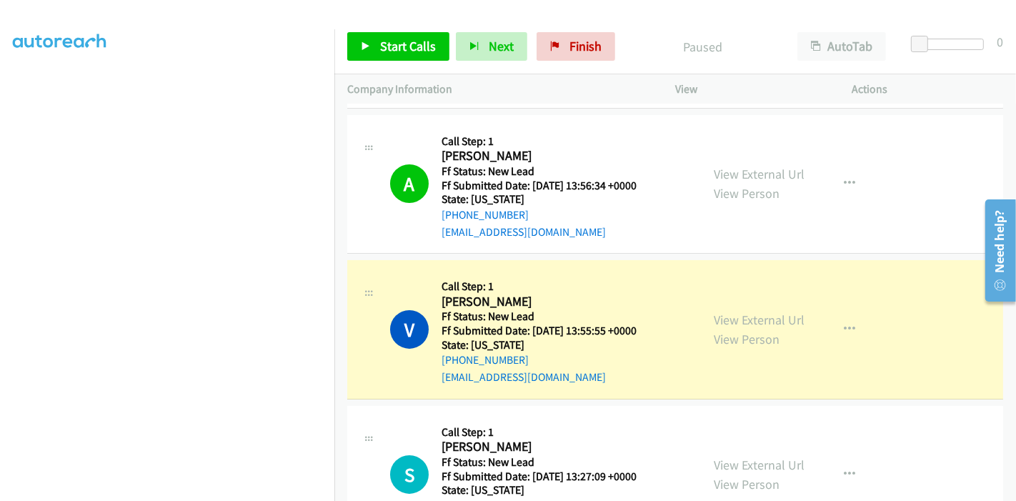
scroll to position [0, 0]
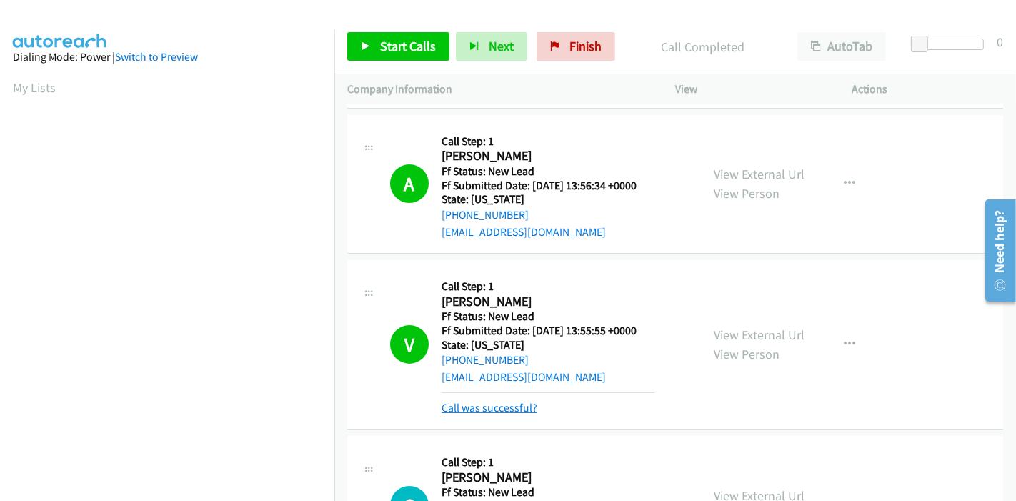
click at [504, 410] on link "Call was successful?" at bounding box center [490, 408] width 96 height 14
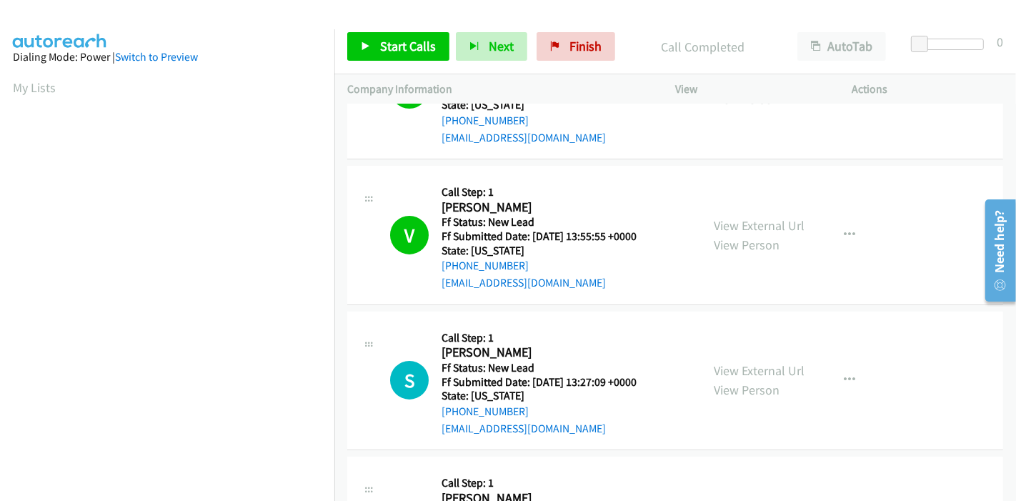
scroll to position [258, 0]
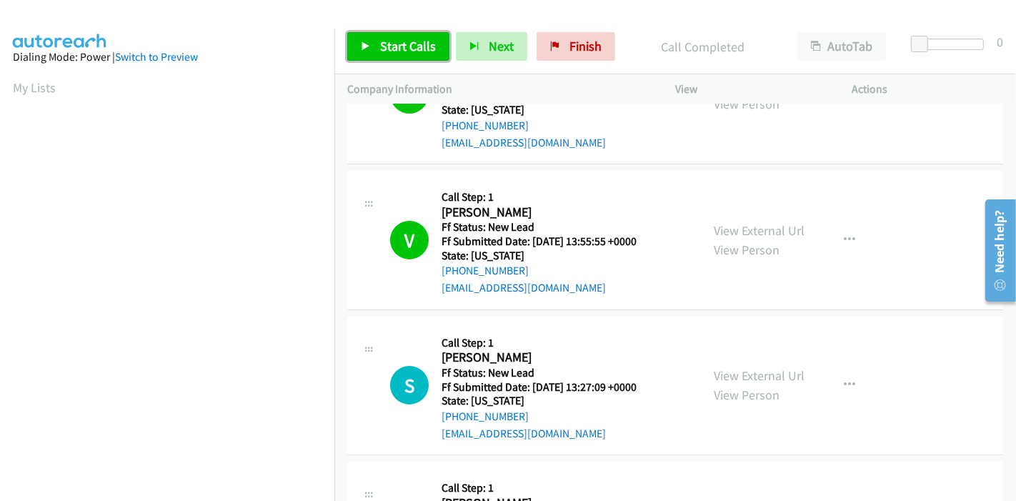
click at [399, 56] on link "Start Calls" at bounding box center [398, 46] width 102 height 29
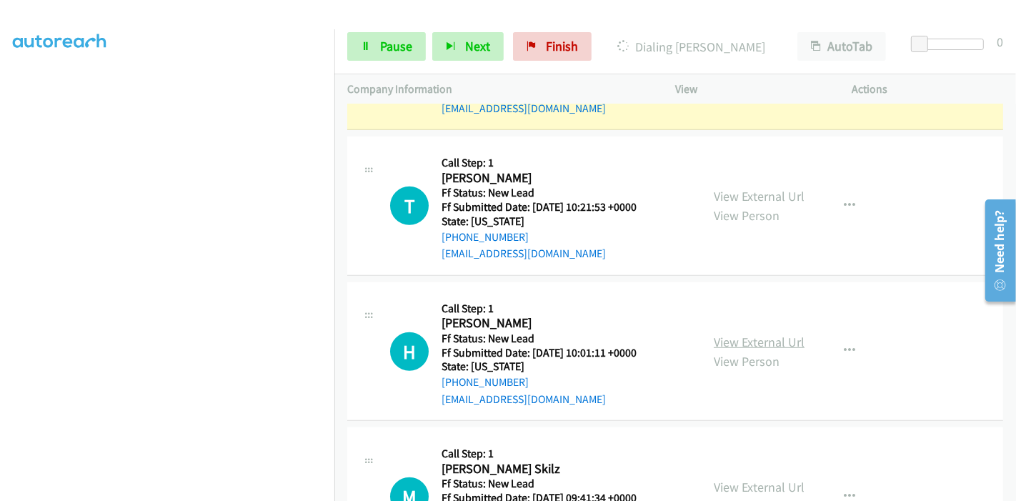
scroll to position [844, 0]
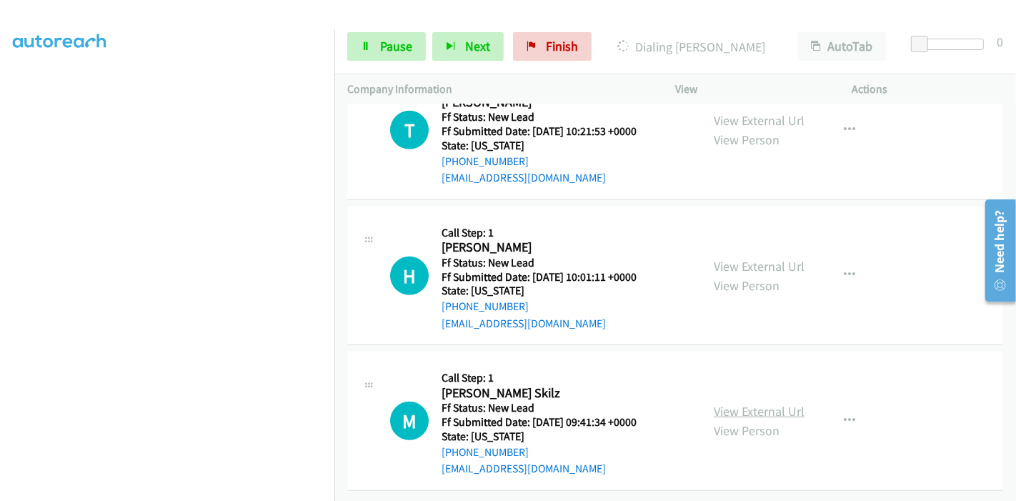
click at [757, 403] on link "View External Url" at bounding box center [759, 411] width 91 height 16
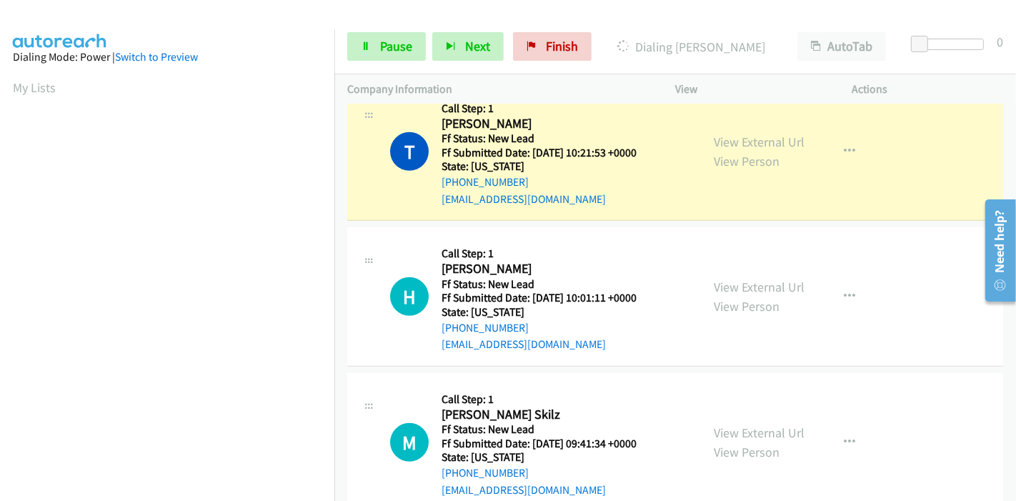
scroll to position [874, 0]
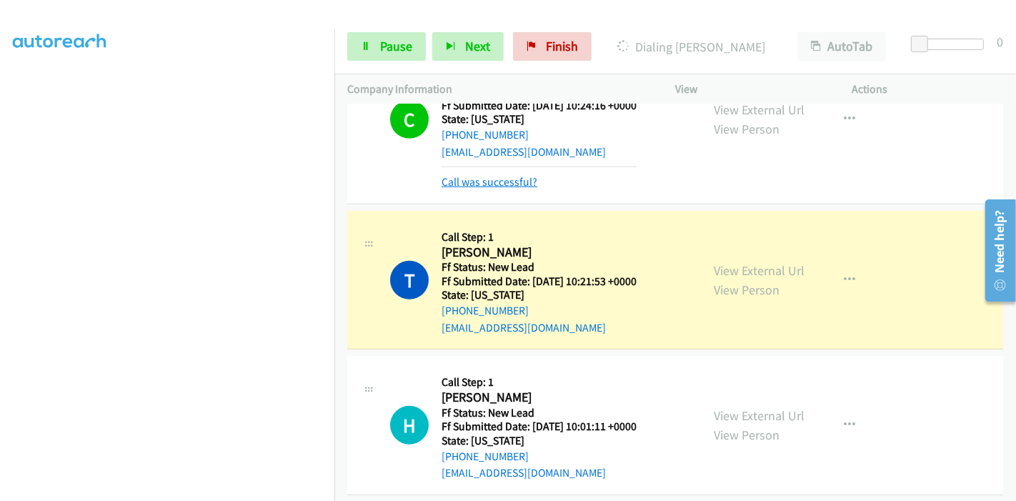
click at [487, 179] on link "Call was successful?" at bounding box center [490, 182] width 96 height 14
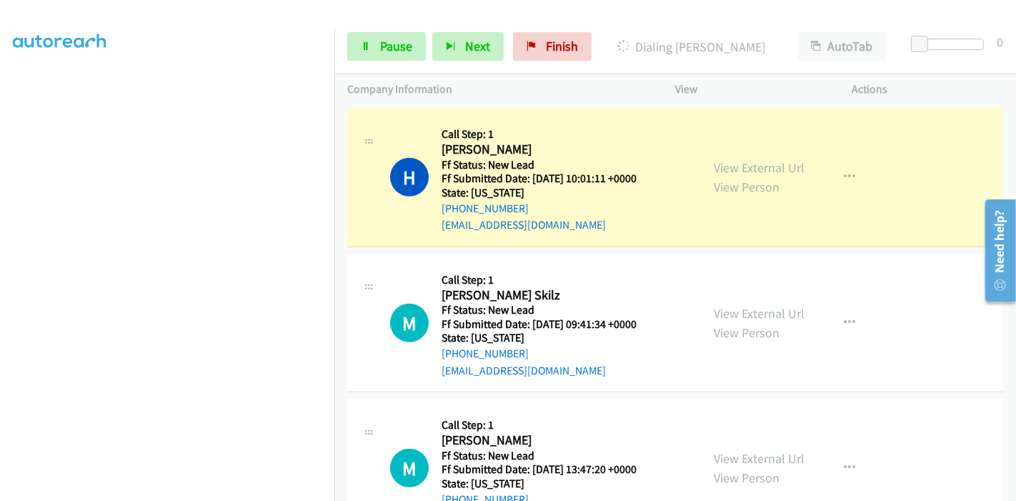
scroll to position [939, 0]
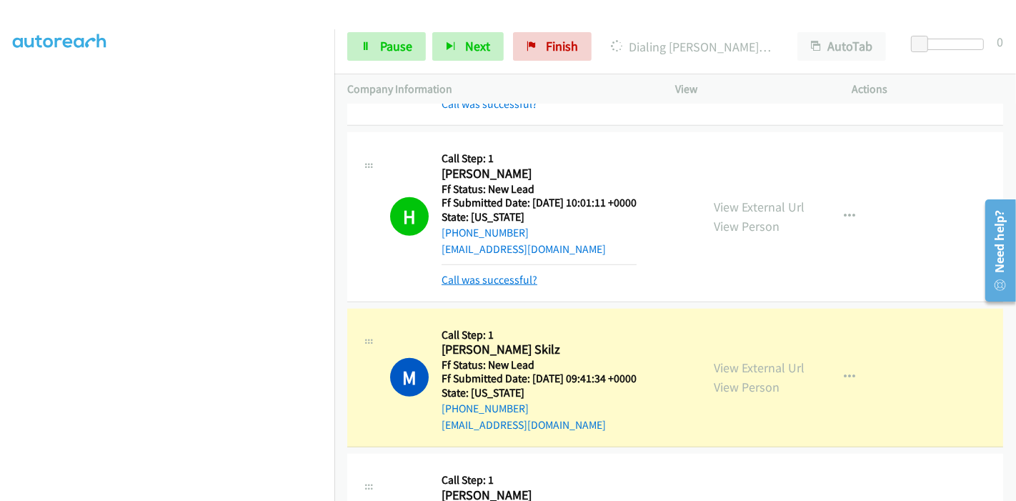
click at [453, 280] on link "Call was successful?" at bounding box center [490, 280] width 96 height 14
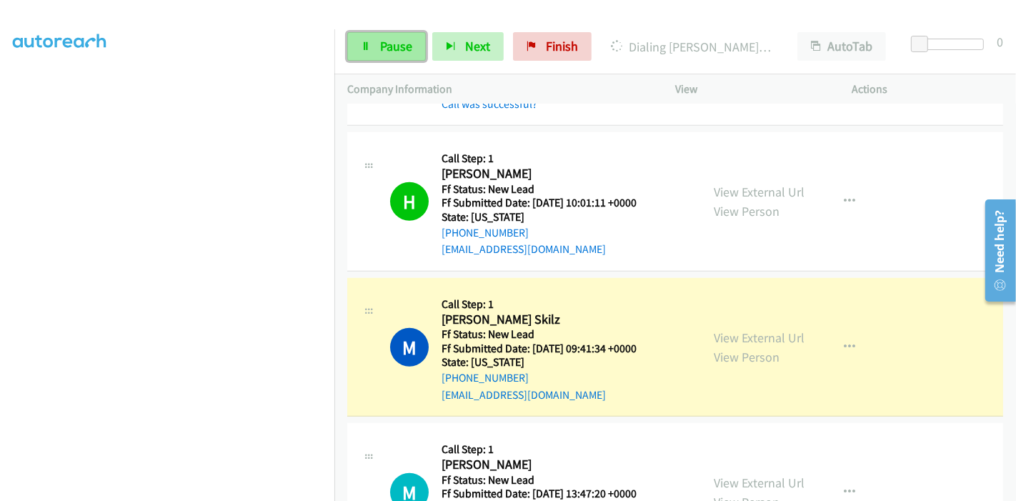
click at [380, 51] on span "Pause" at bounding box center [396, 46] width 32 height 16
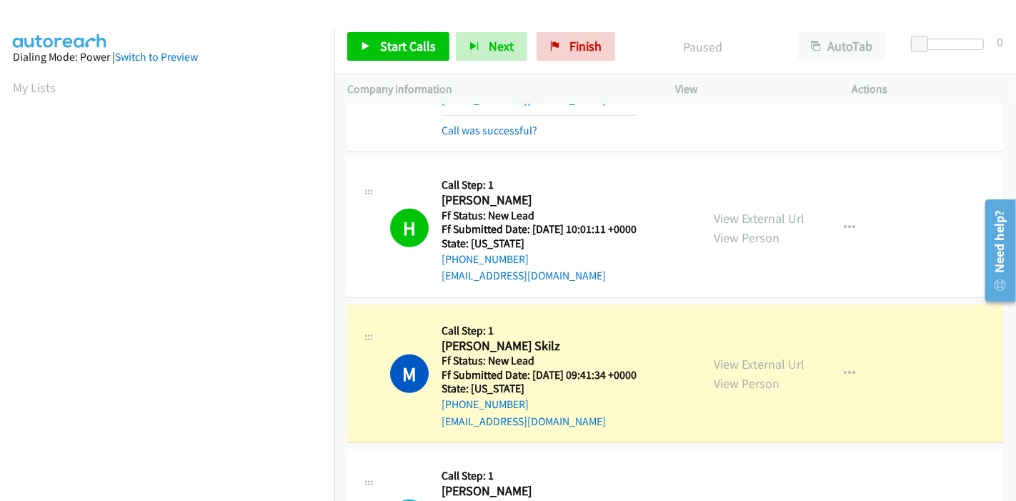
scroll to position [302, 0]
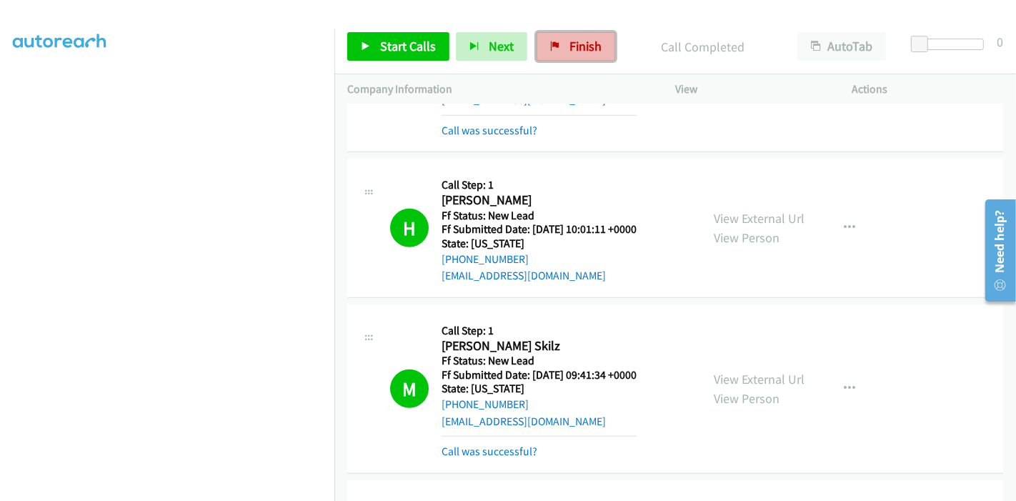
click at [570, 48] on span "Finish" at bounding box center [586, 46] width 32 height 16
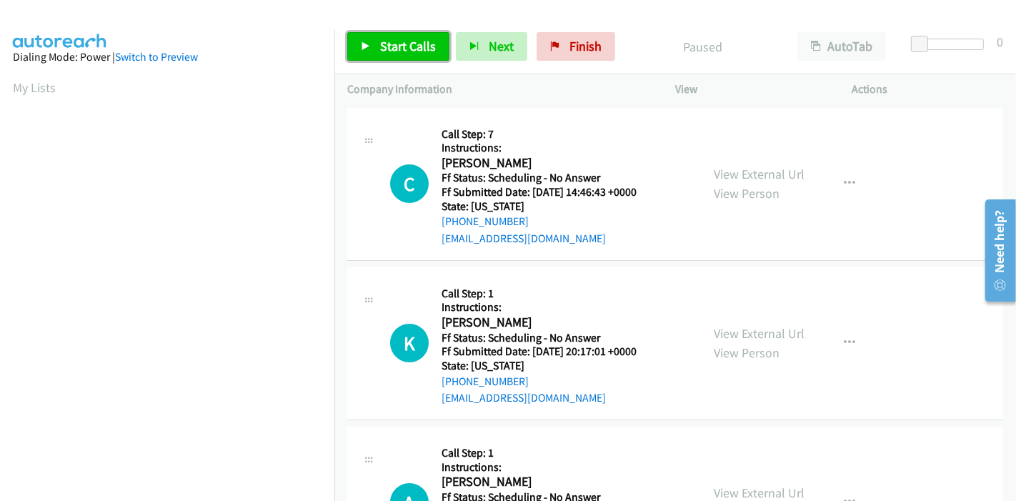
click at [392, 48] on span "Start Calls" at bounding box center [408, 46] width 56 height 16
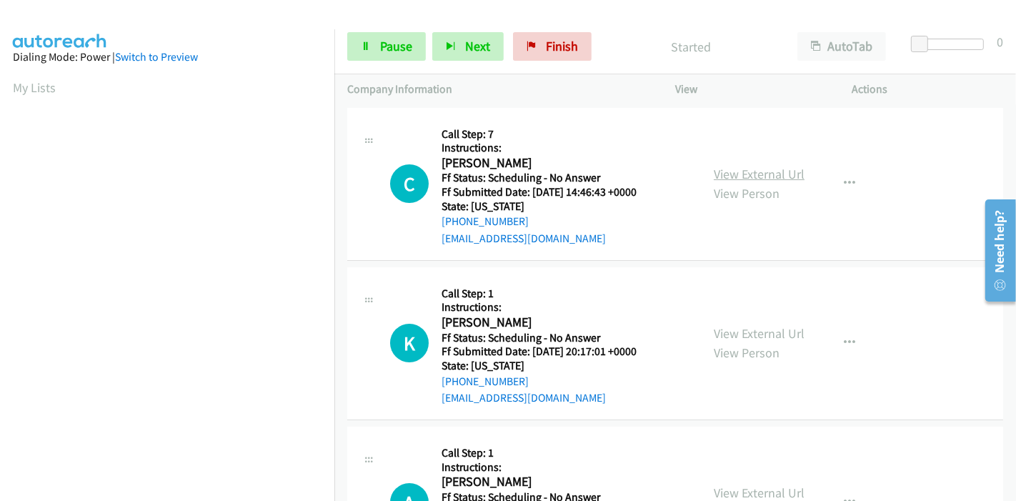
click at [737, 175] on link "View External Url" at bounding box center [759, 174] width 91 height 16
click at [745, 334] on link "View External Url" at bounding box center [759, 333] width 91 height 16
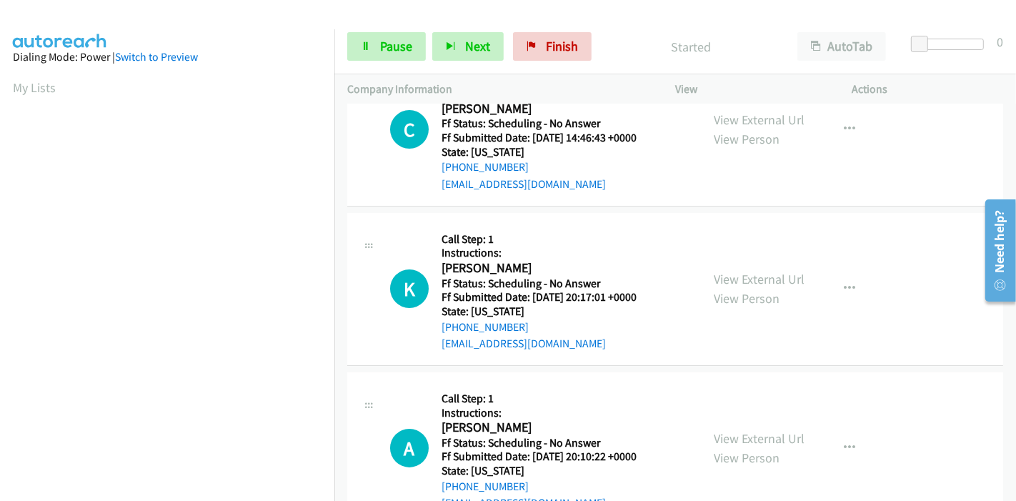
scroll to position [79, 0]
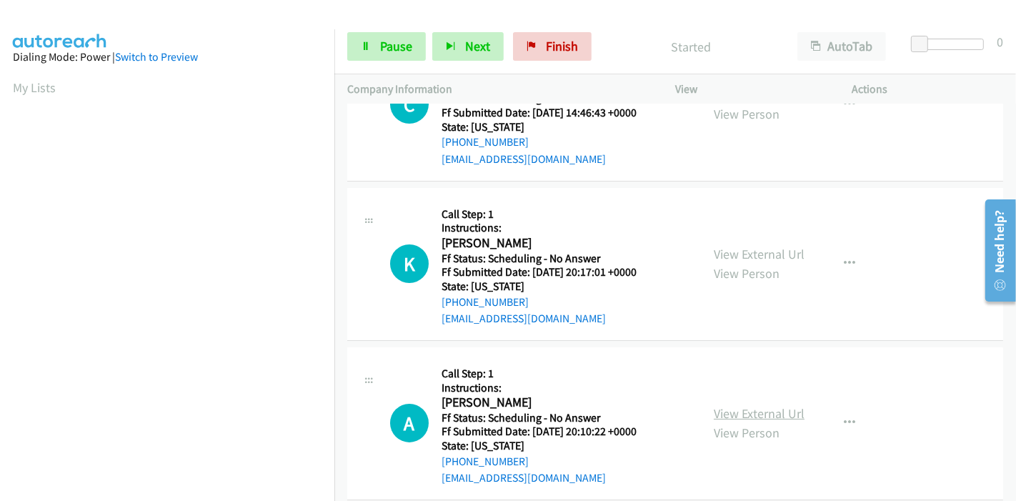
click at [729, 413] on link "View External Url" at bounding box center [759, 413] width 91 height 16
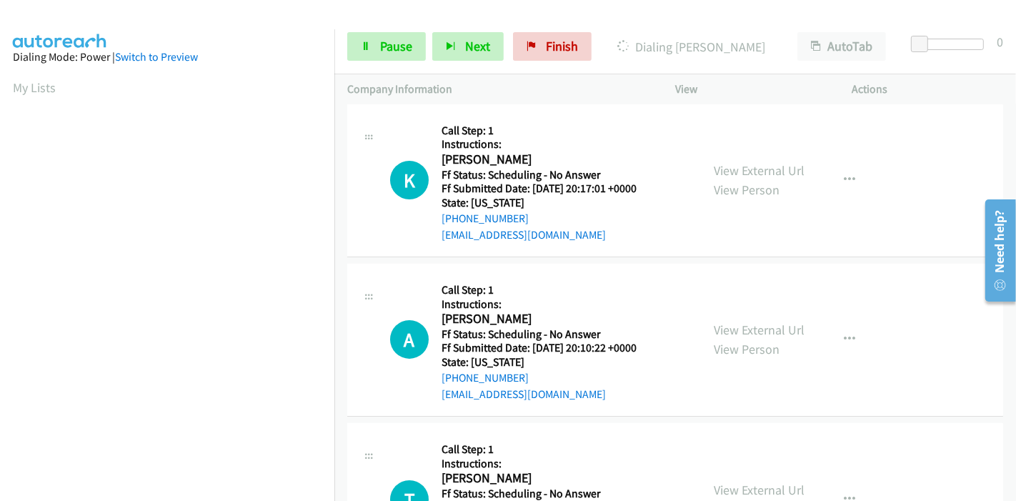
scroll to position [317, 0]
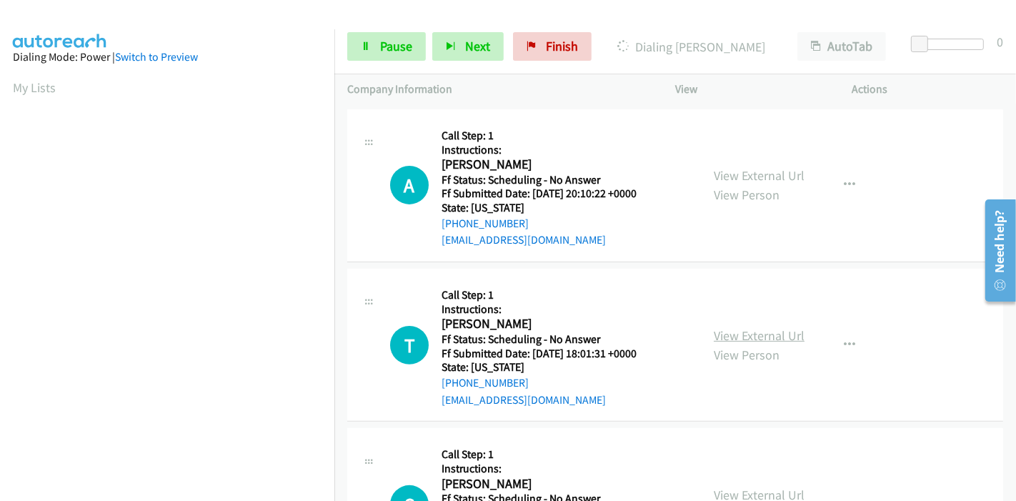
click at [720, 334] on link "View External Url" at bounding box center [759, 335] width 91 height 16
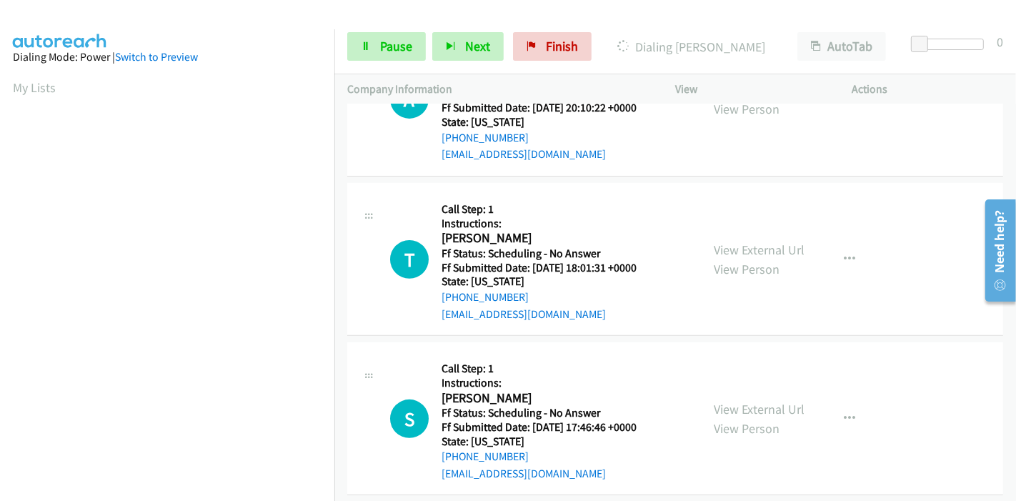
scroll to position [476, 0]
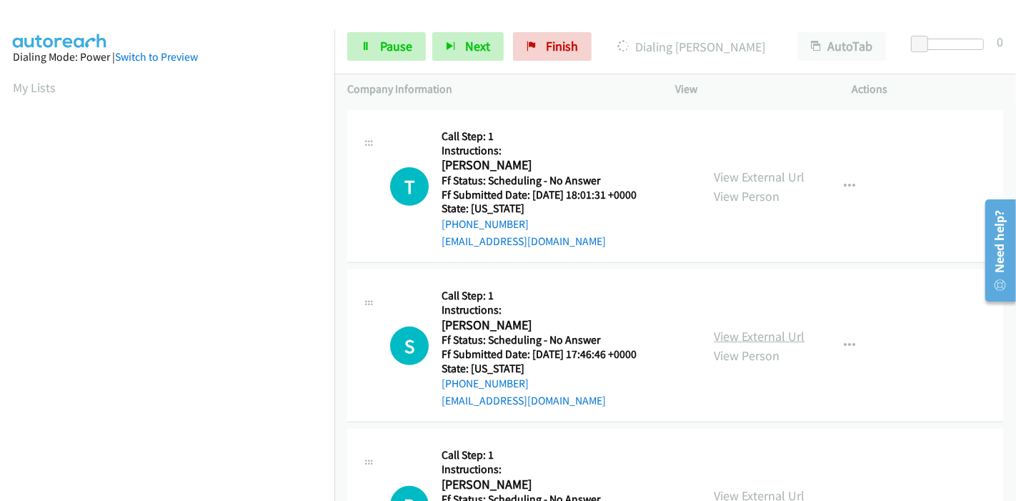
click at [725, 339] on link "View External Url" at bounding box center [759, 336] width 91 height 16
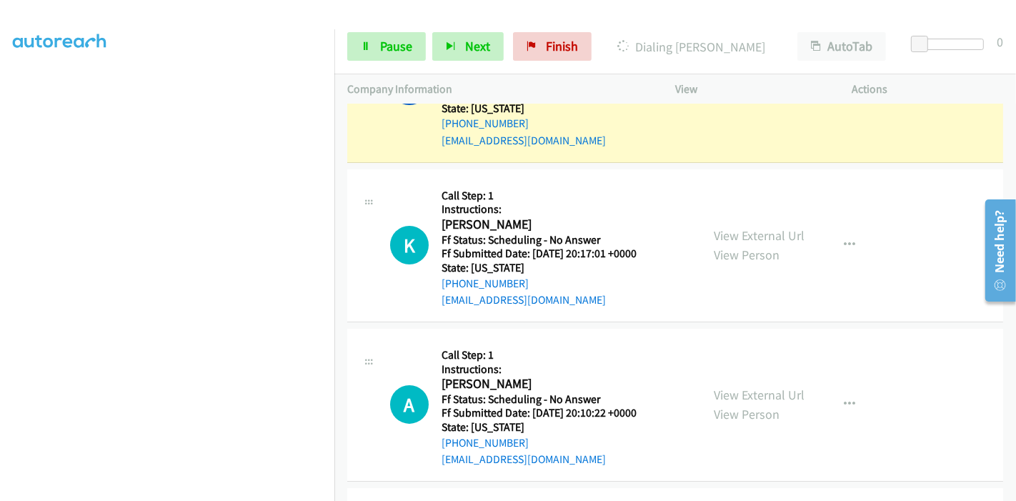
scroll to position [0, 0]
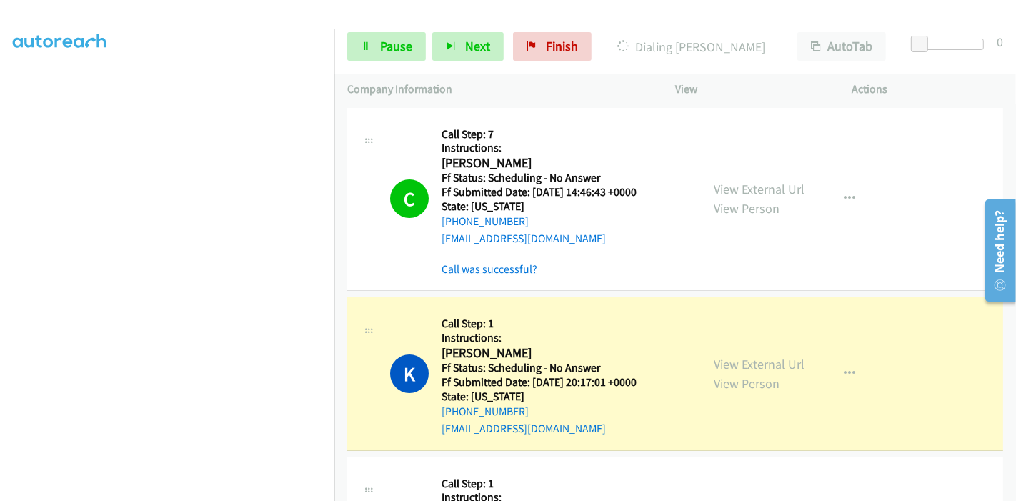
click at [505, 264] on link "Call was successful?" at bounding box center [490, 269] width 96 height 14
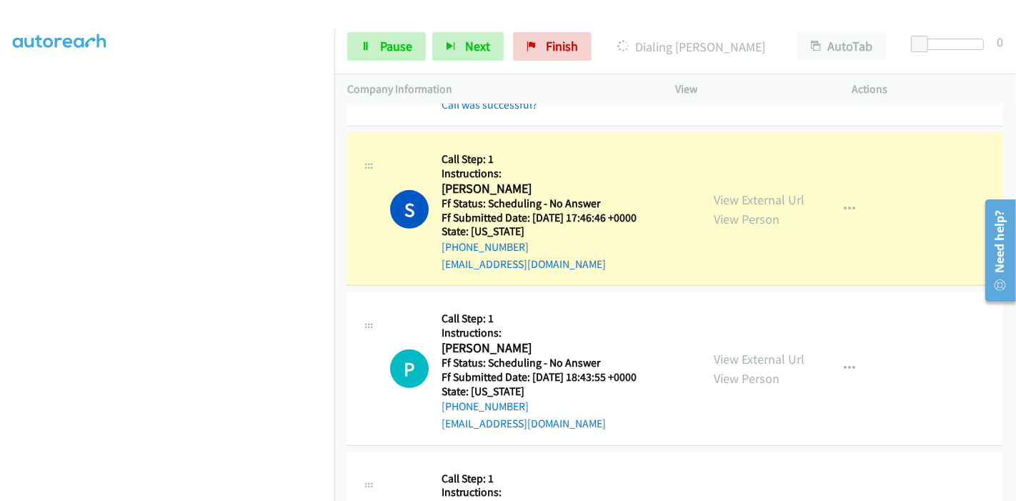
scroll to position [808, 0]
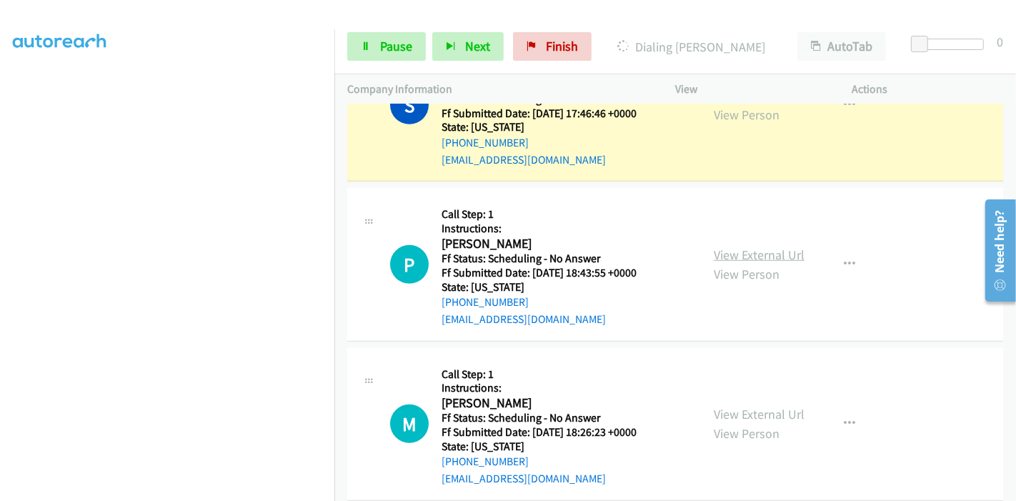
click at [737, 253] on link "View External Url" at bounding box center [759, 255] width 91 height 16
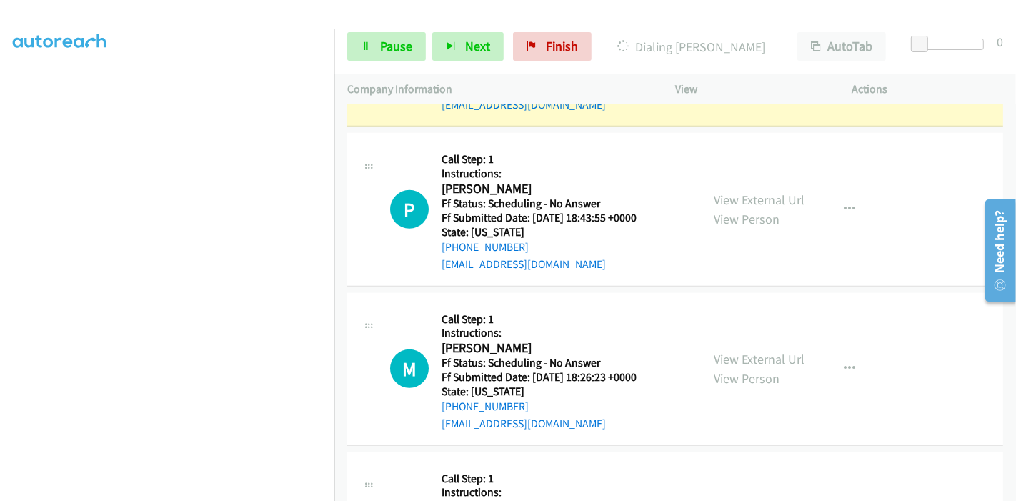
scroll to position [887, 0]
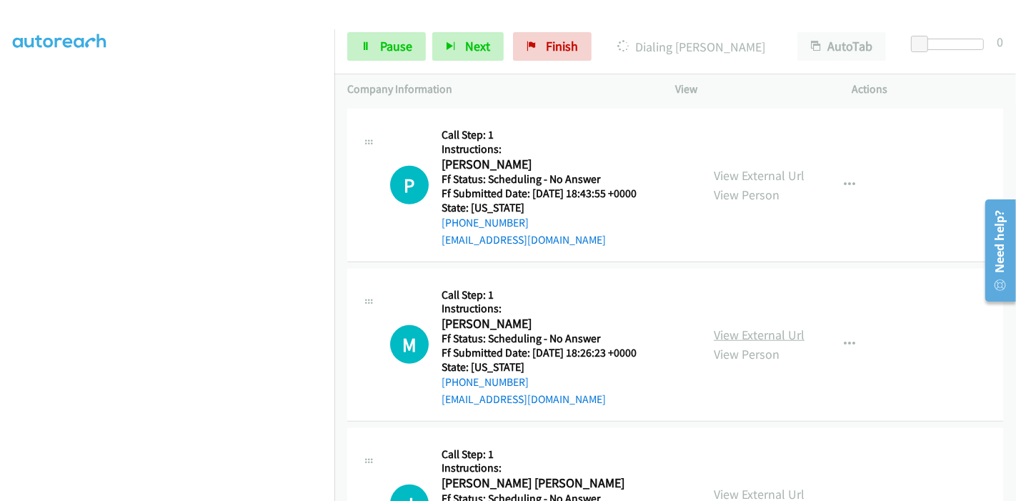
click at [745, 334] on link "View External Url" at bounding box center [759, 335] width 91 height 16
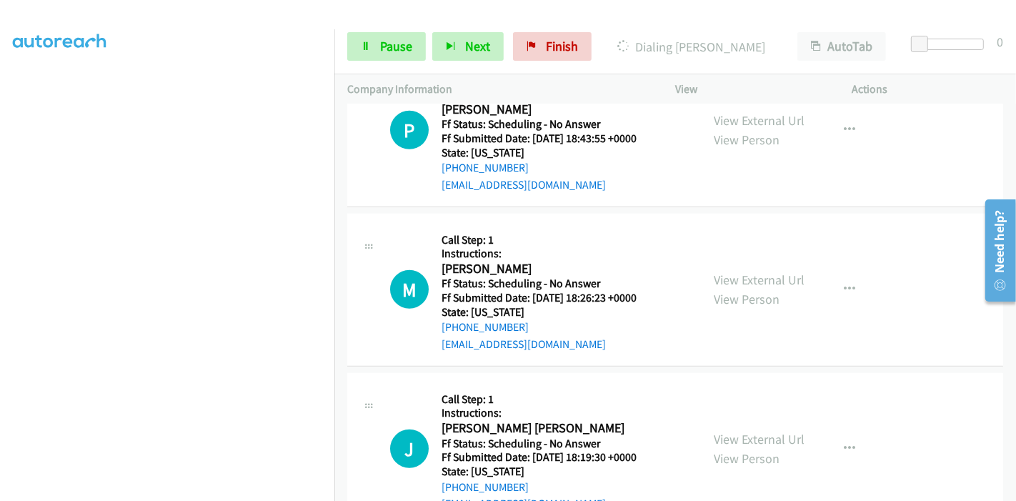
scroll to position [968, 0]
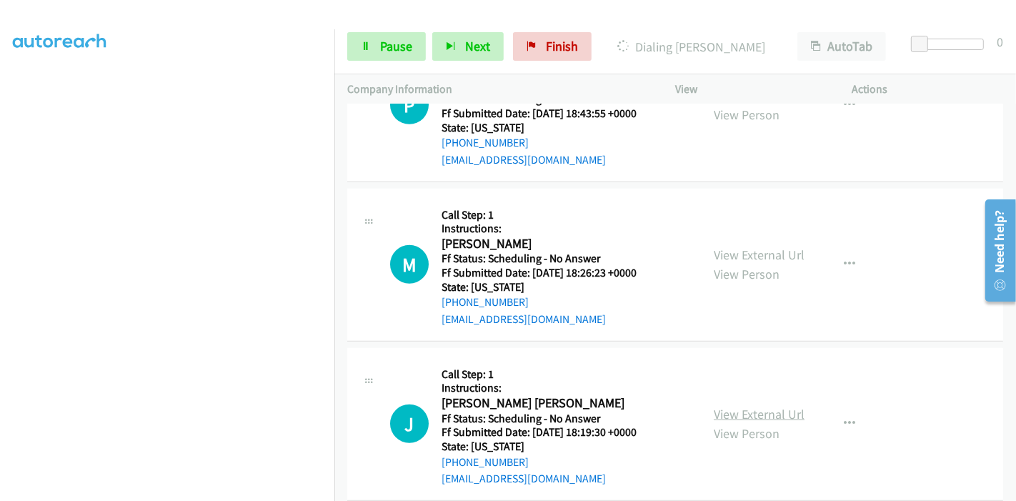
click at [743, 409] on link "View External Url" at bounding box center [759, 414] width 91 height 16
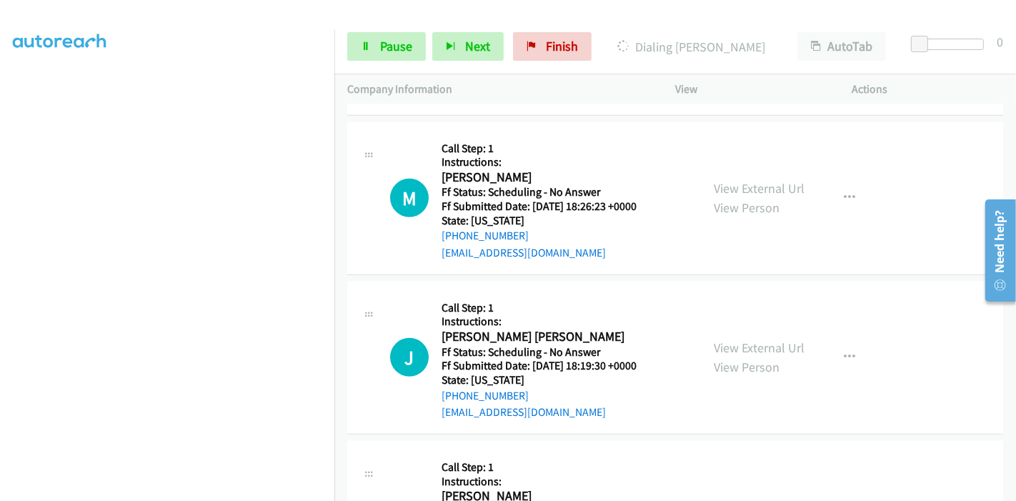
scroll to position [1126, 0]
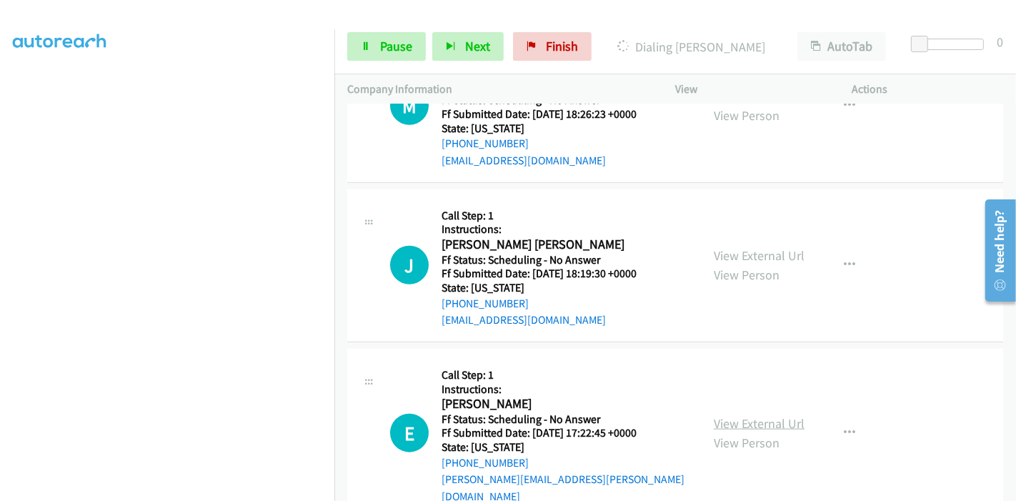
click at [747, 415] on link "View External Url" at bounding box center [759, 423] width 91 height 16
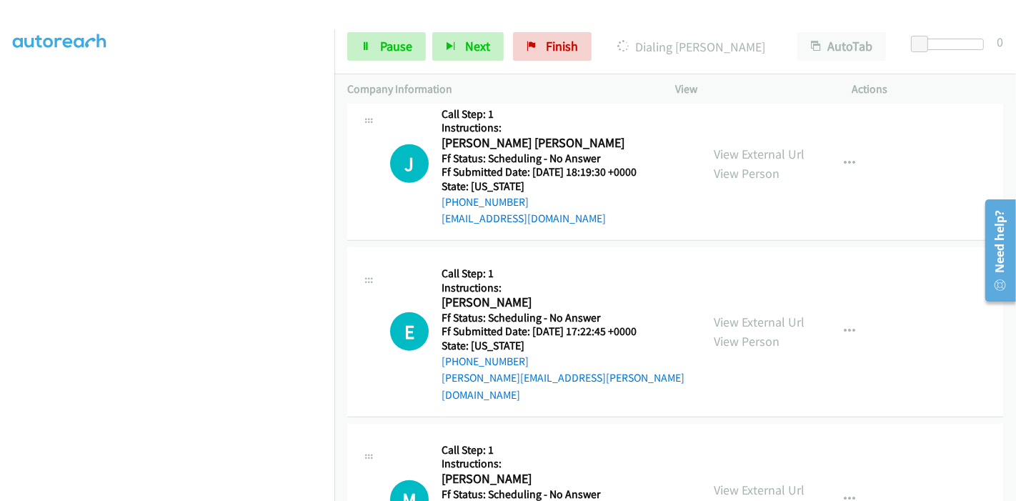
scroll to position [1285, 0]
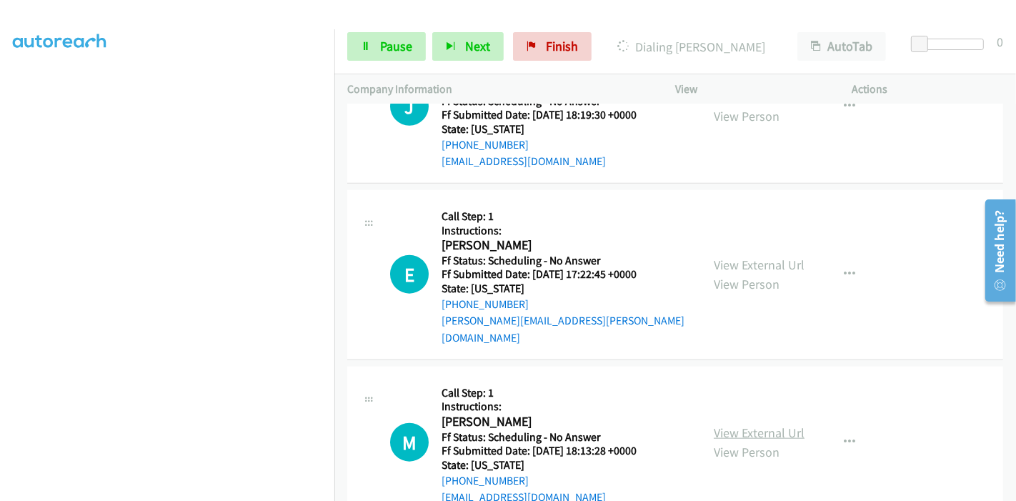
click at [730, 424] on link "View External Url" at bounding box center [759, 432] width 91 height 16
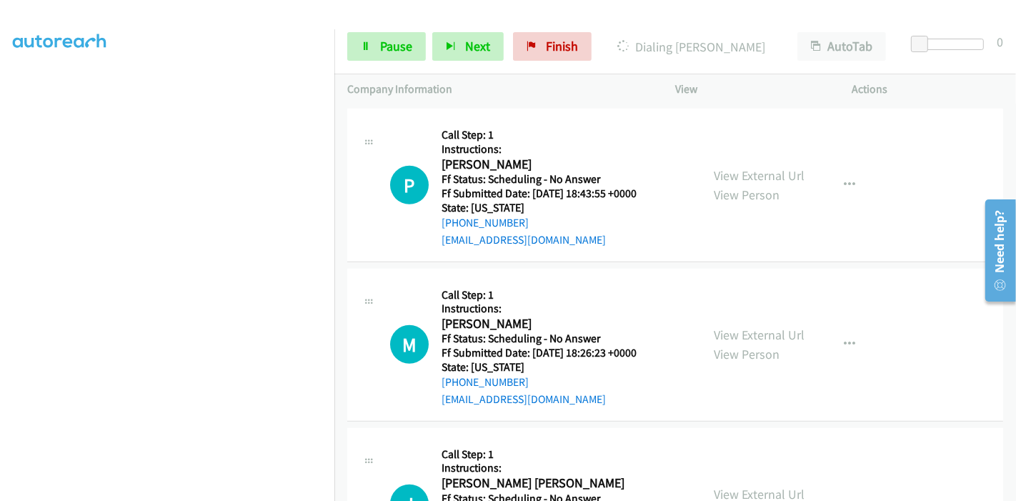
scroll to position [650, 0]
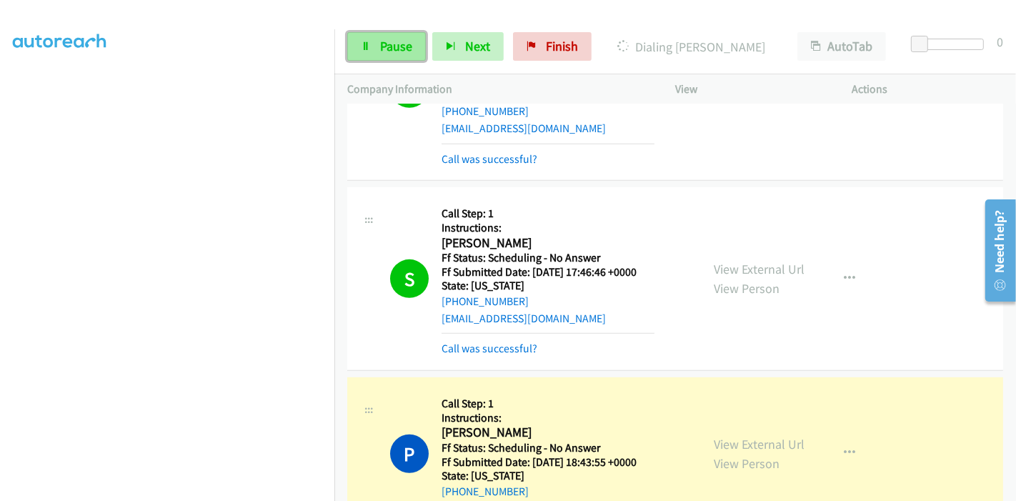
click at [369, 49] on icon at bounding box center [366, 47] width 10 height 10
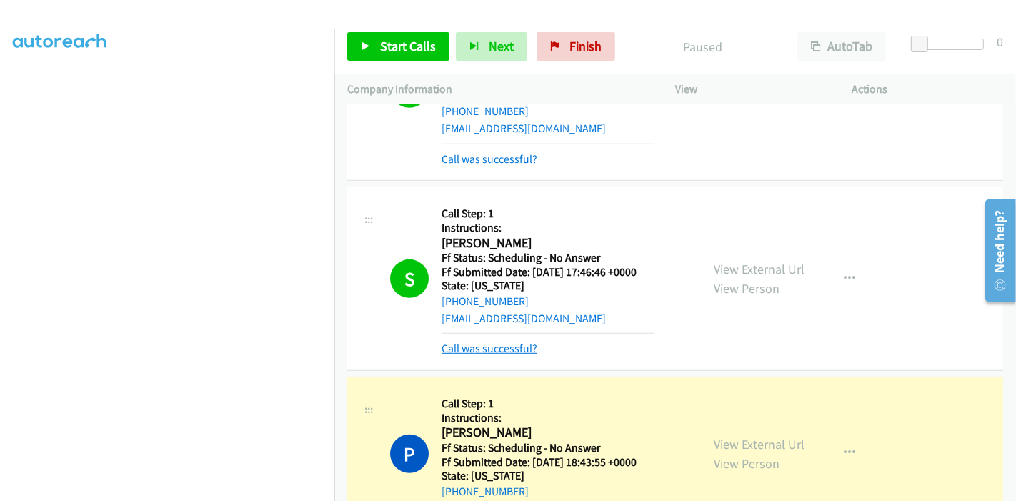
click at [494, 346] on link "Call was successful?" at bounding box center [490, 349] width 96 height 14
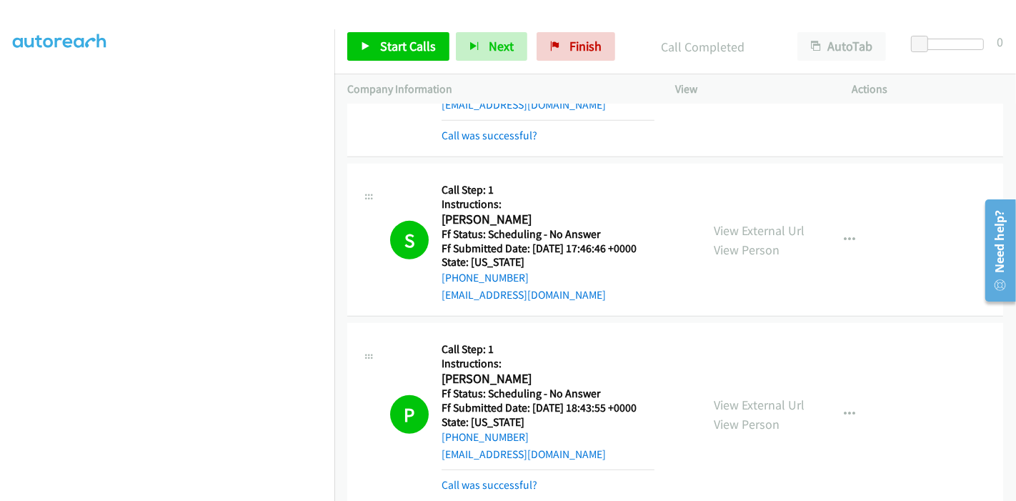
scroll to position [887, 0]
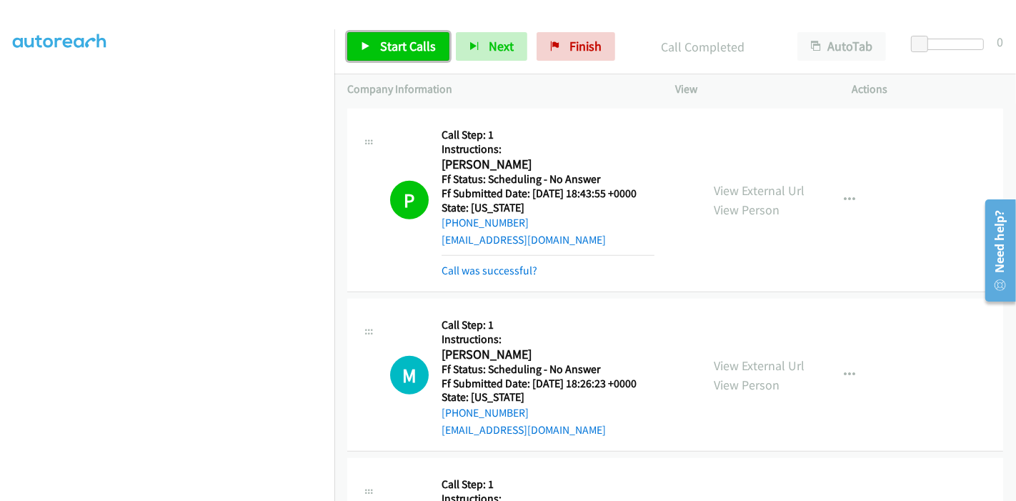
click at [387, 44] on span "Start Calls" at bounding box center [408, 46] width 56 height 16
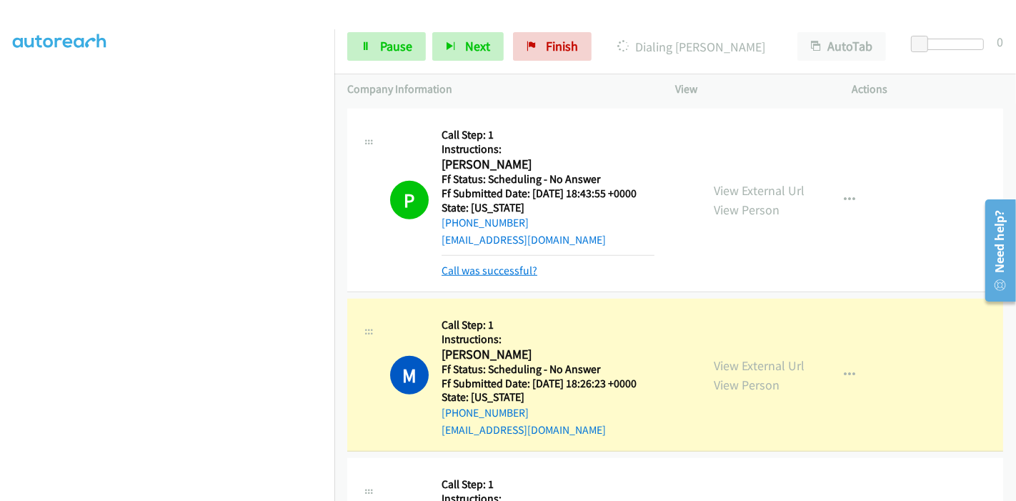
click at [477, 272] on link "Call was successful?" at bounding box center [490, 271] width 96 height 14
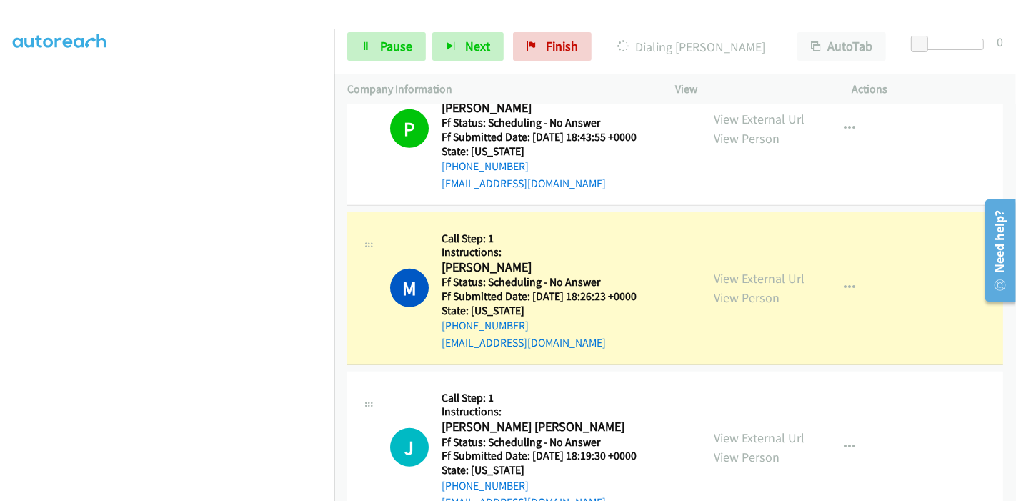
scroll to position [1047, 0]
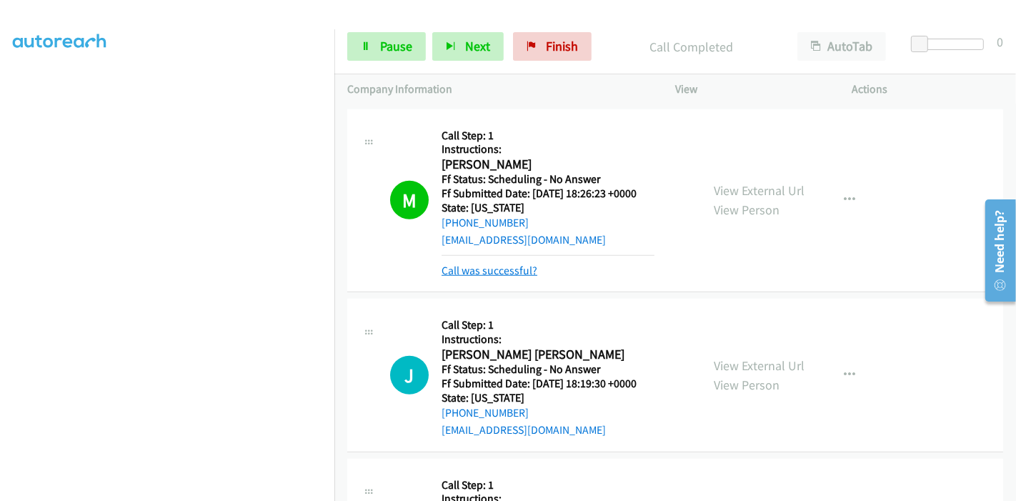
click at [502, 267] on link "Call was successful?" at bounding box center [490, 271] width 96 height 14
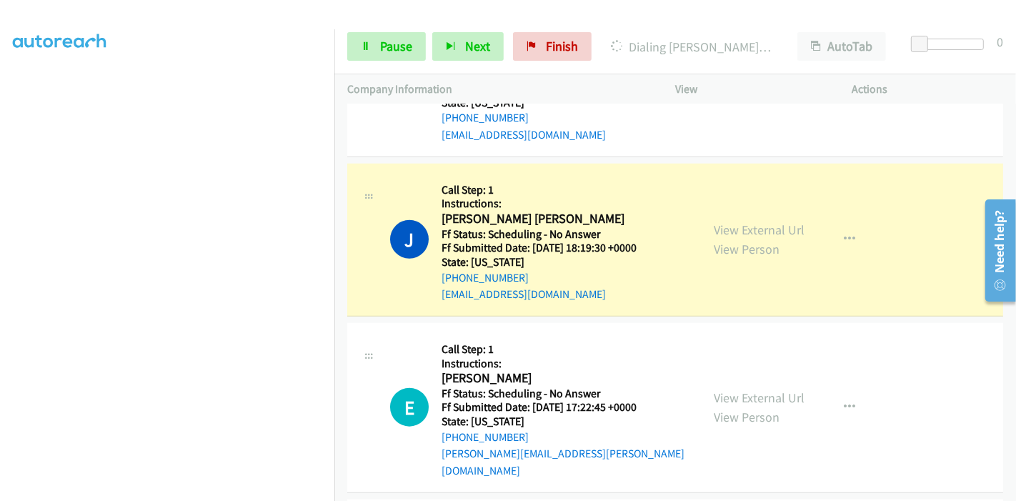
scroll to position [1126, 0]
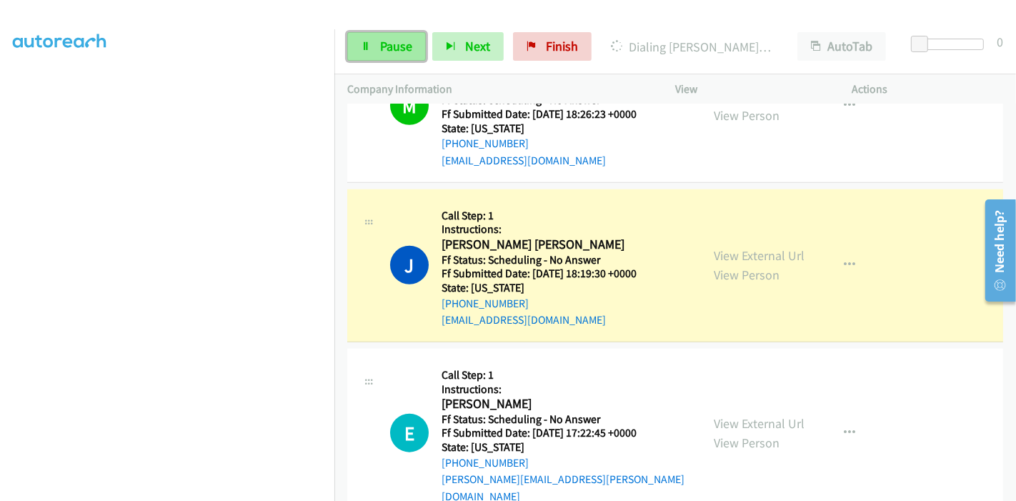
click at [387, 44] on span "Pause" at bounding box center [396, 46] width 32 height 16
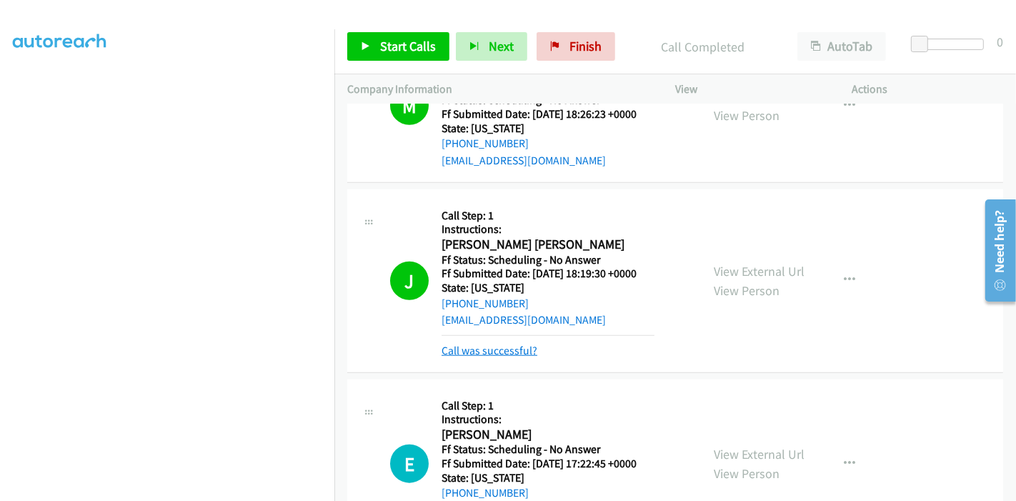
click at [525, 344] on link "Call was successful?" at bounding box center [490, 351] width 96 height 14
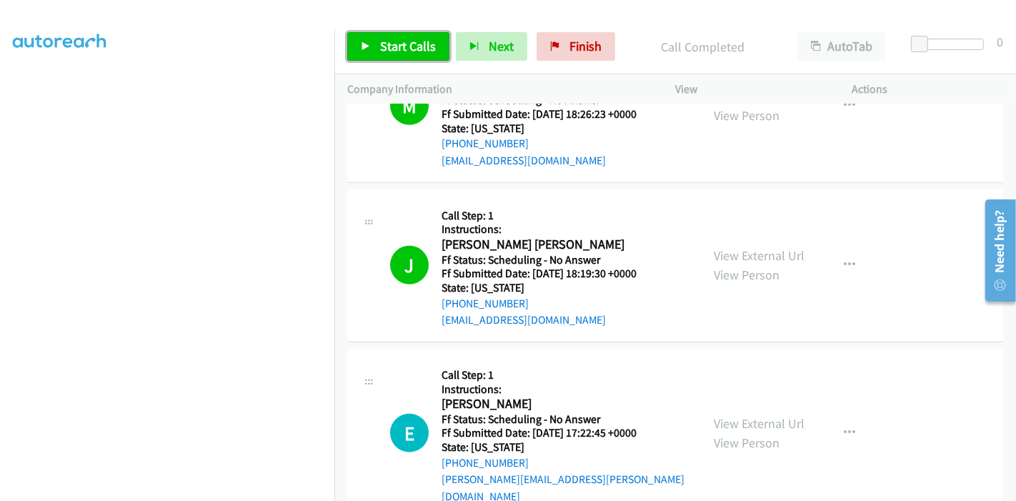
click at [402, 46] on span "Start Calls" at bounding box center [408, 46] width 56 height 16
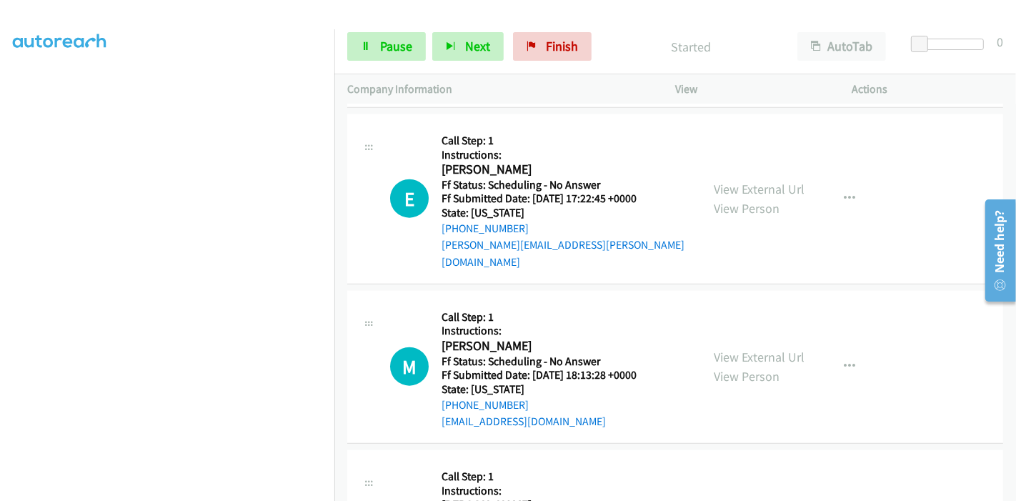
scroll to position [1364, 0]
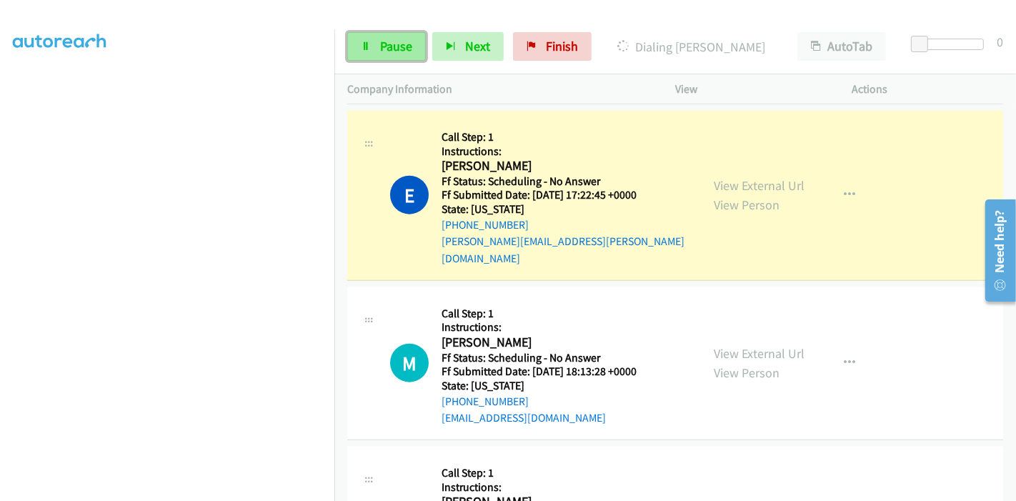
click at [396, 43] on span "Pause" at bounding box center [396, 46] width 32 height 16
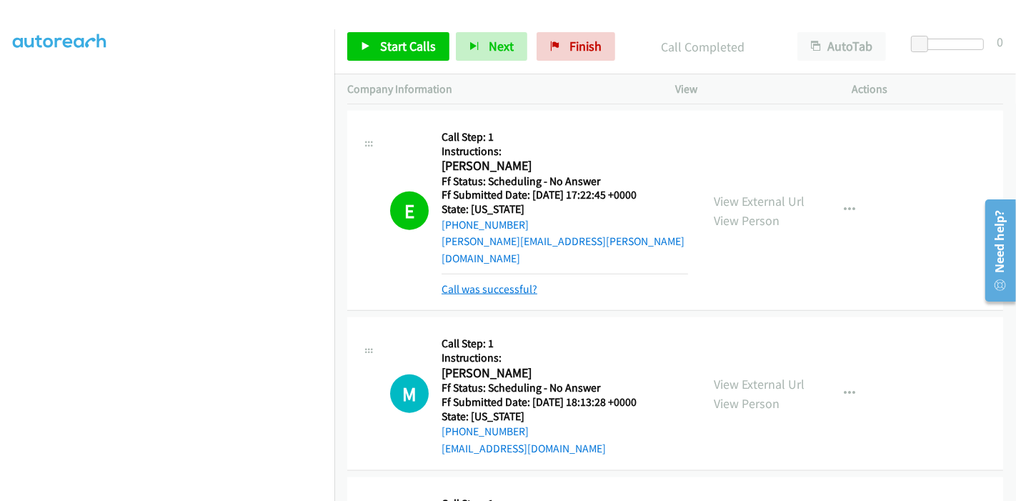
click at [484, 282] on link "Call was successful?" at bounding box center [490, 289] width 96 height 14
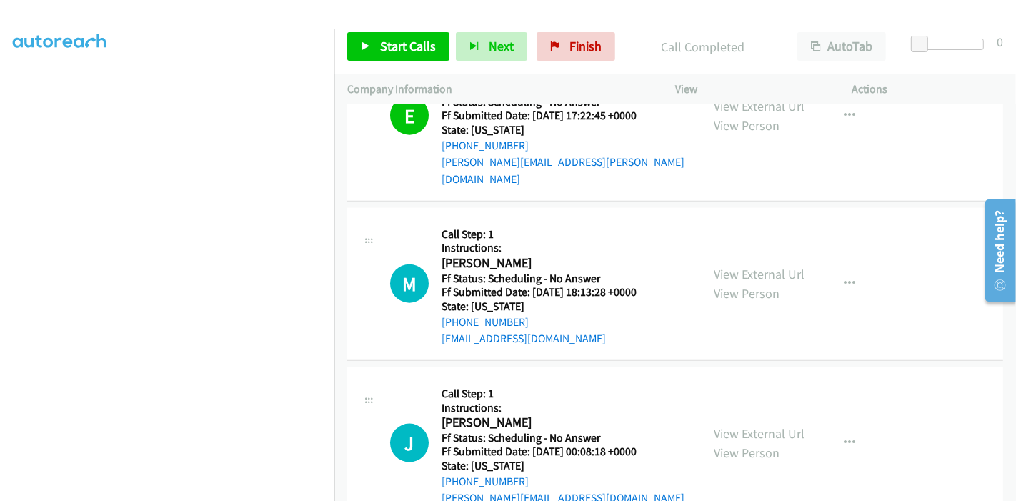
scroll to position [1285, 0]
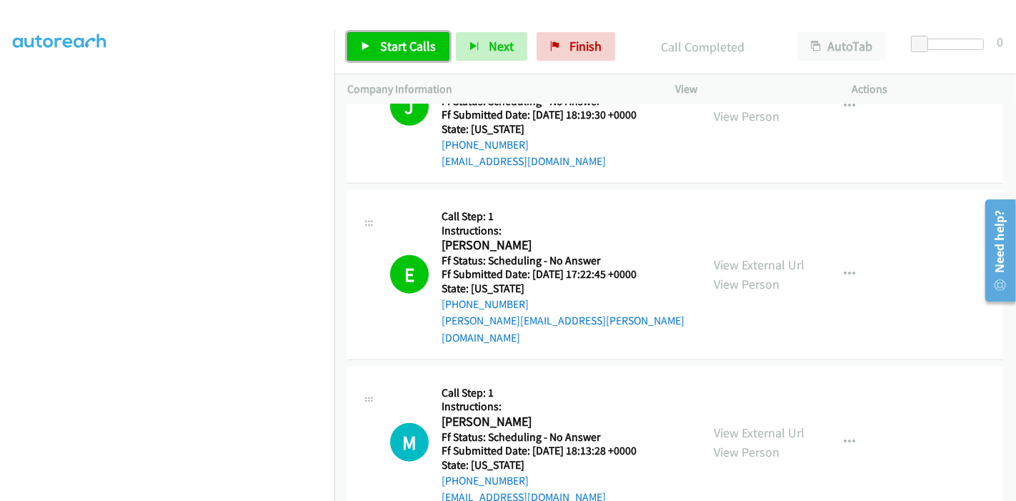
click at [388, 44] on span "Start Calls" at bounding box center [408, 46] width 56 height 16
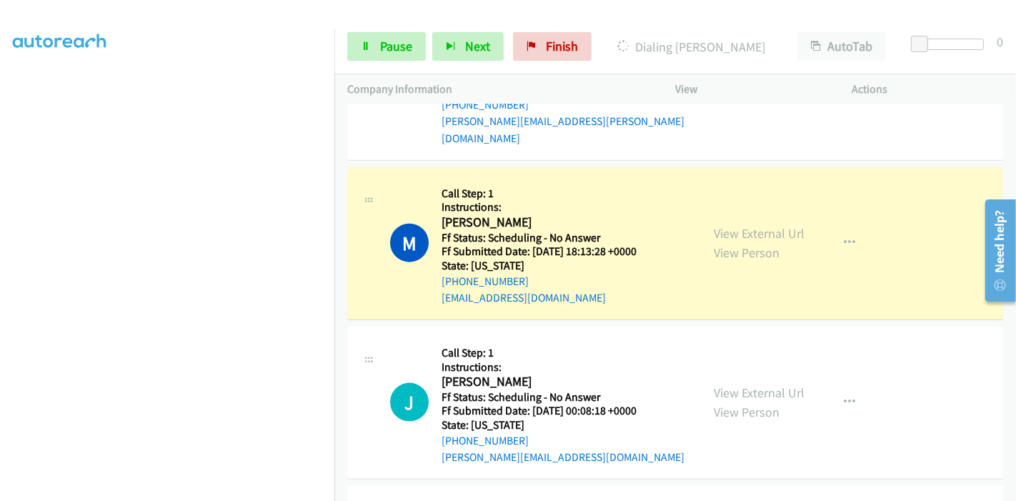
scroll to position [1523, 0]
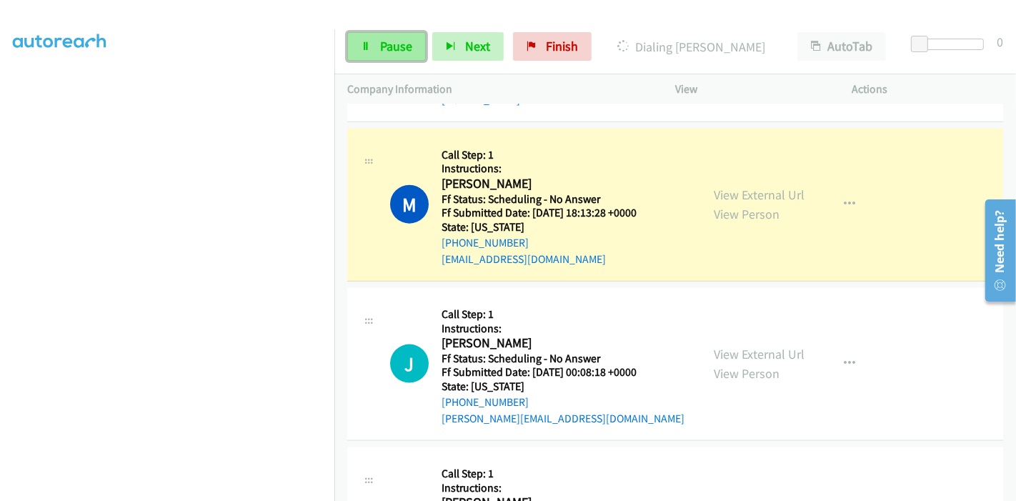
click at [375, 51] on link "Pause" at bounding box center [386, 46] width 79 height 29
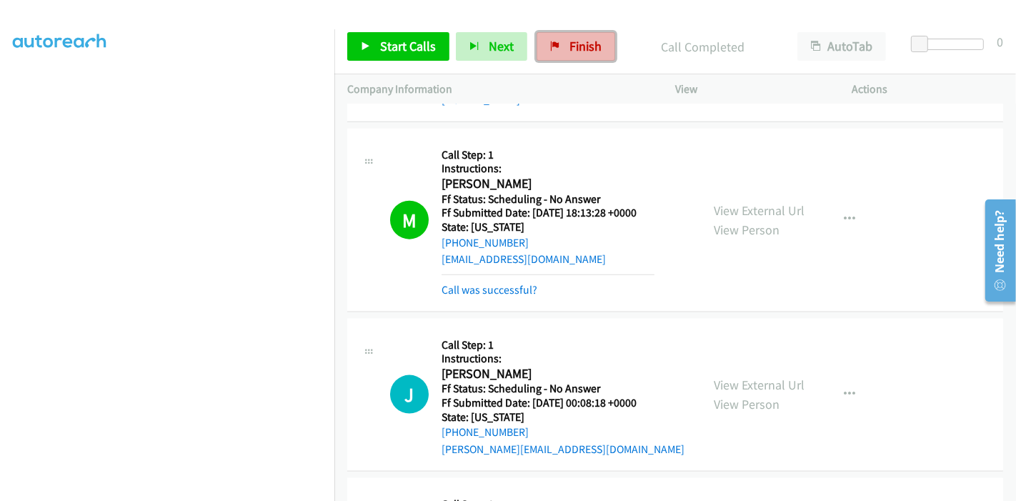
click at [570, 45] on span "Finish" at bounding box center [586, 46] width 32 height 16
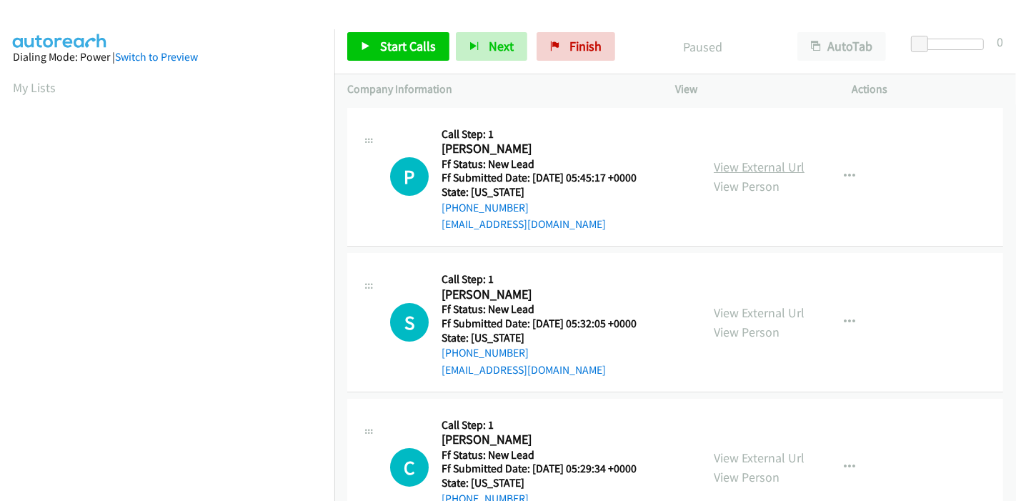
click at [735, 161] on link "View External Url" at bounding box center [759, 167] width 91 height 16
click at [750, 310] on link "View External Url" at bounding box center [759, 312] width 91 height 16
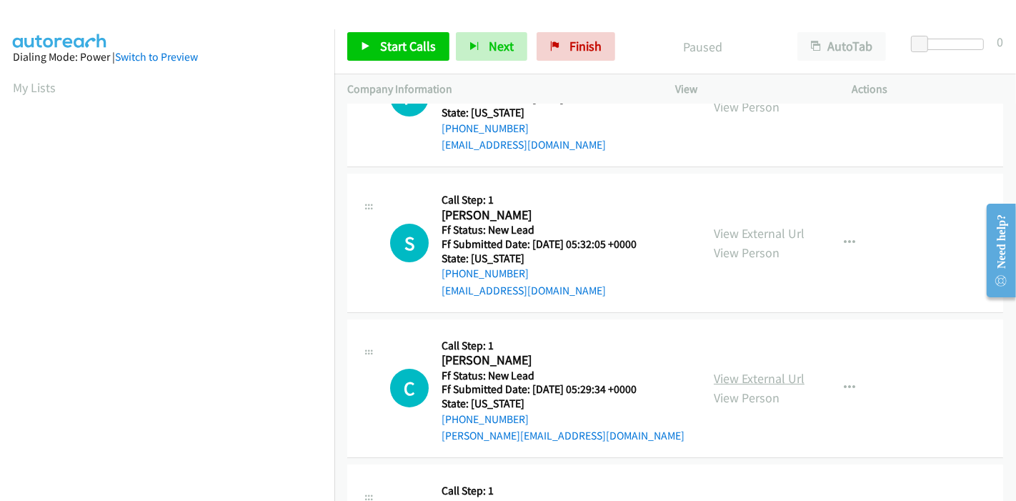
click at [731, 379] on link "View External Url" at bounding box center [759, 378] width 91 height 16
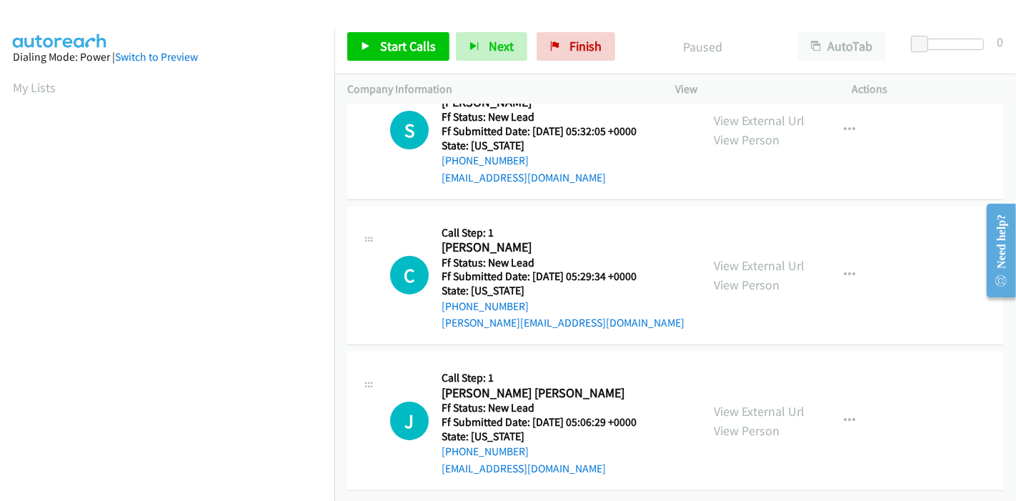
scroll to position [203, 0]
click at [719, 403] on link "View External Url" at bounding box center [759, 411] width 91 height 16
click at [365, 54] on link "Start Calls" at bounding box center [398, 46] width 102 height 29
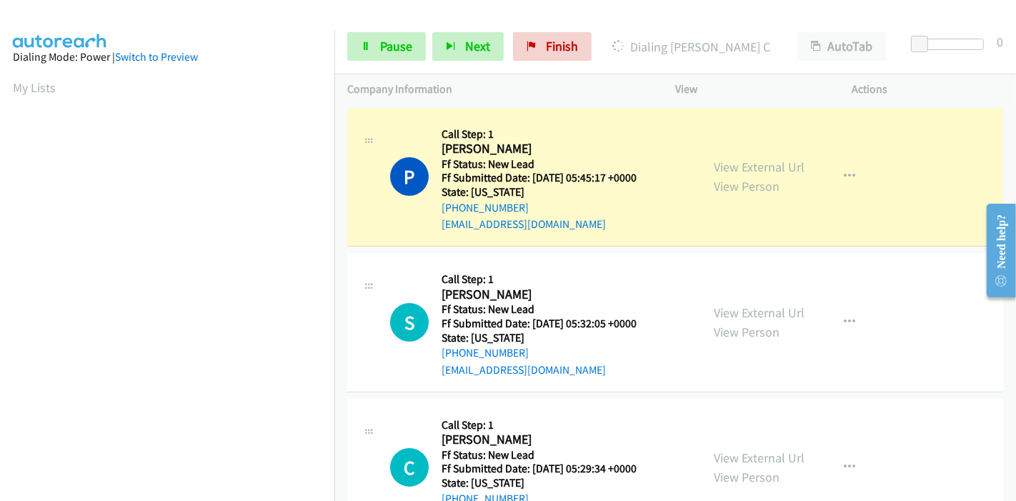
scroll to position [302, 0]
click at [404, 43] on span "Pause" at bounding box center [396, 46] width 32 height 16
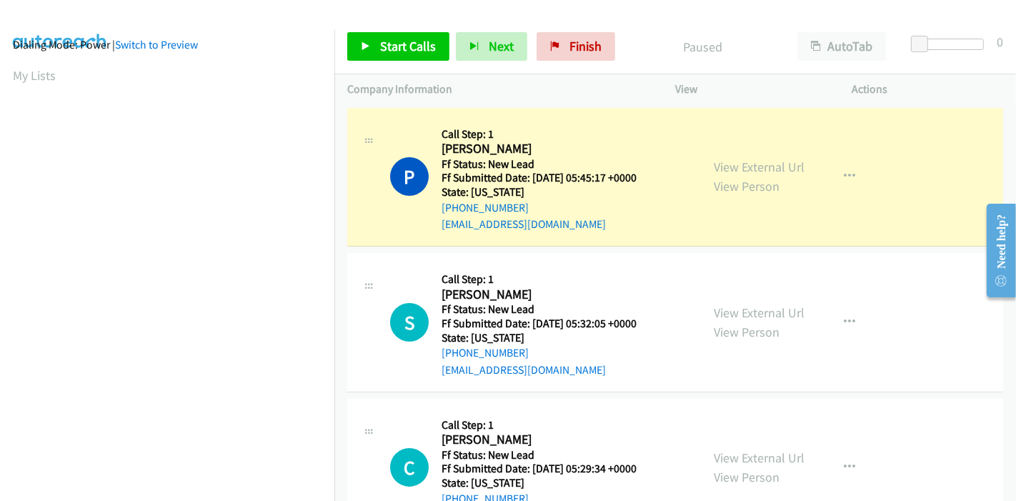
scroll to position [0, 0]
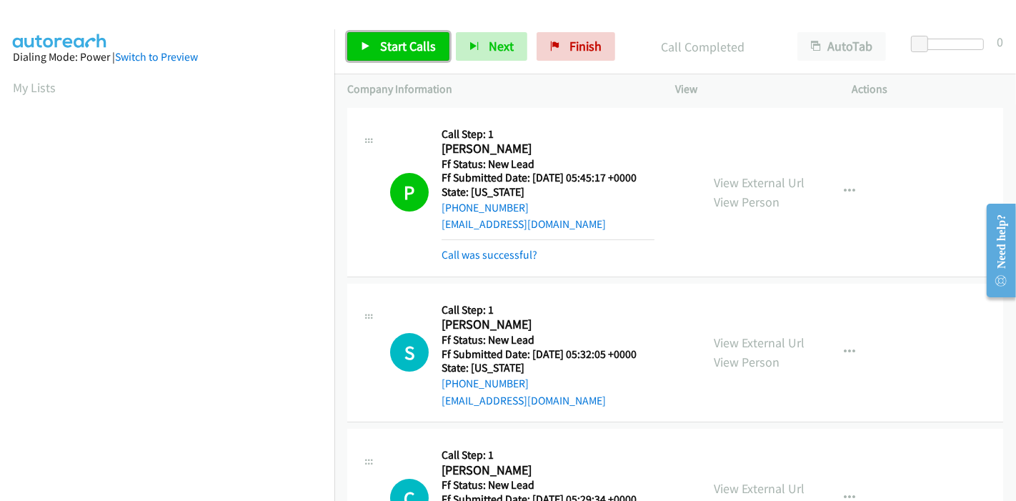
click at [389, 44] on span "Start Calls" at bounding box center [408, 46] width 56 height 16
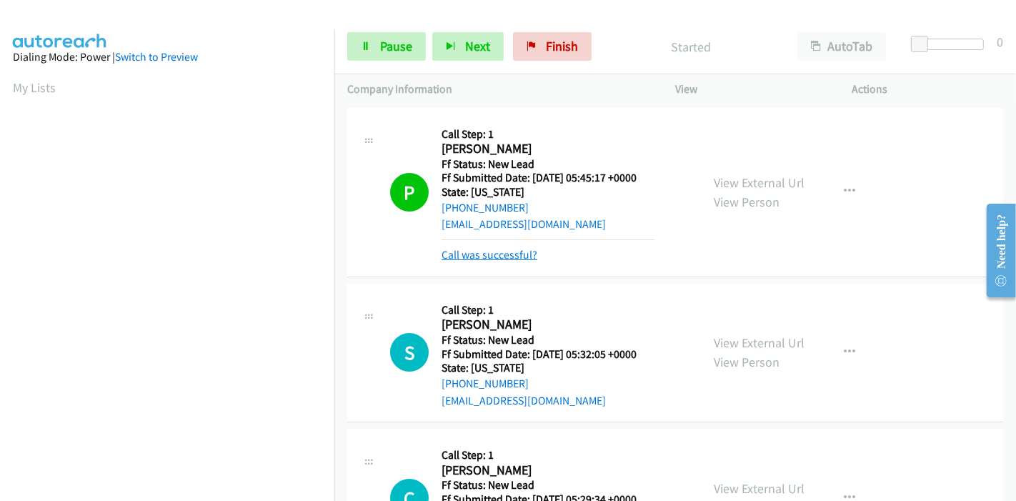
click at [477, 254] on link "Call was successful?" at bounding box center [490, 255] width 96 height 14
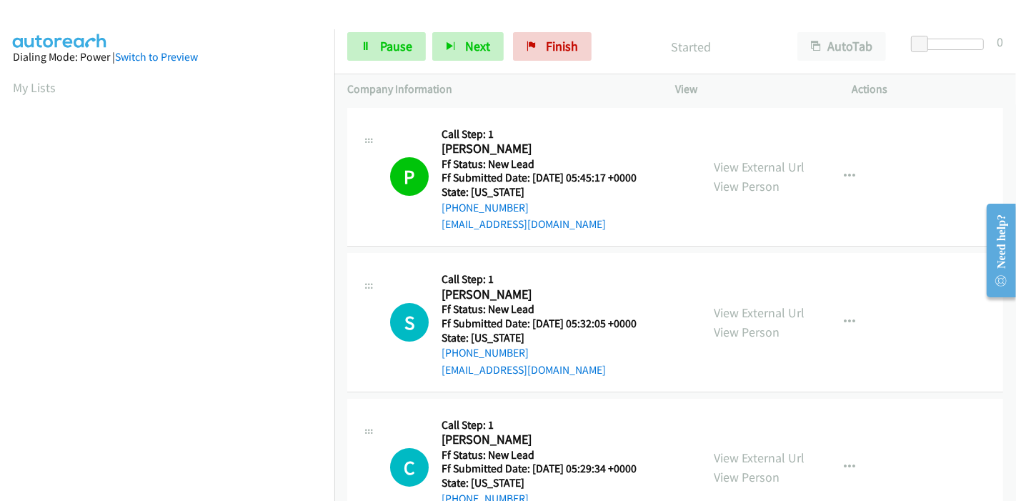
scroll to position [159, 0]
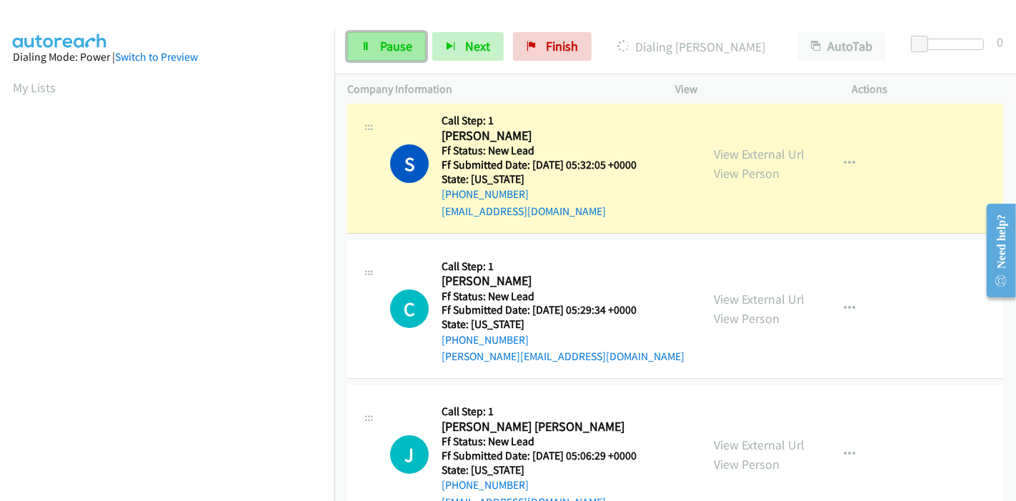
click at [380, 49] on span "Pause" at bounding box center [396, 46] width 32 height 16
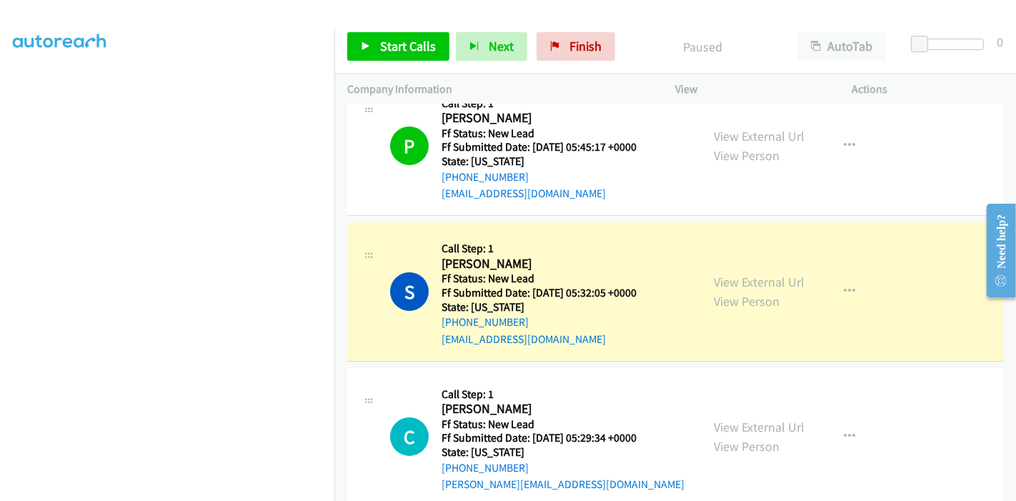
scroll to position [302, 0]
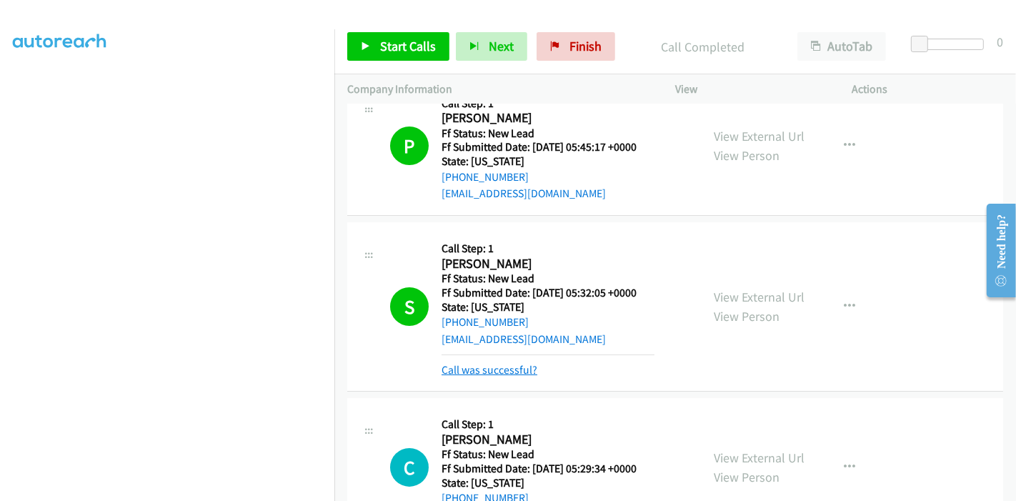
click at [517, 366] on link "Call was successful?" at bounding box center [490, 370] width 96 height 14
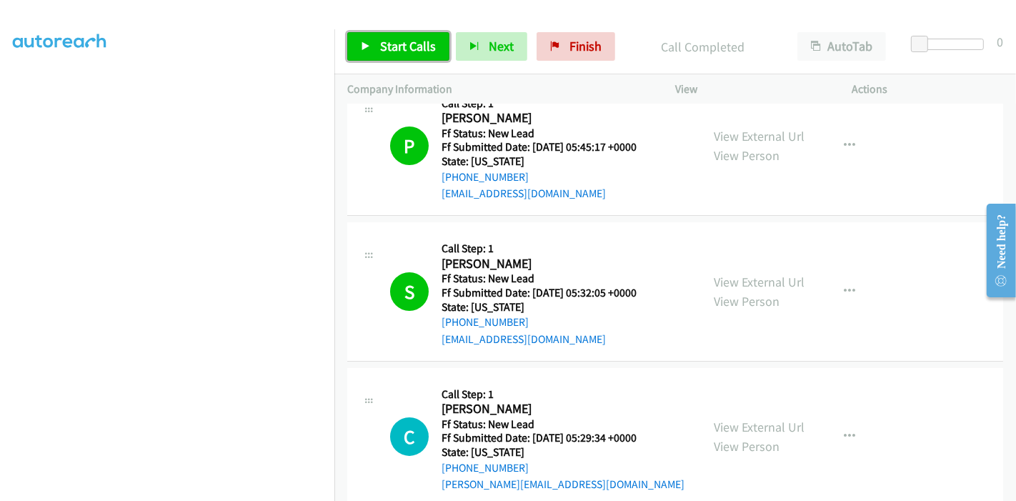
click at [380, 51] on span "Start Calls" at bounding box center [408, 46] width 56 height 16
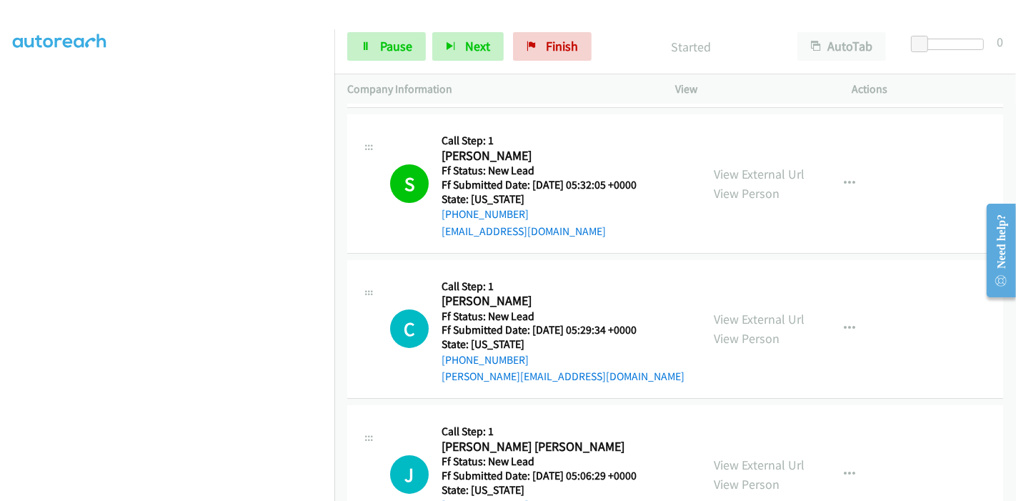
scroll to position [269, 0]
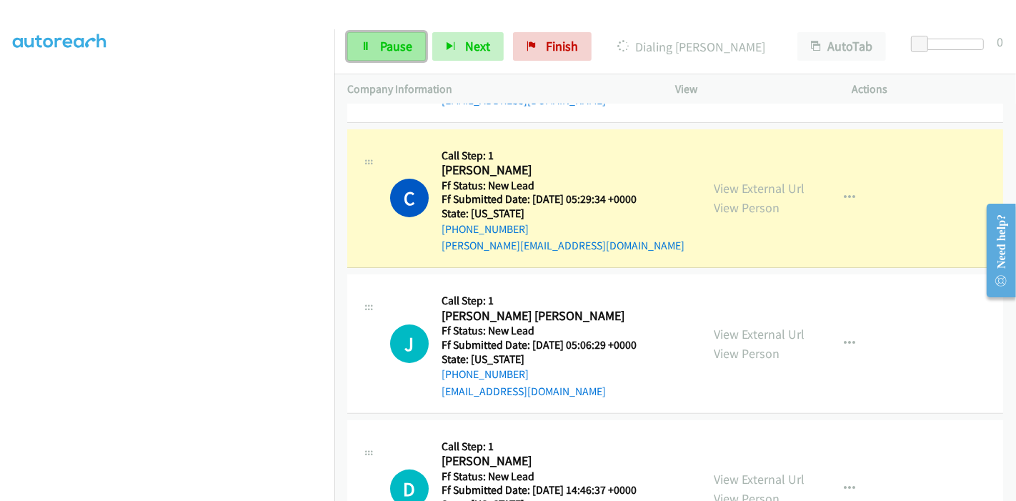
click at [367, 40] on link "Pause" at bounding box center [386, 46] width 79 height 29
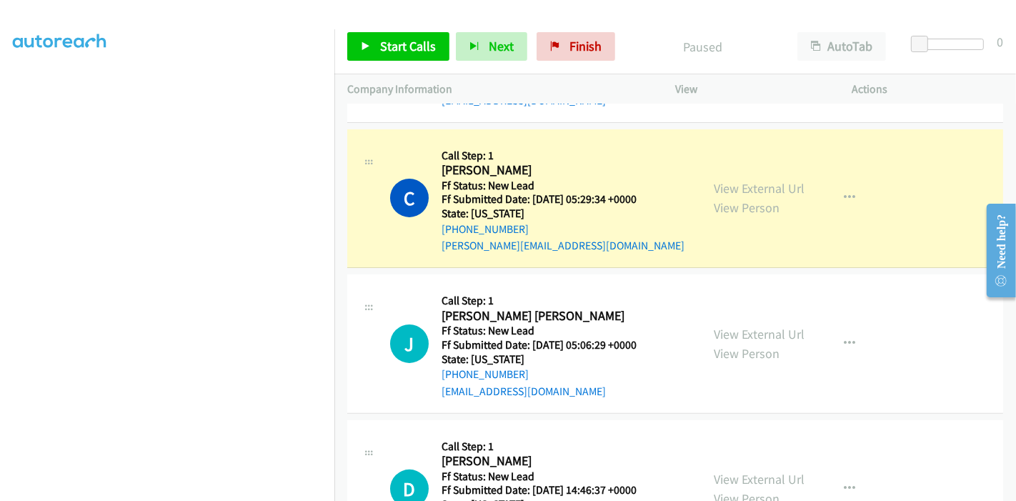
scroll to position [189, 0]
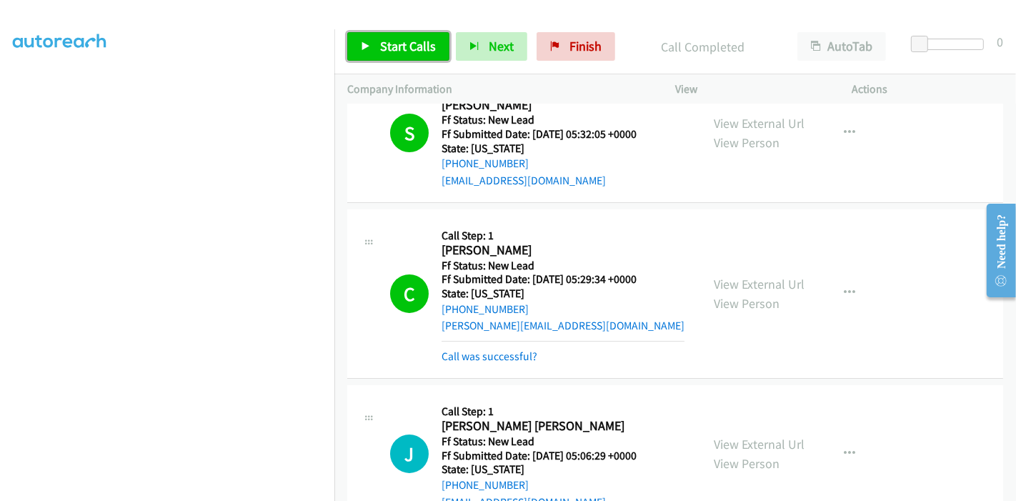
click at [385, 48] on span "Start Calls" at bounding box center [408, 46] width 56 height 16
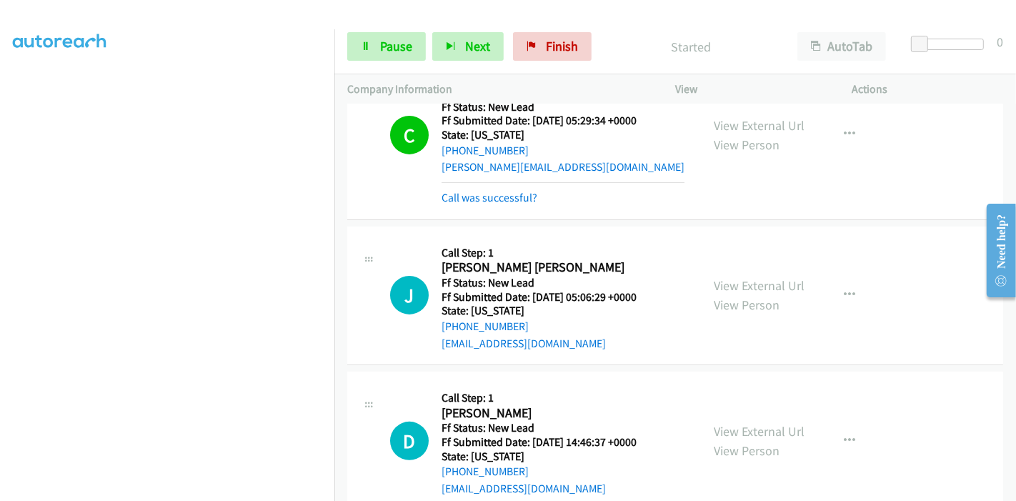
scroll to position [349, 0]
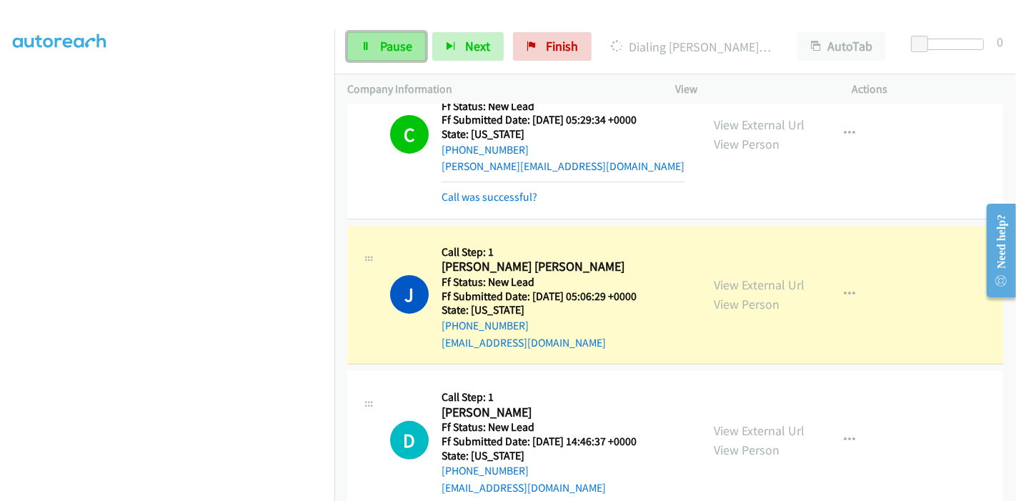
click at [377, 42] on link "Pause" at bounding box center [386, 46] width 79 height 29
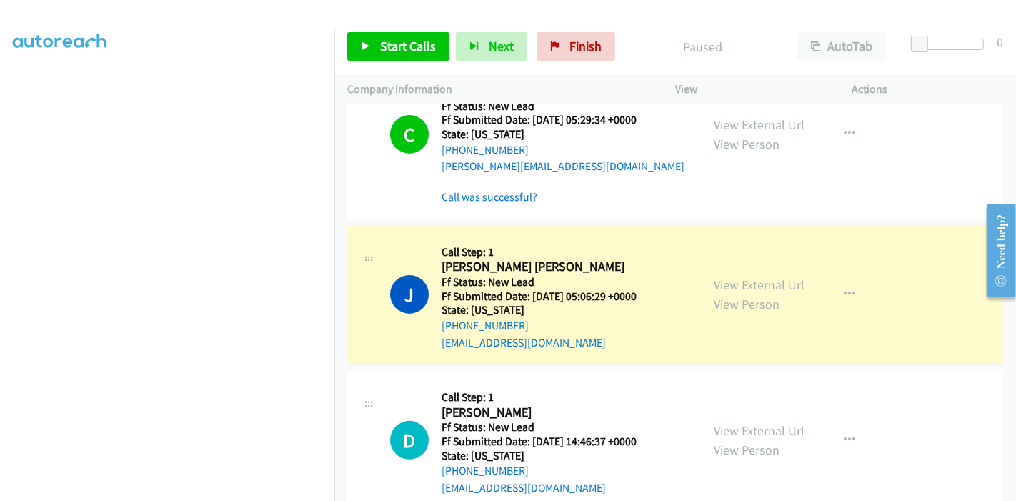
click at [498, 197] on link "Call was successful?" at bounding box center [490, 197] width 96 height 14
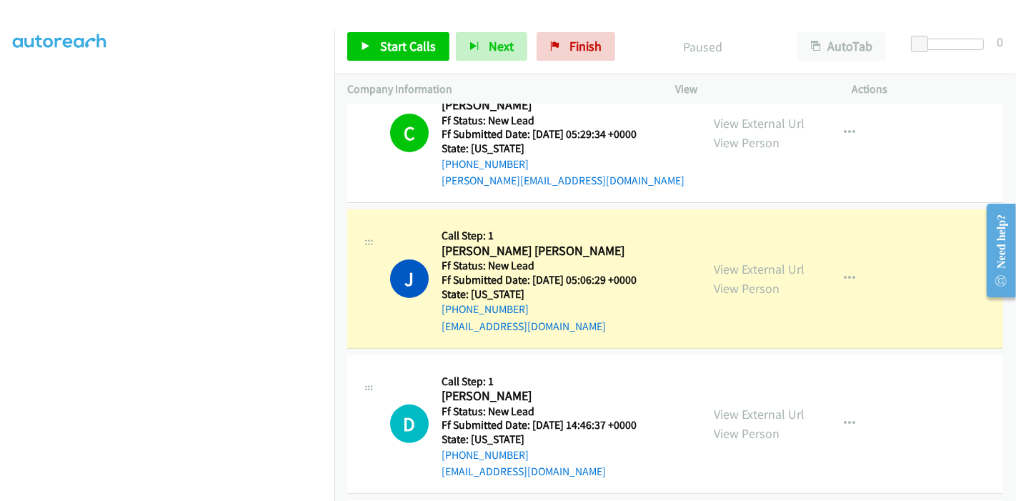
scroll to position [334, 0]
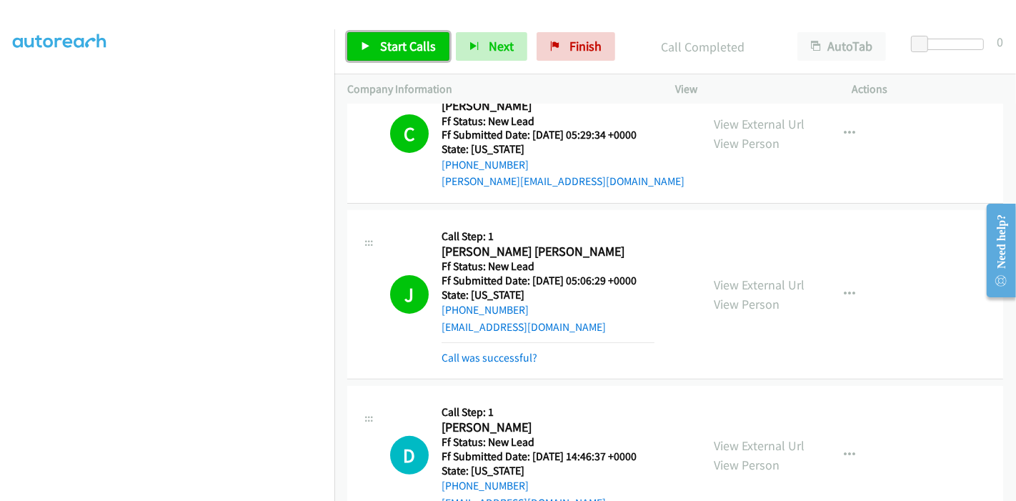
click at [409, 51] on span "Start Calls" at bounding box center [408, 46] width 56 height 16
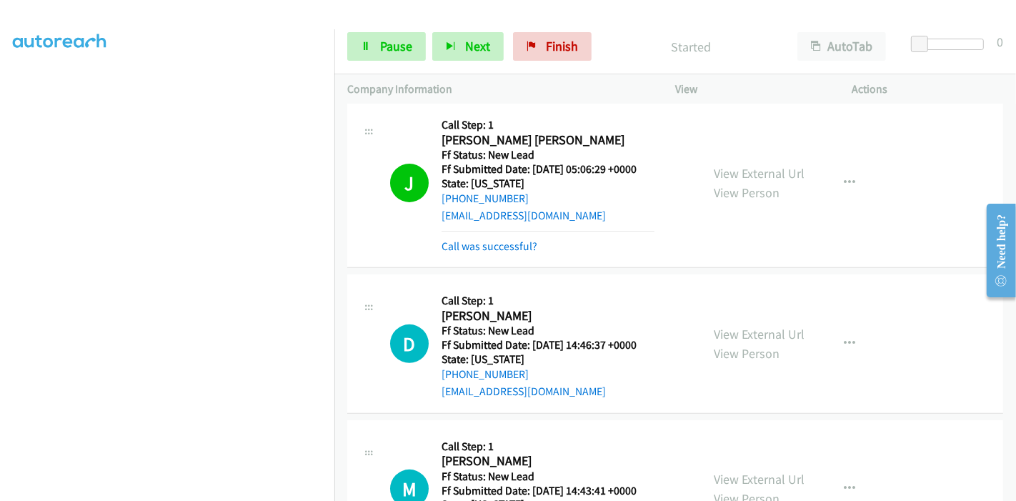
scroll to position [492, 0]
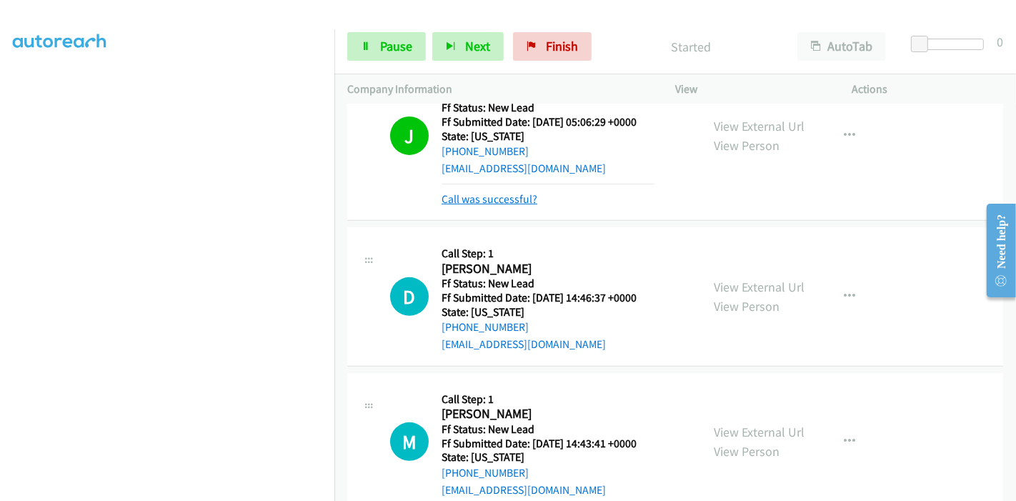
click at [501, 202] on link "Call was successful?" at bounding box center [490, 199] width 96 height 14
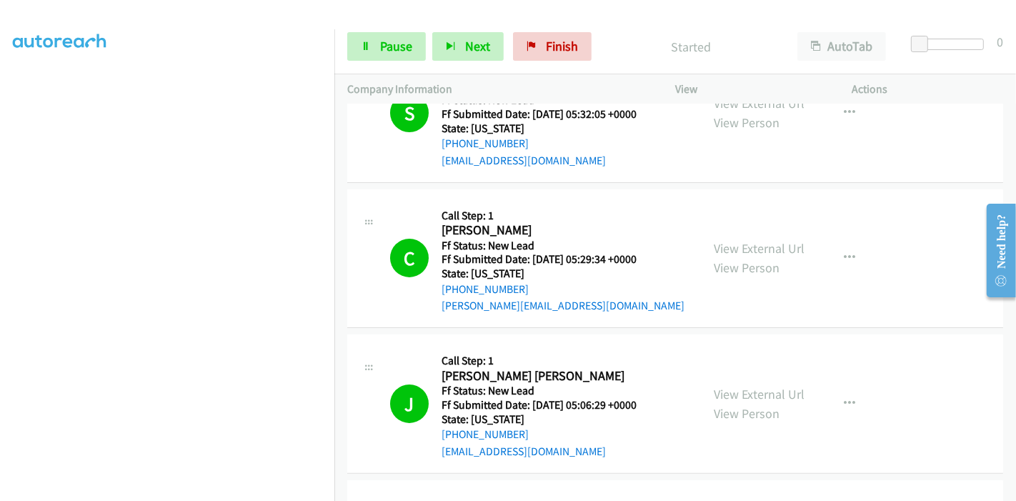
scroll to position [159, 0]
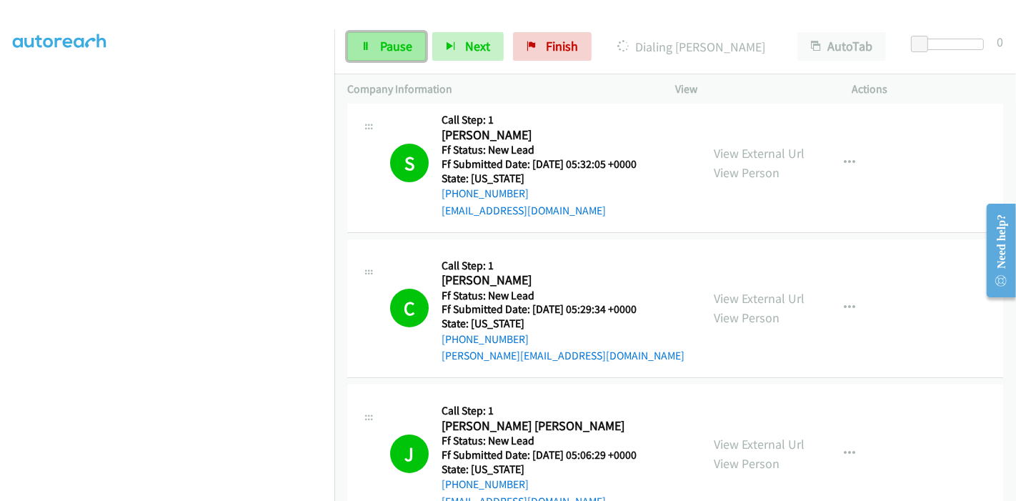
click at [380, 46] on span "Pause" at bounding box center [396, 46] width 32 height 16
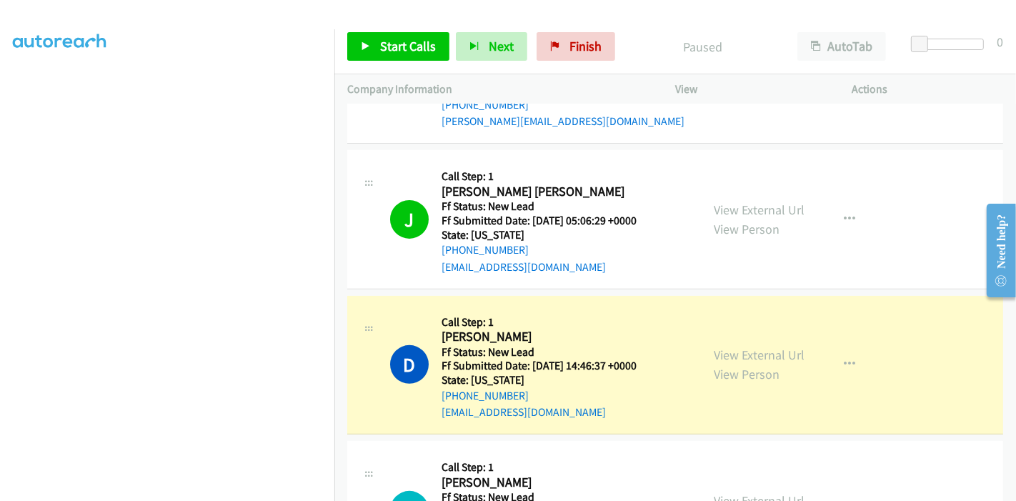
scroll to position [477, 0]
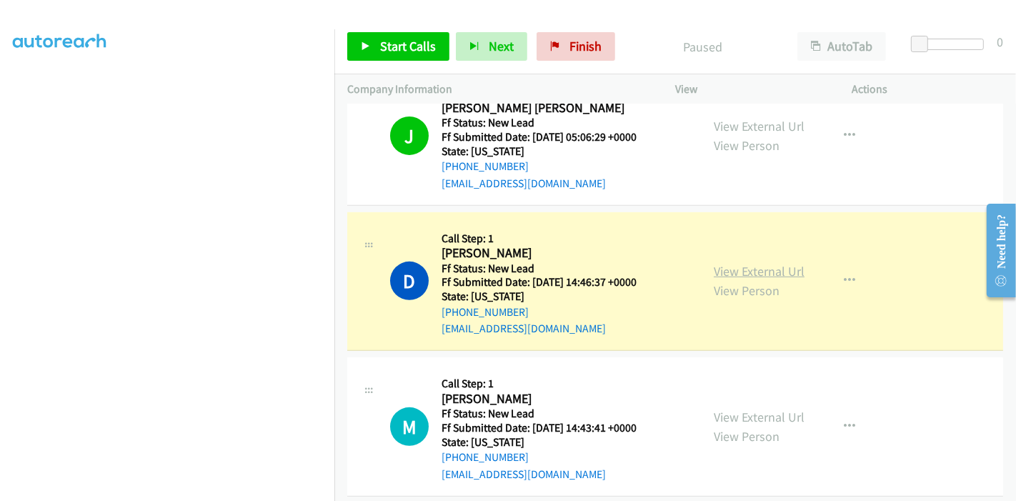
click at [779, 271] on link "View External Url" at bounding box center [759, 271] width 91 height 16
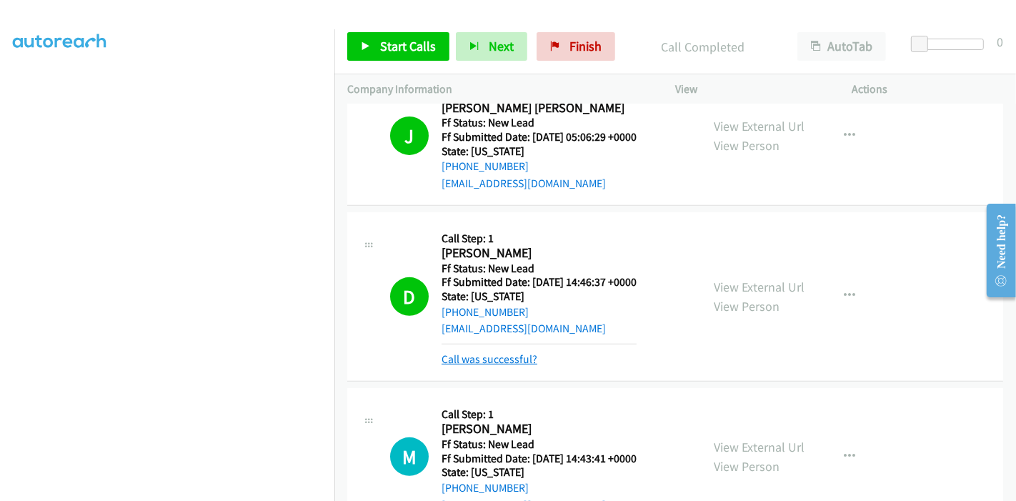
click at [498, 362] on link "Call was successful?" at bounding box center [490, 359] width 96 height 14
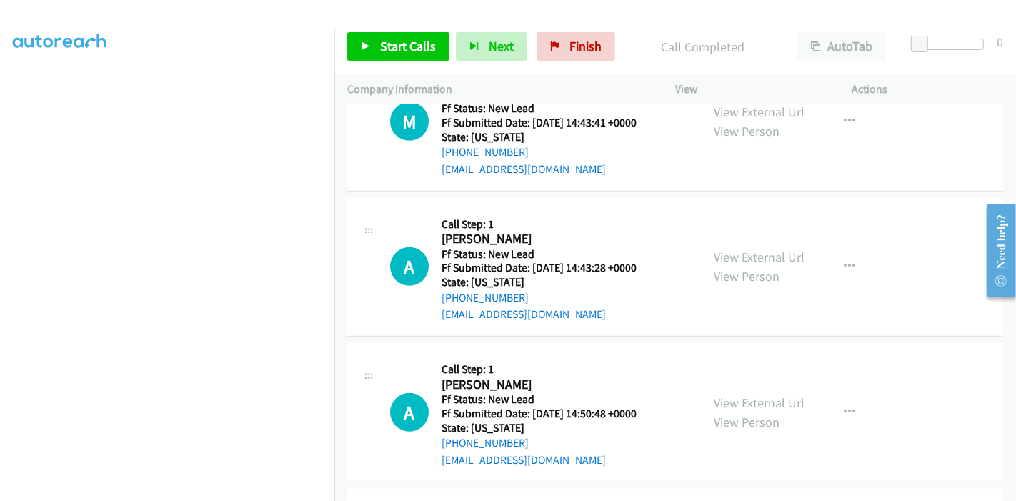
scroll to position [611, 0]
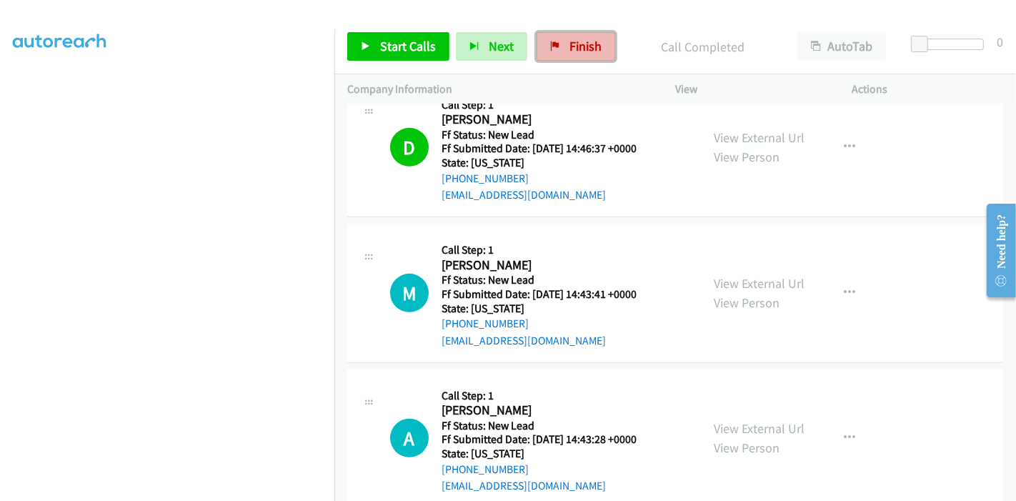
click at [577, 48] on span "Finish" at bounding box center [586, 46] width 32 height 16
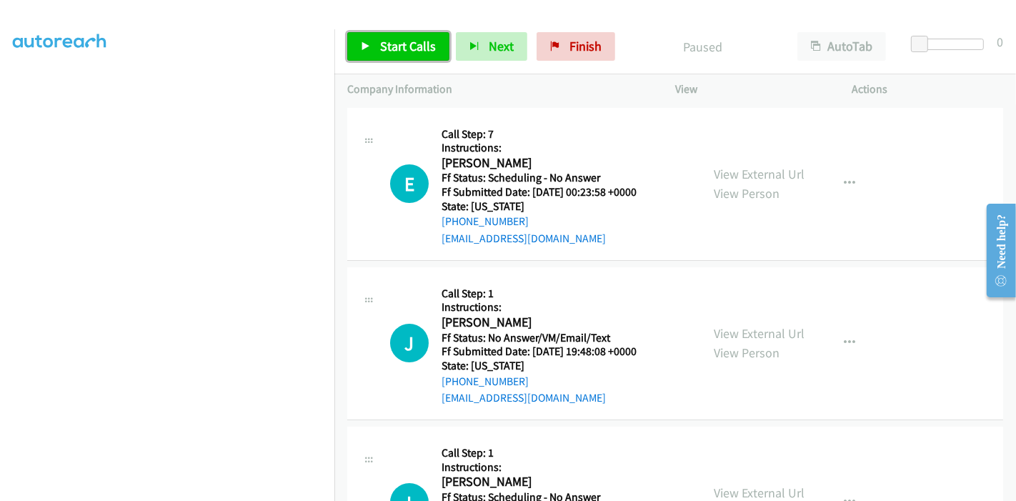
click at [396, 44] on span "Start Calls" at bounding box center [408, 46] width 56 height 16
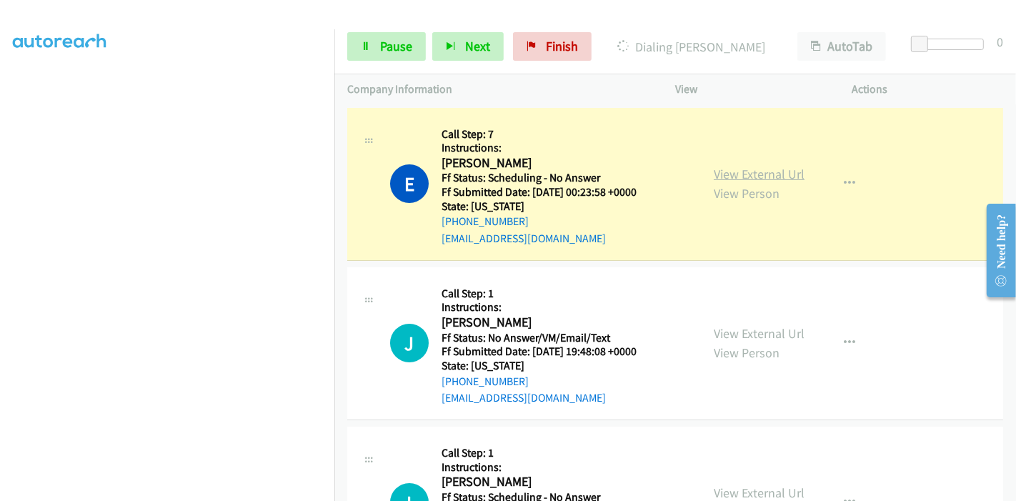
click at [767, 169] on link "View External Url" at bounding box center [759, 174] width 91 height 16
click at [765, 332] on link "View External Url" at bounding box center [759, 333] width 91 height 16
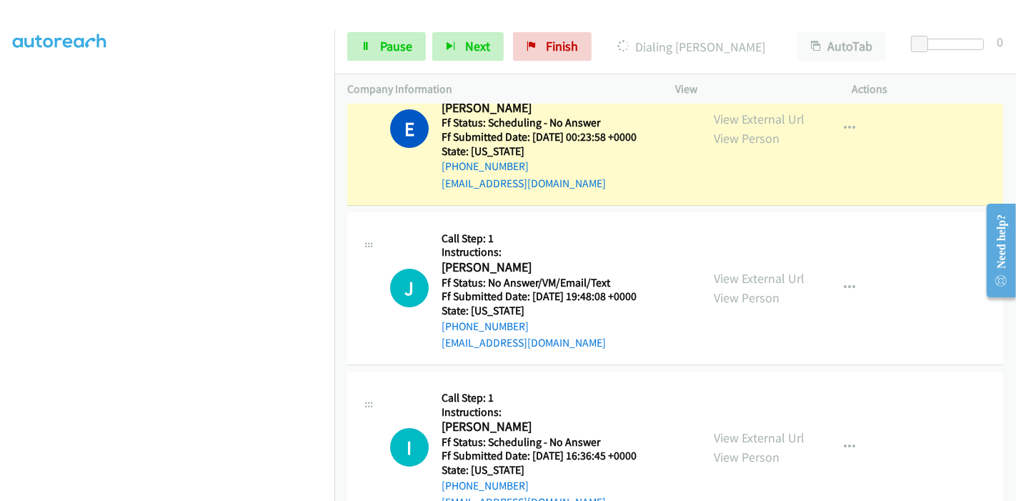
scroll to position [79, 0]
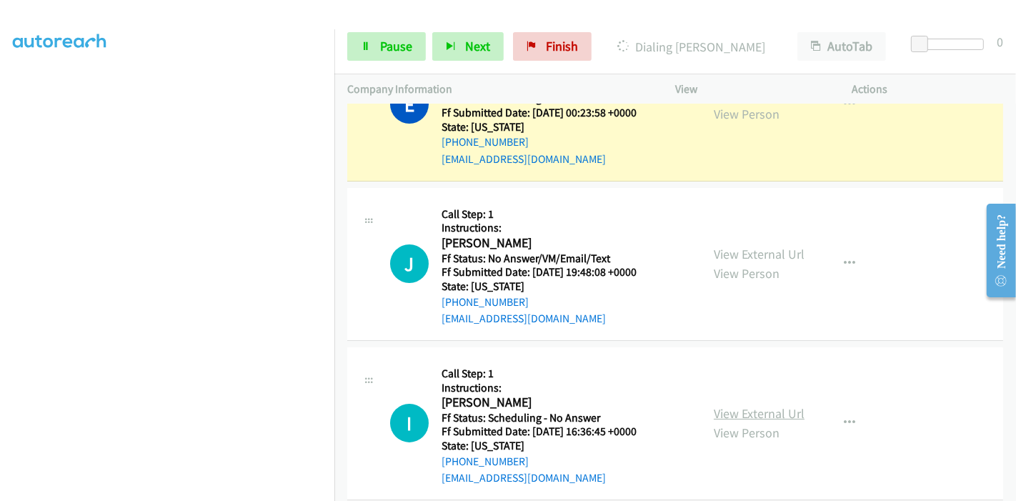
click at [727, 407] on link "View External Url" at bounding box center [759, 413] width 91 height 16
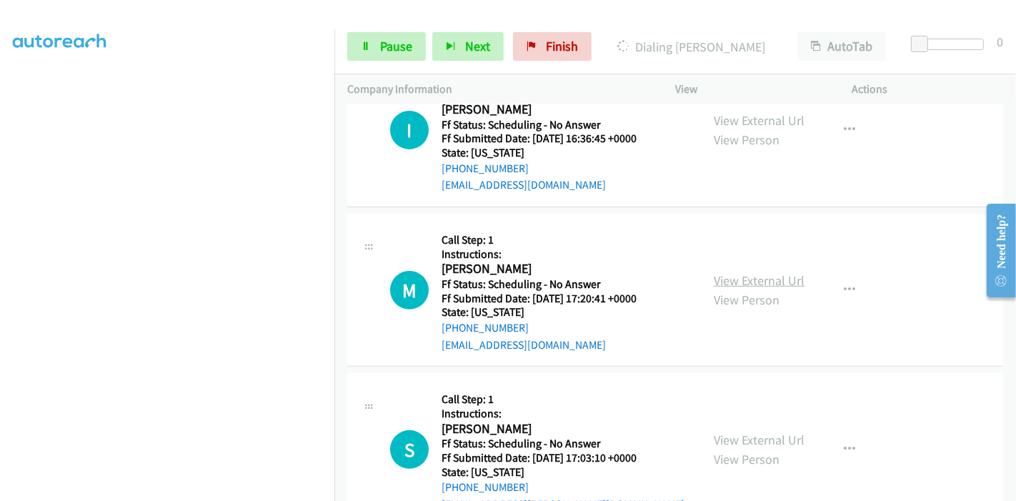
scroll to position [476, 0]
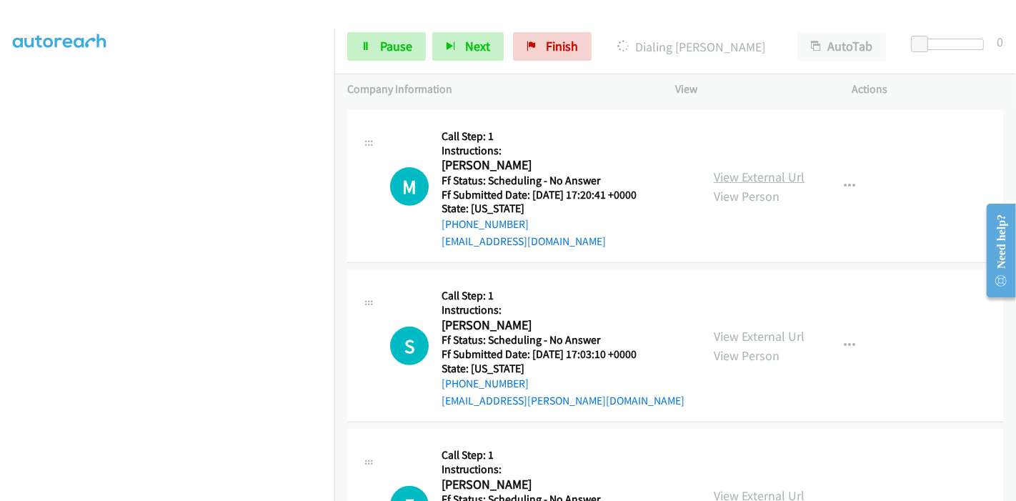
click at [735, 176] on link "View External Url" at bounding box center [759, 177] width 91 height 16
click at [759, 336] on link "View External Url" at bounding box center [759, 336] width 91 height 16
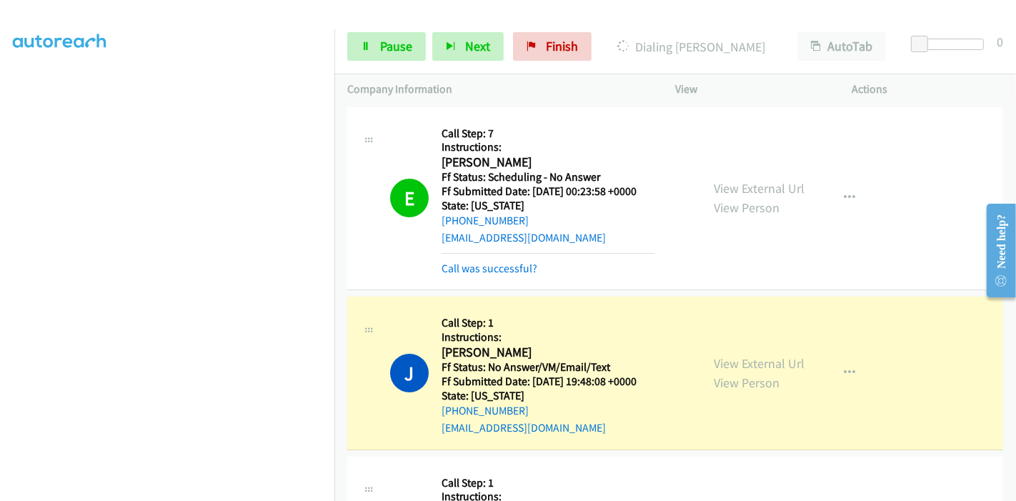
scroll to position [0, 0]
click at [494, 266] on link "Call was successful?" at bounding box center [490, 269] width 96 height 14
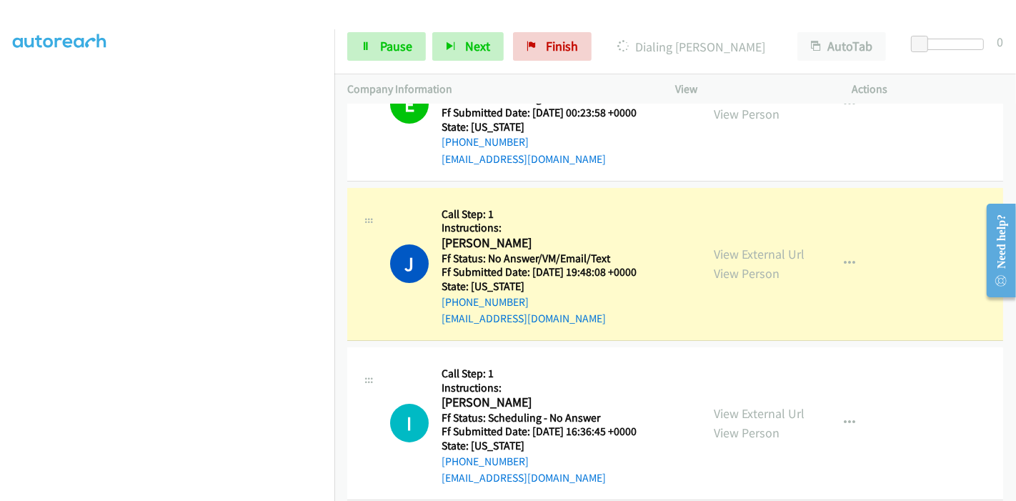
scroll to position [159, 0]
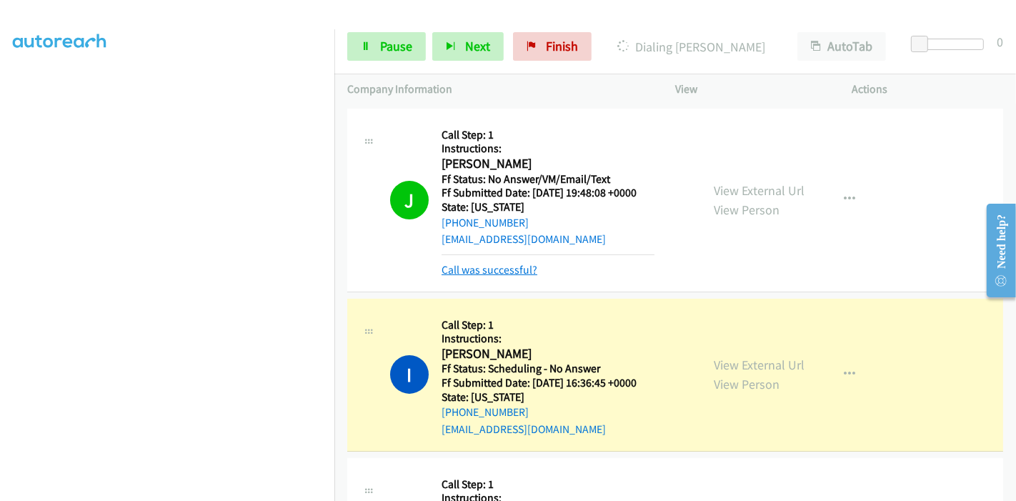
click at [490, 267] on link "Call was successful?" at bounding box center [490, 270] width 96 height 14
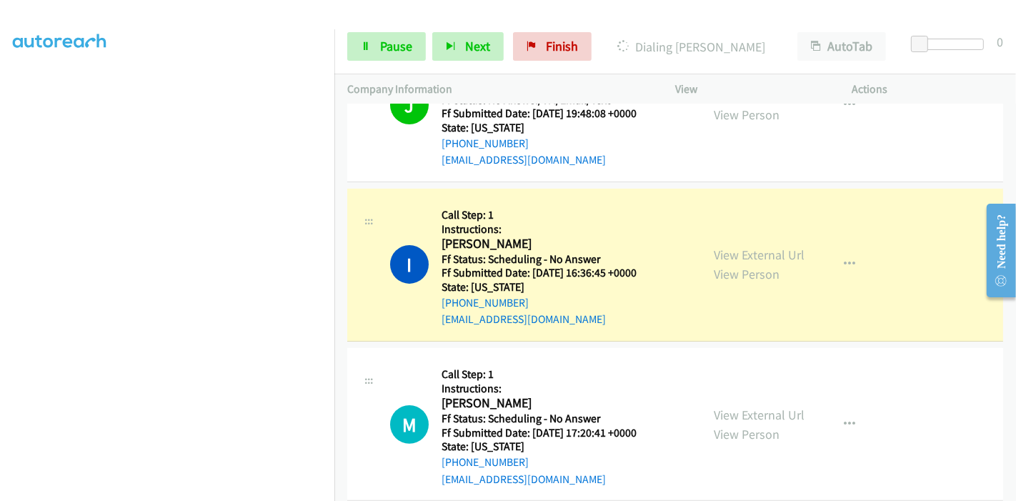
scroll to position [317, 0]
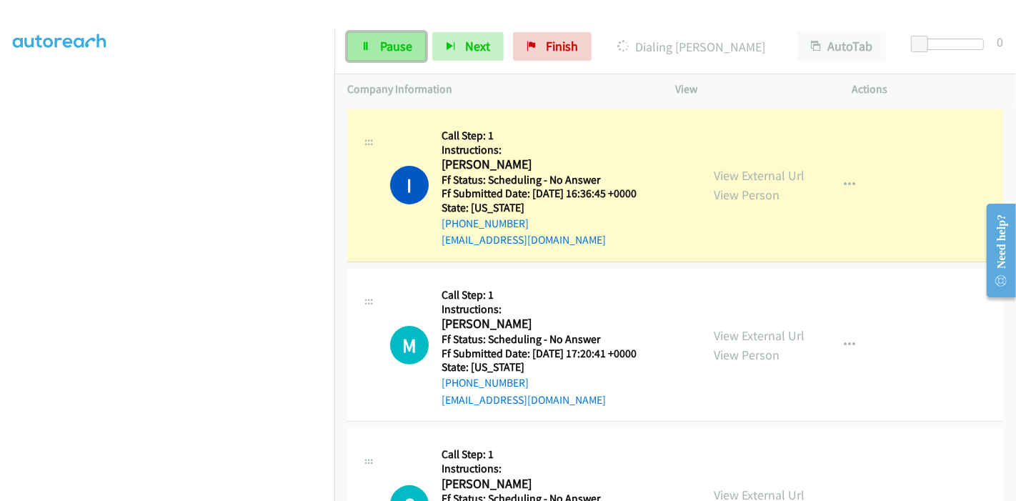
click at [369, 39] on link "Pause" at bounding box center [386, 46] width 79 height 29
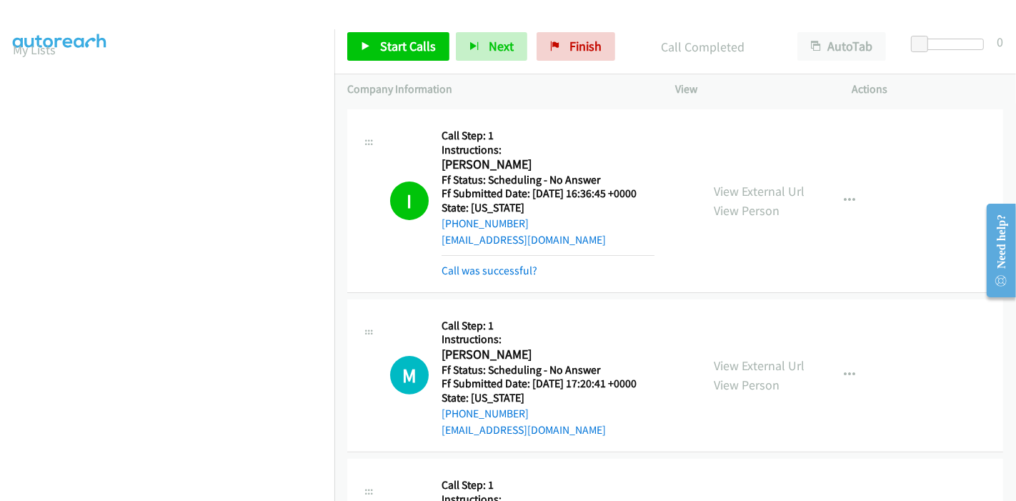
scroll to position [0, 0]
click at [504, 267] on link "Call was successful?" at bounding box center [490, 271] width 96 height 14
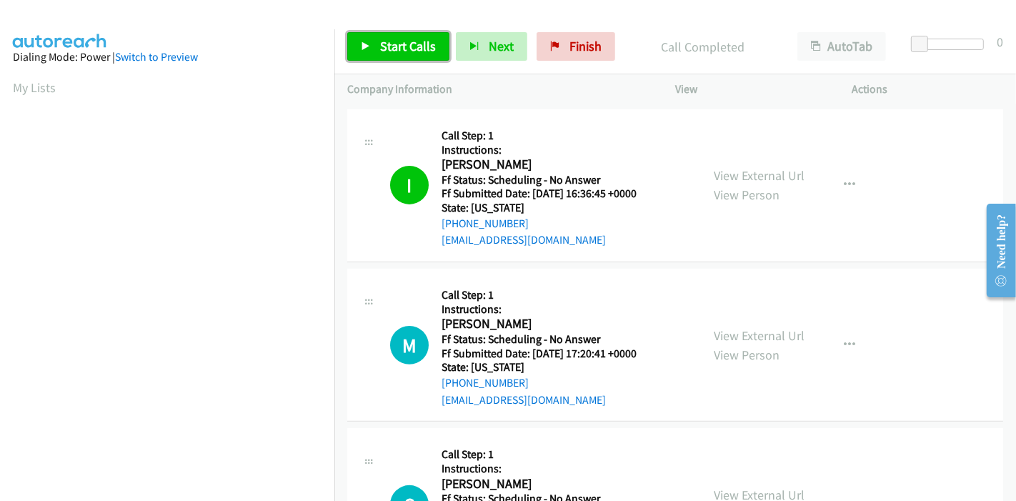
click at [401, 50] on span "Start Calls" at bounding box center [408, 46] width 56 height 16
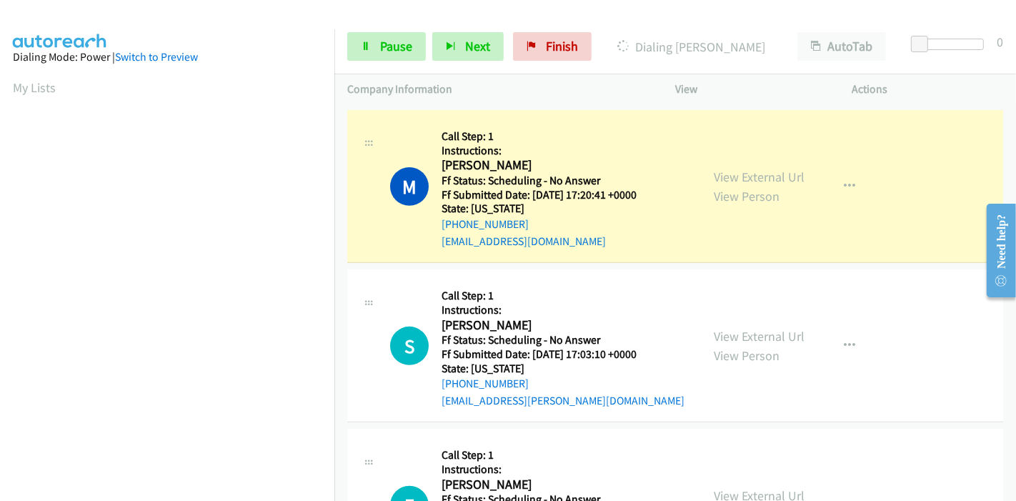
scroll to position [302, 0]
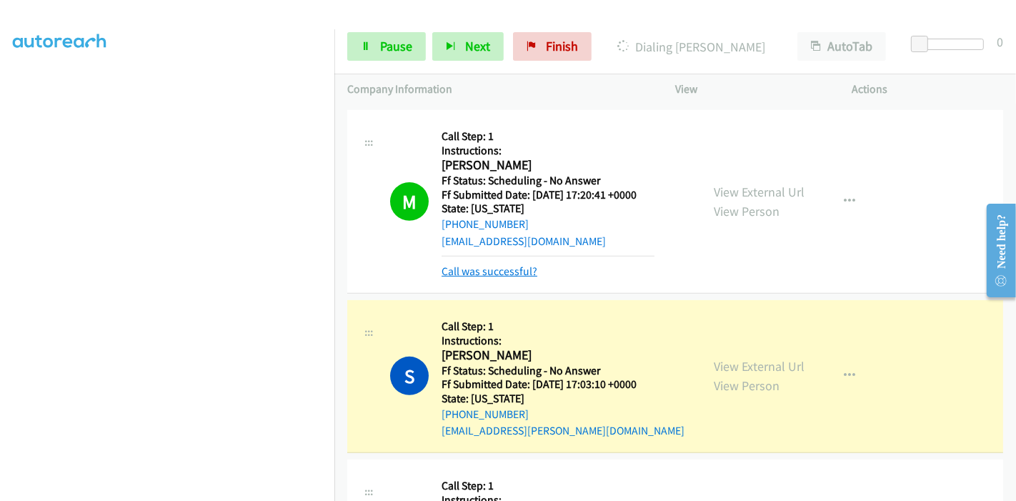
click at [489, 268] on link "Call was successful?" at bounding box center [490, 271] width 96 height 14
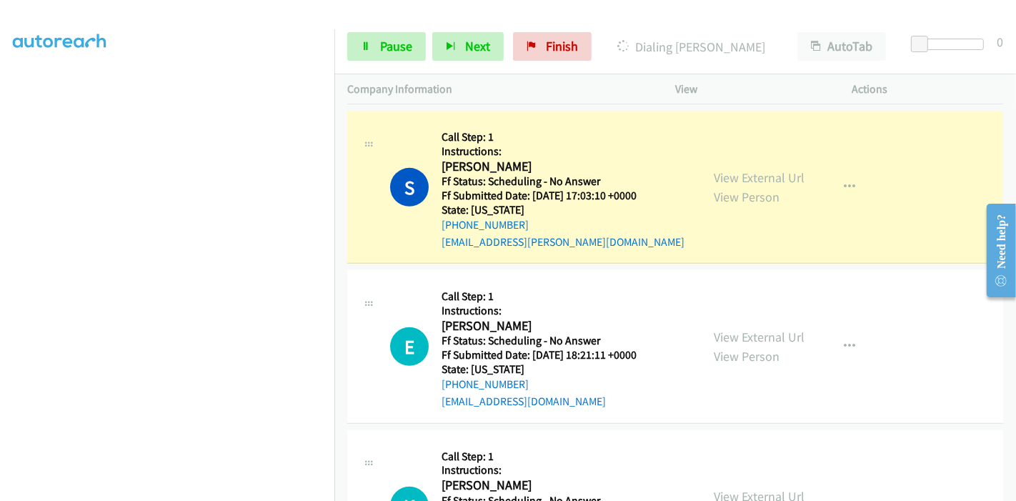
scroll to position [715, 0]
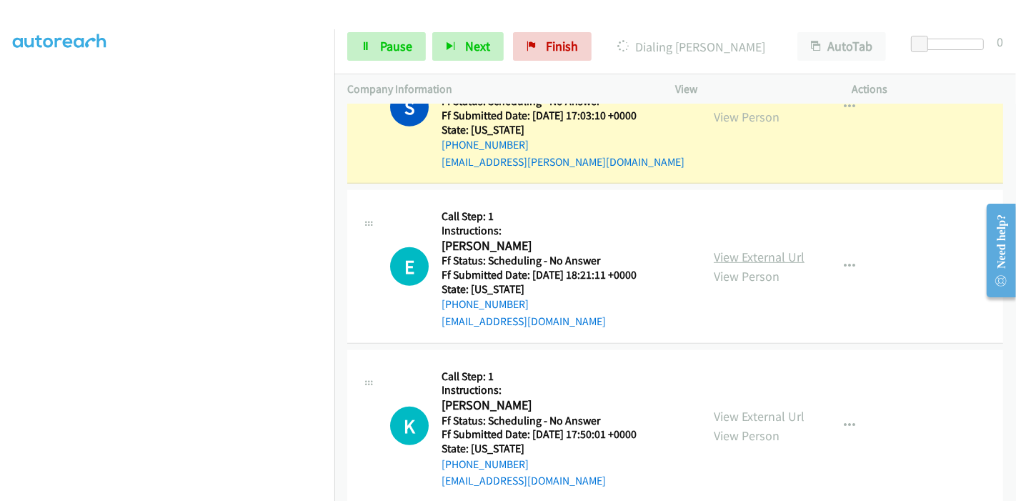
click at [752, 251] on link "View External Url" at bounding box center [759, 257] width 91 height 16
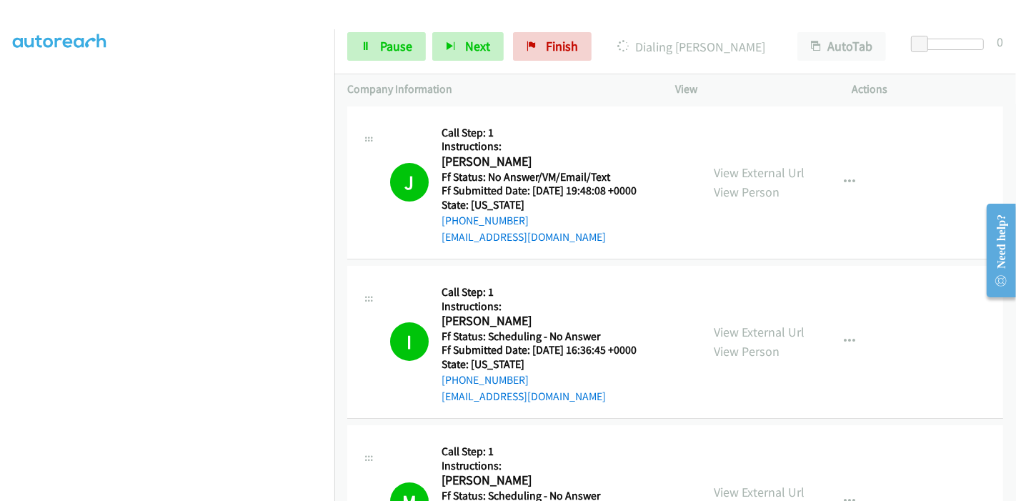
scroll to position [159, 0]
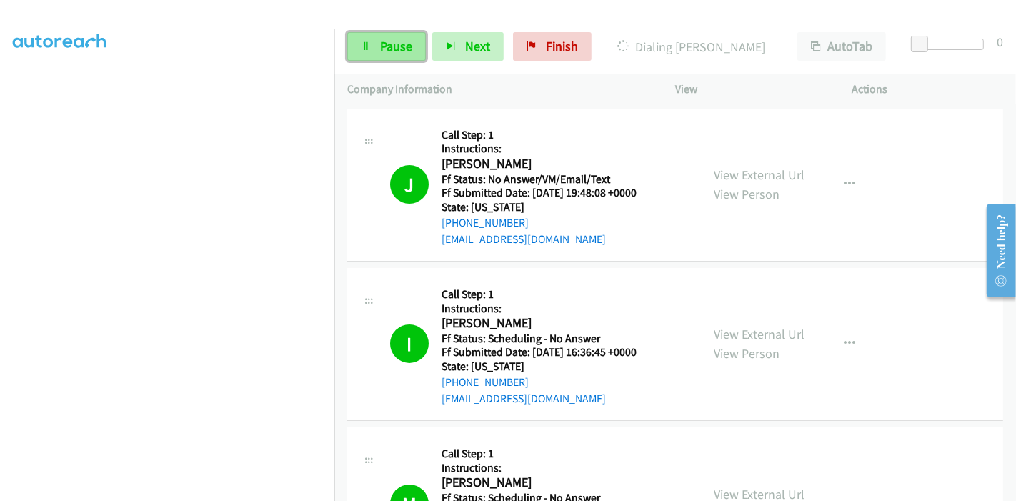
click at [389, 42] on span "Pause" at bounding box center [396, 46] width 32 height 16
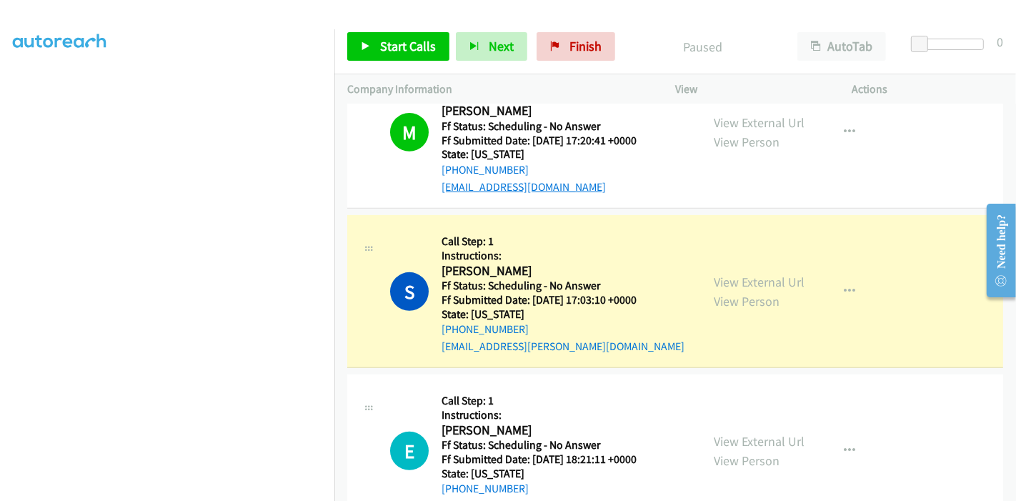
scroll to position [555, 0]
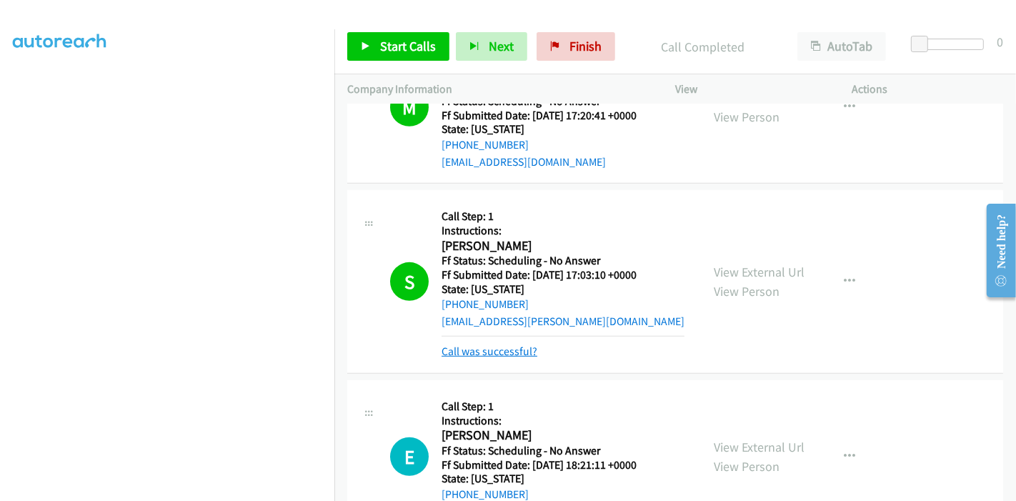
click at [498, 349] on link "Call was successful?" at bounding box center [490, 351] width 96 height 14
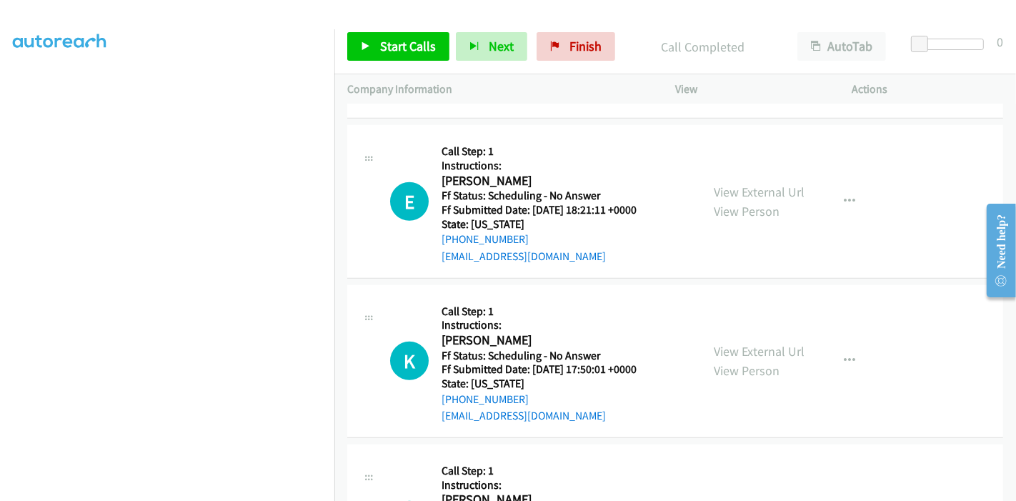
scroll to position [794, 0]
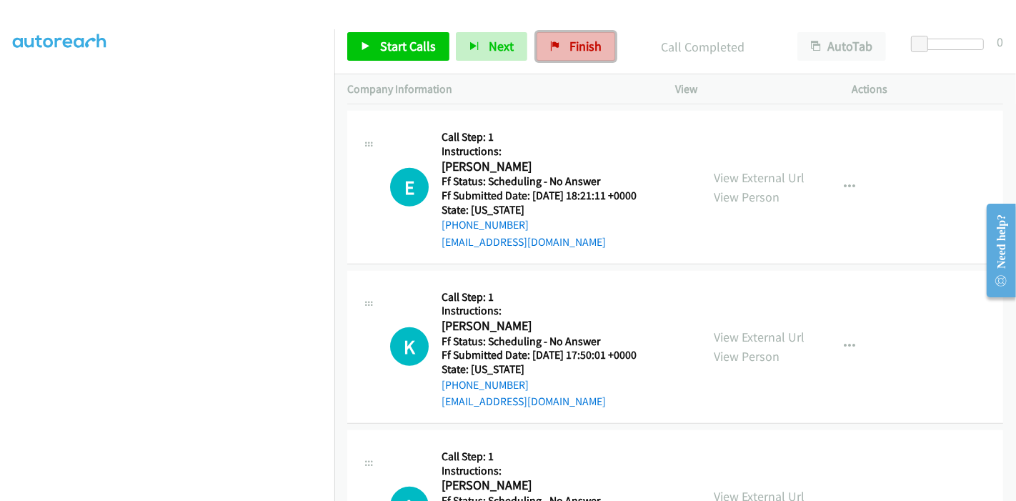
click at [570, 43] on span "Finish" at bounding box center [586, 46] width 32 height 16
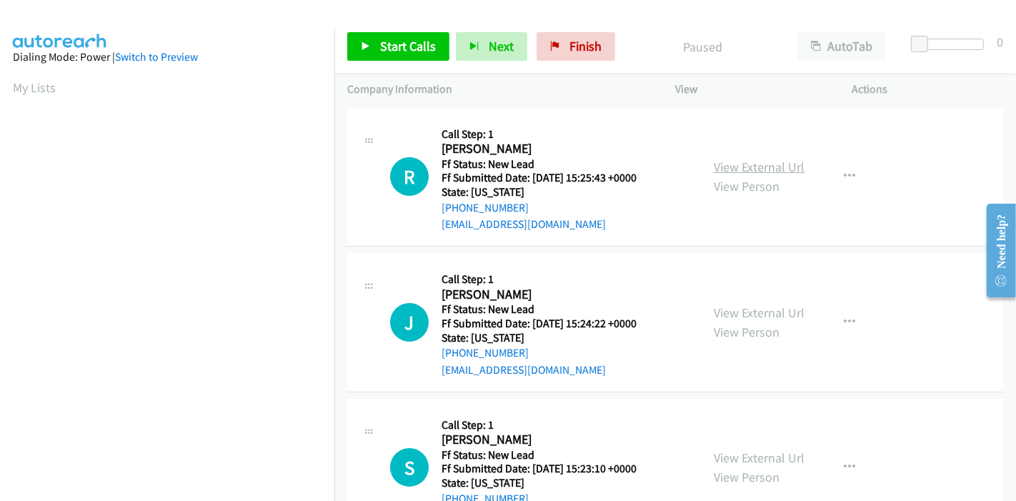
click at [750, 170] on link "View External Url" at bounding box center [759, 167] width 91 height 16
click at [732, 307] on link "View External Url" at bounding box center [759, 312] width 91 height 16
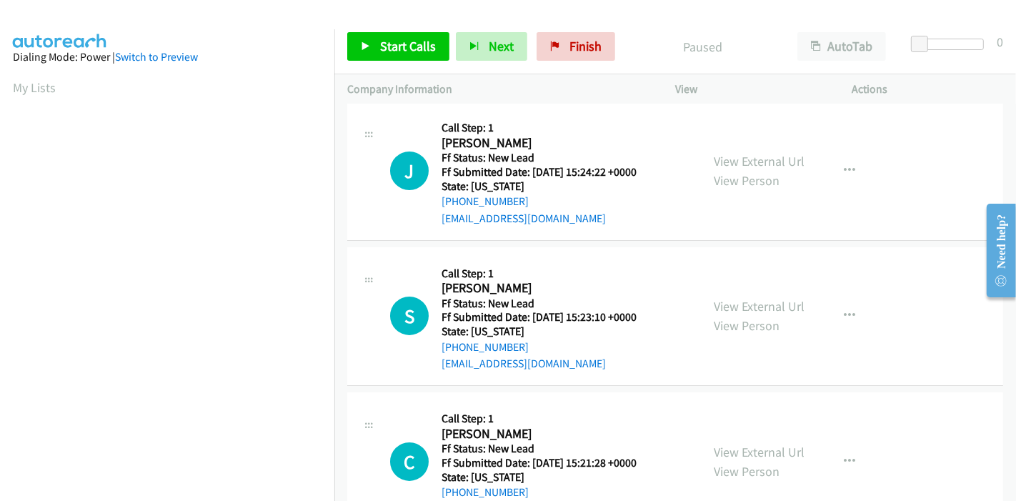
scroll to position [159, 0]
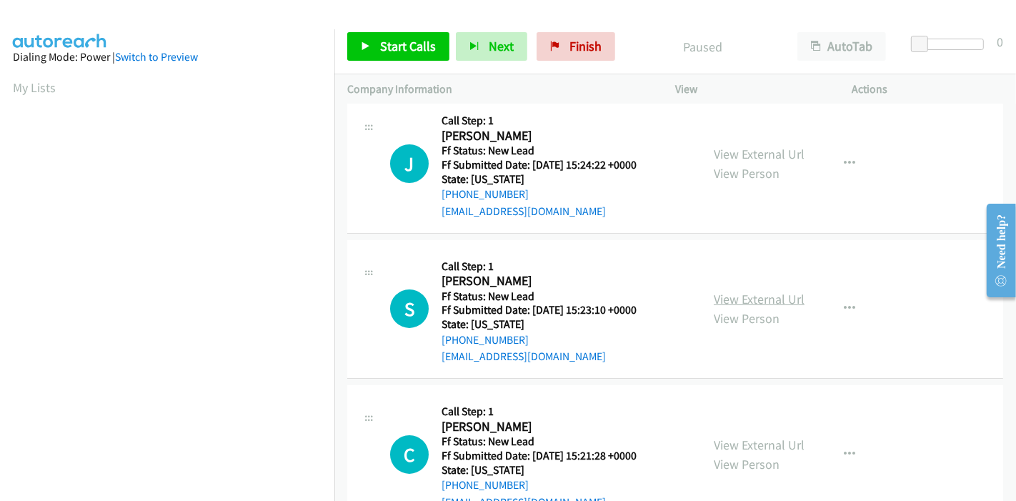
click at [747, 297] on link "View External Url" at bounding box center [759, 299] width 91 height 16
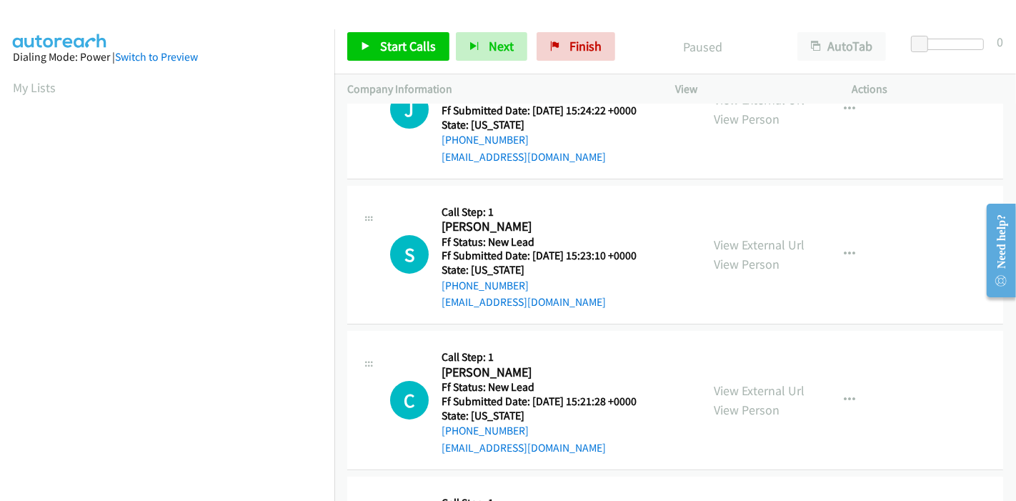
scroll to position [238, 0]
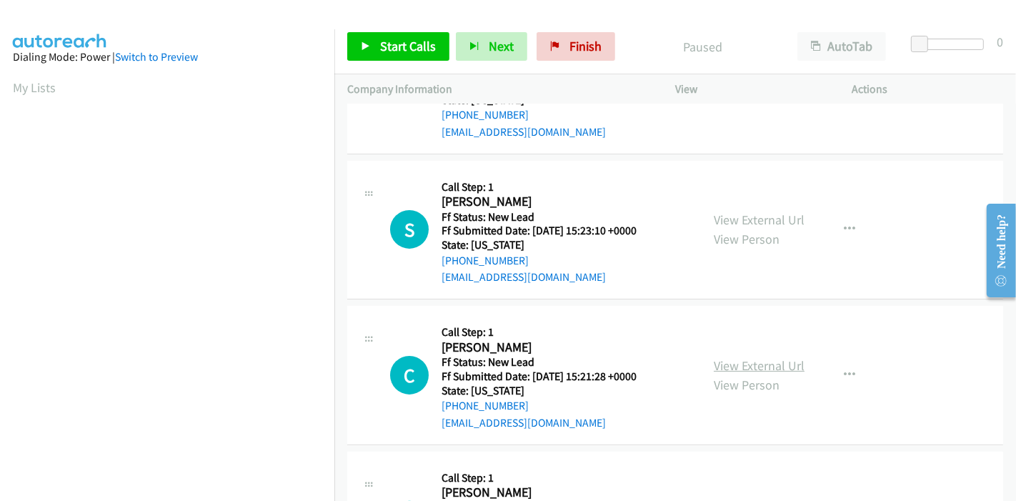
click at [735, 366] on link "View External Url" at bounding box center [759, 365] width 91 height 16
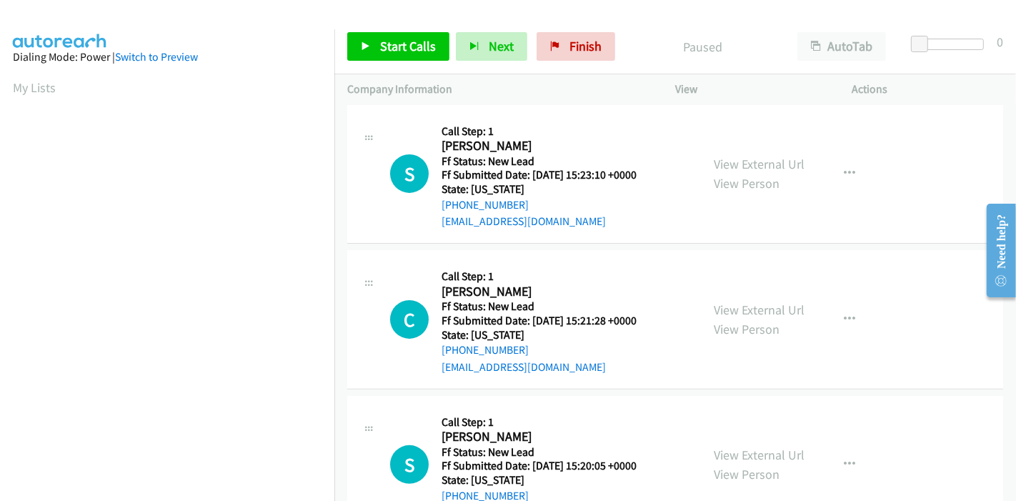
scroll to position [348, 0]
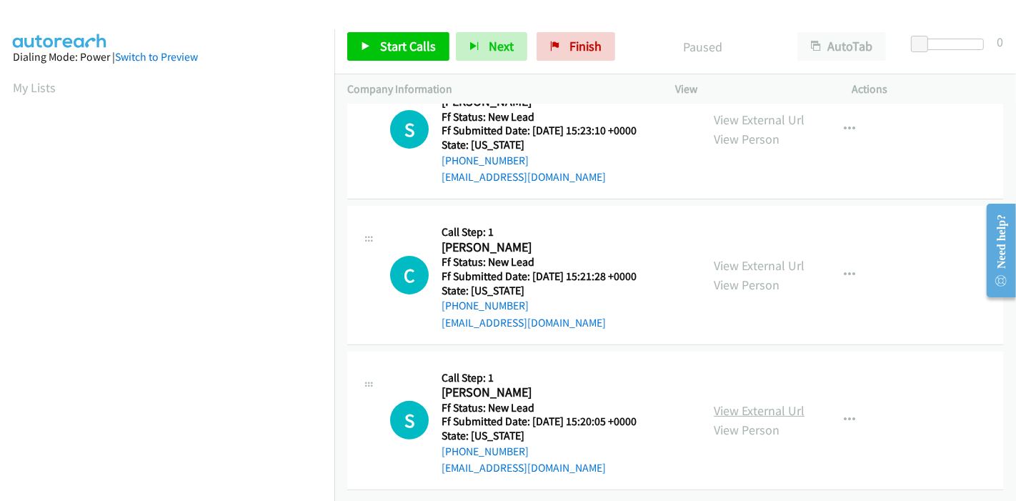
click at [722, 402] on link "View External Url" at bounding box center [759, 410] width 91 height 16
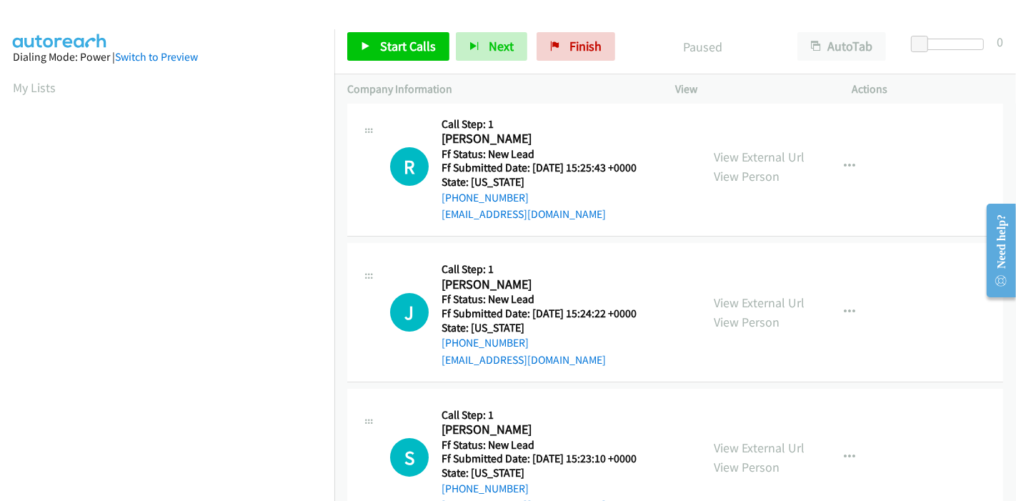
scroll to position [0, 0]
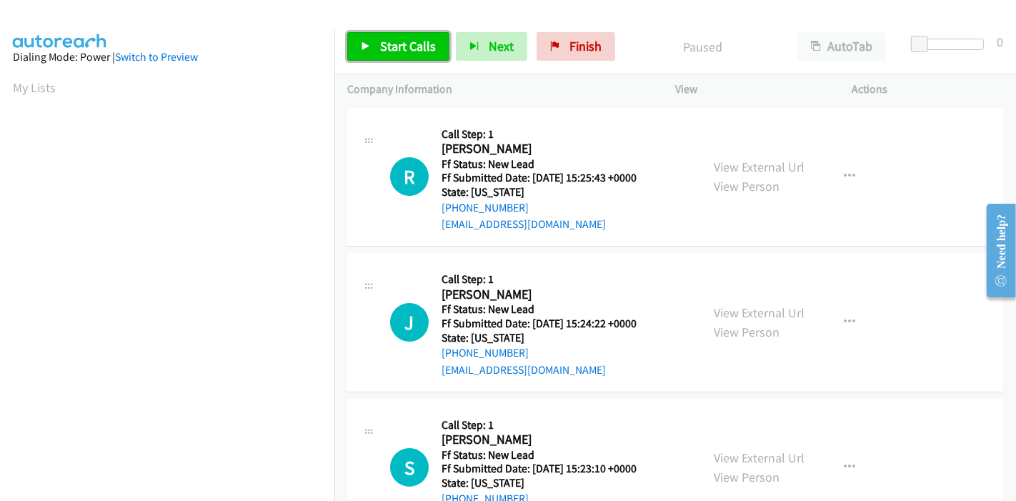
click at [369, 46] on icon at bounding box center [366, 47] width 10 height 10
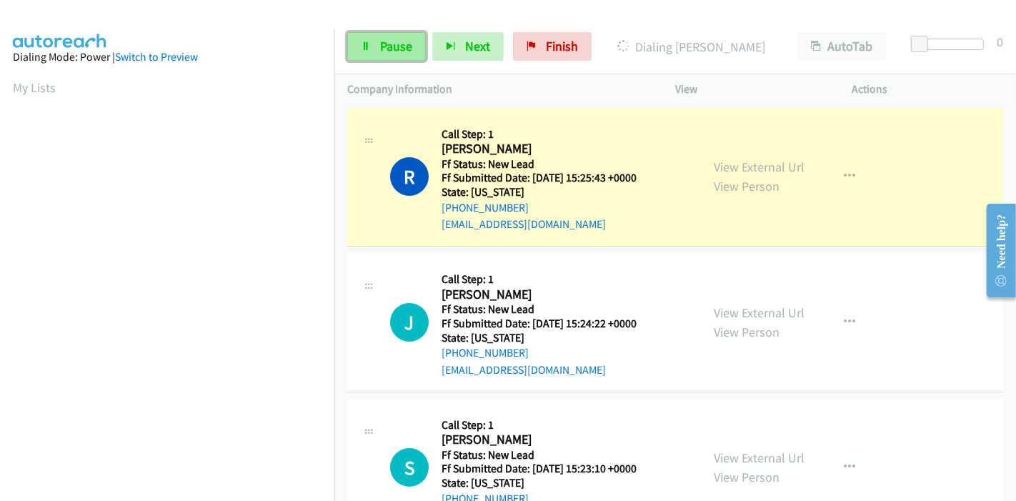
click at [365, 39] on link "Pause" at bounding box center [386, 46] width 79 height 29
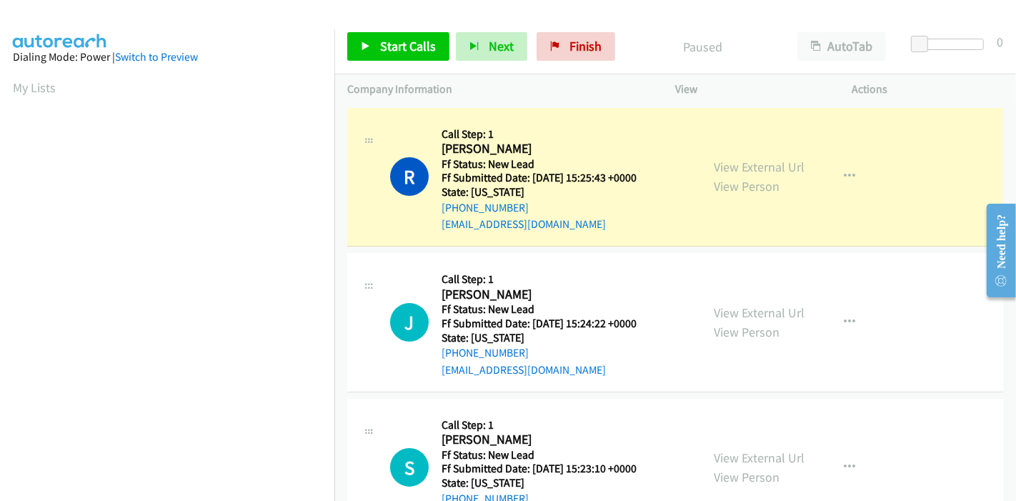
scroll to position [302, 0]
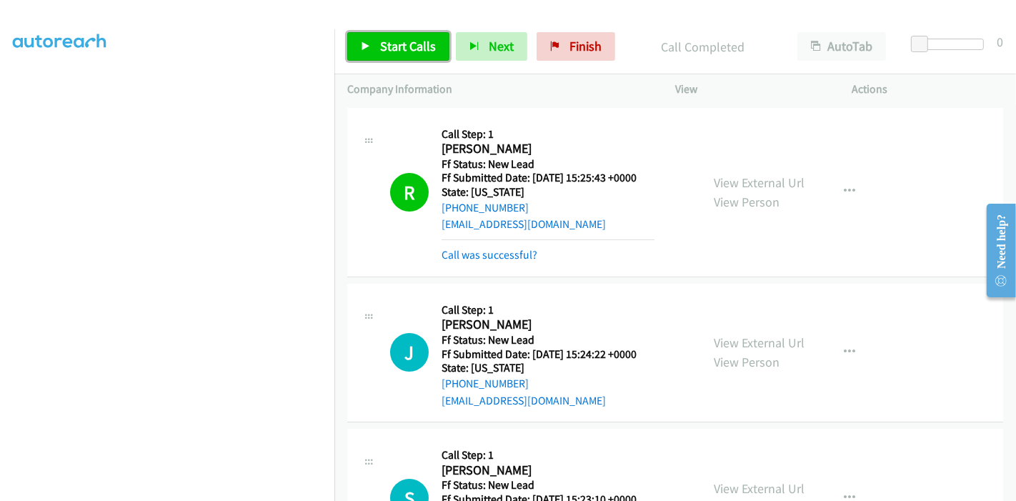
click at [392, 46] on span "Start Calls" at bounding box center [408, 46] width 56 height 16
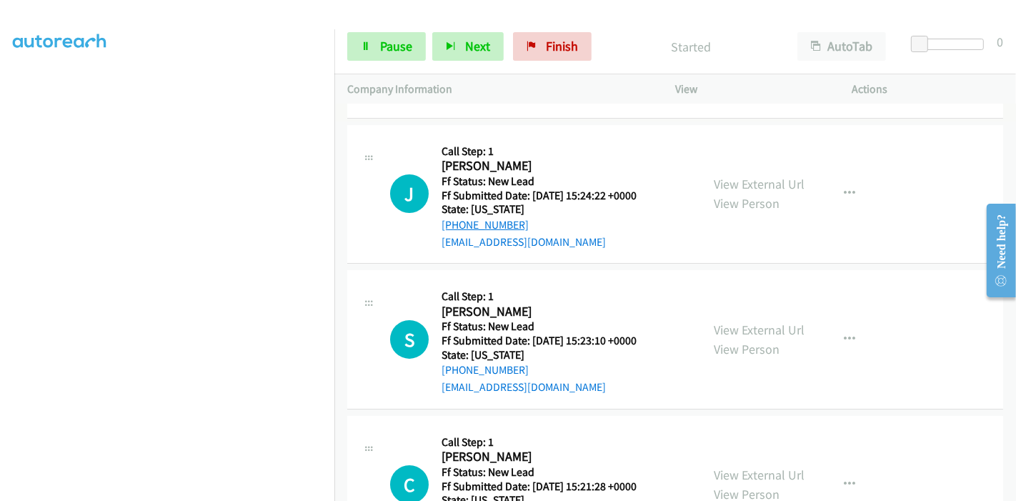
scroll to position [0, 0]
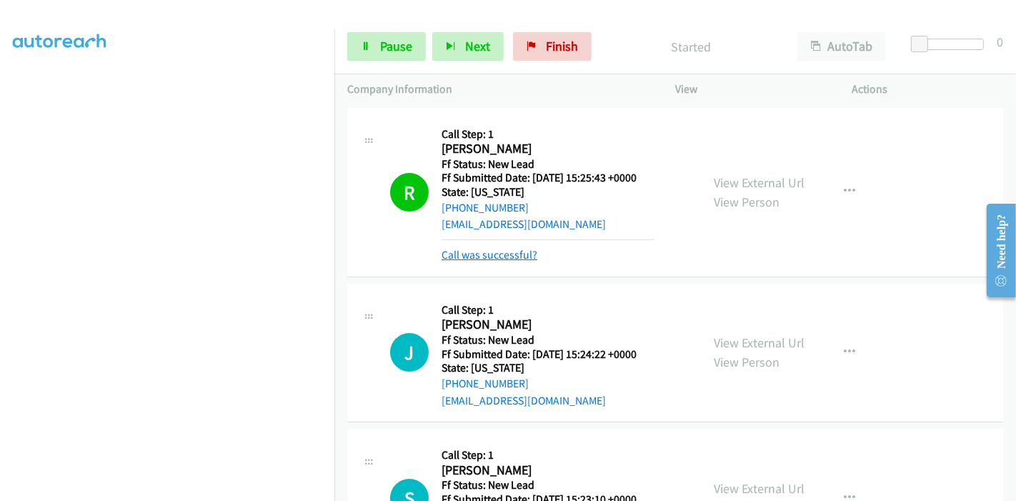
click at [482, 256] on link "Call was successful?" at bounding box center [490, 255] width 96 height 14
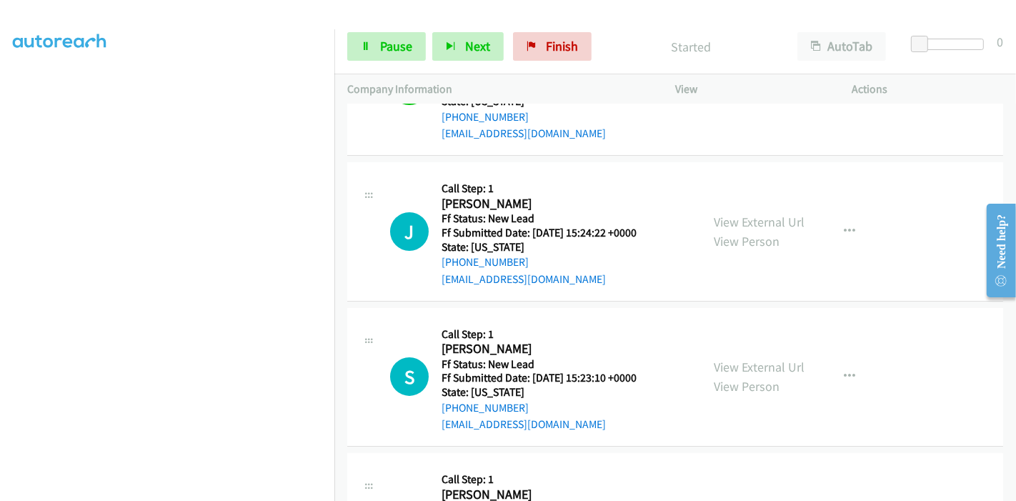
scroll to position [159, 0]
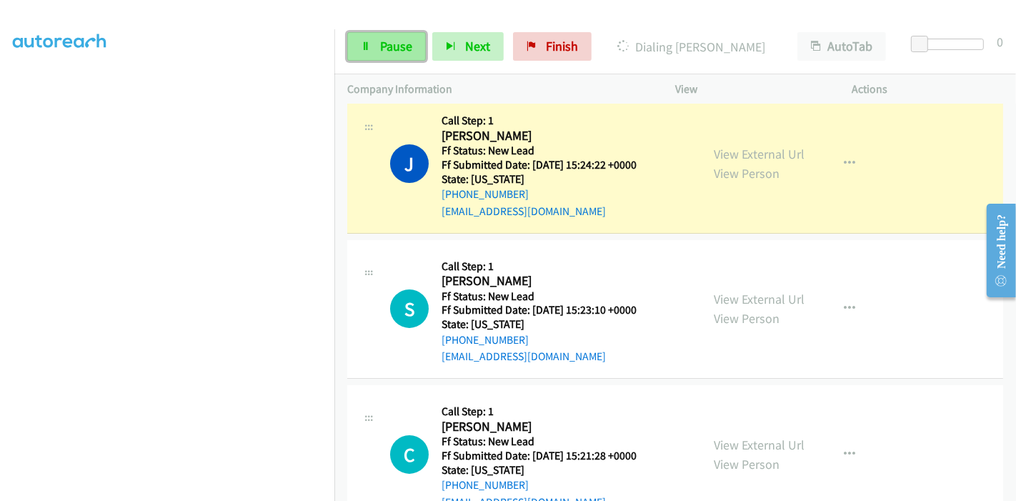
click at [365, 51] on link "Pause" at bounding box center [386, 46] width 79 height 29
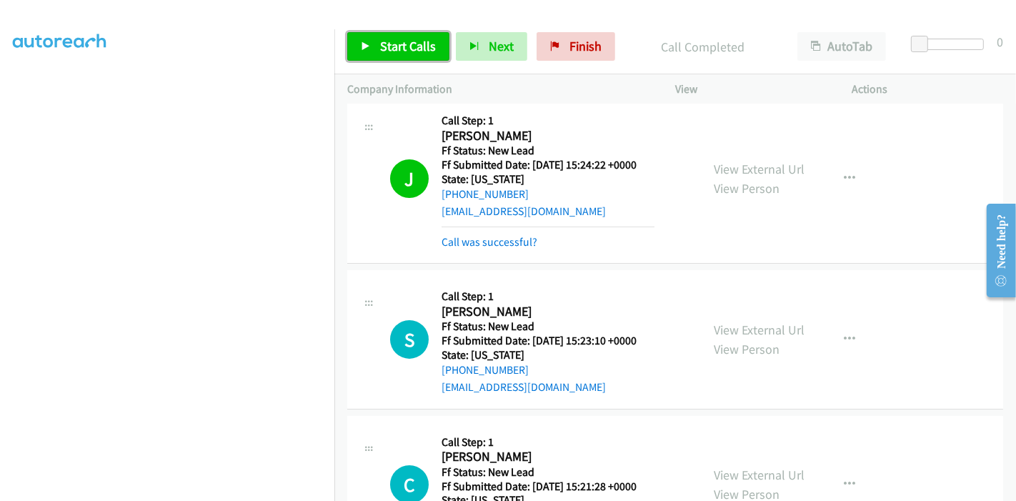
click at [392, 44] on span "Start Calls" at bounding box center [408, 46] width 56 height 16
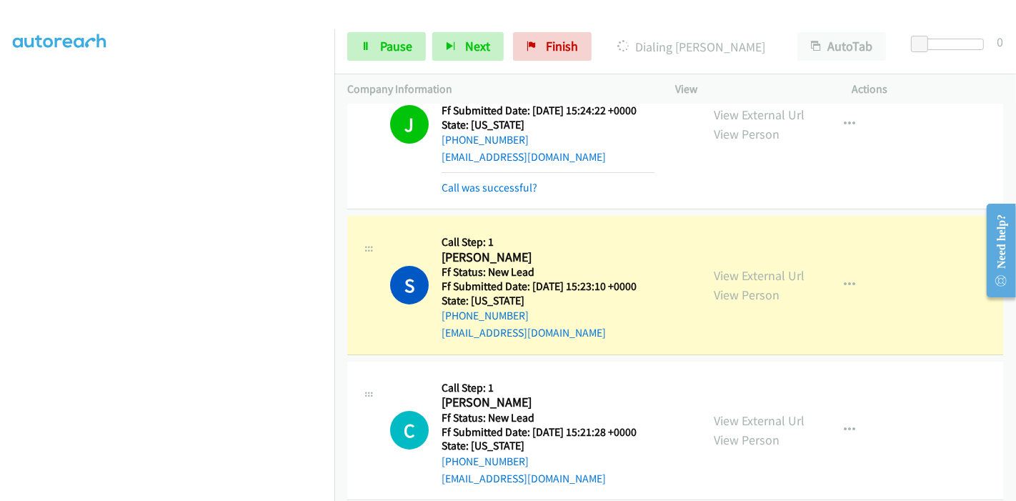
scroll to position [238, 0]
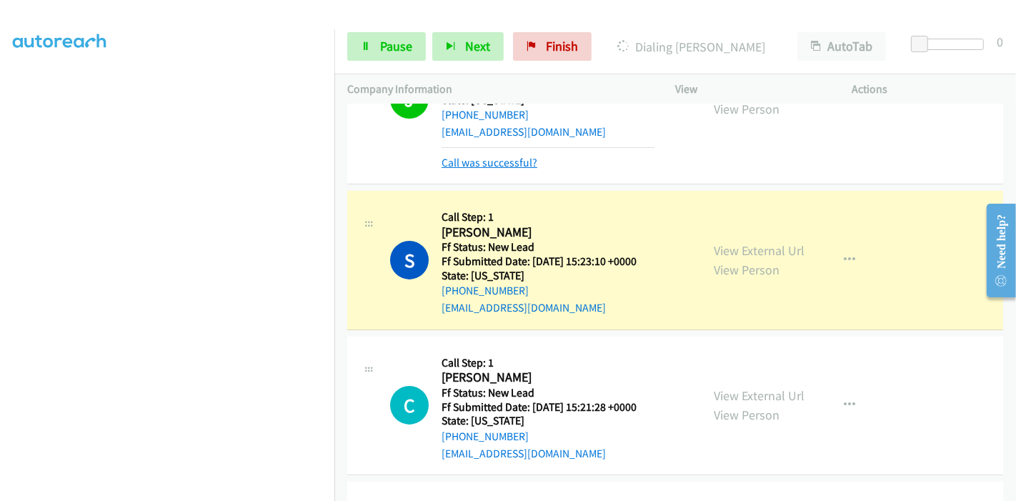
click at [494, 164] on link "Call was successful?" at bounding box center [490, 163] width 96 height 14
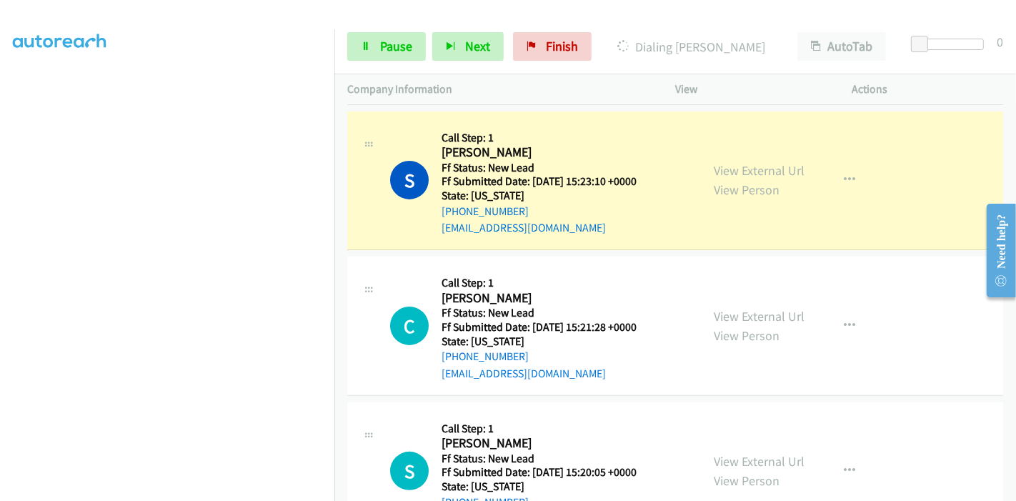
scroll to position [302, 0]
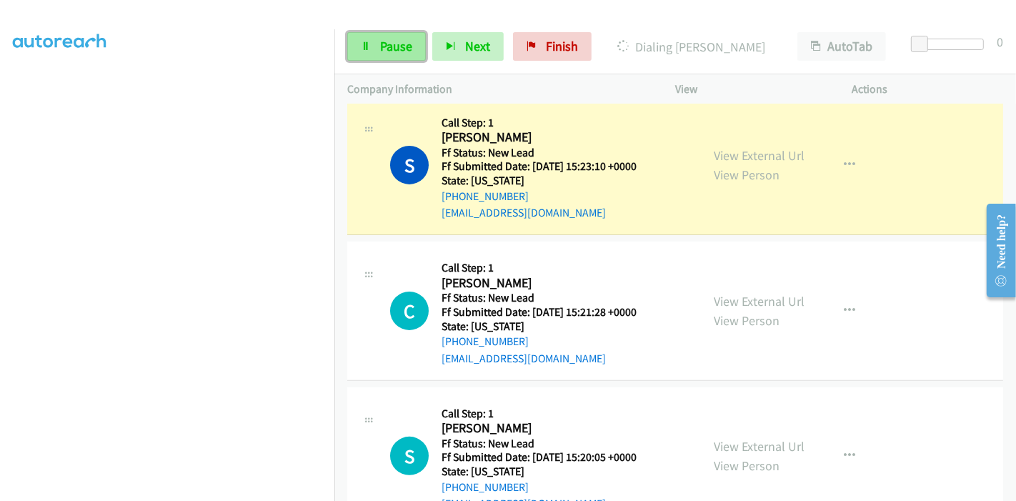
click at [384, 39] on span "Pause" at bounding box center [396, 46] width 32 height 16
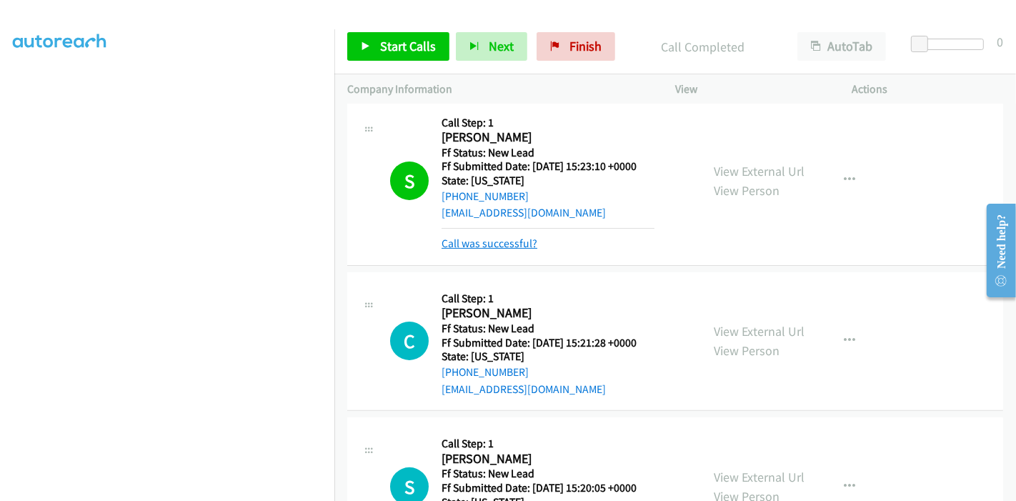
click at [491, 241] on link "Call was successful?" at bounding box center [490, 244] width 96 height 14
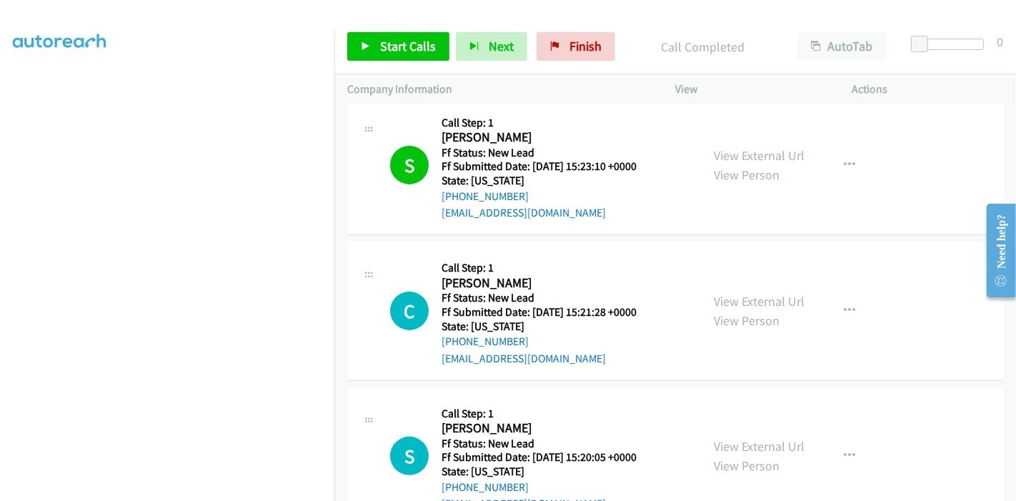
scroll to position [317, 0]
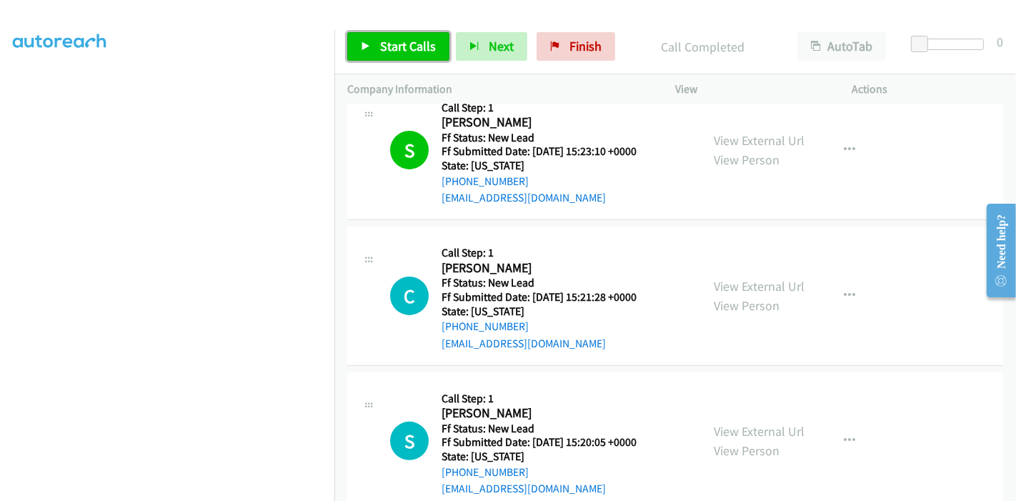
click at [384, 49] on span "Start Calls" at bounding box center [408, 46] width 56 height 16
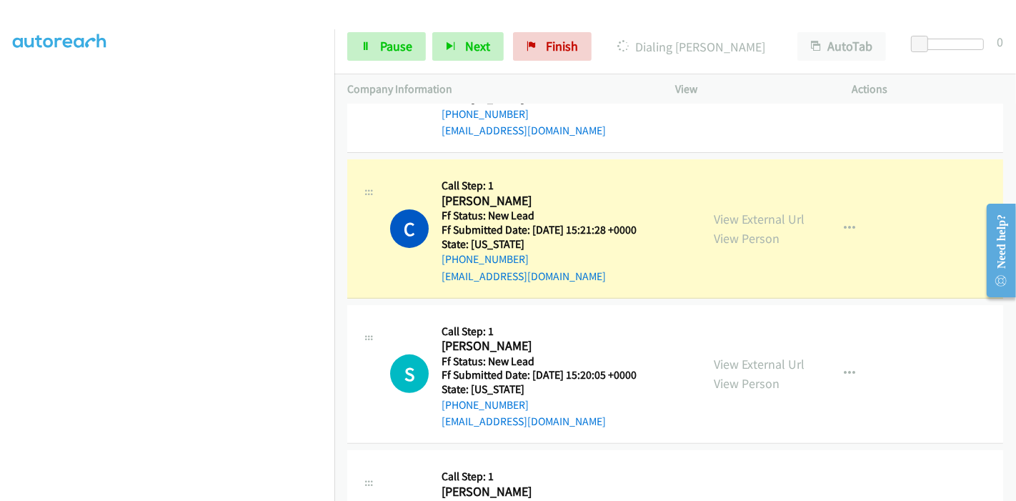
scroll to position [476, 0]
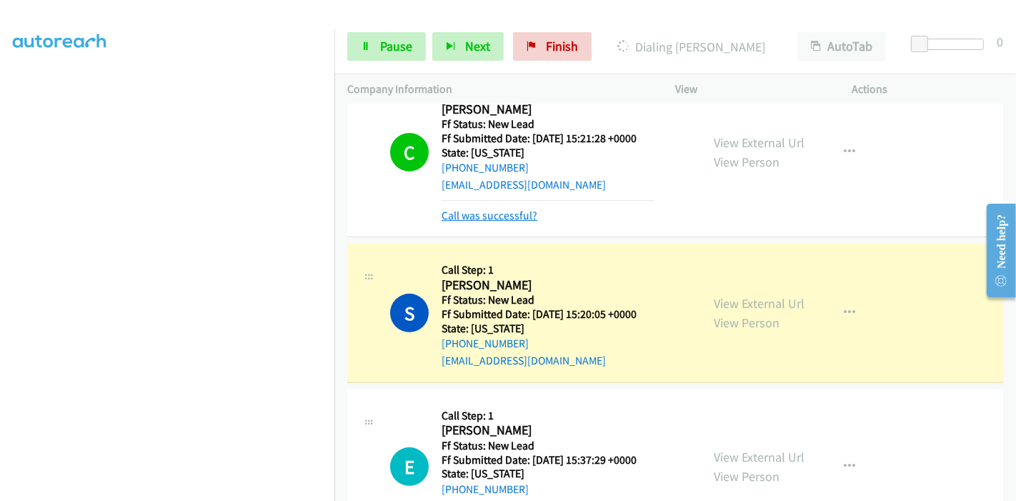
click at [491, 216] on link "Call was successful?" at bounding box center [490, 216] width 96 height 14
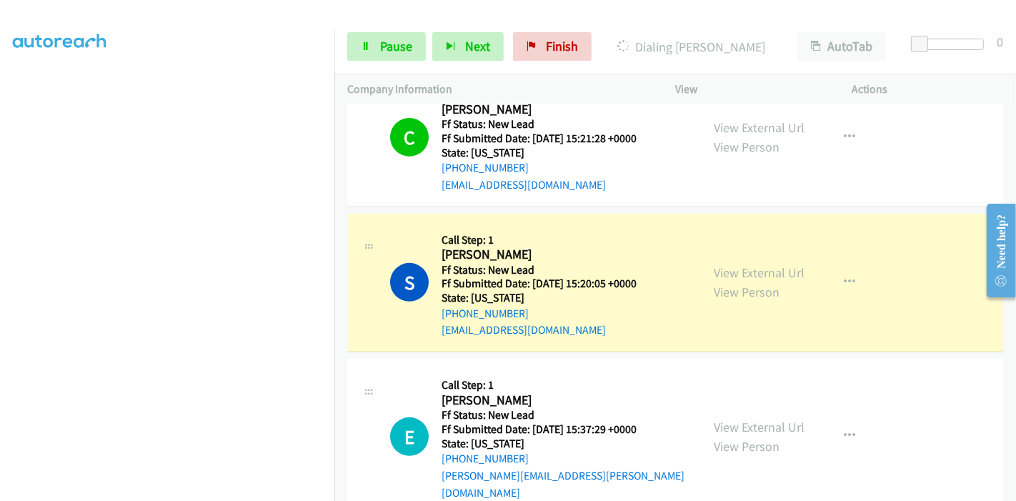
scroll to position [555, 0]
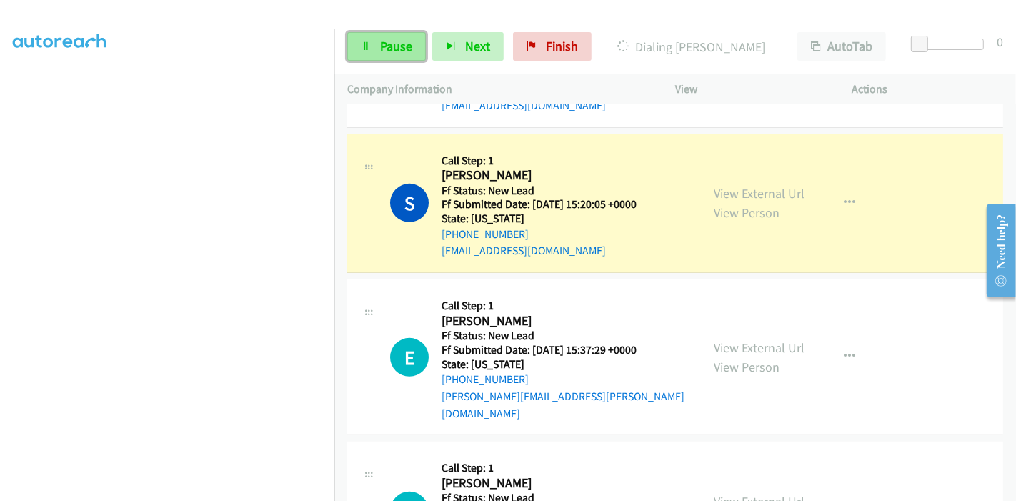
click at [392, 54] on span "Pause" at bounding box center [396, 46] width 32 height 16
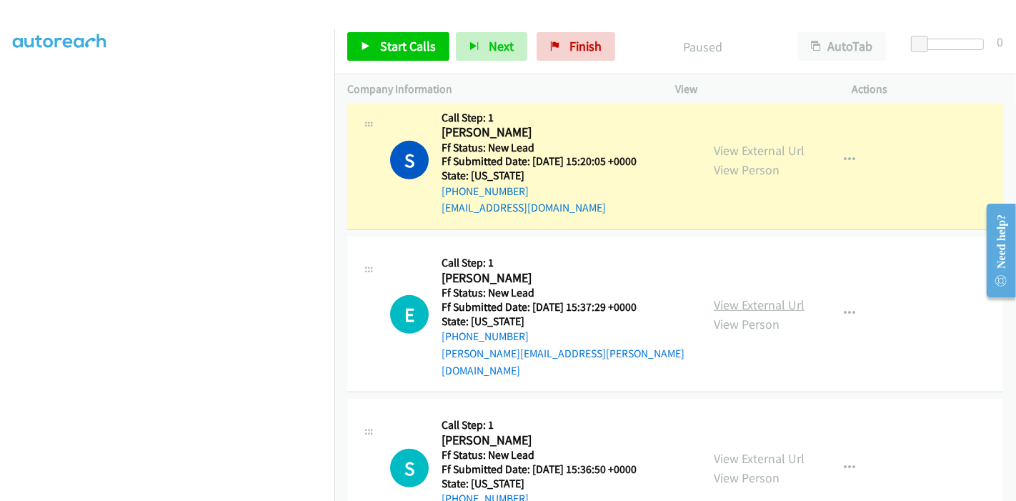
scroll to position [635, 0]
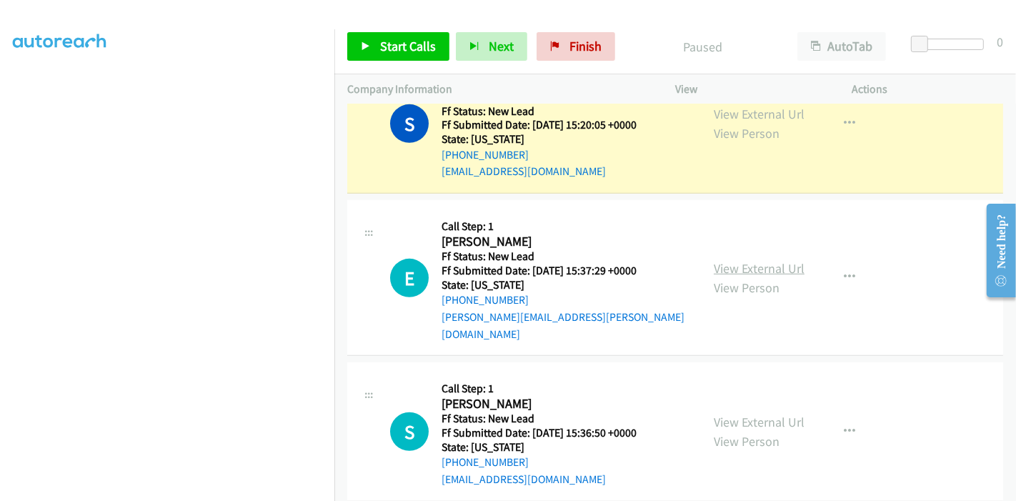
click at [739, 260] on link "View External Url" at bounding box center [759, 268] width 91 height 16
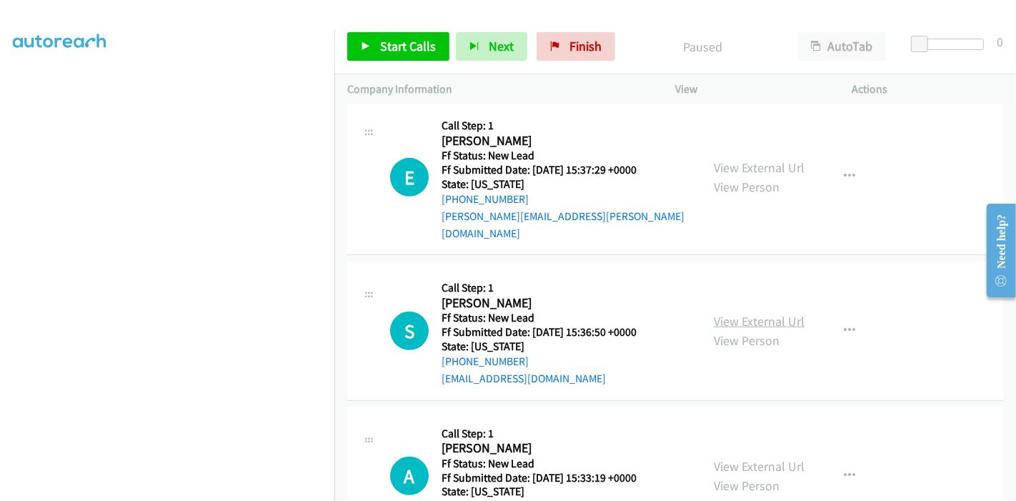
scroll to position [784, 0]
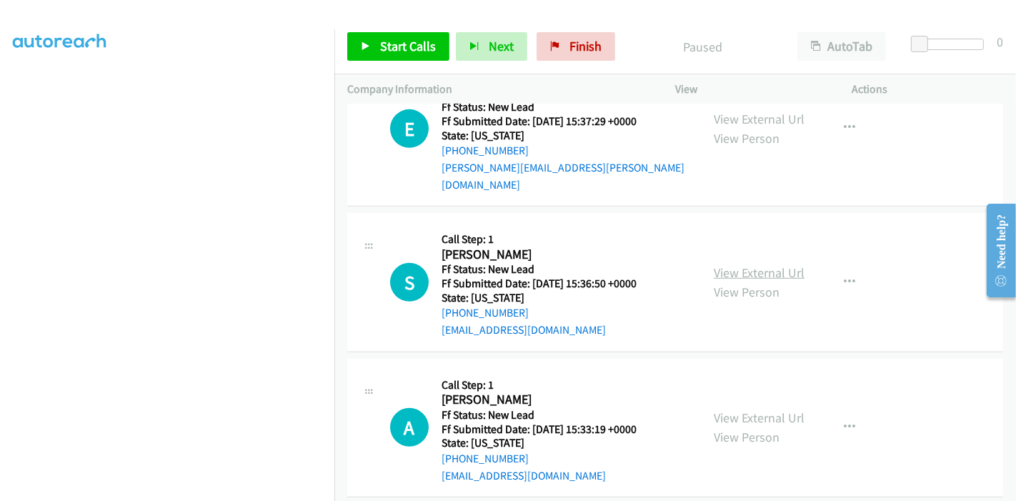
click at [741, 264] on link "View External Url" at bounding box center [759, 272] width 91 height 16
click at [743, 409] on link "View External Url" at bounding box center [759, 417] width 91 height 16
click at [394, 50] on span "Start Calls" at bounding box center [408, 46] width 56 height 16
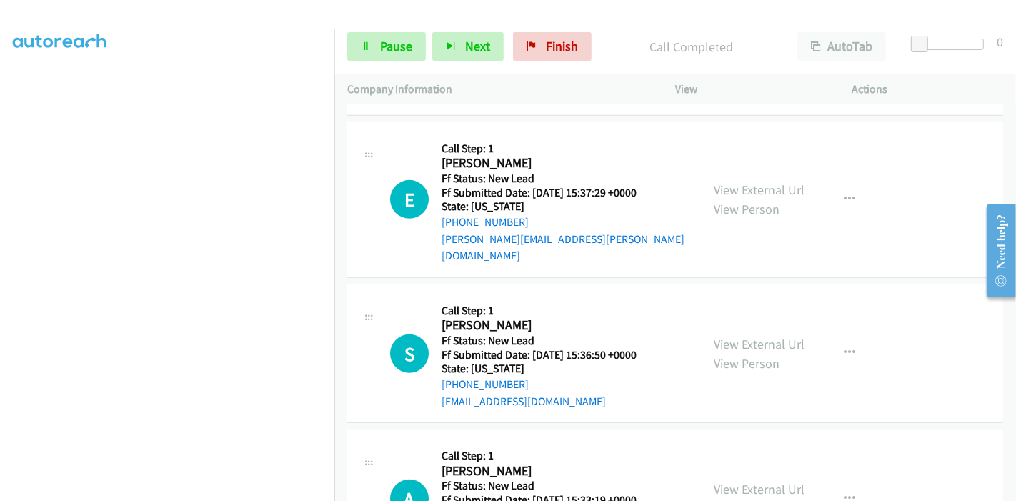
scroll to position [575, 0]
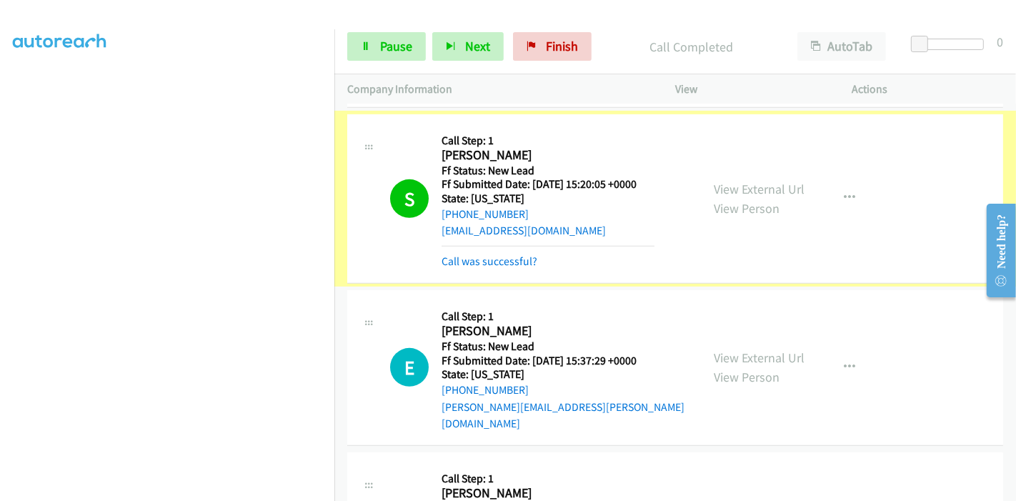
click at [463, 262] on link "Call was successful?" at bounding box center [490, 261] width 96 height 14
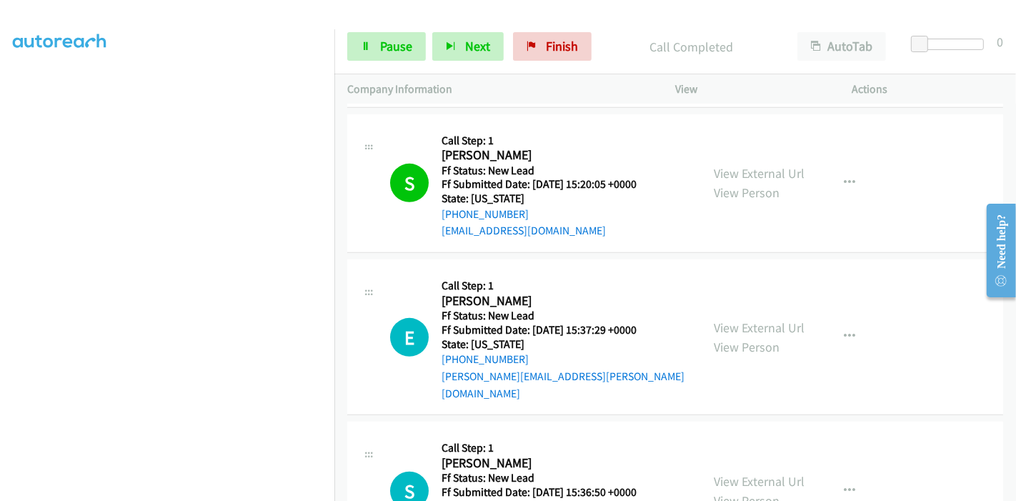
click at [521, 267] on div "E Callback Scheduled Call Step: 1 Emily Purry America/Los_Angeles Ff Status: Ne…" at bounding box center [675, 337] width 656 height 156
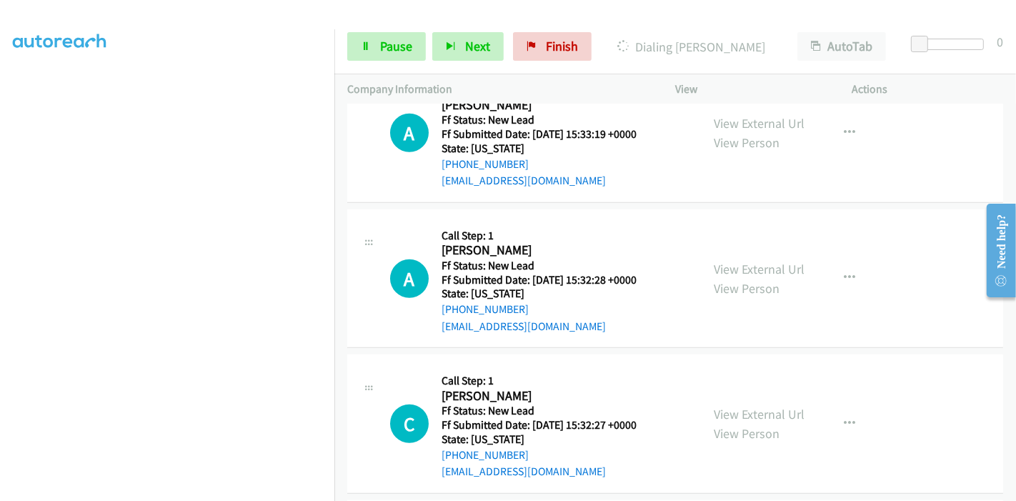
scroll to position [1116, 0]
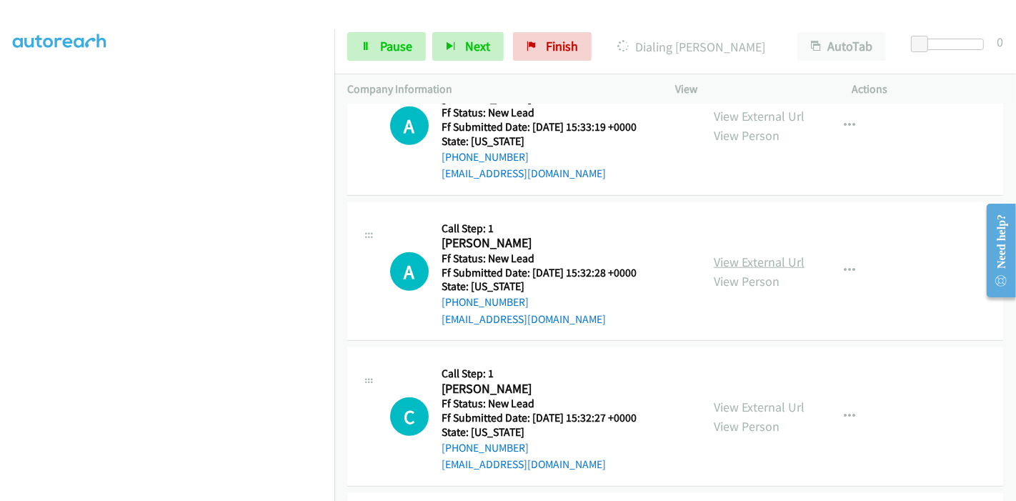
click at [730, 254] on link "View External Url" at bounding box center [759, 262] width 91 height 16
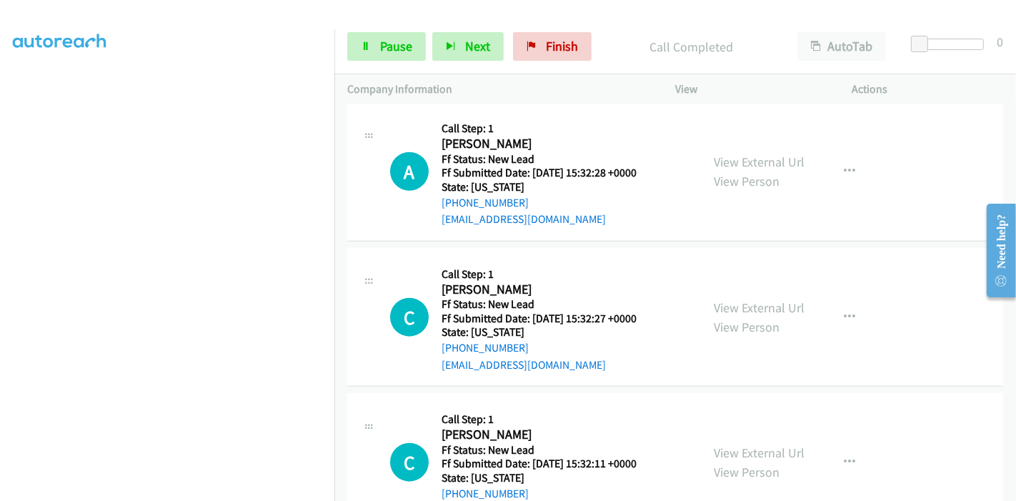
scroll to position [1280, 0]
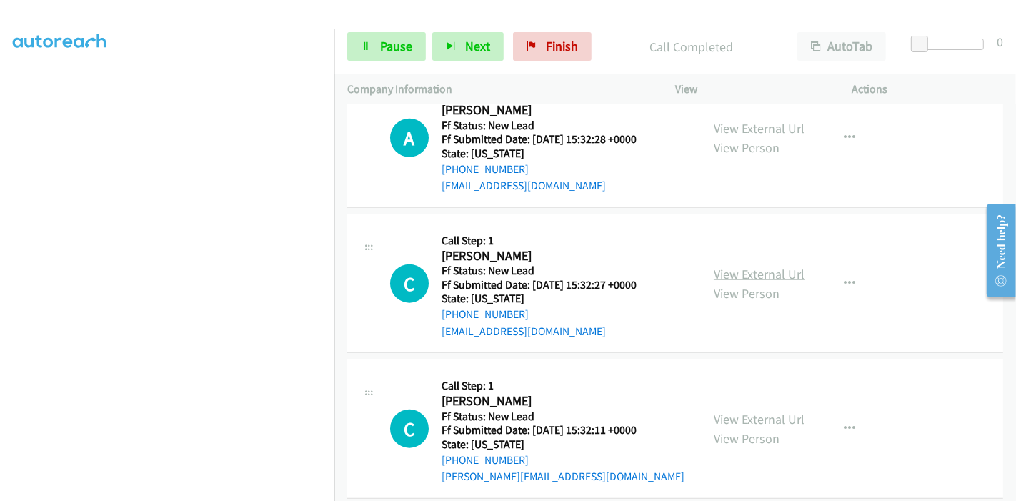
click at [732, 266] on link "View External Url" at bounding box center [759, 274] width 91 height 16
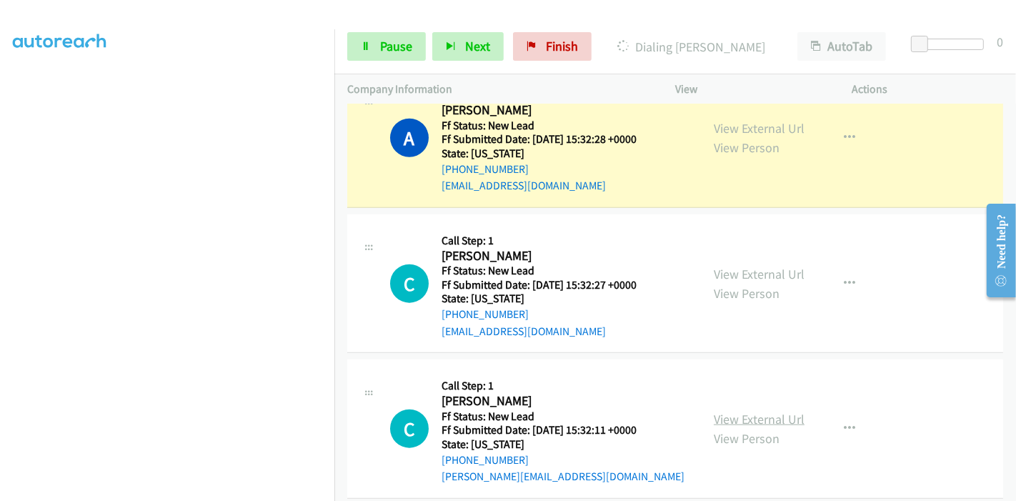
click at [769, 411] on link "View External Url" at bounding box center [759, 419] width 91 height 16
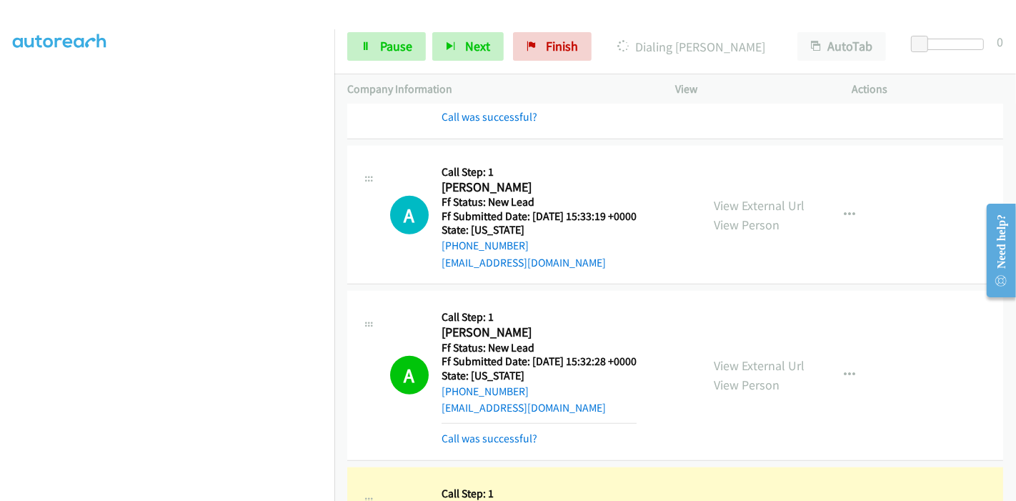
scroll to position [1136, 0]
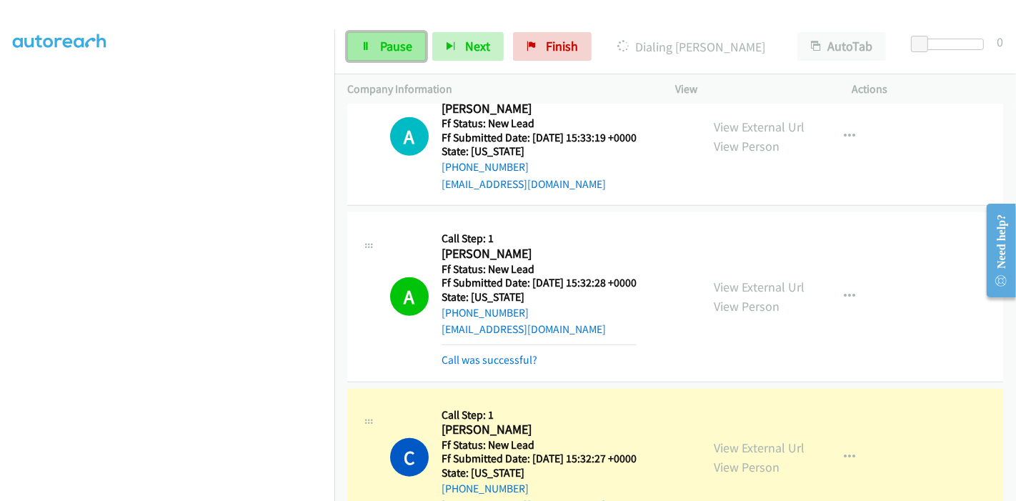
click at [402, 51] on span "Pause" at bounding box center [396, 46] width 32 height 16
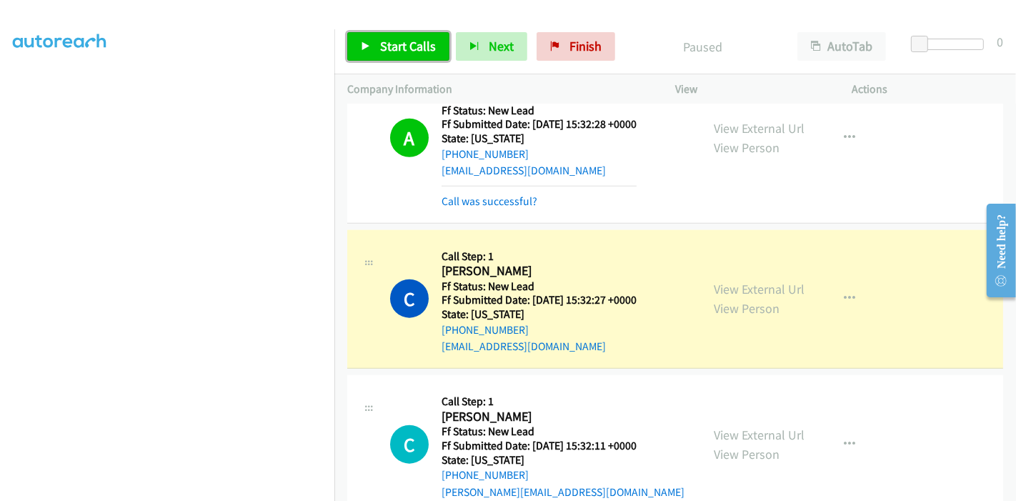
scroll to position [302, 0]
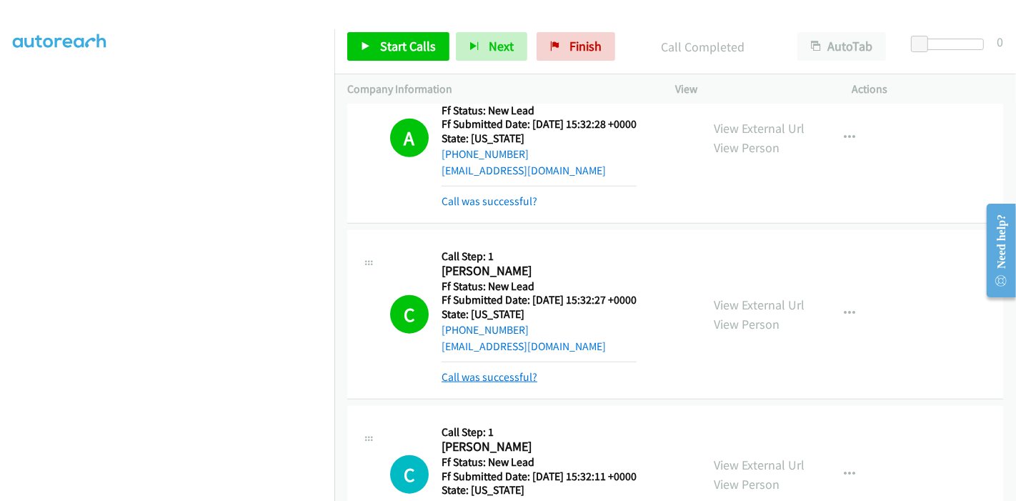
click at [516, 370] on link "Call was successful?" at bounding box center [490, 377] width 96 height 14
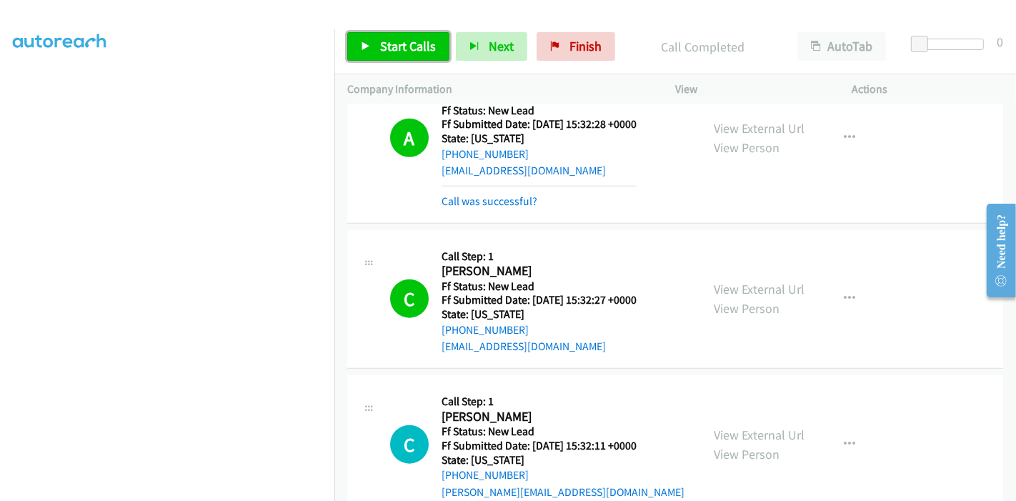
click at [388, 38] on span "Start Calls" at bounding box center [408, 46] width 56 height 16
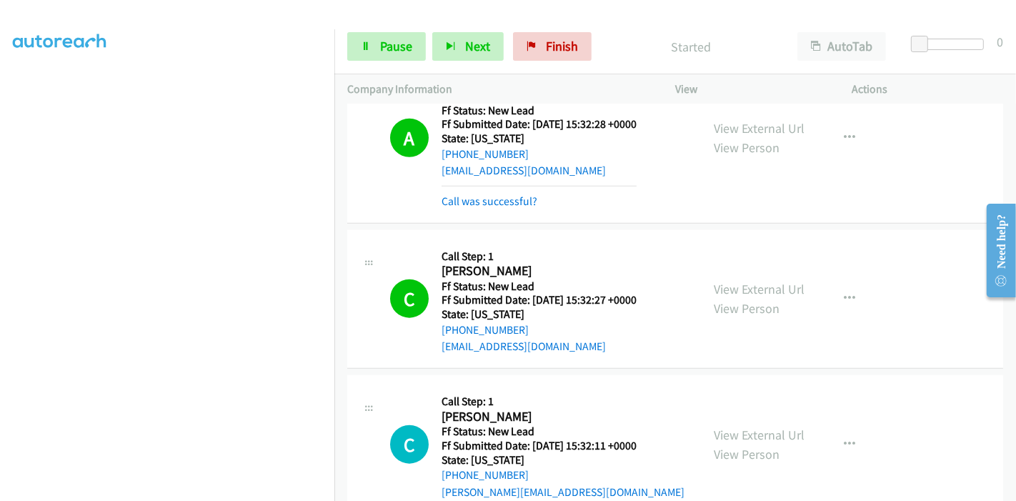
scroll to position [1374, 0]
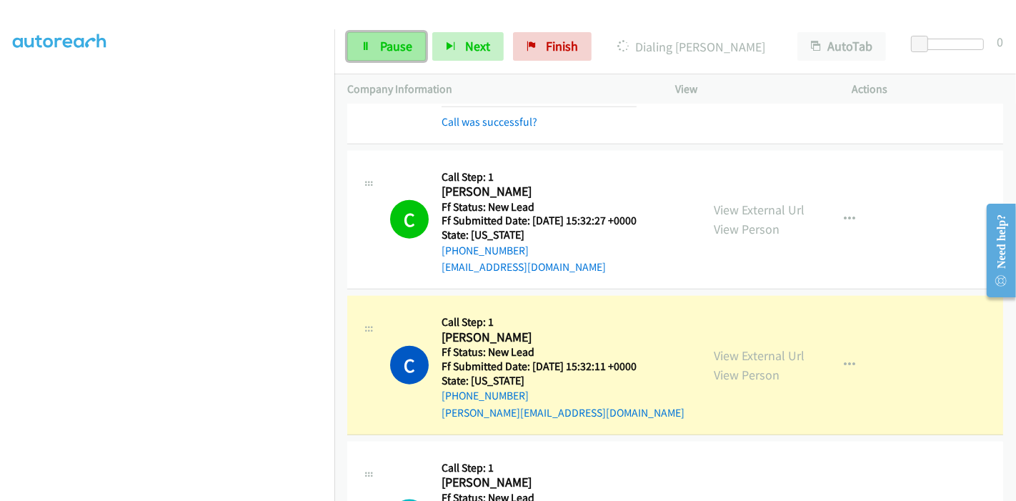
click at [387, 47] on span "Pause" at bounding box center [396, 46] width 32 height 16
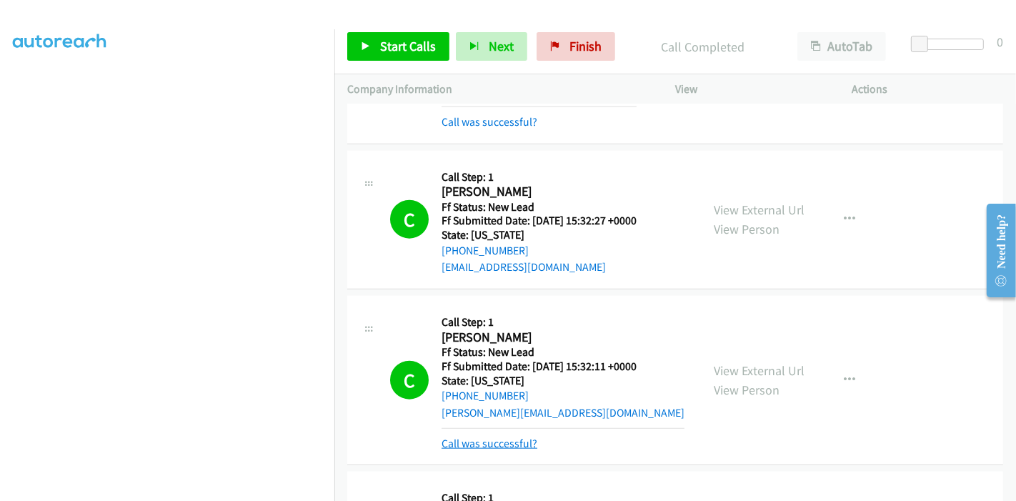
click at [479, 437] on link "Call was successful?" at bounding box center [490, 444] width 96 height 14
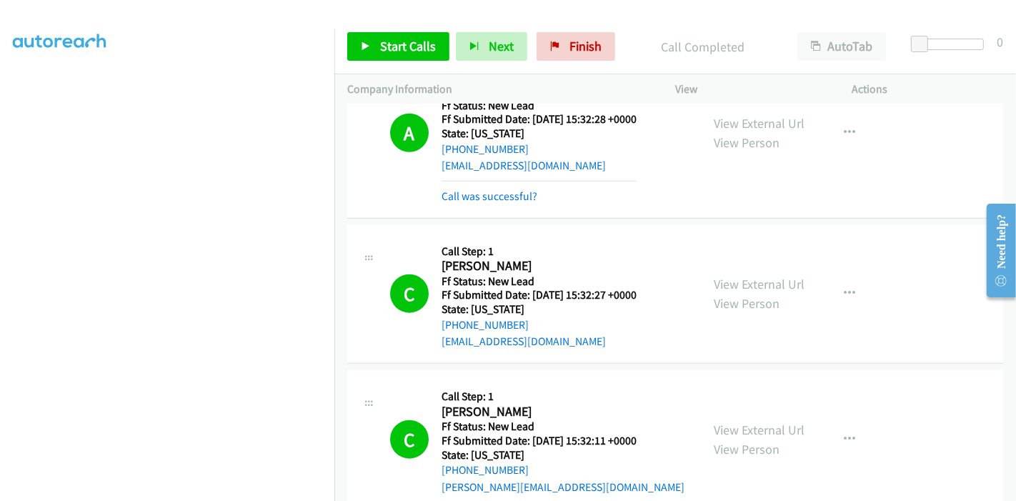
scroll to position [1215, 0]
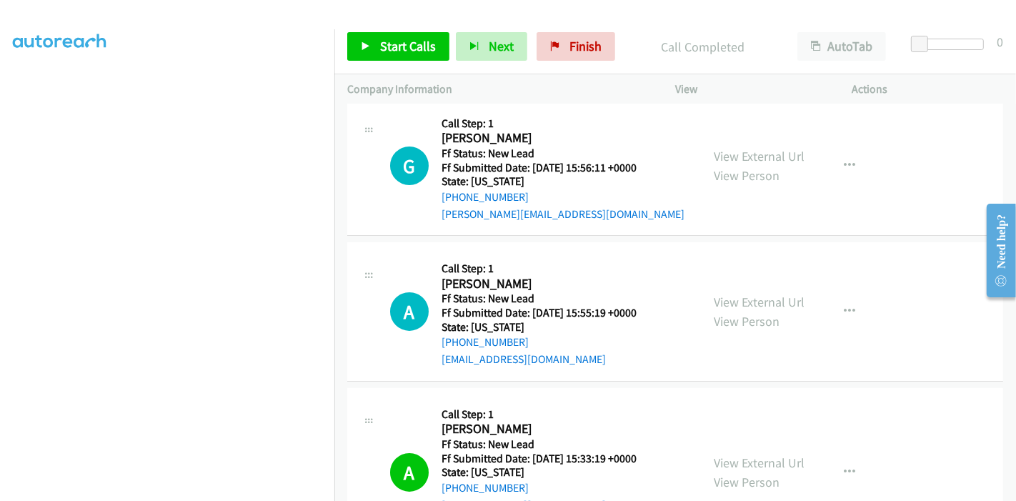
scroll to position [233, 0]
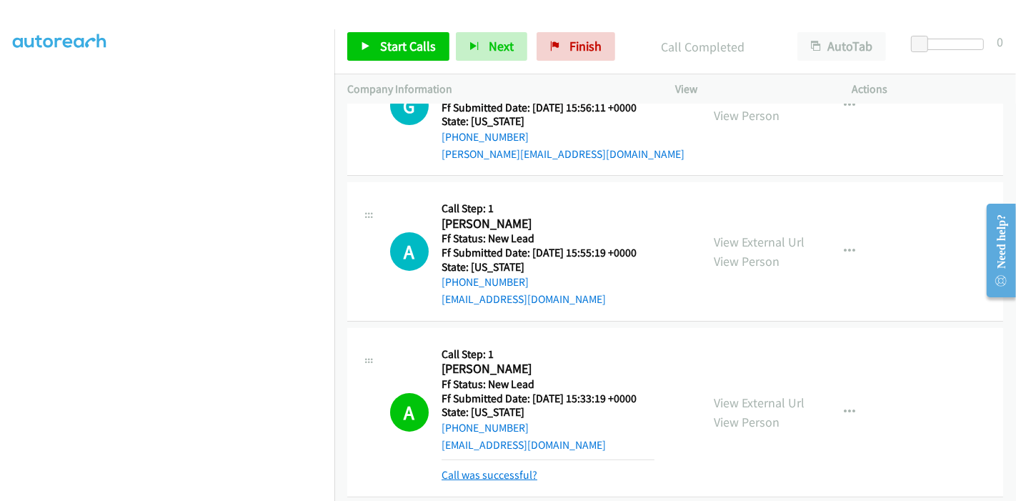
click at [500, 468] on link "Call was successful?" at bounding box center [490, 475] width 96 height 14
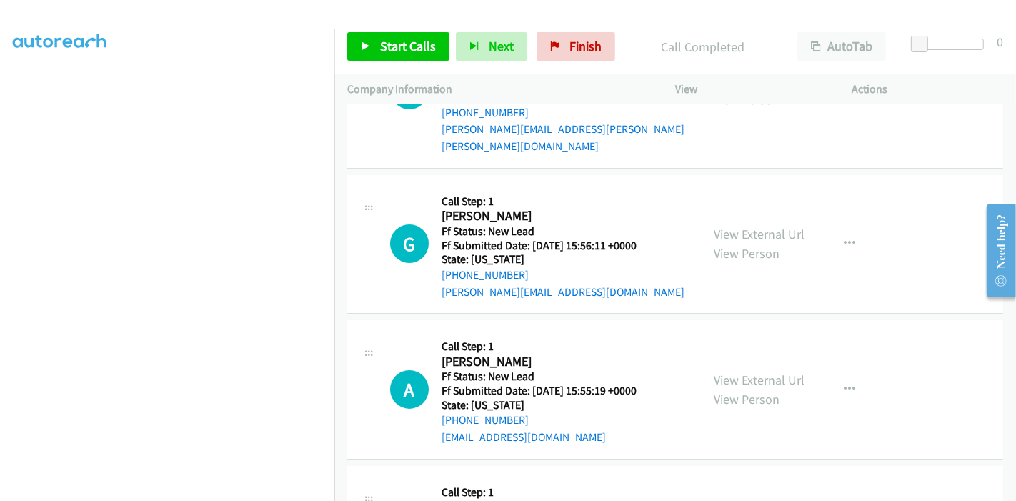
scroll to position [0, 0]
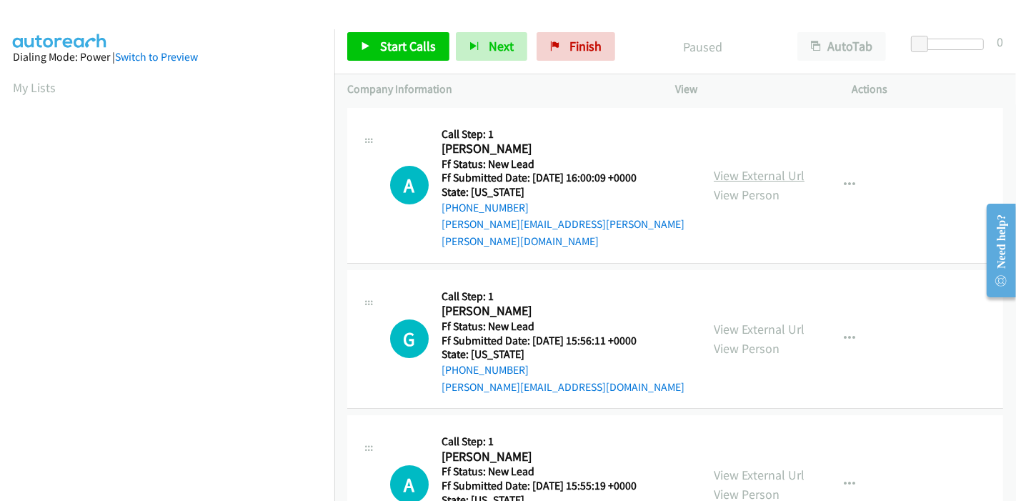
click at [765, 171] on link "View External Url" at bounding box center [759, 175] width 91 height 16
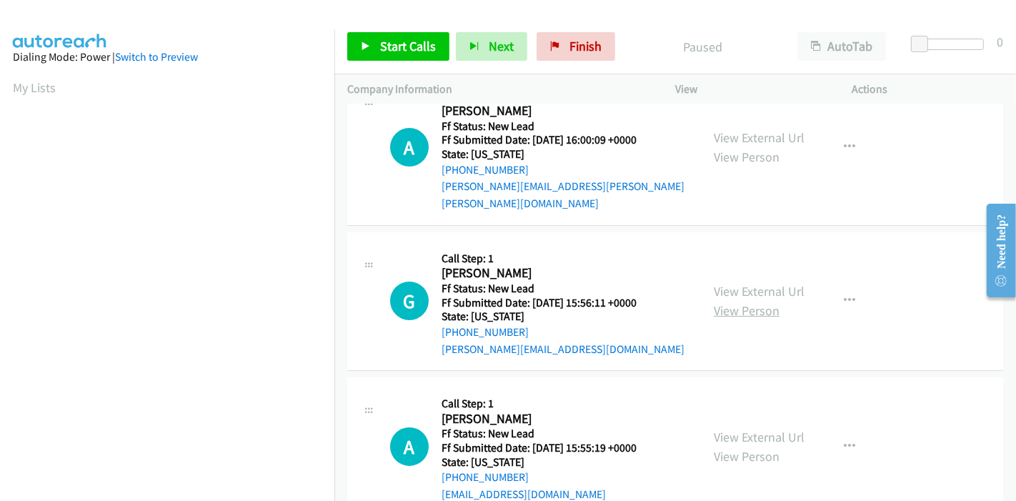
scroll to position [57, 0]
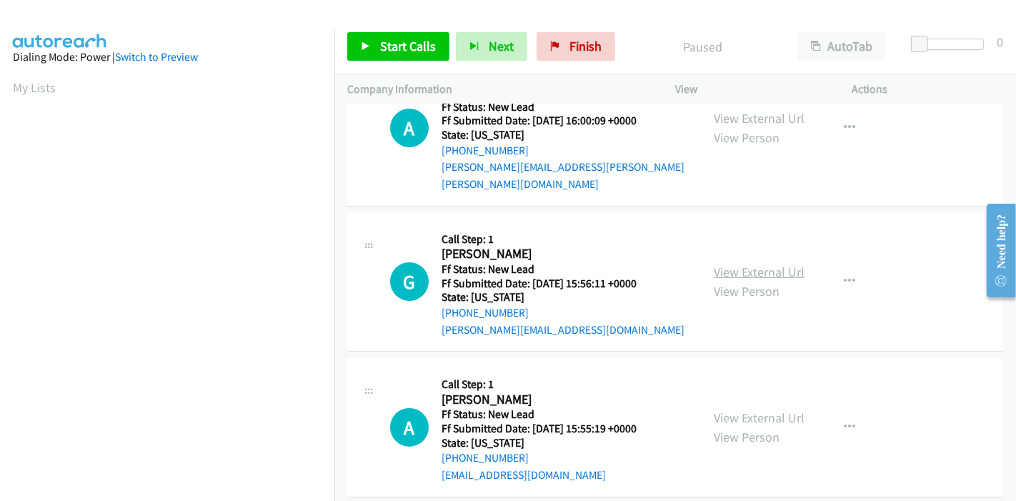
click at [753, 264] on link "View External Url" at bounding box center [759, 272] width 91 height 16
click at [760, 409] on link "View External Url" at bounding box center [759, 417] width 91 height 16
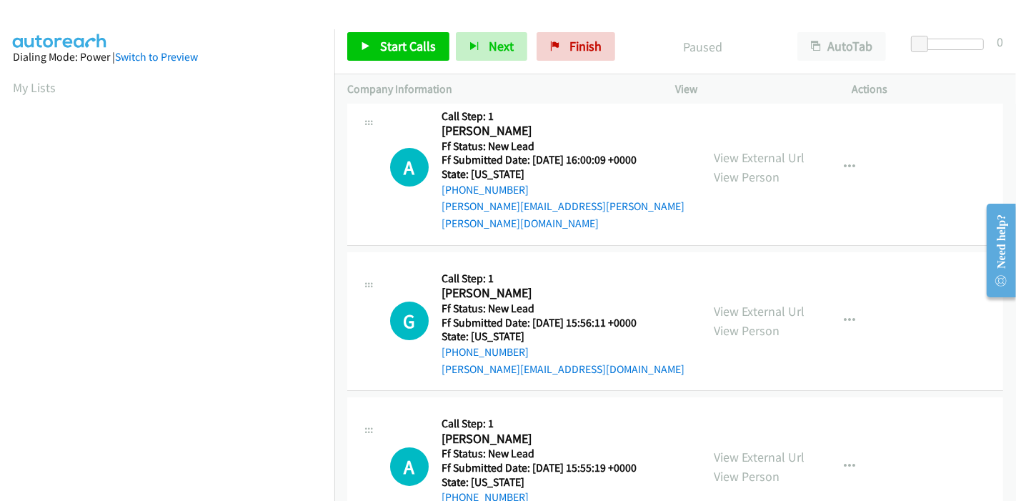
scroll to position [0, 0]
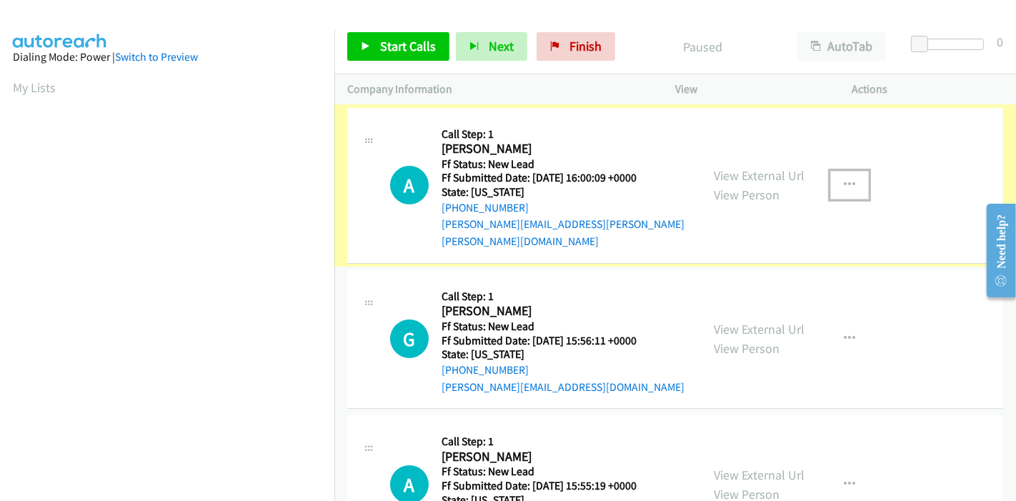
click at [834, 176] on button "button" at bounding box center [849, 185] width 39 height 29
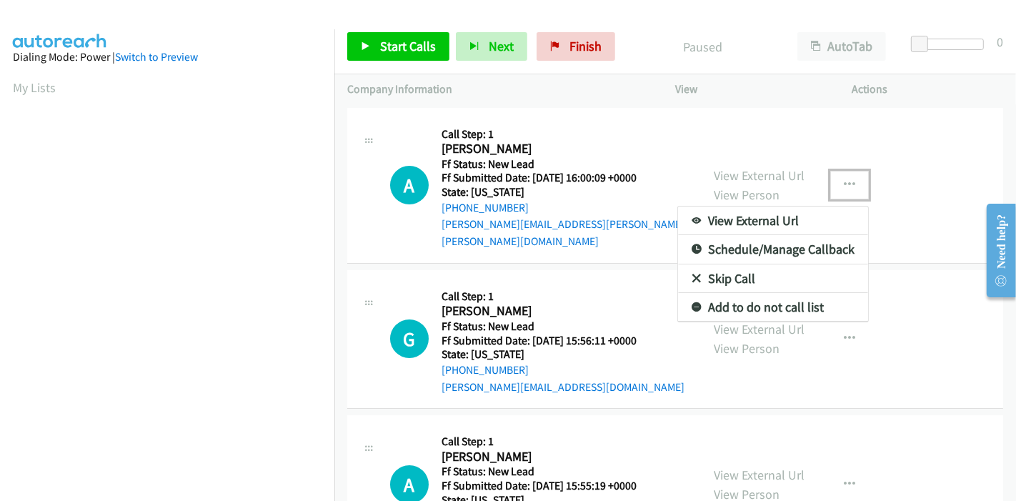
click at [737, 267] on link "Skip Call" at bounding box center [773, 278] width 190 height 29
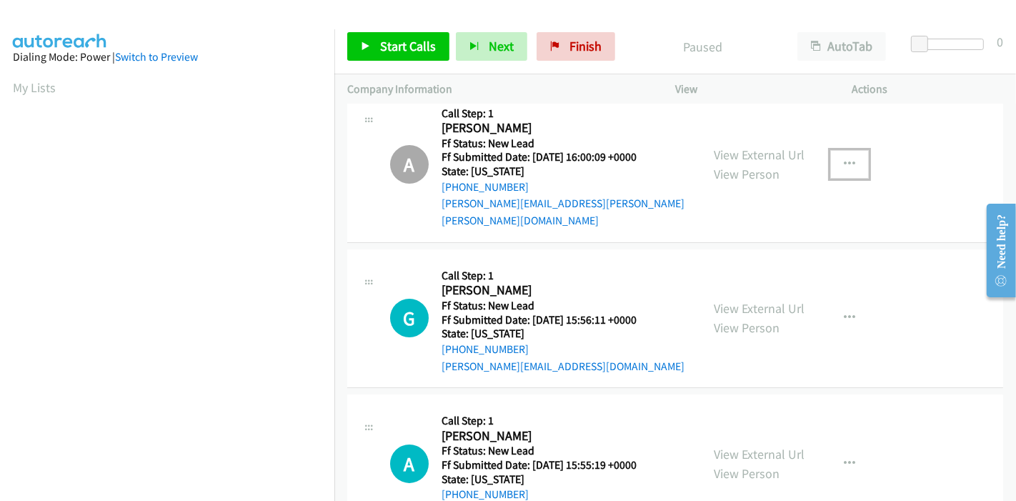
scroll to position [57, 0]
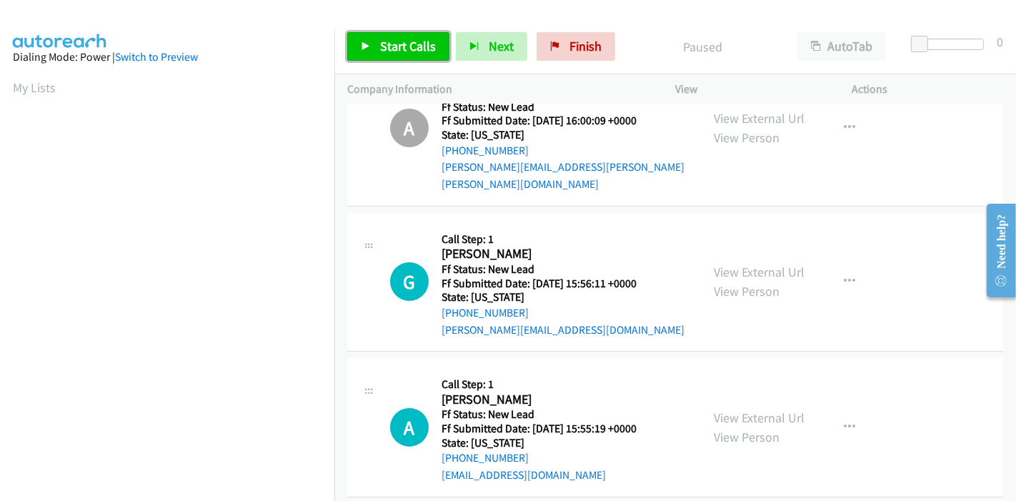
click at [384, 46] on span "Start Calls" at bounding box center [408, 46] width 56 height 16
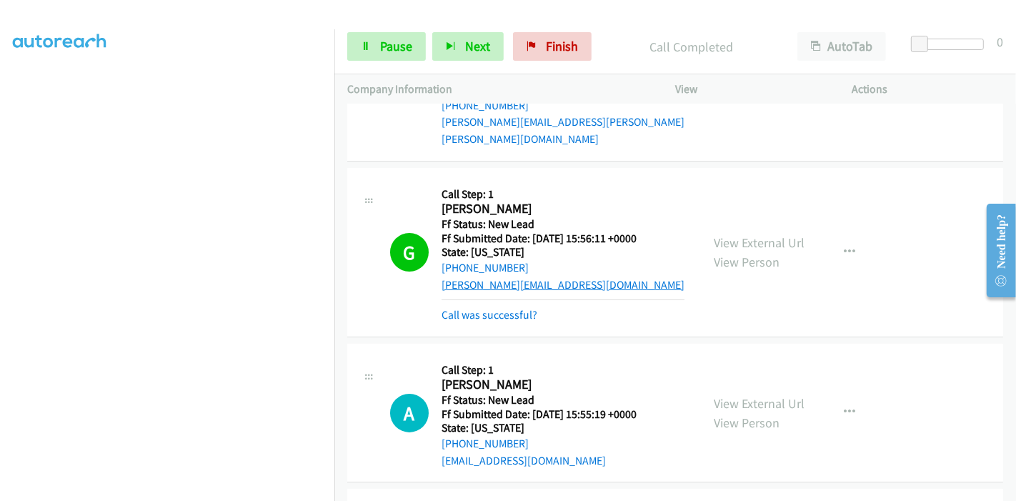
scroll to position [136, 0]
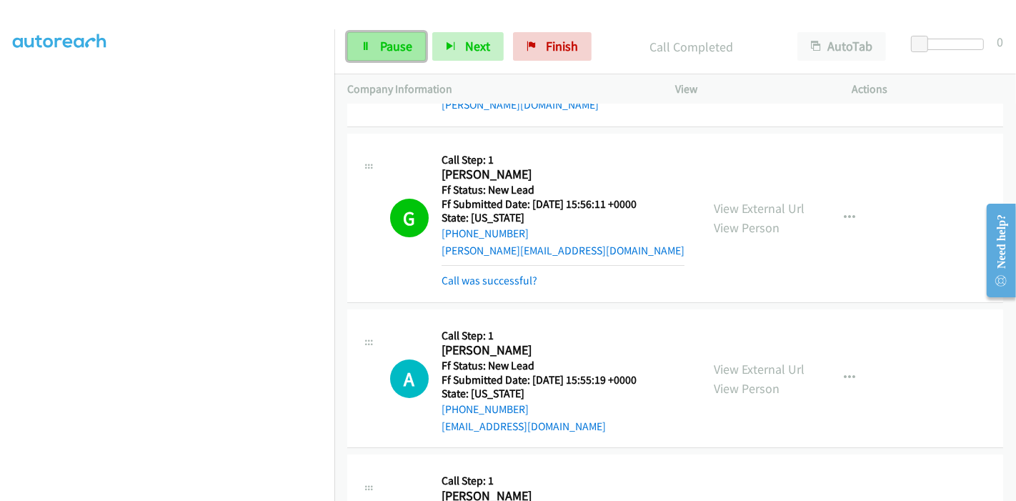
click at [385, 41] on span "Pause" at bounding box center [396, 46] width 32 height 16
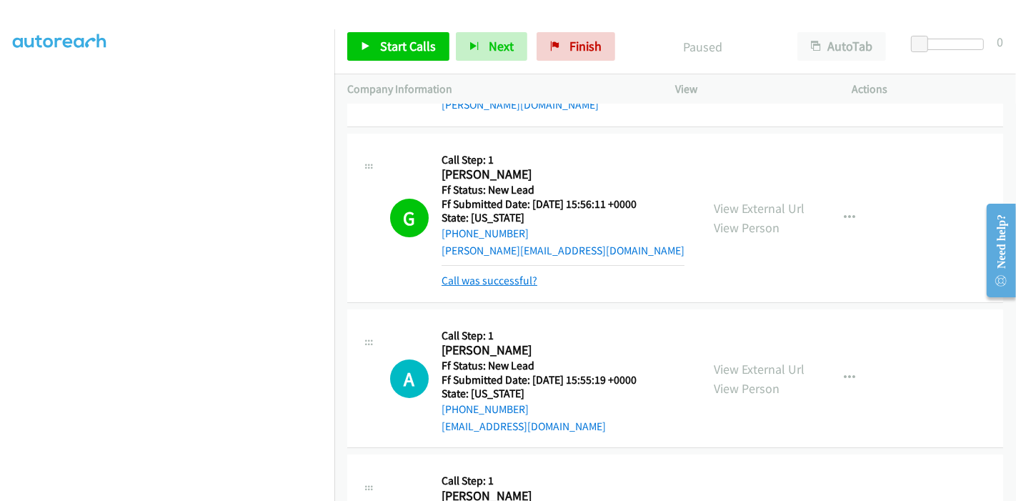
click at [512, 274] on link "Call was successful?" at bounding box center [490, 281] width 96 height 14
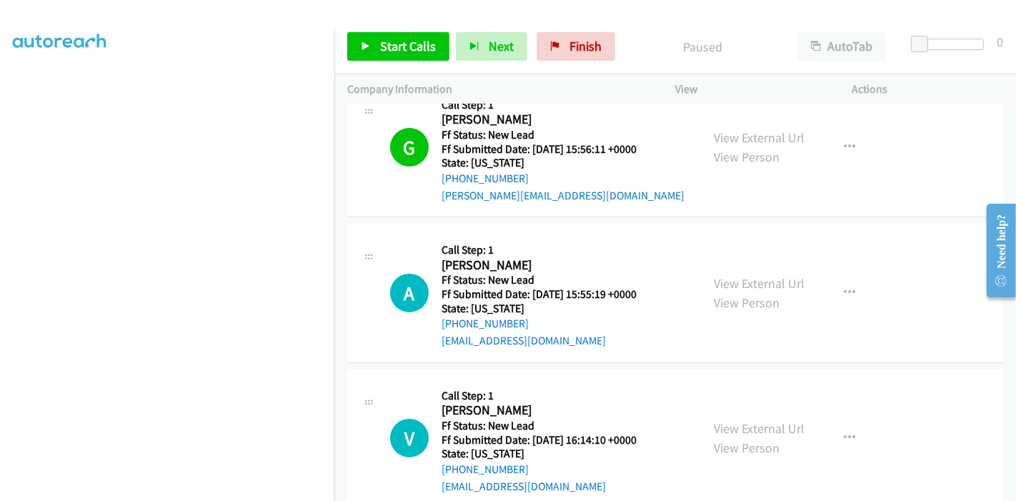
scroll to position [216, 0]
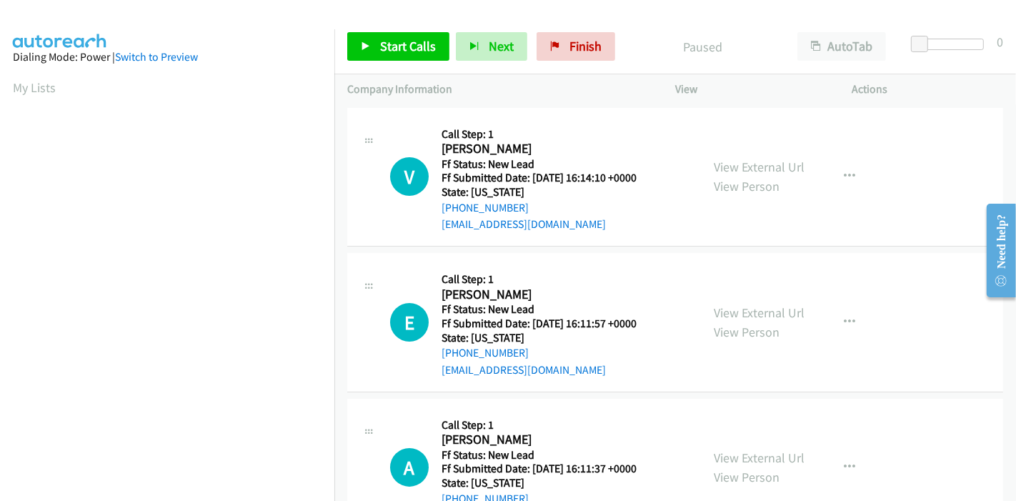
click at [582, 61] on div "Start Calls Pause Next Finish Paused AutoTab AutoTab 0" at bounding box center [675, 46] width 682 height 55
drag, startPoint x: 586, startPoint y: 50, endPoint x: 565, endPoint y: 56, distance: 21.5
click at [586, 50] on span "Finish" at bounding box center [586, 46] width 32 height 16
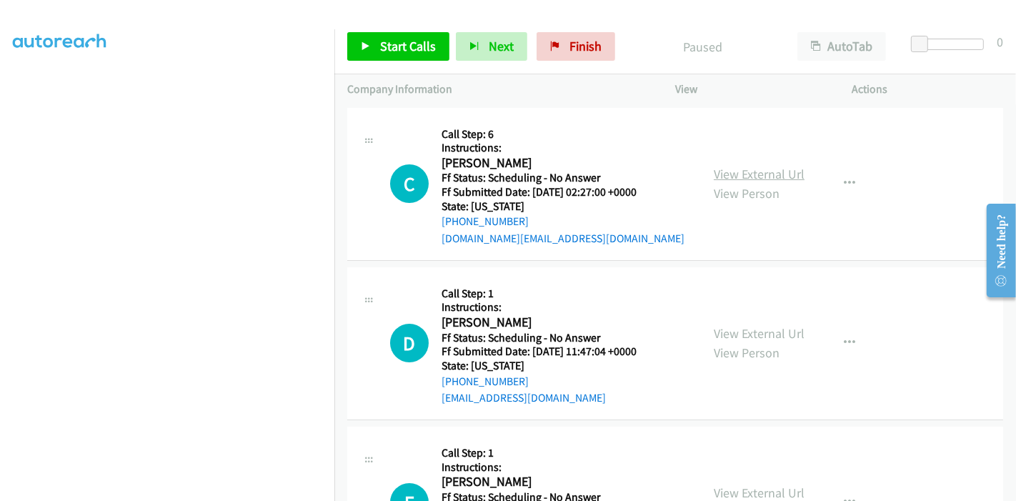
click at [725, 172] on link "View External Url" at bounding box center [759, 174] width 91 height 16
click at [722, 327] on link "View External Url" at bounding box center [759, 333] width 91 height 16
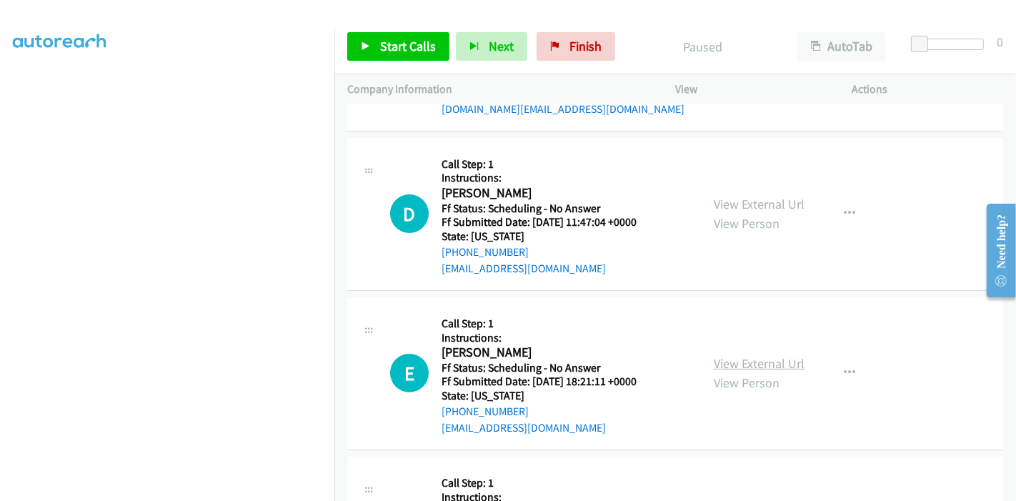
scroll to position [159, 0]
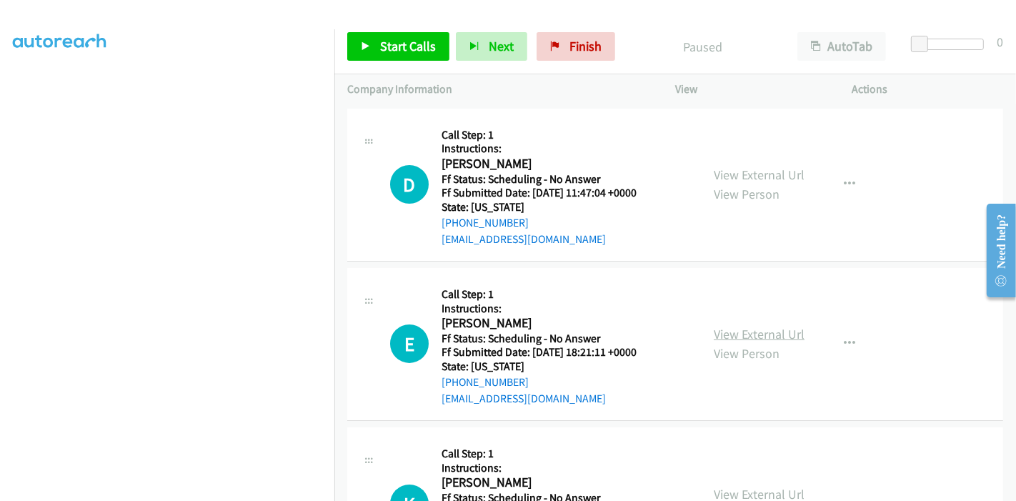
click at [720, 327] on link "View External Url" at bounding box center [759, 334] width 91 height 16
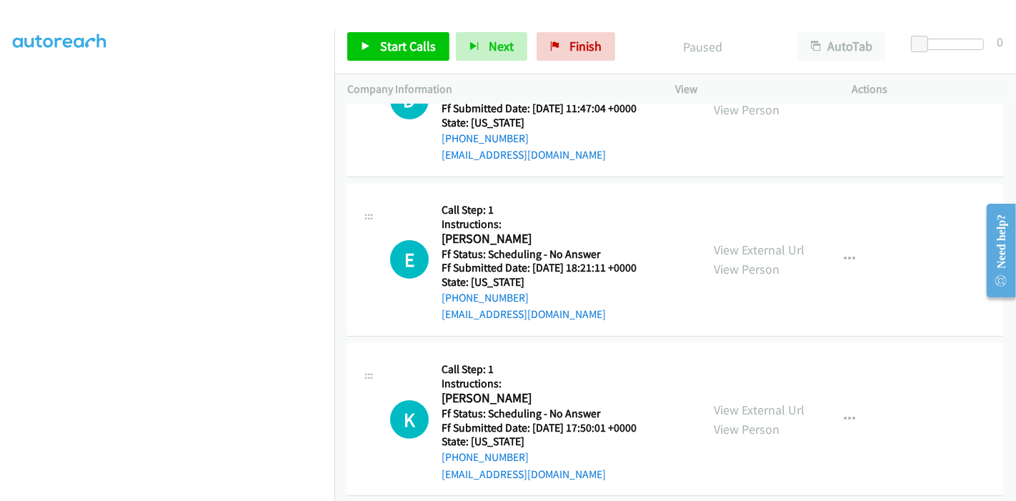
scroll to position [317, 0]
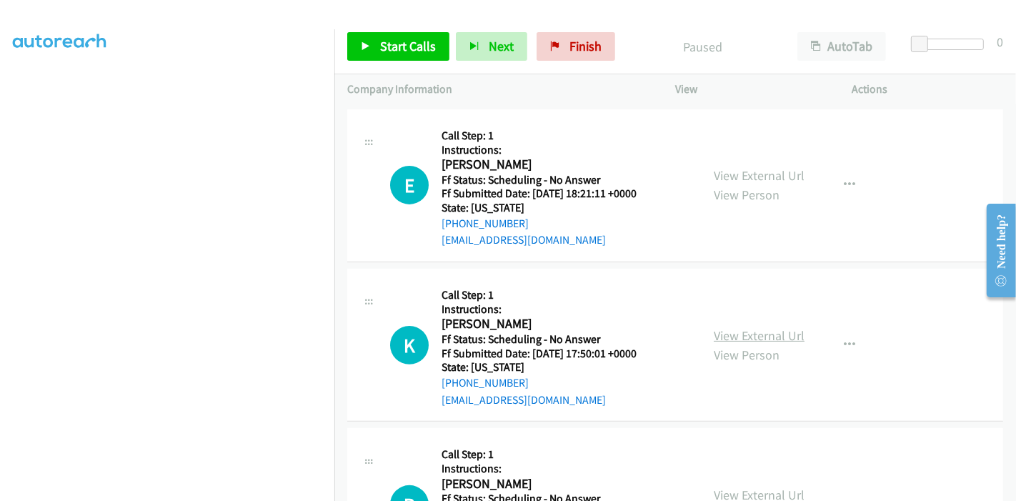
click at [721, 332] on link "View External Url" at bounding box center [759, 335] width 91 height 16
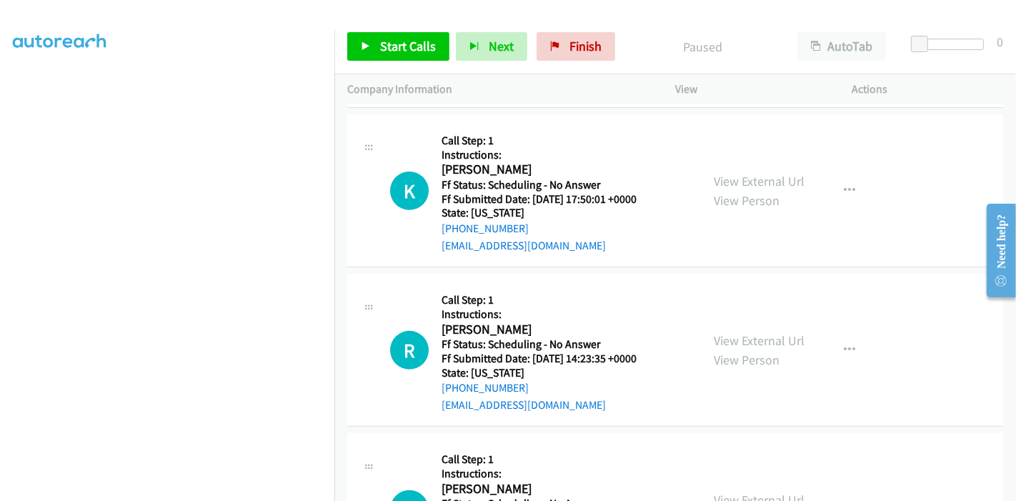
scroll to position [476, 0]
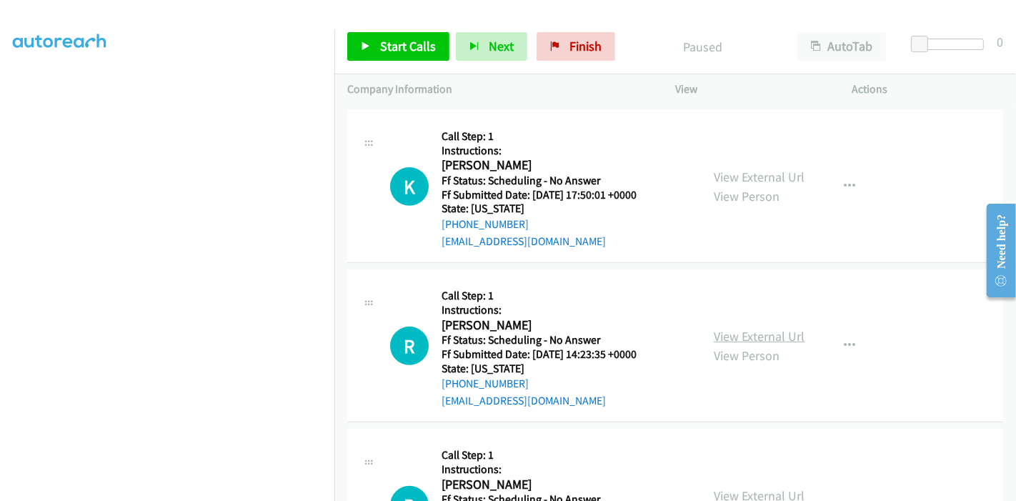
click at [731, 337] on link "View External Url" at bounding box center [759, 336] width 91 height 16
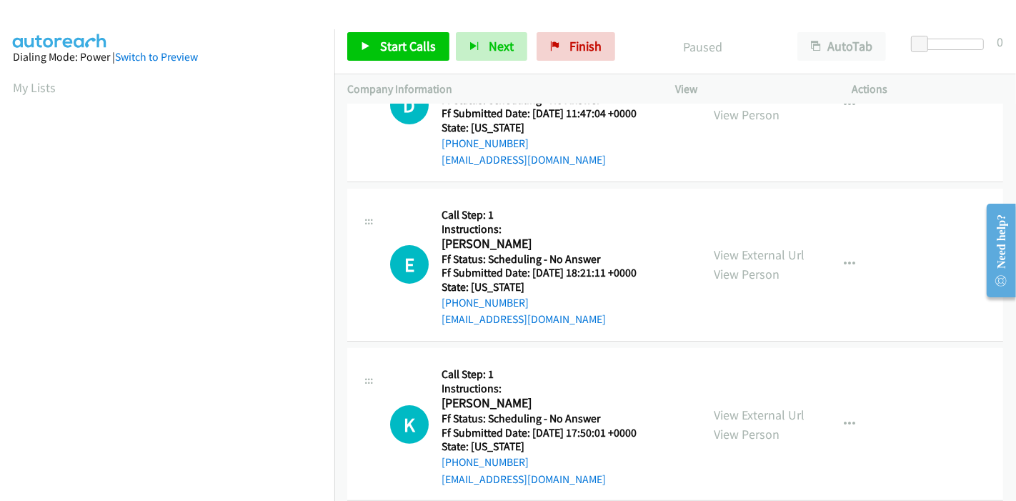
scroll to position [0, 0]
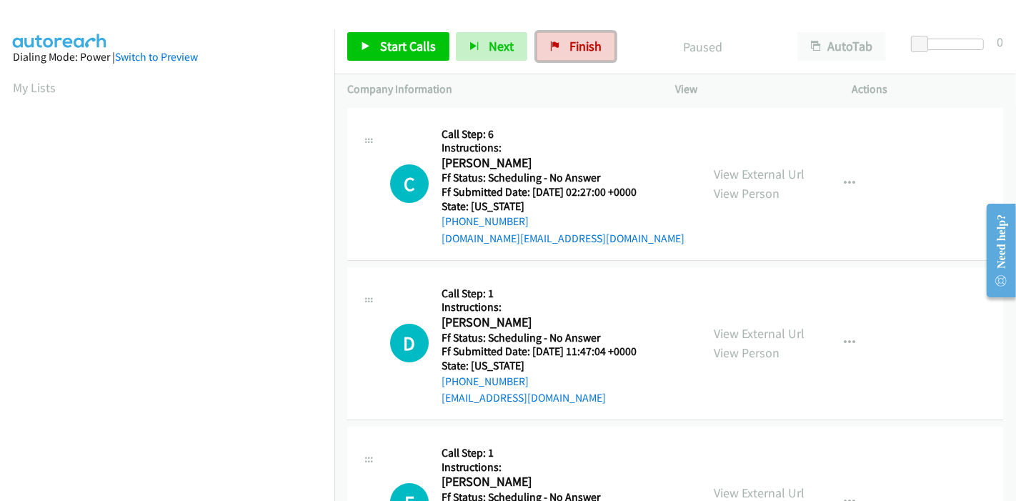
drag, startPoint x: 577, startPoint y: 50, endPoint x: 635, endPoint y: 56, distance: 58.2
click at [577, 50] on span "Finish" at bounding box center [586, 46] width 32 height 16
click at [419, 45] on span "Start Calls" at bounding box center [408, 46] width 56 height 16
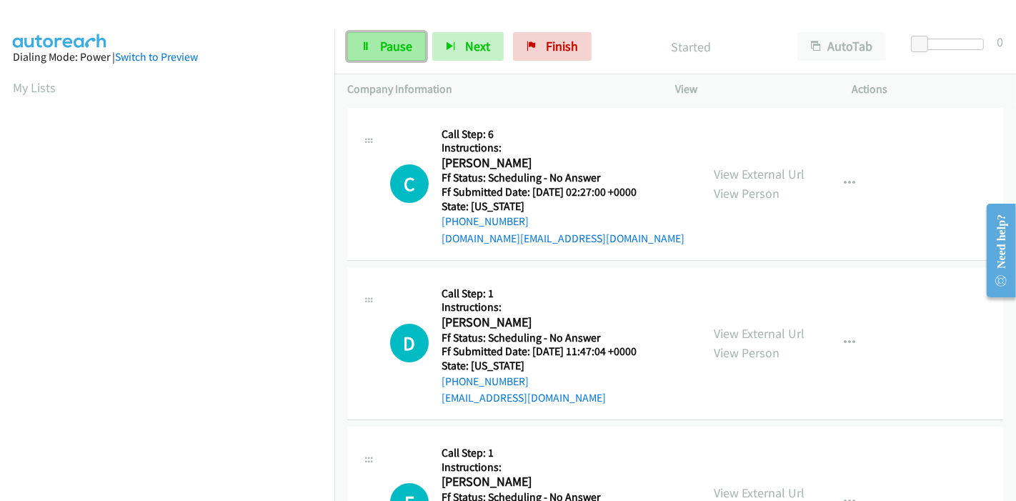
click at [393, 49] on span "Pause" at bounding box center [396, 46] width 32 height 16
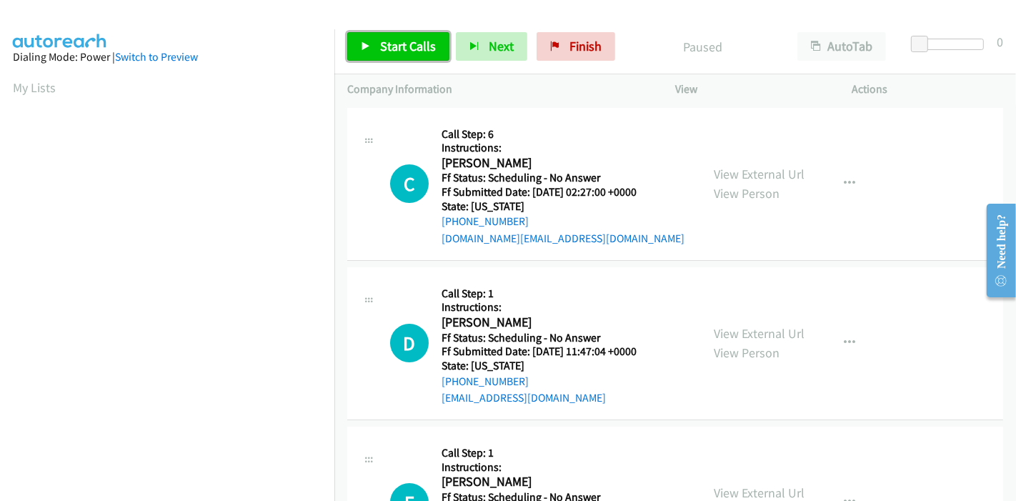
click at [391, 51] on span "Start Calls" at bounding box center [408, 46] width 56 height 16
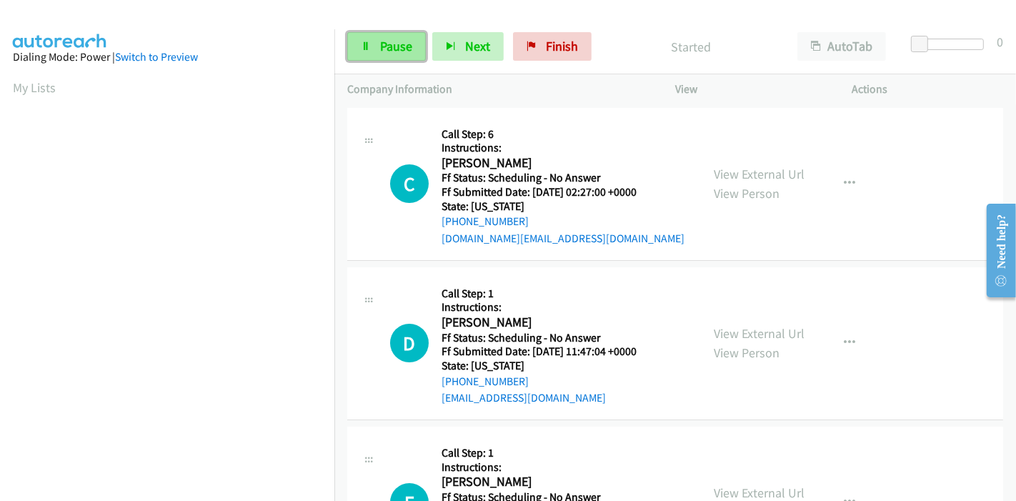
click at [380, 44] on span "Pause" at bounding box center [396, 46] width 32 height 16
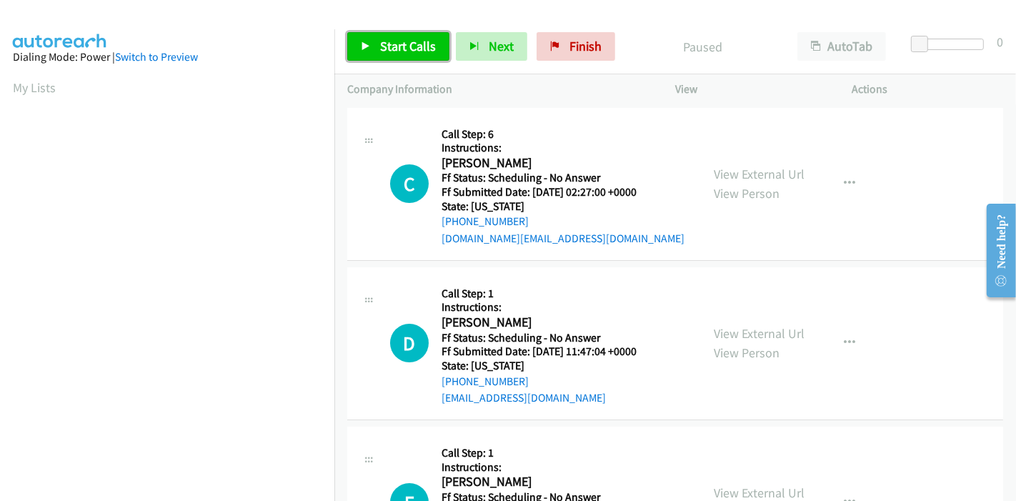
click at [382, 47] on span "Start Calls" at bounding box center [408, 46] width 56 height 16
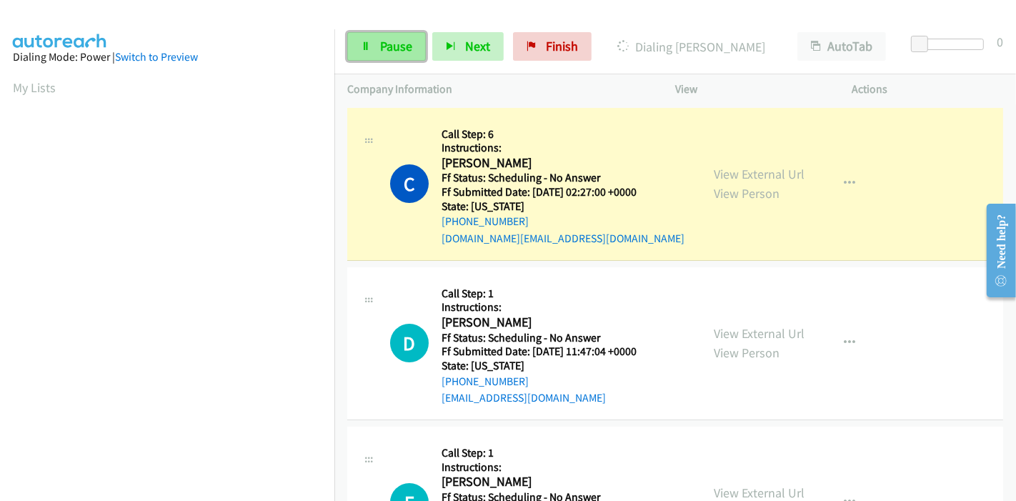
click at [373, 47] on link "Pause" at bounding box center [386, 46] width 79 height 29
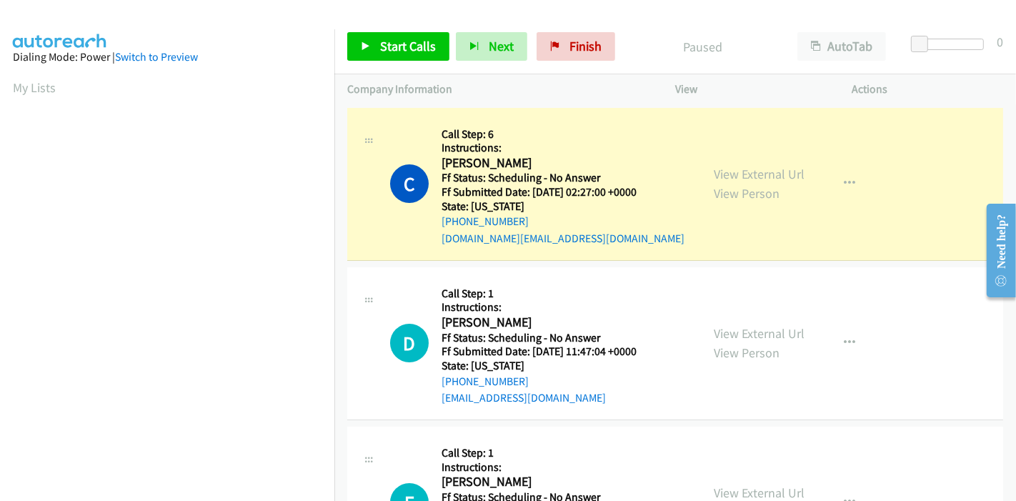
scroll to position [302, 0]
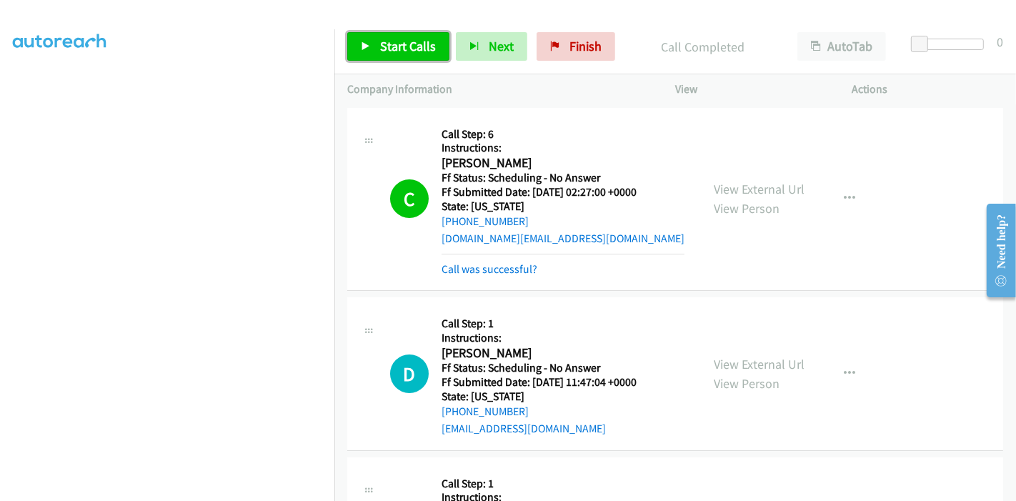
drag, startPoint x: 389, startPoint y: 48, endPoint x: 400, endPoint y: 94, distance: 47.7
click at [389, 48] on span "Start Calls" at bounding box center [408, 46] width 56 height 16
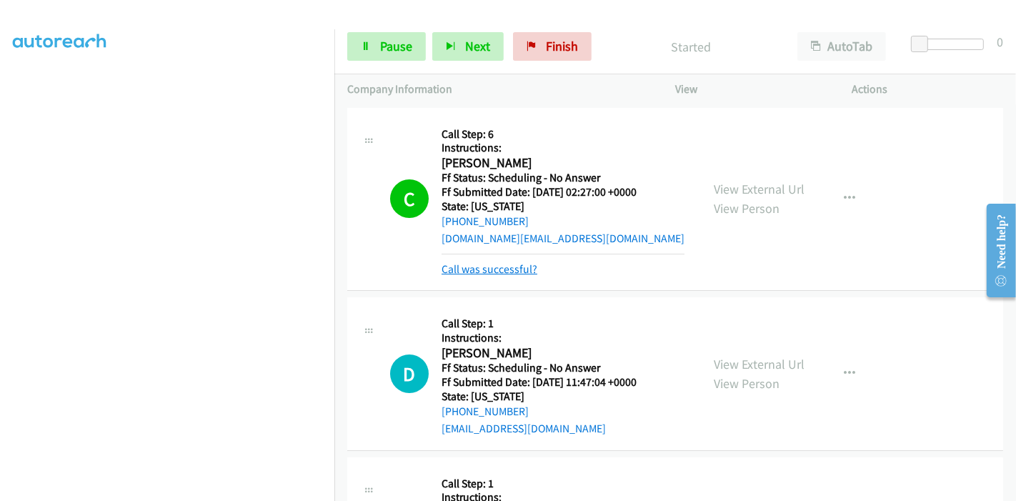
click at [461, 269] on link "Call was successful?" at bounding box center [490, 269] width 96 height 14
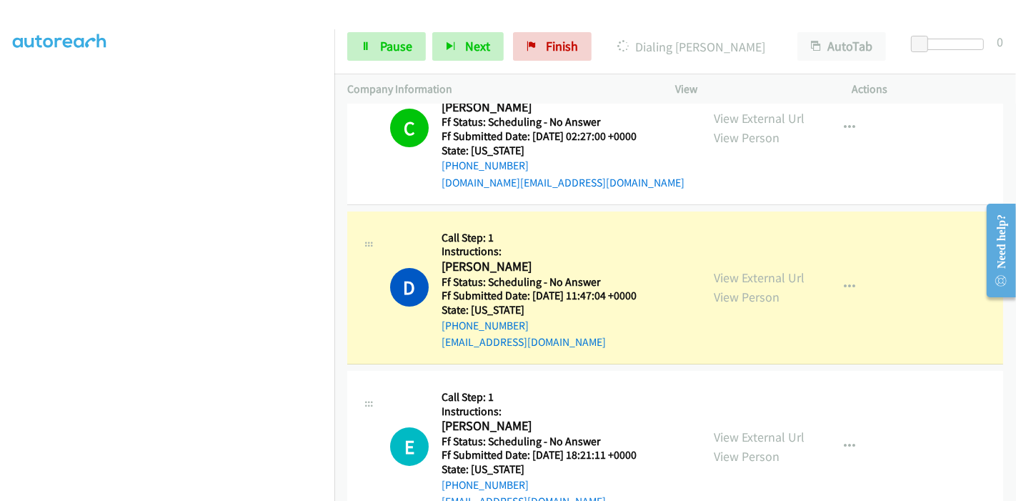
scroll to position [159, 0]
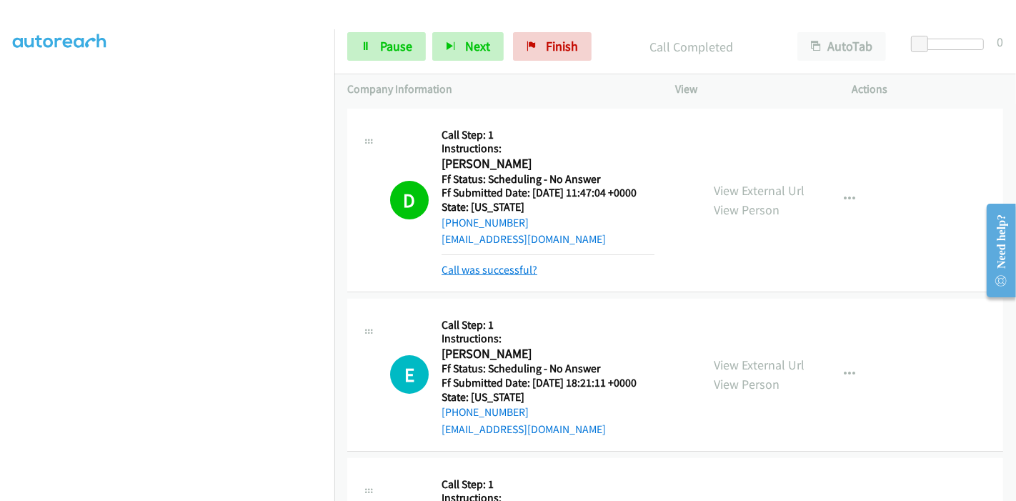
click at [510, 271] on link "Call was successful?" at bounding box center [490, 270] width 96 height 14
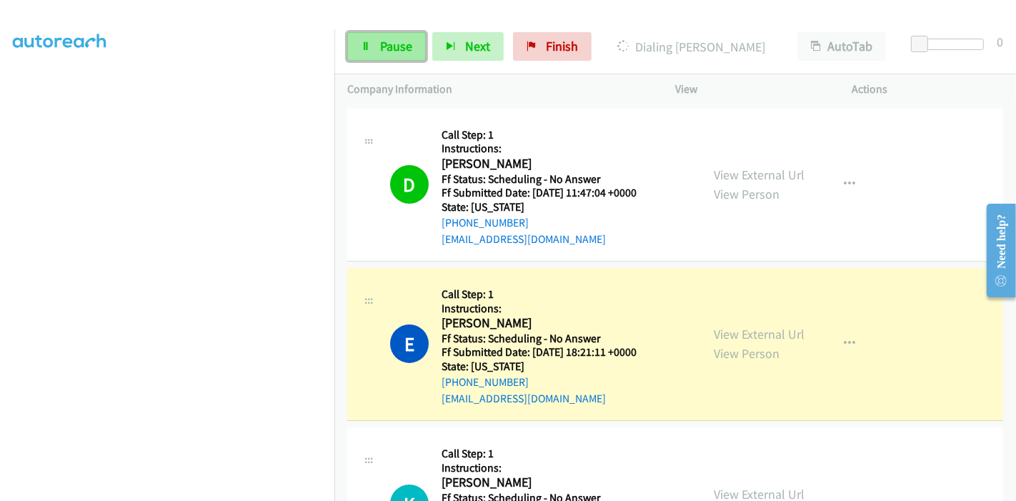
click at [392, 56] on link "Pause" at bounding box center [386, 46] width 79 height 29
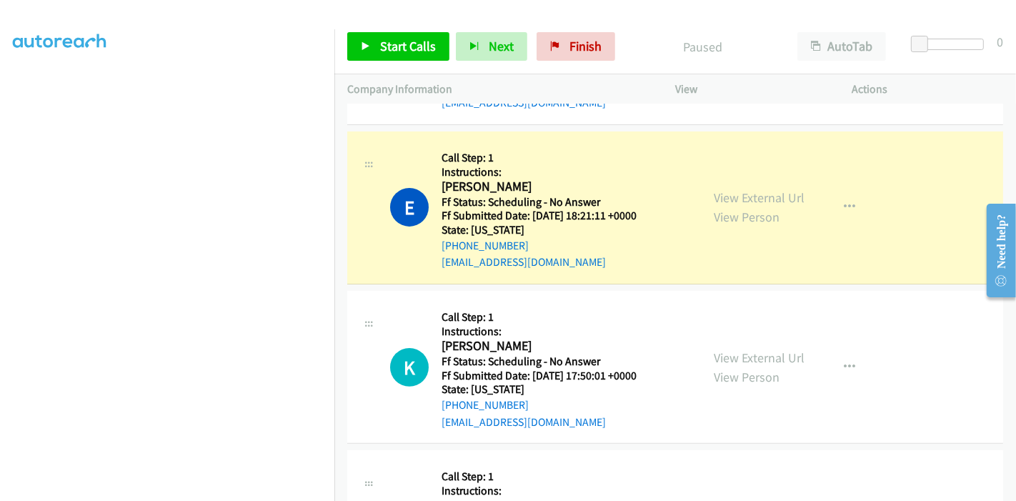
scroll to position [317, 0]
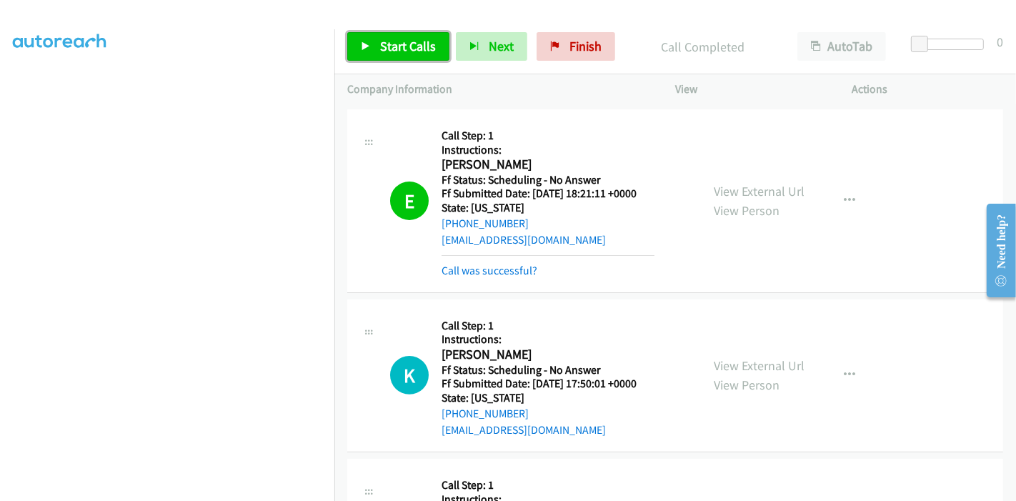
click at [410, 48] on span "Start Calls" at bounding box center [408, 46] width 56 height 16
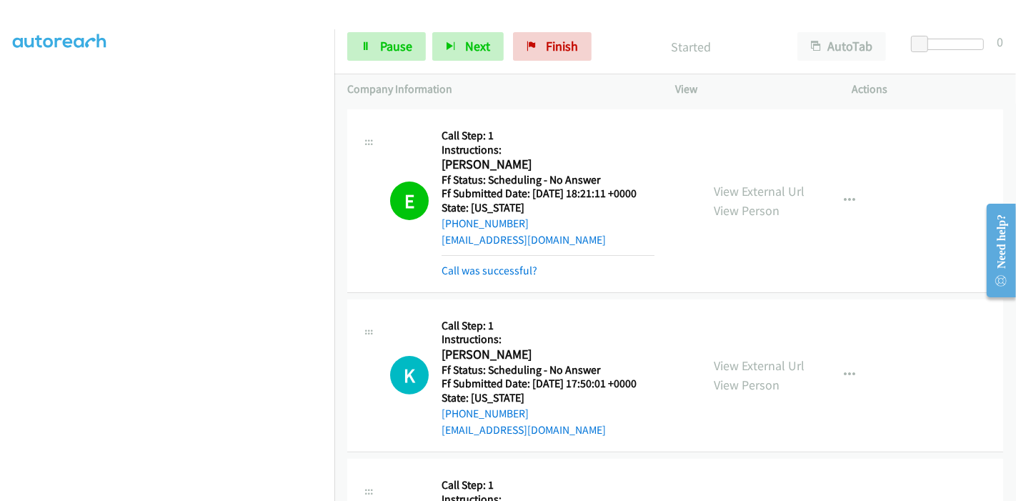
scroll to position [476, 0]
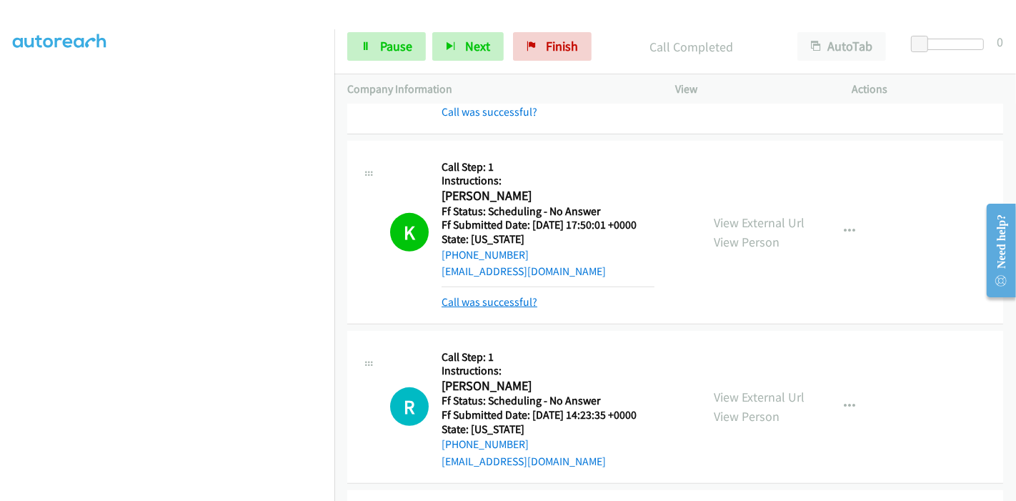
click at [490, 305] on link "Call was successful?" at bounding box center [490, 302] width 96 height 14
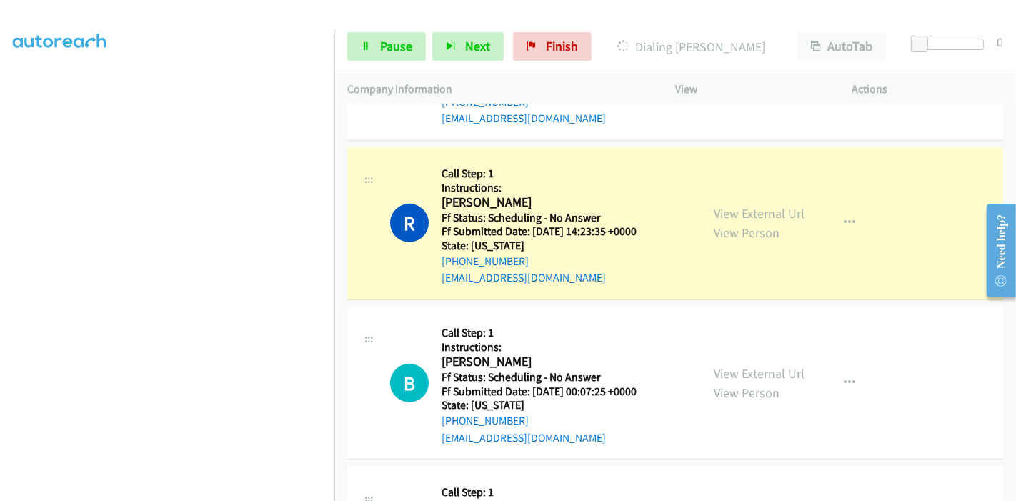
scroll to position [635, 0]
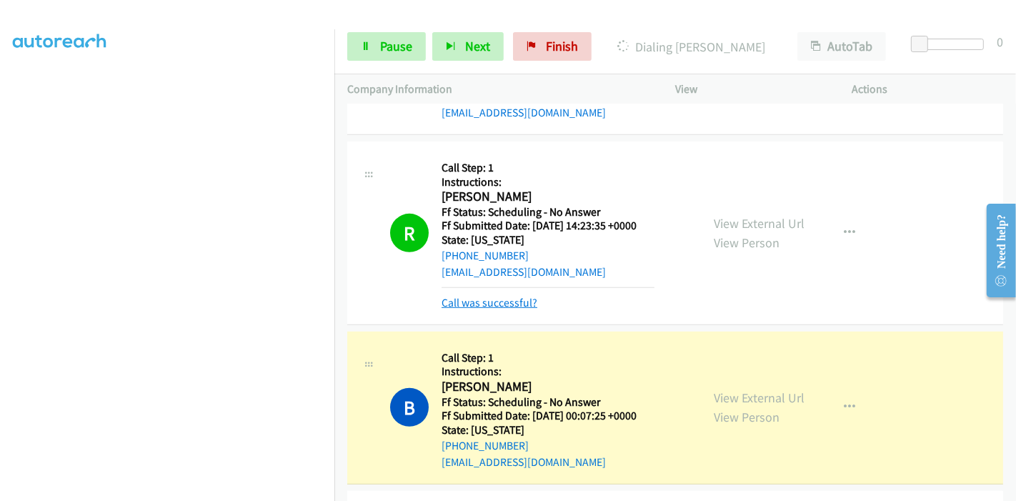
click at [499, 299] on link "Call was successful?" at bounding box center [490, 303] width 96 height 14
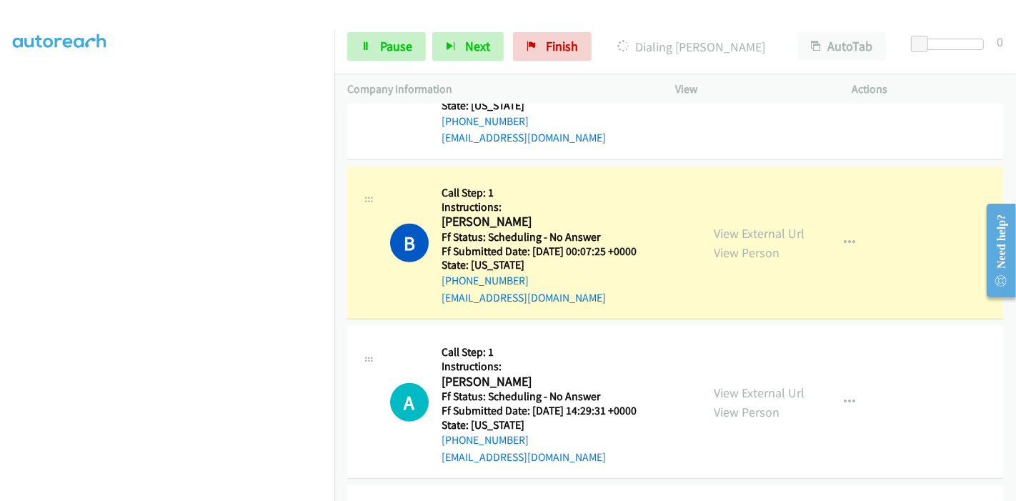
scroll to position [794, 0]
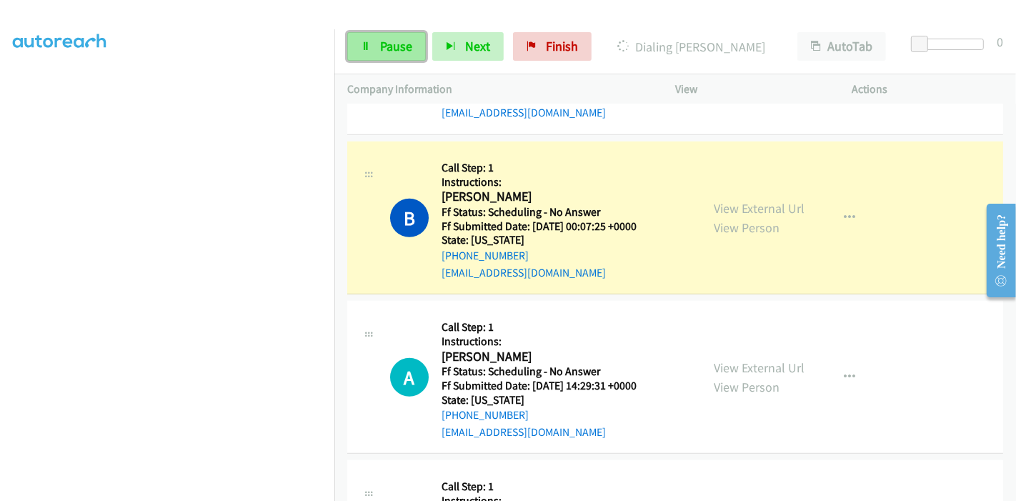
click at [390, 48] on span "Pause" at bounding box center [396, 46] width 32 height 16
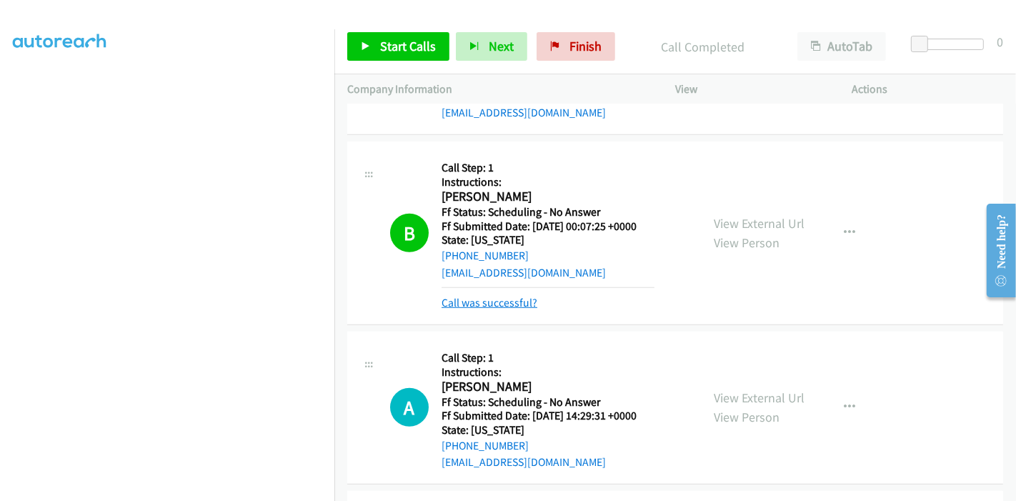
click at [495, 307] on link "Call was successful?" at bounding box center [490, 303] width 96 height 14
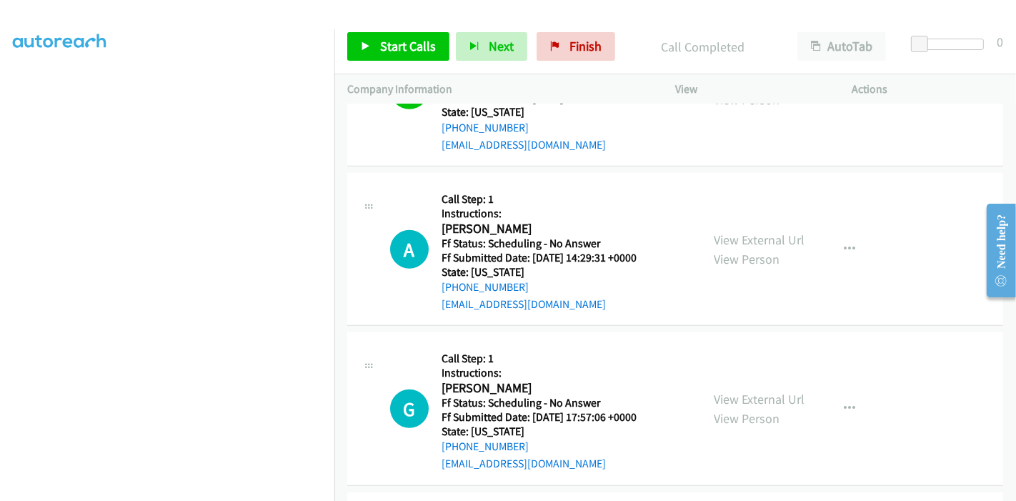
scroll to position [953, 0]
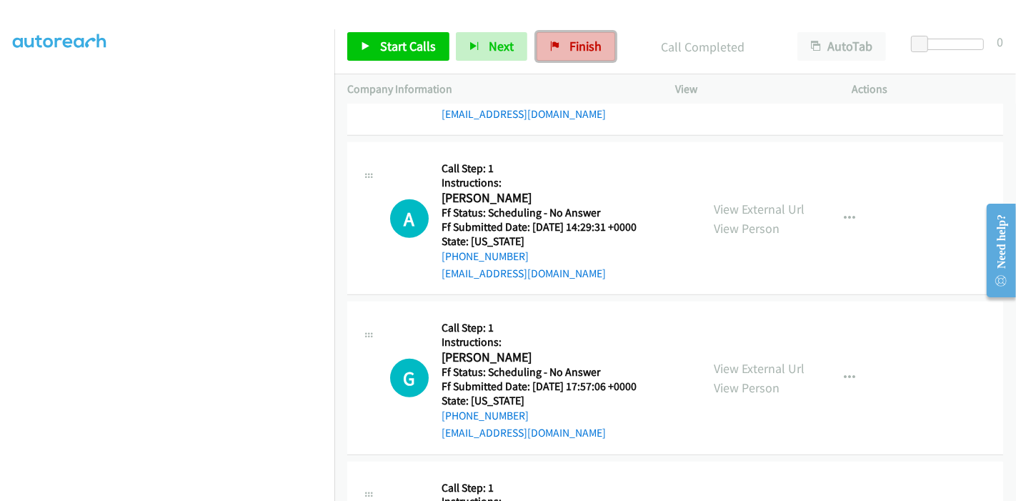
drag, startPoint x: 570, startPoint y: 45, endPoint x: 543, endPoint y: 54, distance: 27.8
click at [570, 45] on span "Finish" at bounding box center [586, 46] width 32 height 16
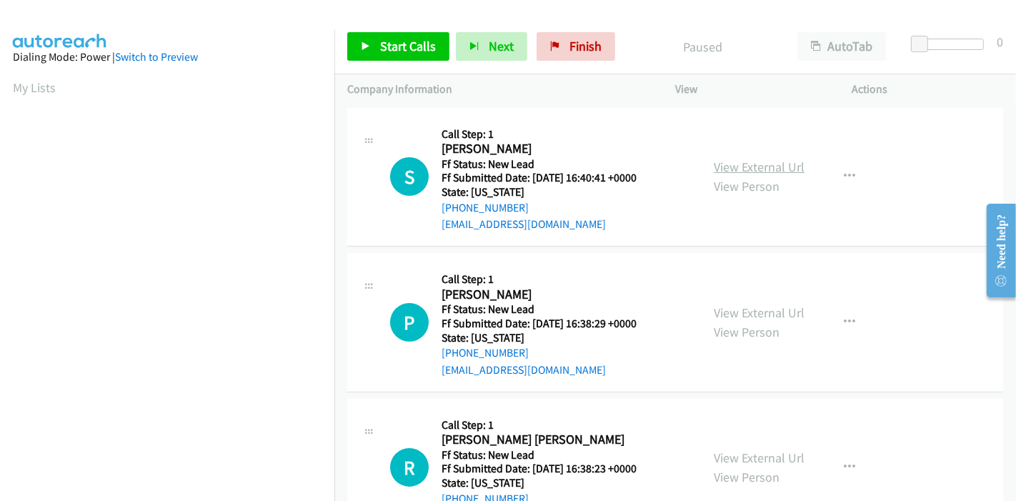
click at [774, 166] on link "View External Url" at bounding box center [759, 167] width 91 height 16
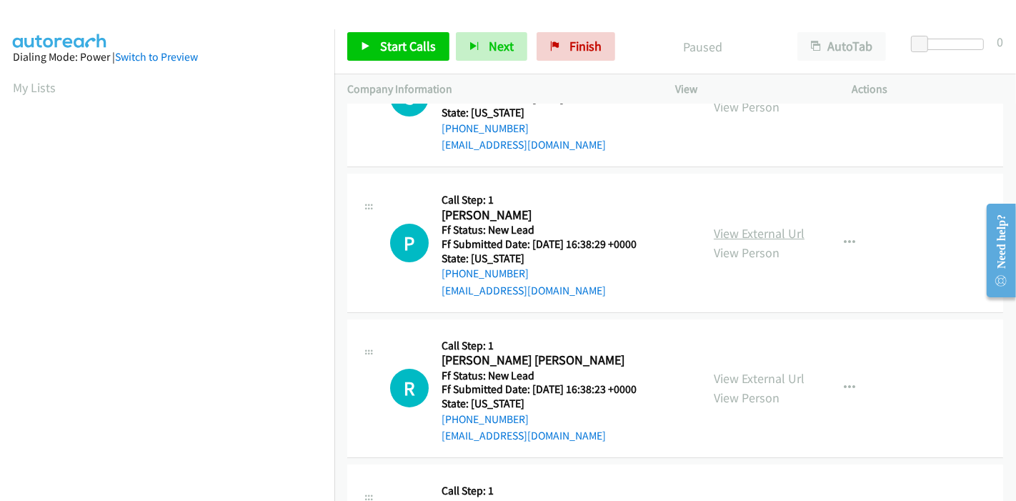
click at [743, 225] on link "View External Url" at bounding box center [759, 233] width 91 height 16
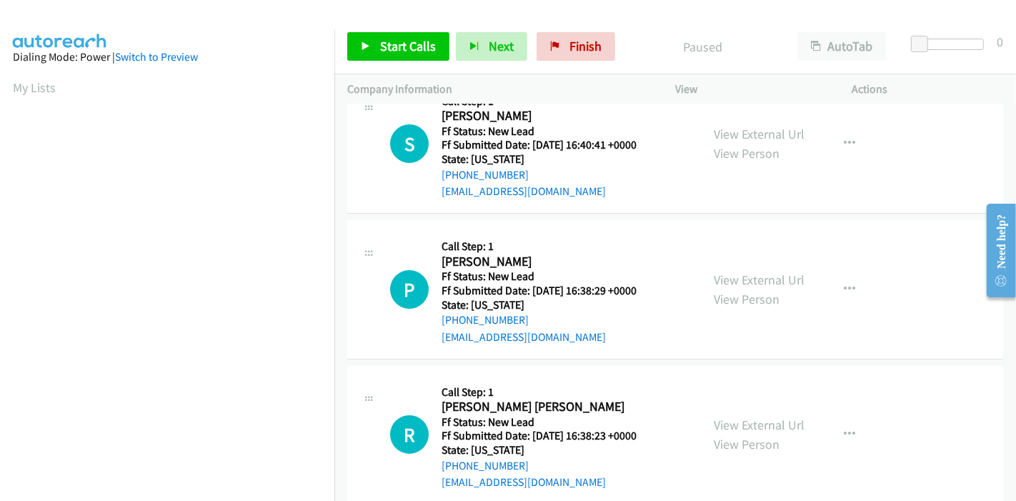
scroll to position [0, 0]
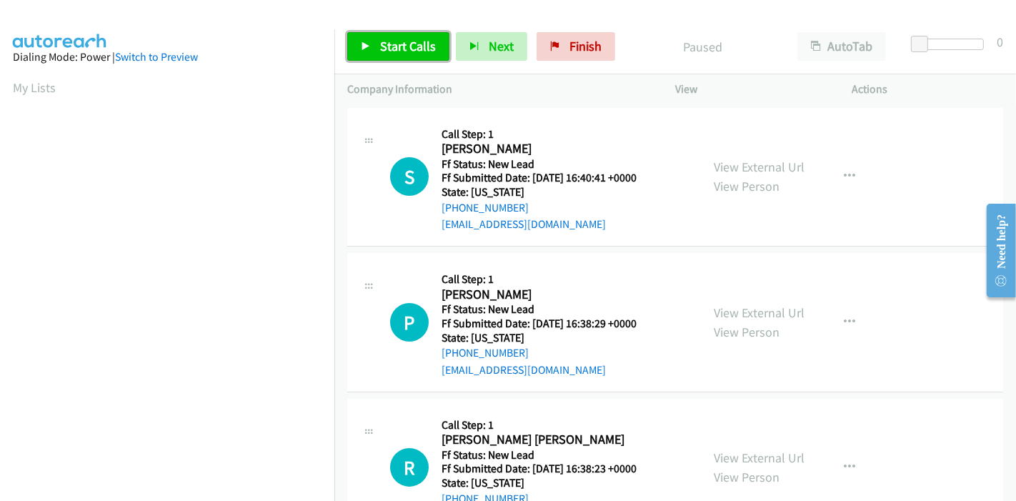
click at [394, 43] on span "Start Calls" at bounding box center [408, 46] width 56 height 16
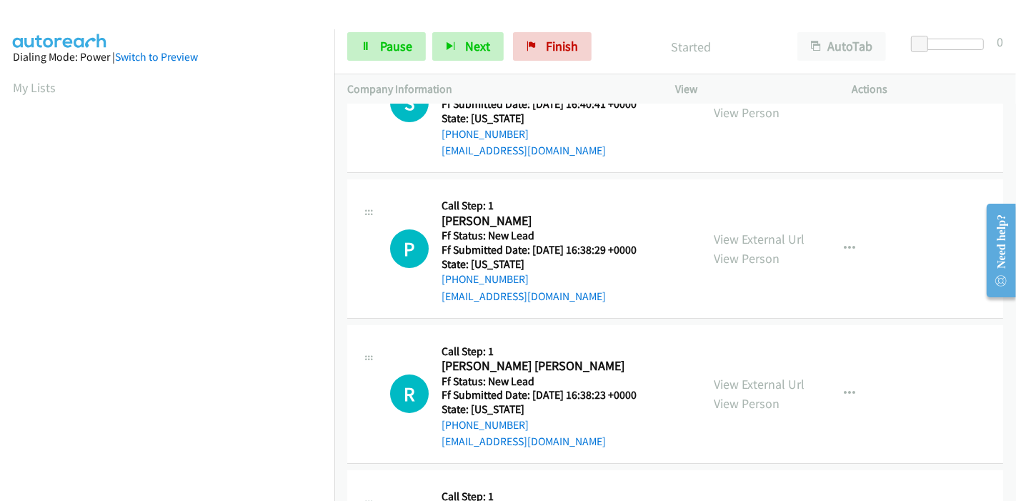
scroll to position [159, 0]
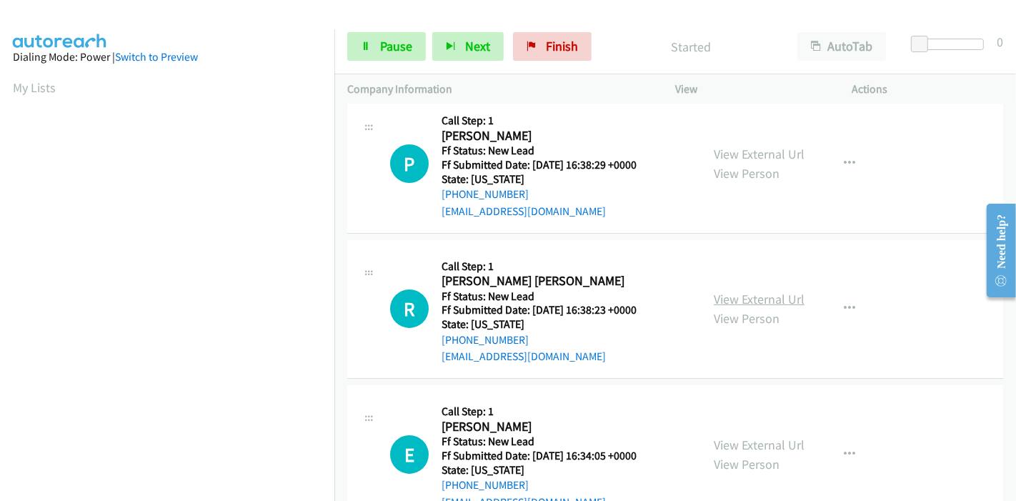
click at [714, 298] on link "View External Url" at bounding box center [759, 299] width 91 height 16
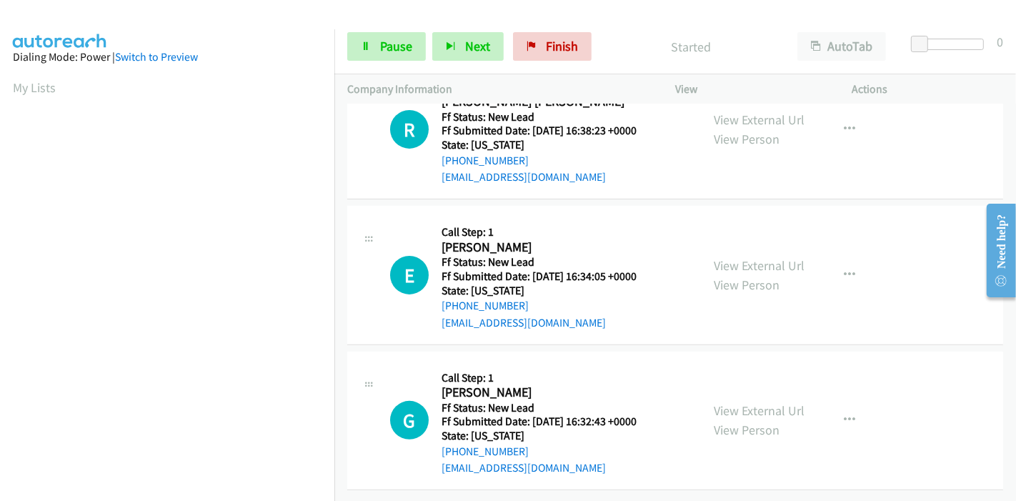
scroll to position [348, 0]
click at [742, 257] on link "View External Url" at bounding box center [759, 265] width 91 height 16
click at [739, 402] on link "View External Url" at bounding box center [759, 410] width 91 height 16
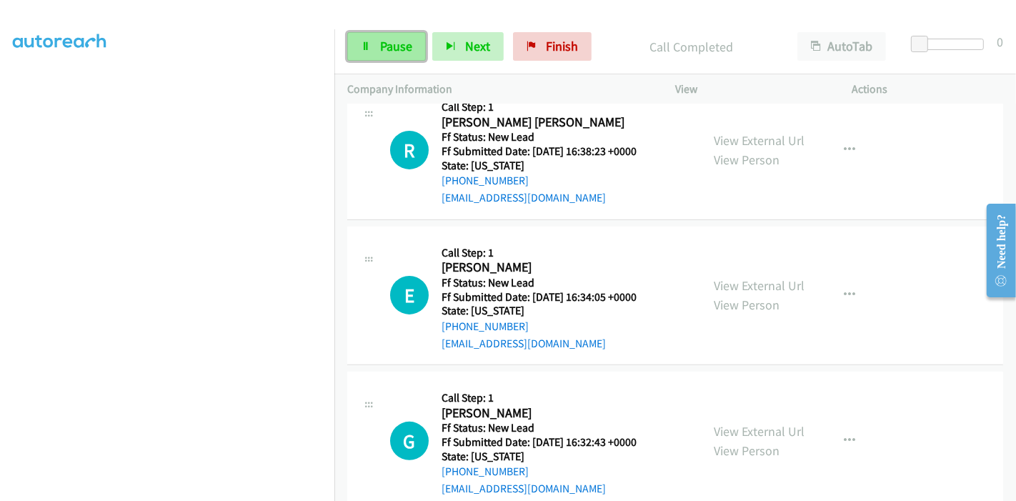
click at [366, 44] on icon at bounding box center [366, 47] width 10 height 10
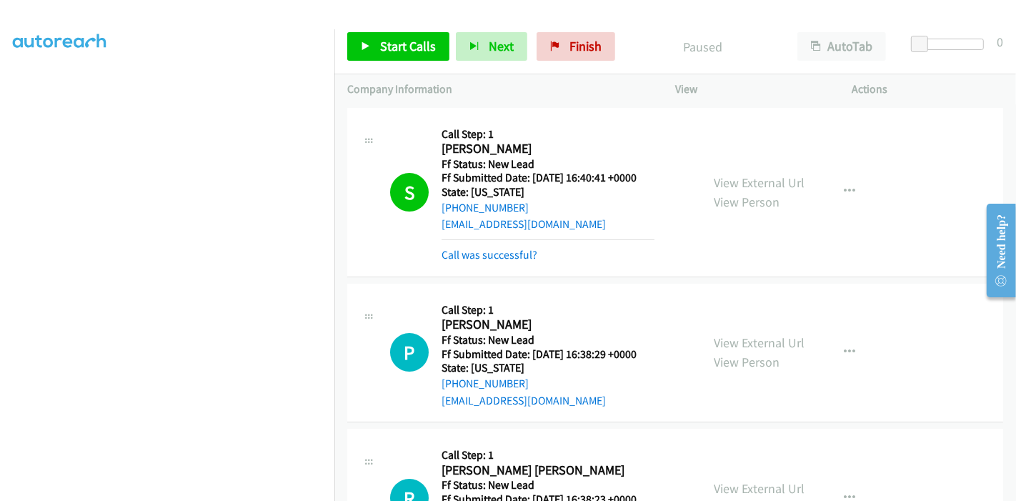
scroll to position [142, 0]
click at [501, 259] on link "Call was successful?" at bounding box center [490, 255] width 96 height 14
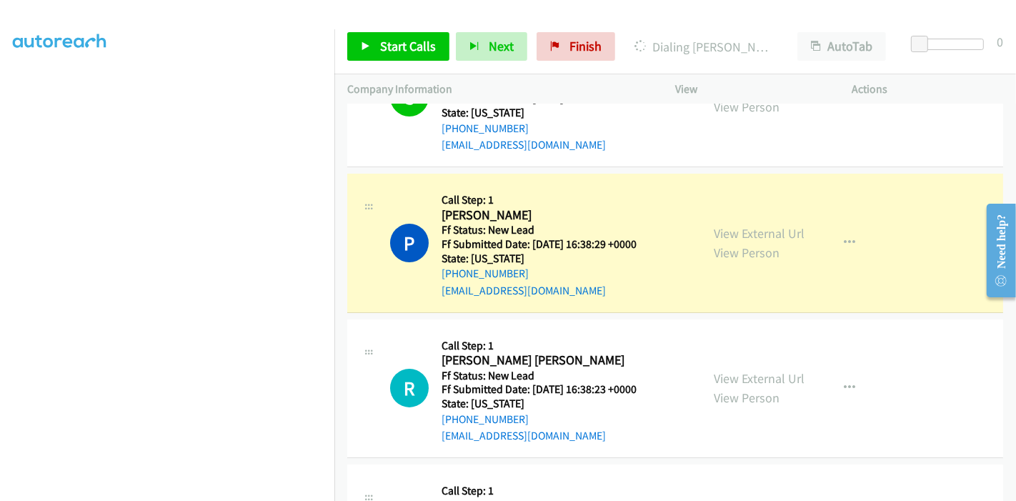
scroll to position [302, 0]
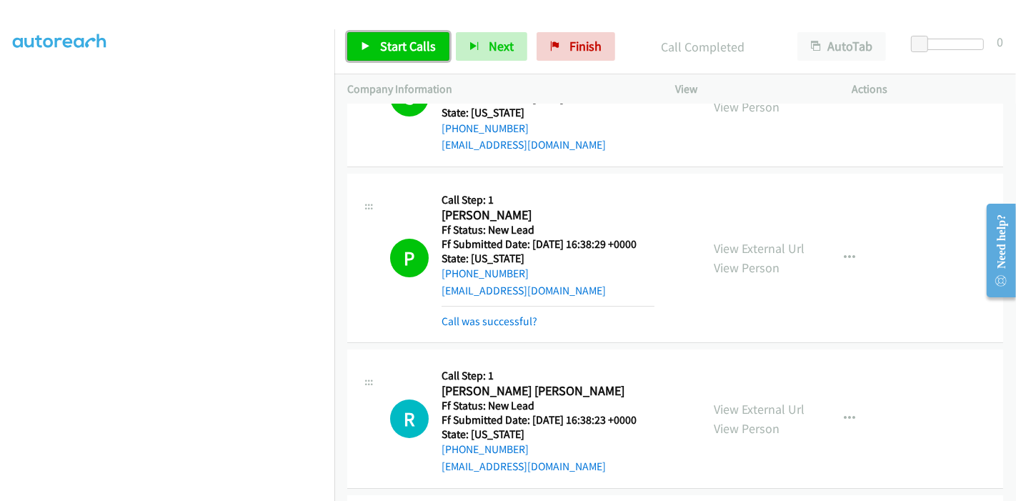
click at [397, 46] on span "Start Calls" at bounding box center [408, 46] width 56 height 16
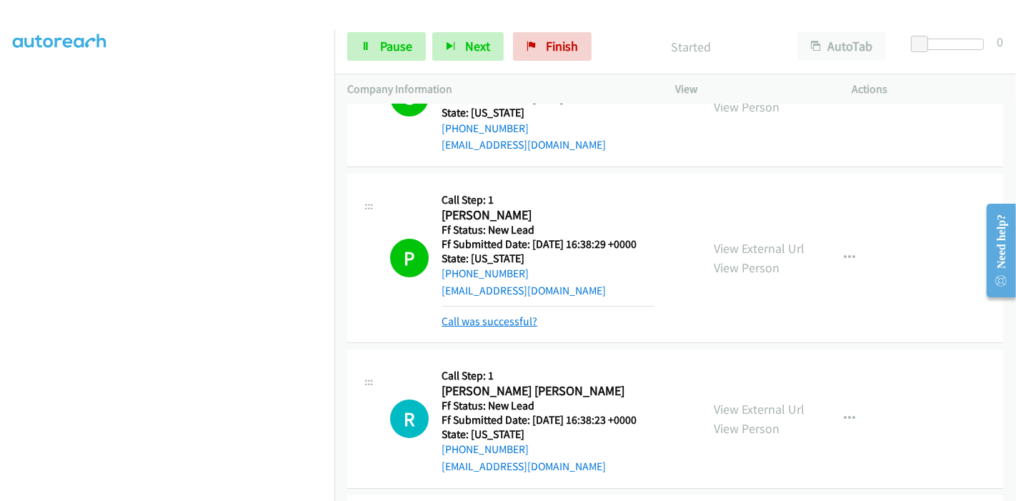
click at [462, 318] on link "Call was successful?" at bounding box center [490, 321] width 96 height 14
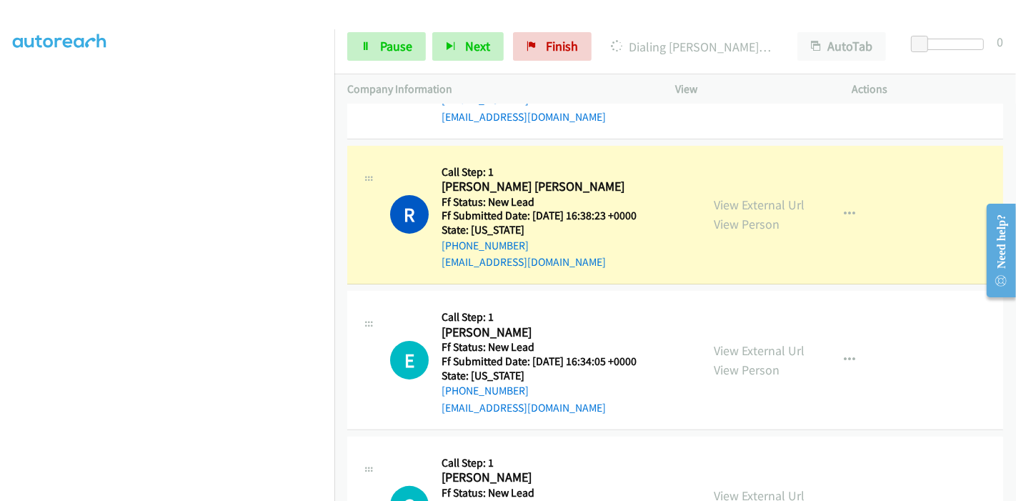
scroll to position [238, 0]
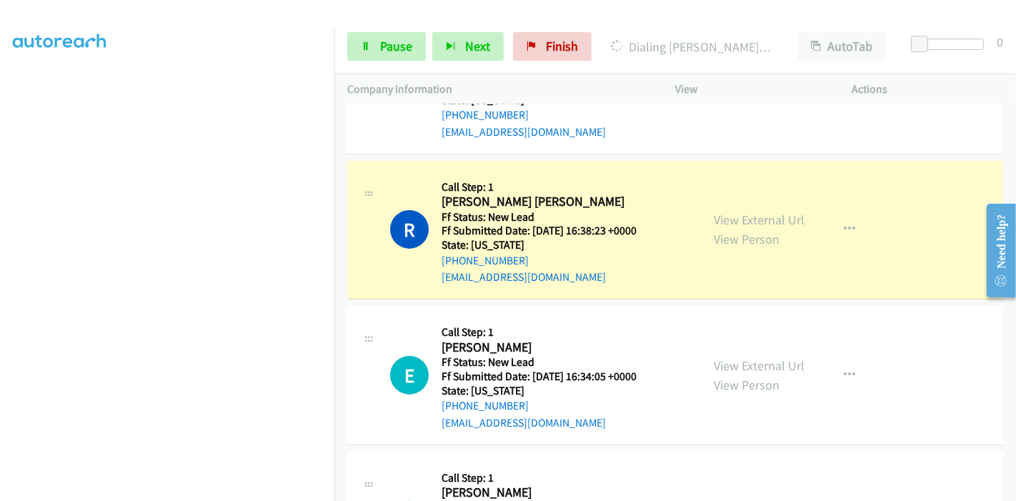
click at [344, 48] on div "Start Calls Pause Next Finish Dialing [PERSON_NAME] [PERSON_NAME] AutoTab AutoT…" at bounding box center [675, 46] width 682 height 55
click at [357, 46] on link "Pause" at bounding box center [386, 46] width 79 height 29
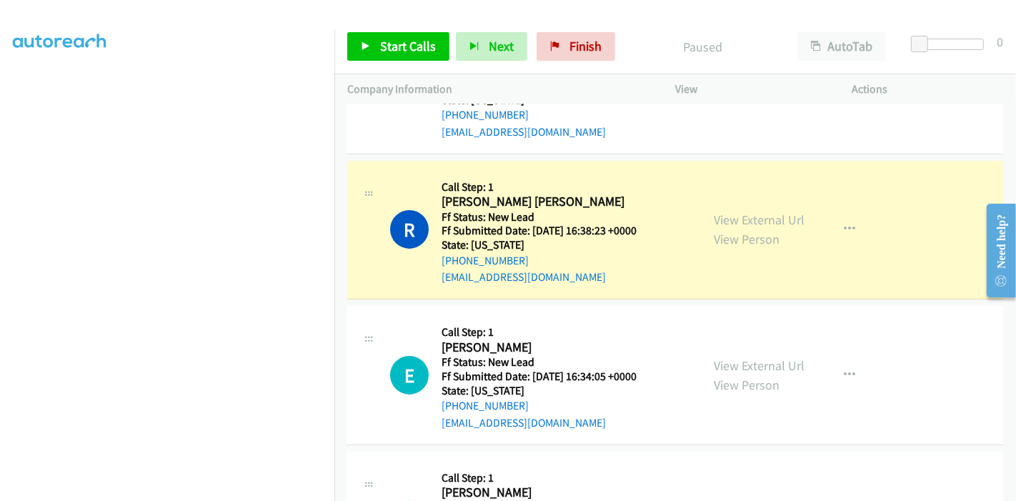
scroll to position [302, 0]
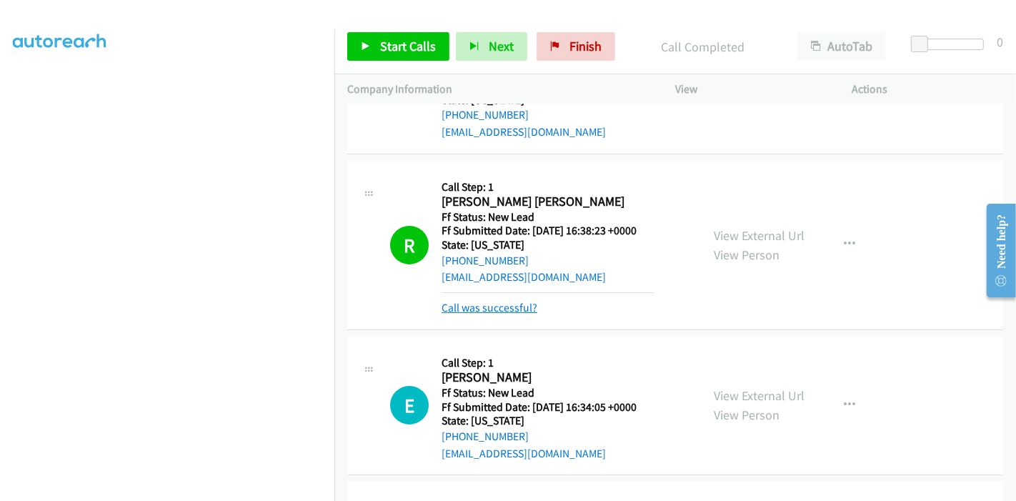
click at [496, 301] on link "Call was successful?" at bounding box center [490, 308] width 96 height 14
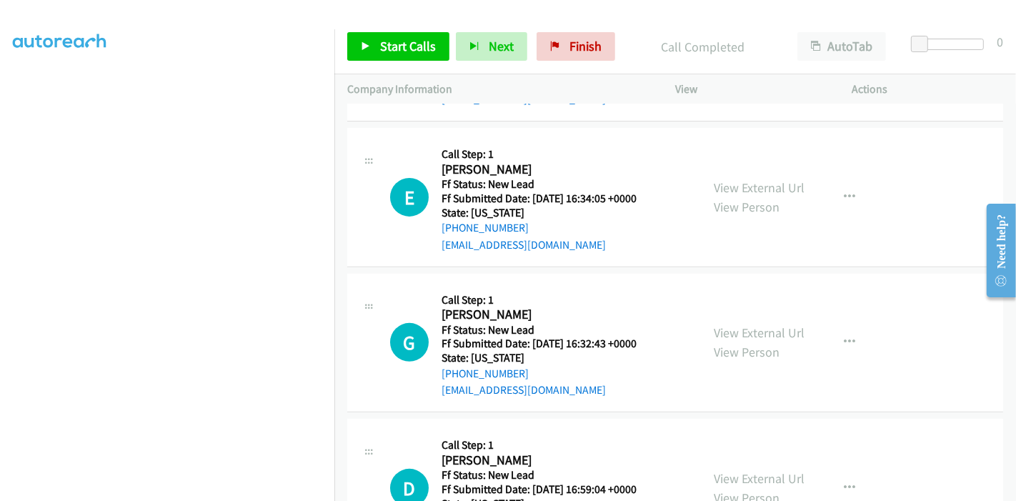
scroll to position [307, 0]
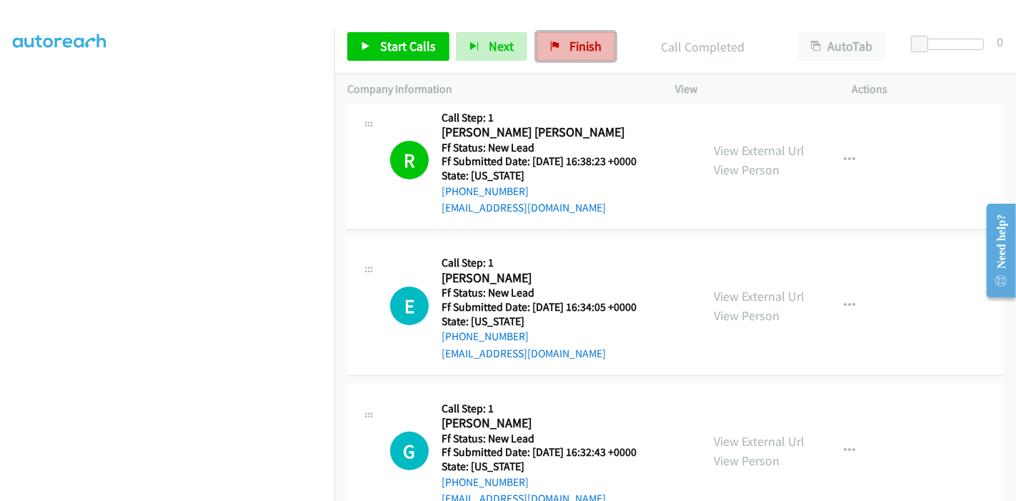
click at [554, 43] on icon at bounding box center [555, 47] width 10 height 10
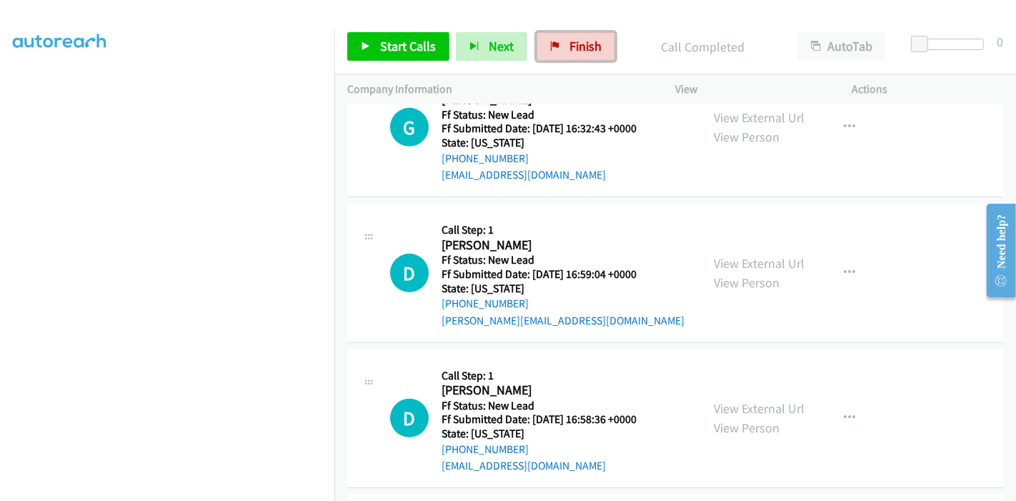
scroll to position [704, 0]
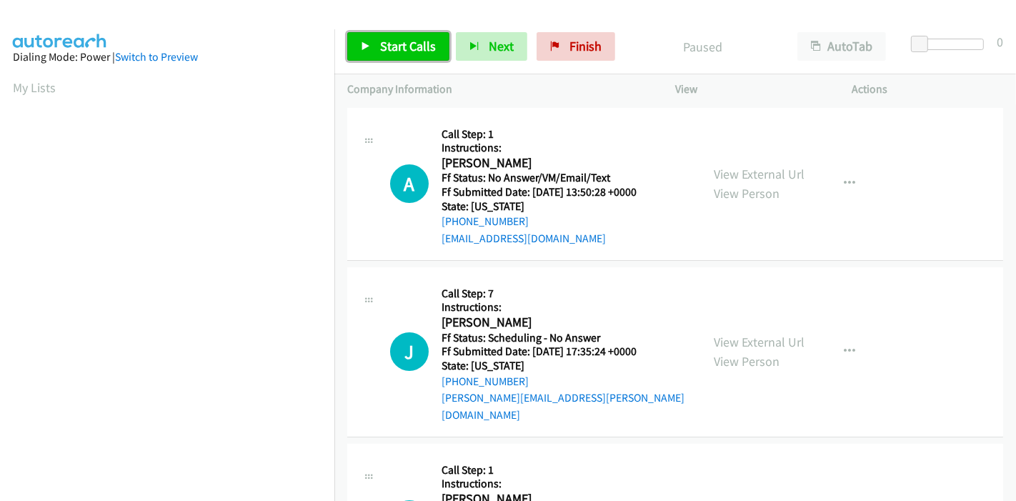
click at [413, 46] on span "Start Calls" at bounding box center [408, 46] width 56 height 16
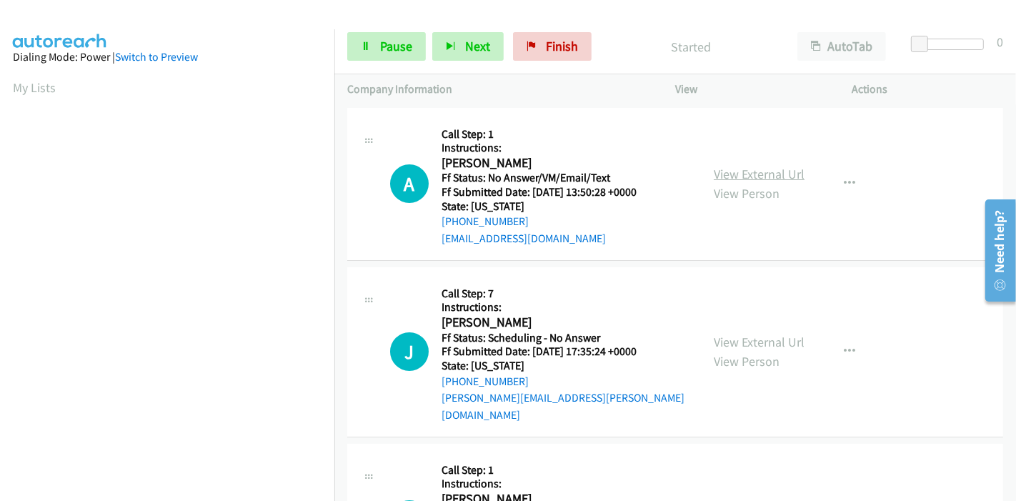
click at [735, 175] on link "View External Url" at bounding box center [759, 174] width 91 height 16
click at [770, 334] on link "View External Url" at bounding box center [759, 342] width 91 height 16
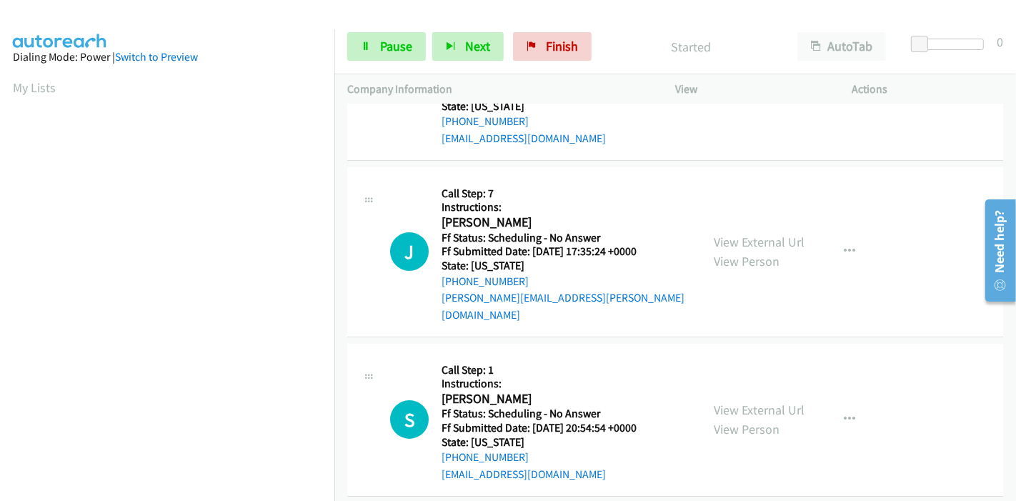
scroll to position [159, 0]
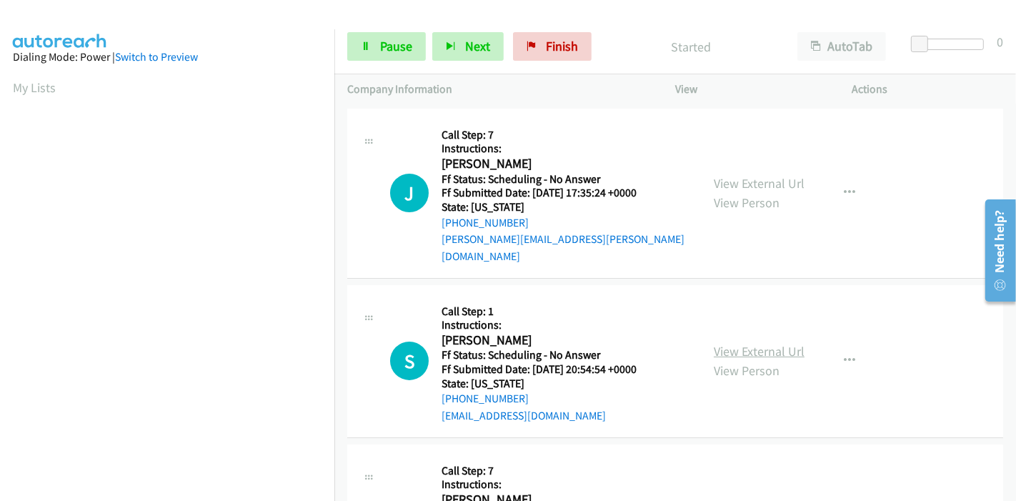
click at [775, 343] on link "View External Url" at bounding box center [759, 351] width 91 height 16
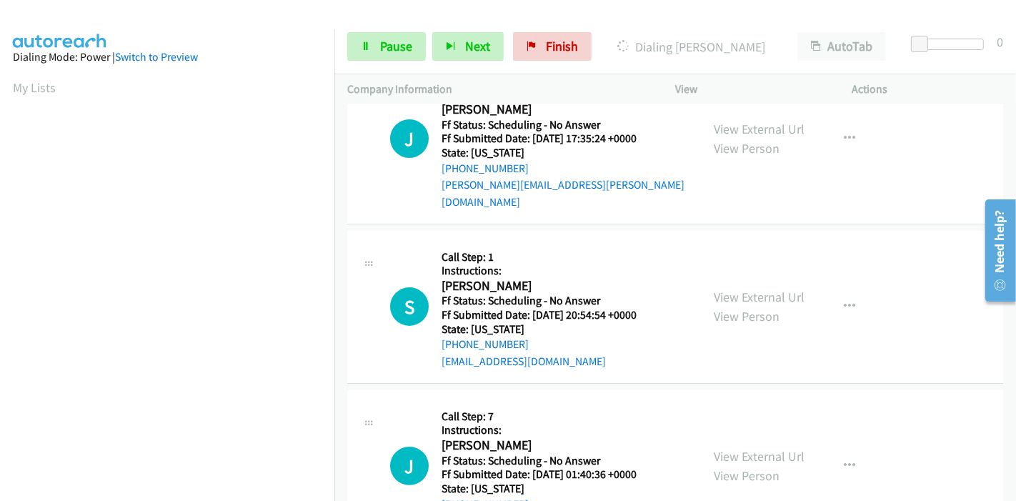
scroll to position [238, 0]
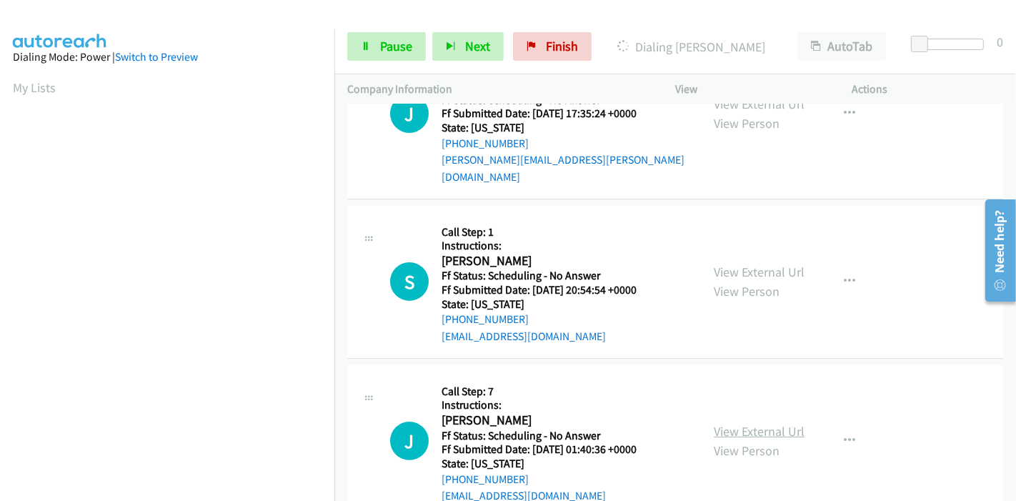
click at [740, 423] on link "View External Url" at bounding box center [759, 431] width 91 height 16
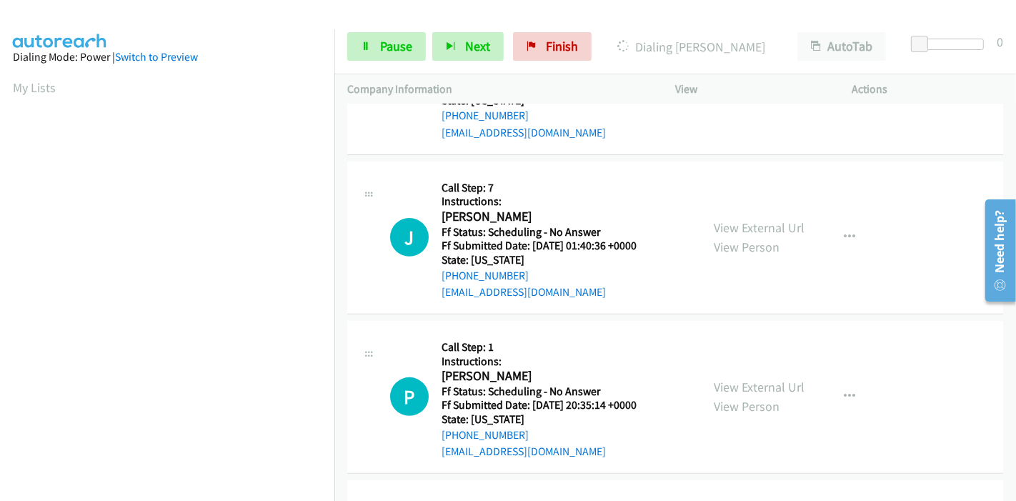
scroll to position [476, 0]
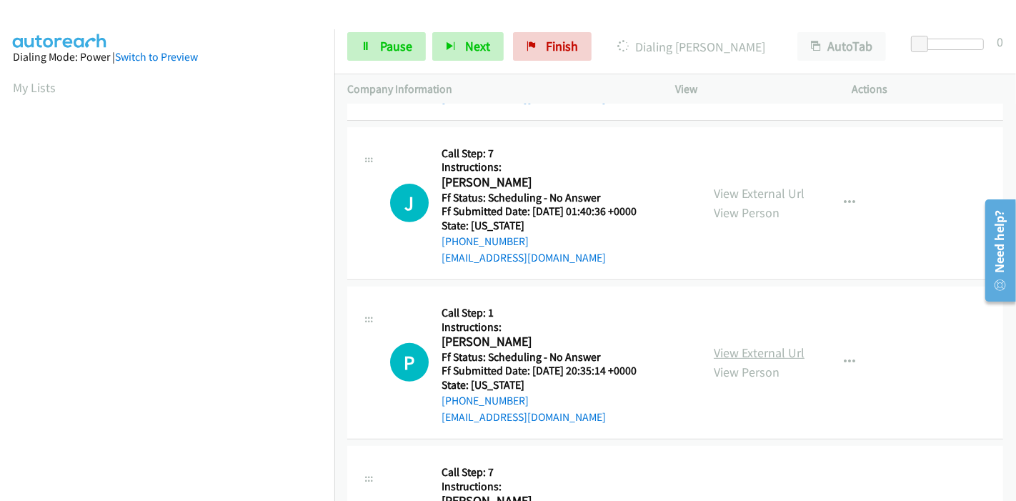
click at [725, 344] on link "View External Url" at bounding box center [759, 352] width 91 height 16
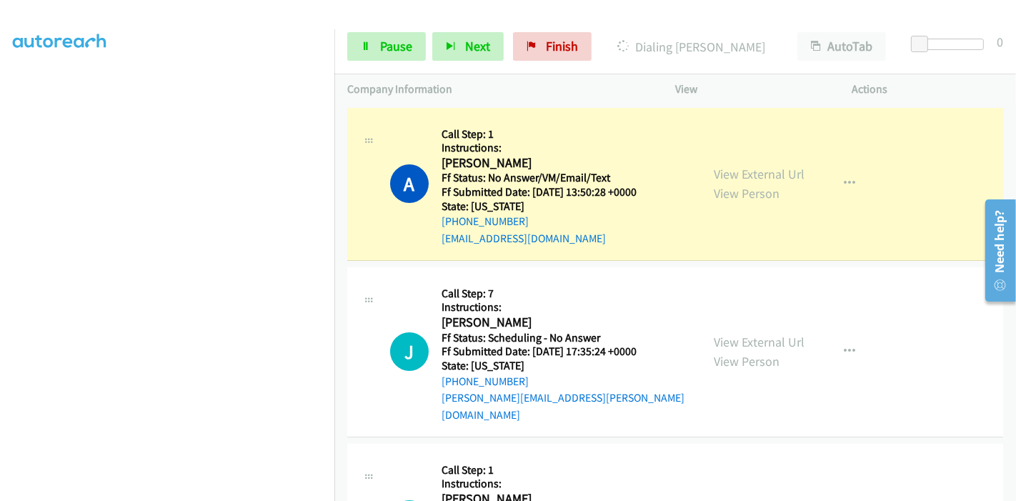
scroll to position [302, 0]
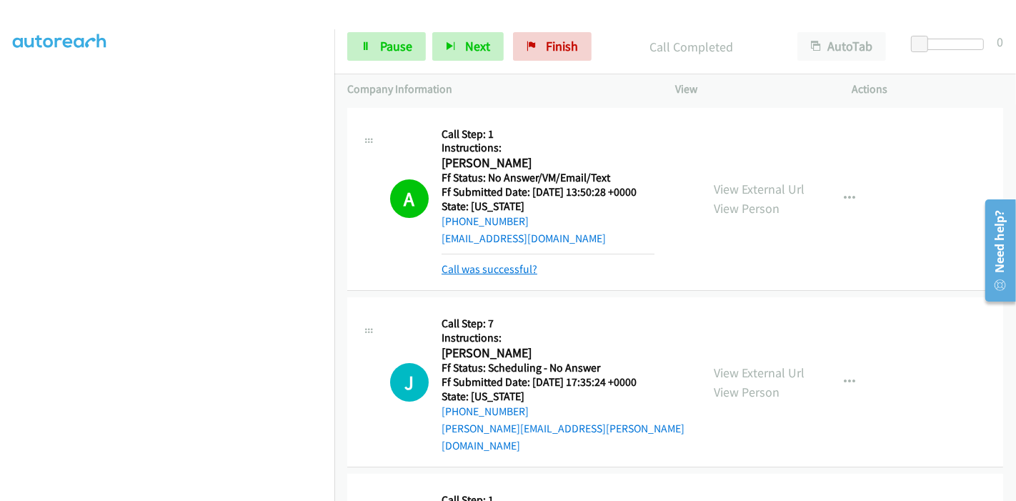
click at [509, 266] on link "Call was successful?" at bounding box center [490, 269] width 96 height 14
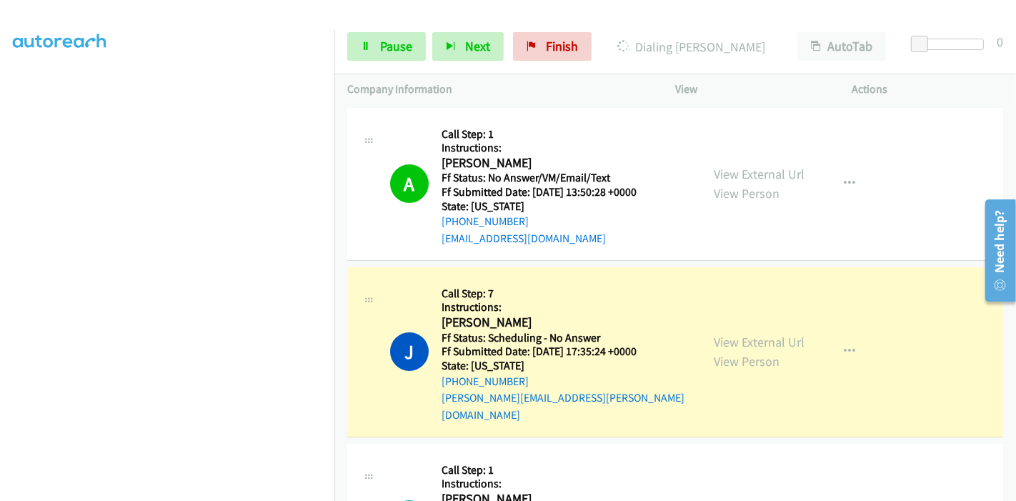
scroll to position [159, 0]
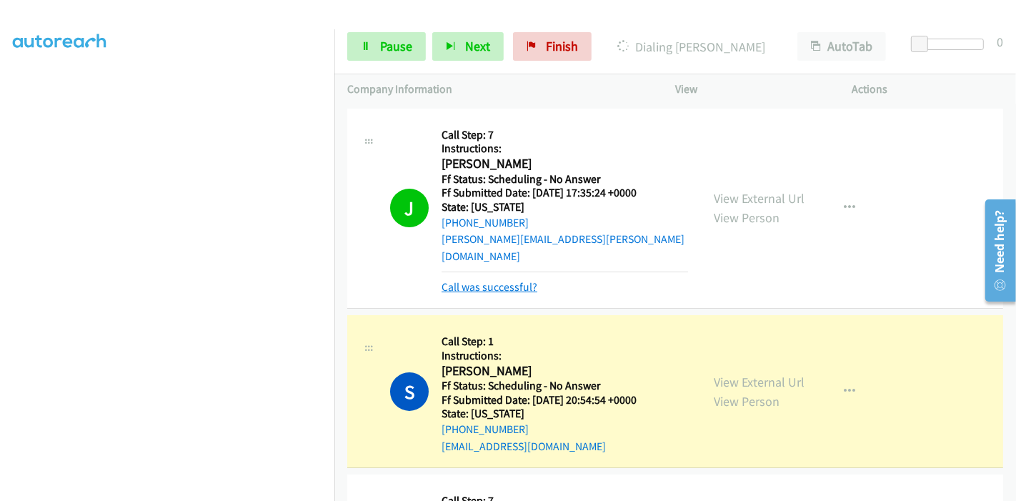
click at [486, 280] on link "Call was successful?" at bounding box center [490, 287] width 96 height 14
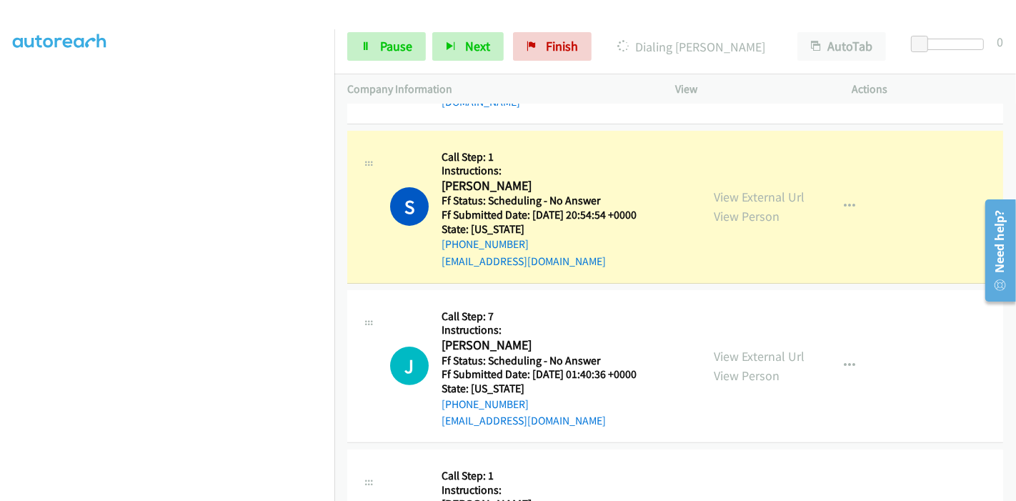
scroll to position [317, 0]
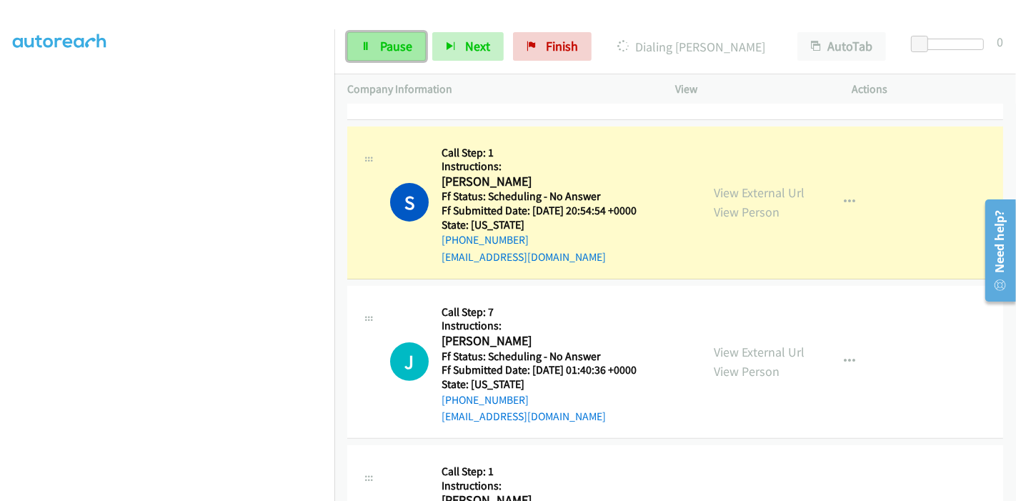
click at [390, 46] on span "Pause" at bounding box center [396, 46] width 32 height 16
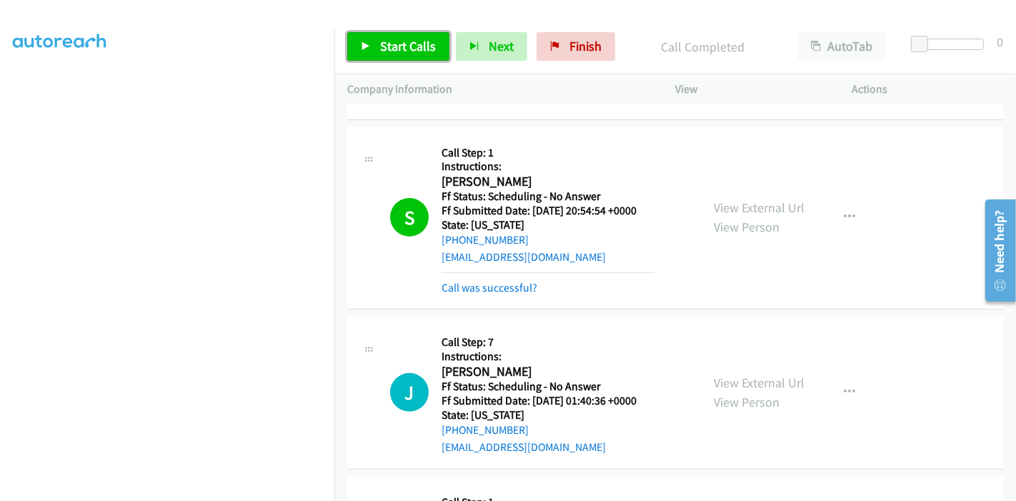
click at [400, 46] on span "Start Calls" at bounding box center [408, 46] width 56 height 16
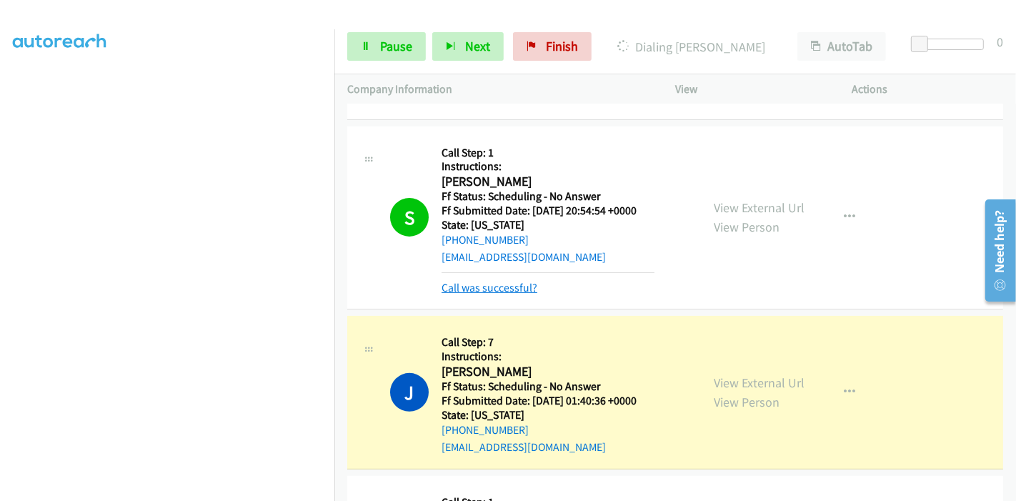
click at [499, 281] on link "Call was successful?" at bounding box center [490, 288] width 96 height 14
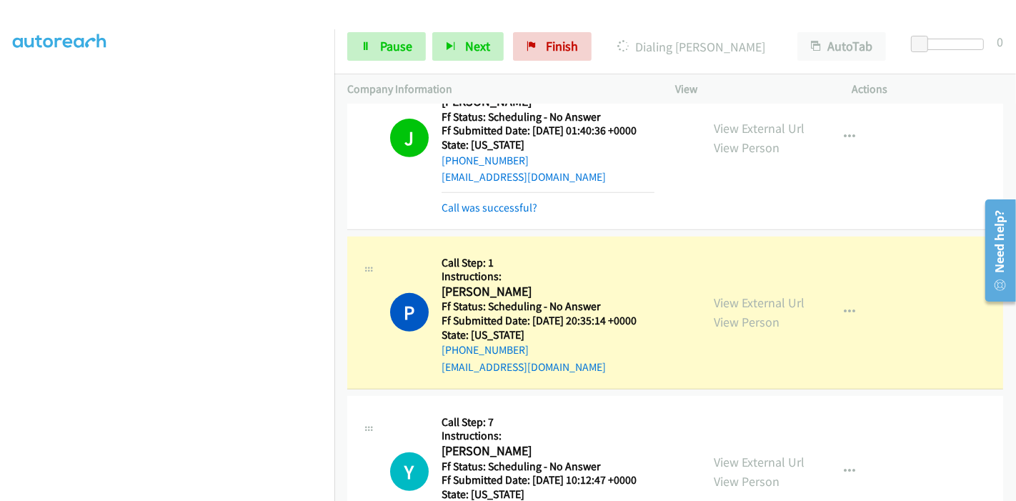
scroll to position [635, 0]
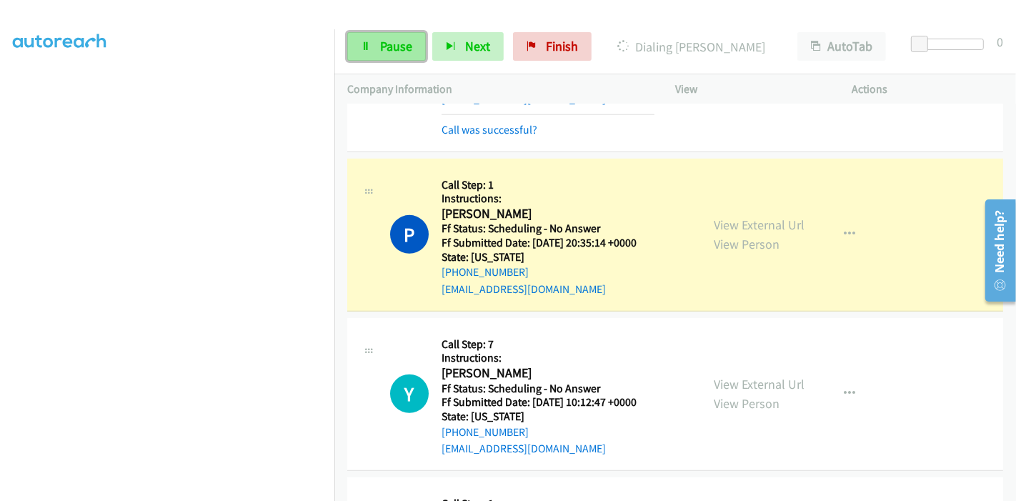
click at [373, 46] on link "Pause" at bounding box center [386, 46] width 79 height 29
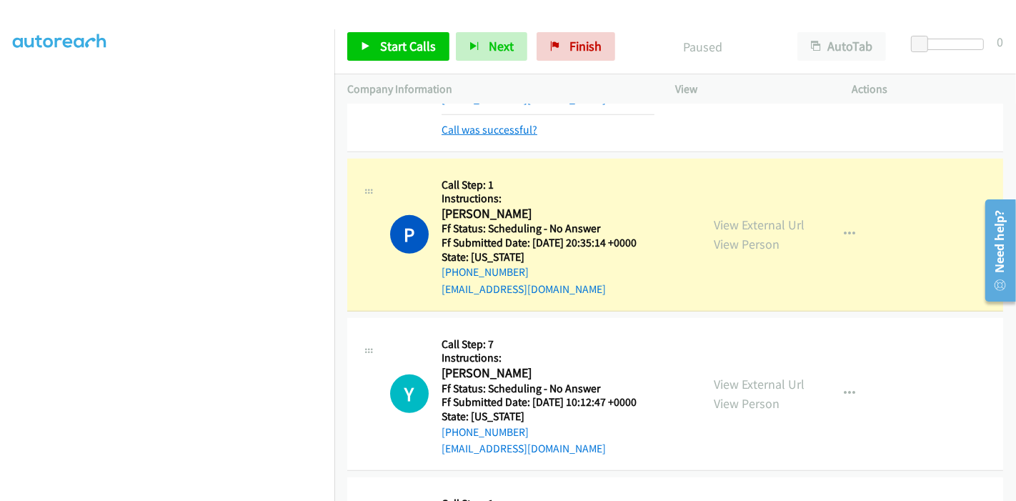
click at [473, 123] on link "Call was successful?" at bounding box center [490, 130] width 96 height 14
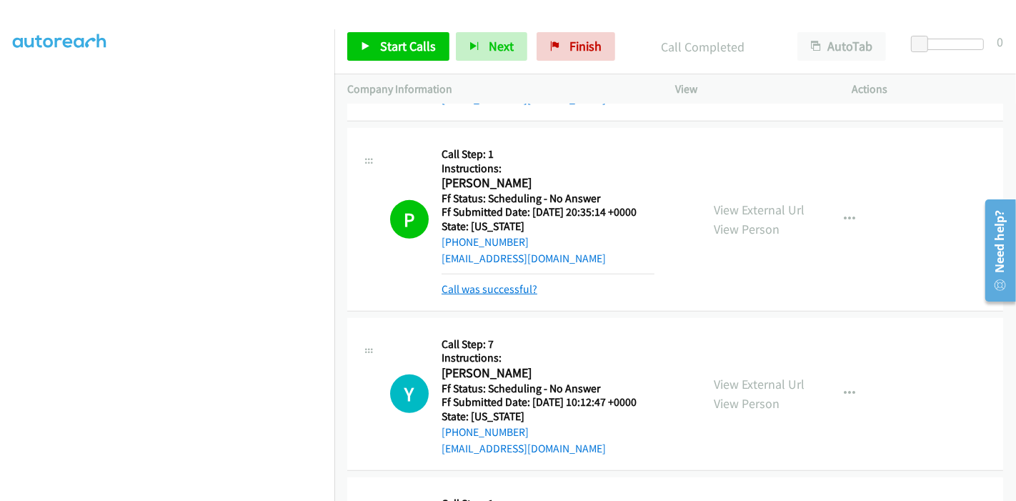
click at [515, 282] on link "Call was successful?" at bounding box center [490, 289] width 96 height 14
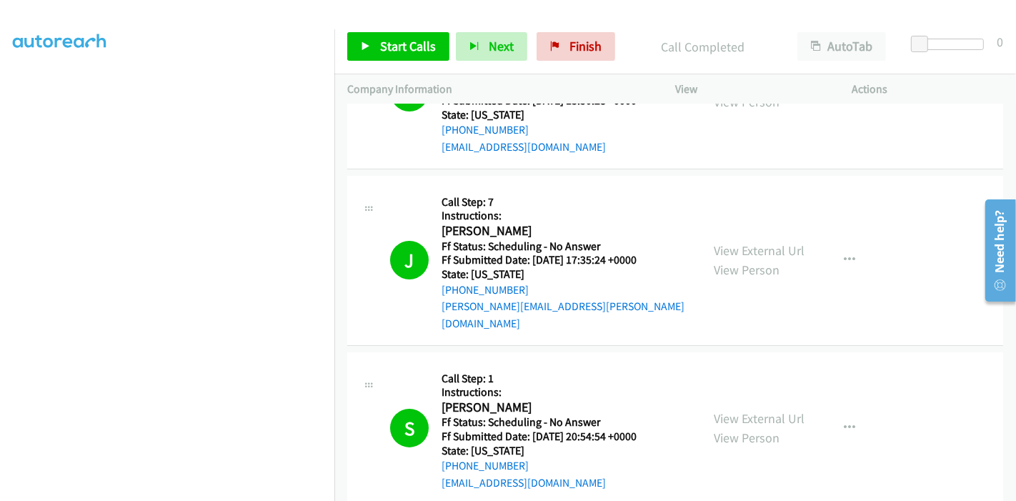
scroll to position [0, 0]
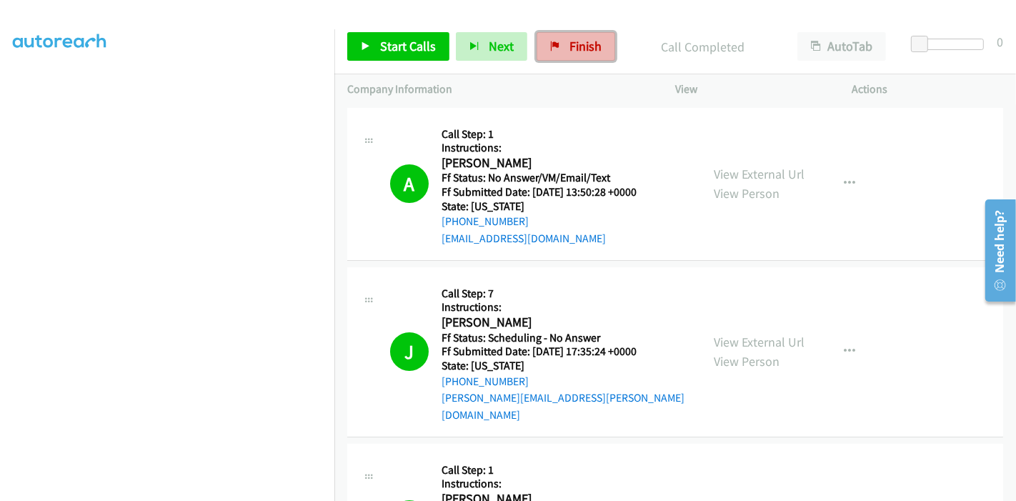
click at [586, 49] on span "Finish" at bounding box center [586, 46] width 32 height 16
